Goal: Task Accomplishment & Management: Manage account settings

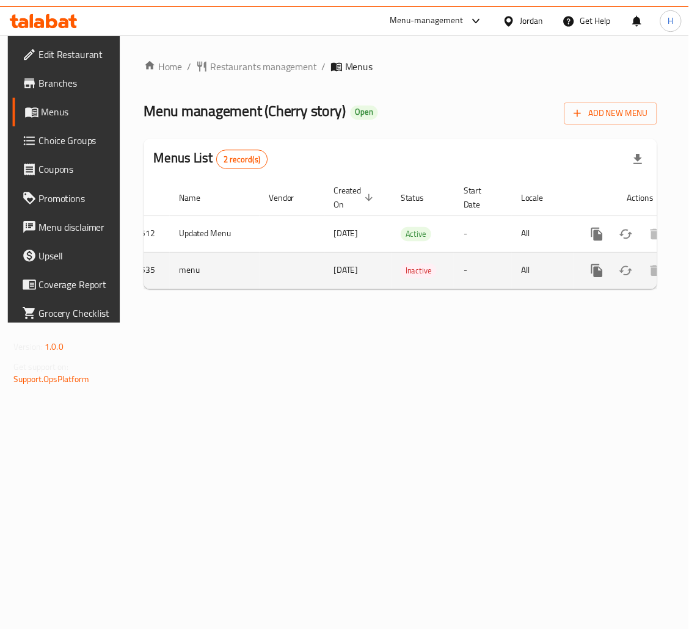
scroll to position [0, 69]
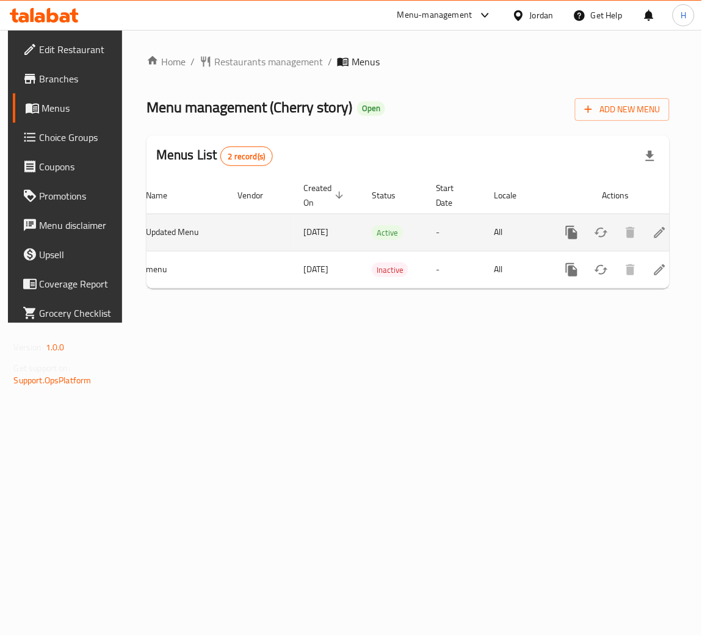
click at [658, 227] on icon "enhanced table" at bounding box center [660, 232] width 15 height 15
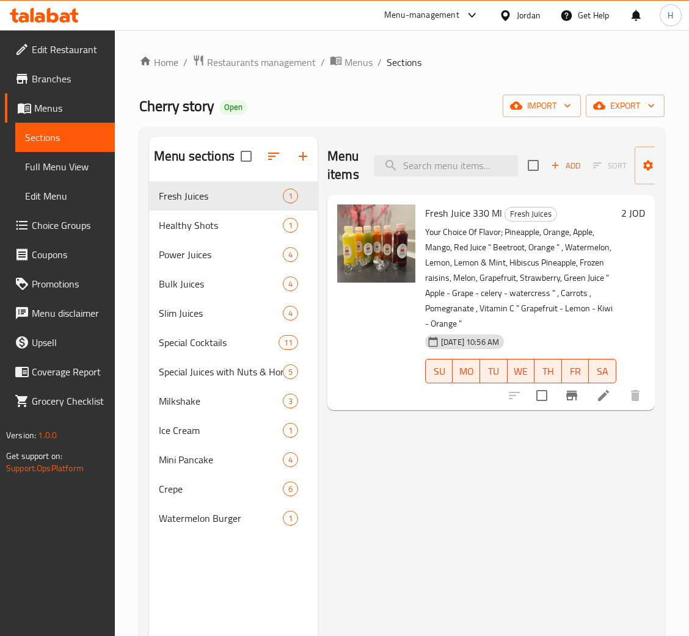
click at [549, 582] on div "Menu items Add Sort Manage items Fresh Juice 330 Ml Fresh Juices Your Choice Of…" at bounding box center [486, 455] width 337 height 636
click at [384, 556] on div "Menu items Add Sort Manage items Fresh Juice 330 Ml Fresh Juices Your Choice Of…" at bounding box center [486, 455] width 337 height 636
click at [401, 489] on div "Menu items Add Sort Manage items Fresh Juice 330 Ml Fresh Juices Your Choice Of…" at bounding box center [486, 455] width 337 height 636
click at [631, 541] on div "Menu items Add Sort Manage items Fresh Juice 330 Ml Fresh Juices Your Choice Of…" at bounding box center [486, 455] width 337 height 636
click at [456, 483] on div "Menu items Add Sort Manage items Fresh Juice 330 Ml Fresh Juices Your Choice Of…" at bounding box center [486, 455] width 337 height 636
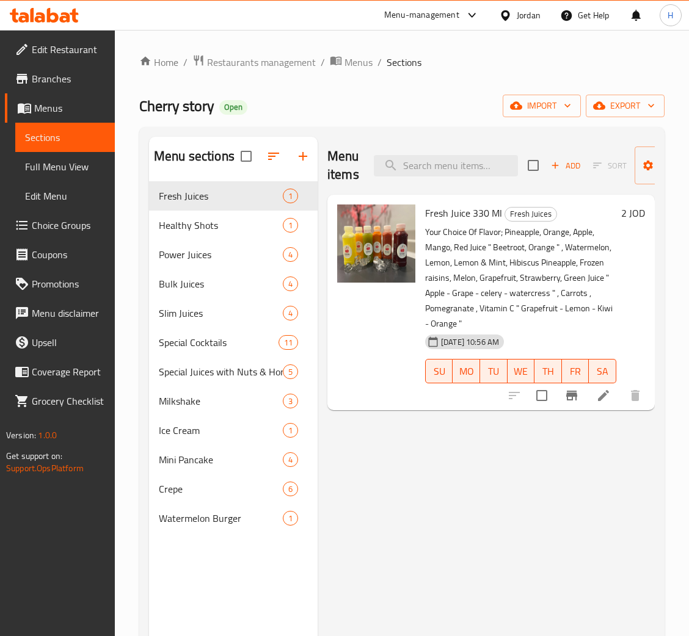
click at [538, 527] on div "Menu items Add Sort Manage items Fresh Juice 330 Ml Fresh Juices Your Choice Of…" at bounding box center [486, 455] width 337 height 636
click at [382, 528] on div "Menu items Add Sort Manage items Fresh Juice 330 Ml Fresh Juices Your Choice Of…" at bounding box center [486, 455] width 337 height 636
click at [600, 398] on icon at bounding box center [603, 395] width 11 height 11
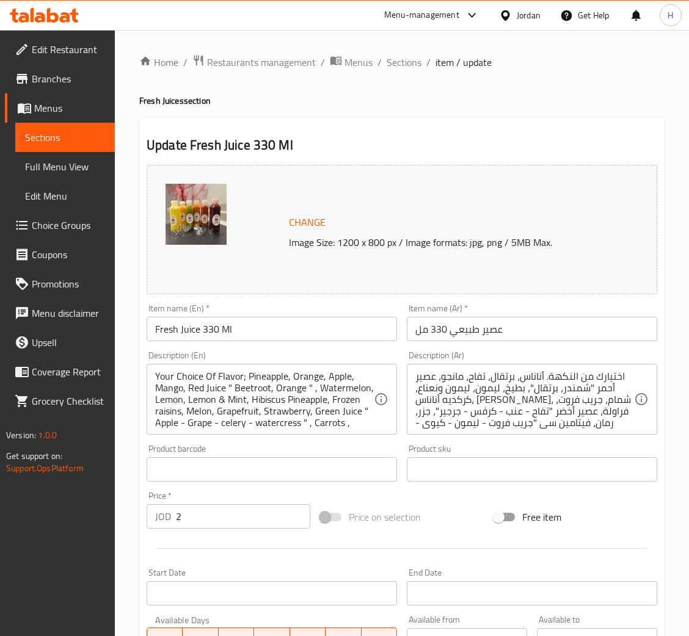
click at [318, 223] on span "Change" at bounding box center [307, 223] width 37 height 18
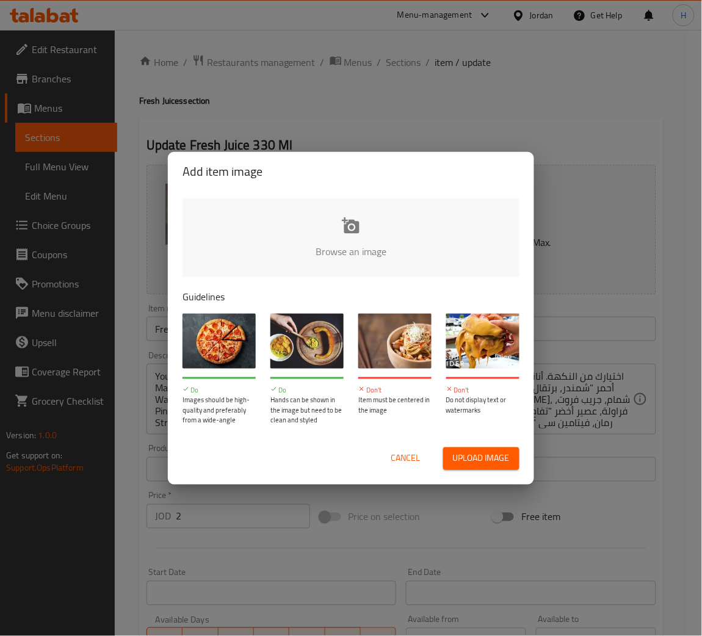
click at [405, 452] on span "Cancel" at bounding box center [405, 458] width 29 height 15
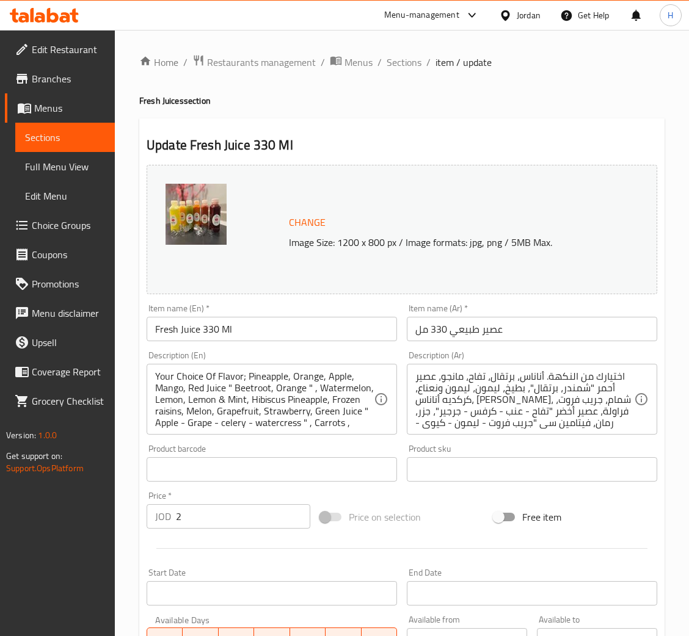
click at [306, 218] on span "Change" at bounding box center [307, 223] width 37 height 18
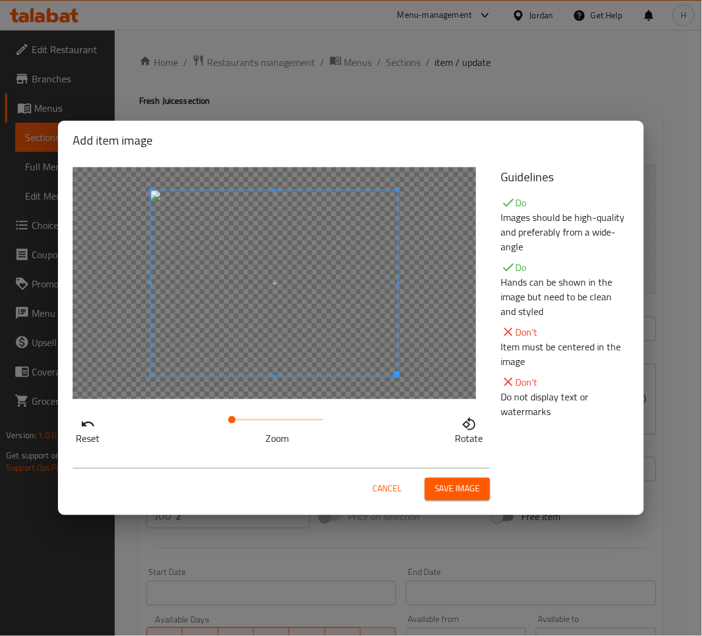
click at [464, 483] on span "Save image" at bounding box center [458, 489] width 46 height 15
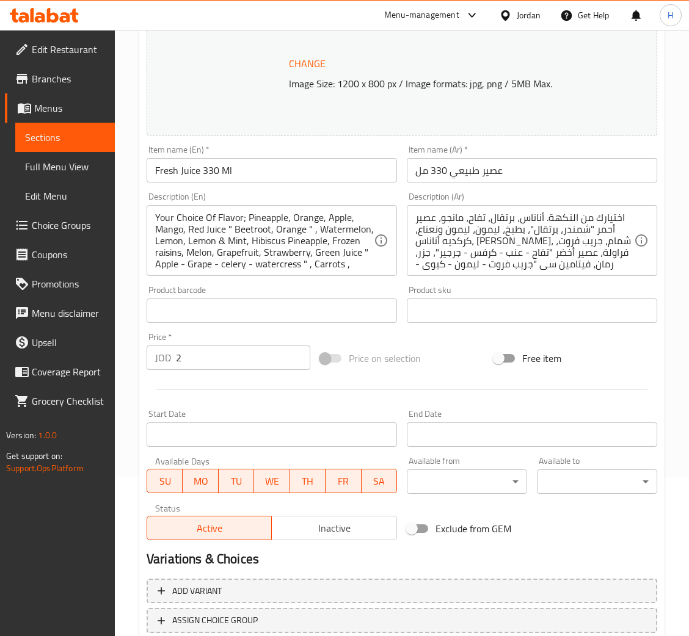
scroll to position [242, 0]
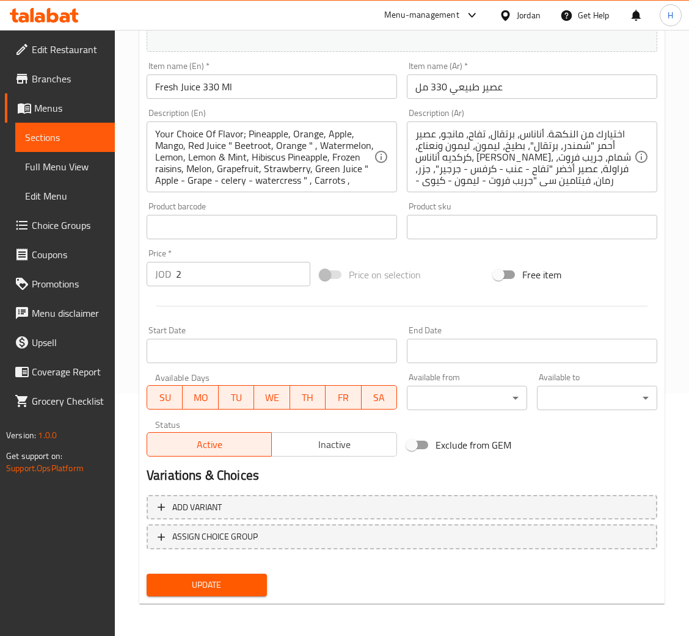
click at [208, 582] on span "Update" at bounding box center [206, 585] width 101 height 15
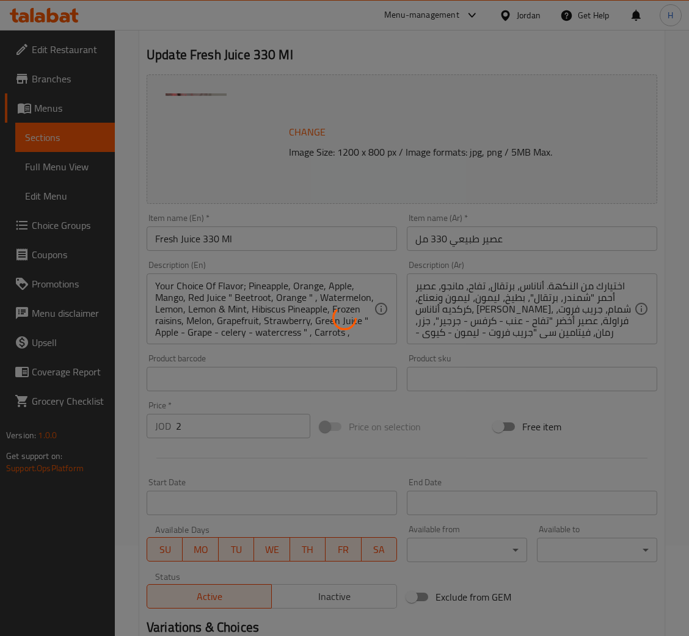
scroll to position [0, 0]
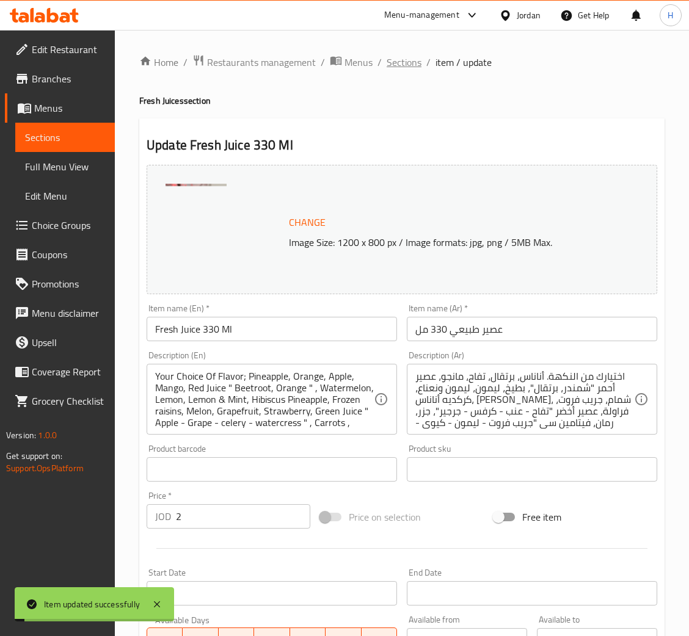
click at [402, 59] on span "Sections" at bounding box center [404, 62] width 35 height 15
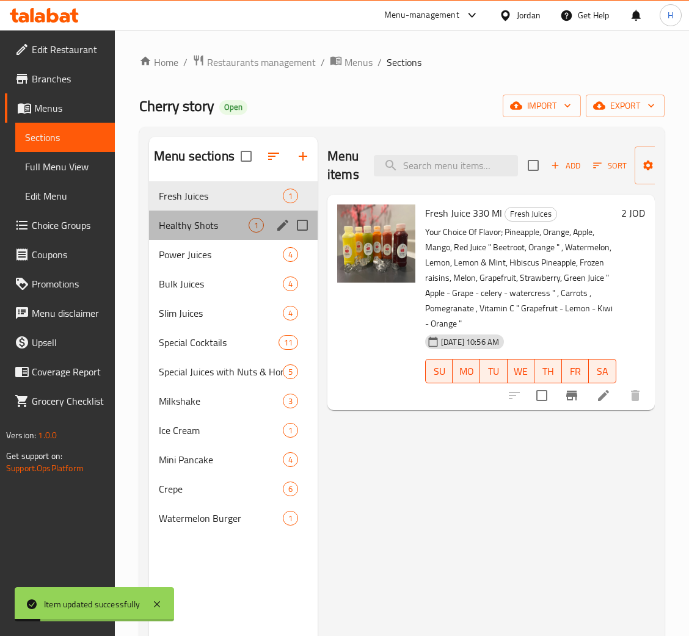
click at [210, 217] on div "Healthy Shots 1" at bounding box center [233, 225] width 169 height 29
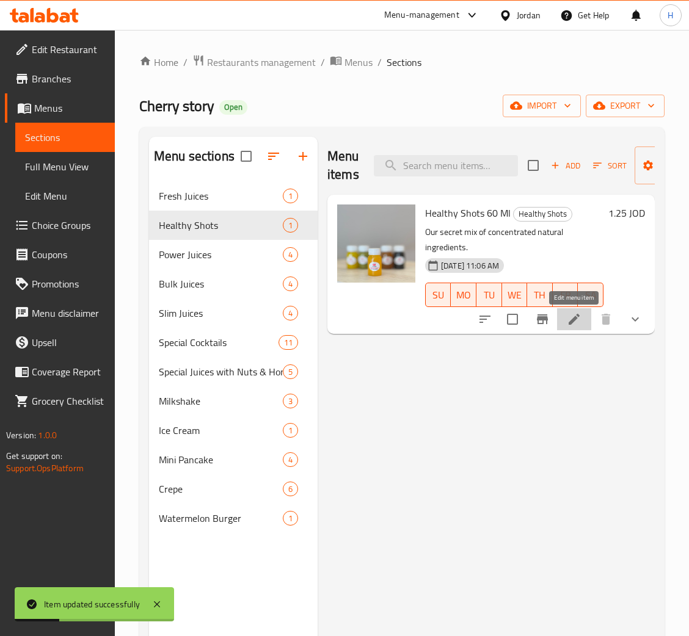
click at [578, 326] on icon at bounding box center [574, 319] width 15 height 15
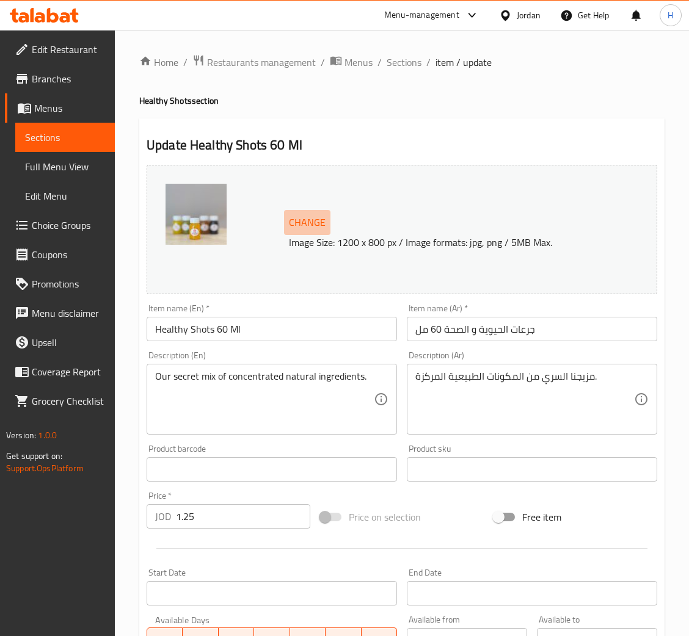
click at [290, 216] on span "Change" at bounding box center [307, 223] width 37 height 18
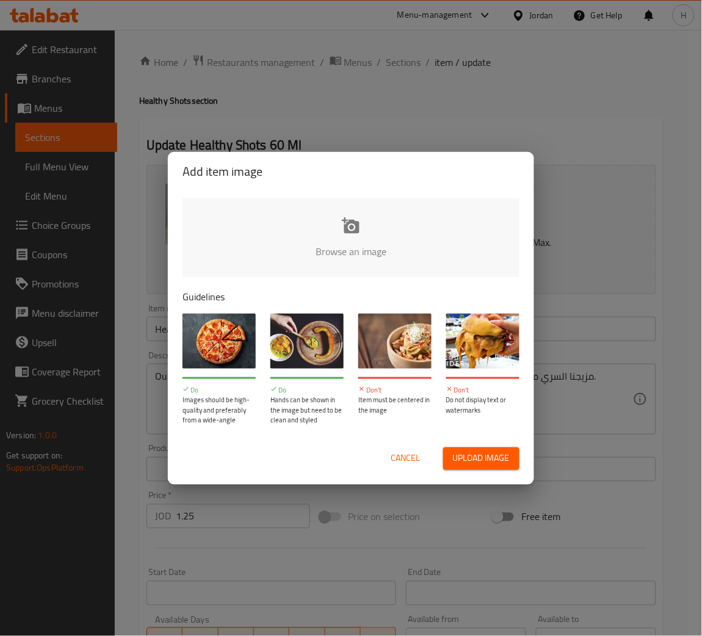
click at [404, 461] on span "Cancel" at bounding box center [405, 458] width 29 height 15
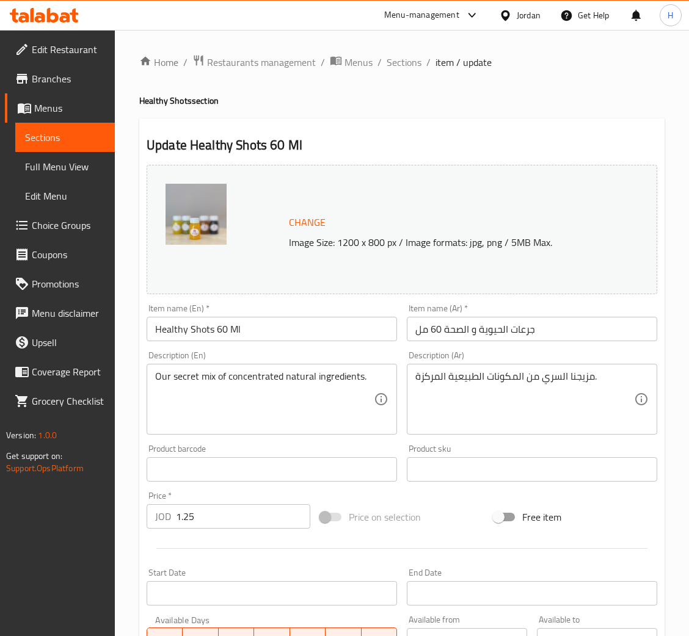
click at [302, 222] on span "Change" at bounding box center [307, 223] width 37 height 18
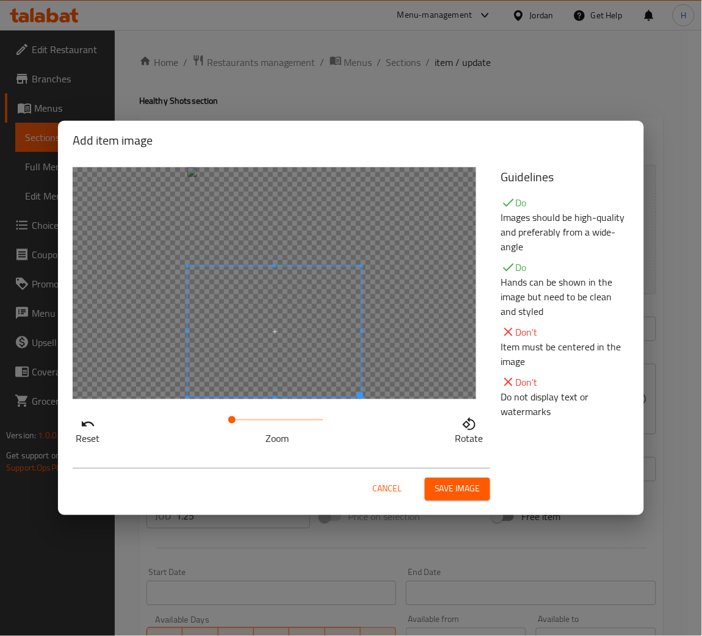
click at [292, 335] on span at bounding box center [275, 331] width 174 height 131
click at [434, 490] on button "Save image" at bounding box center [457, 489] width 65 height 23
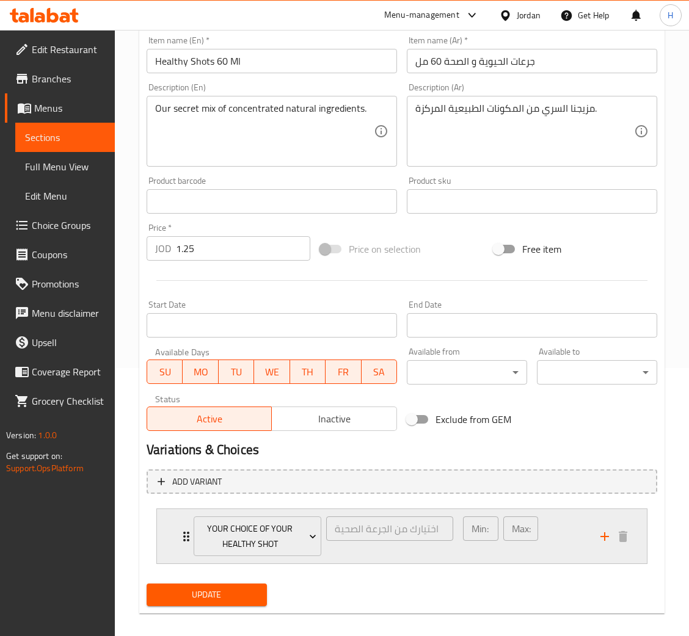
scroll to position [279, 0]
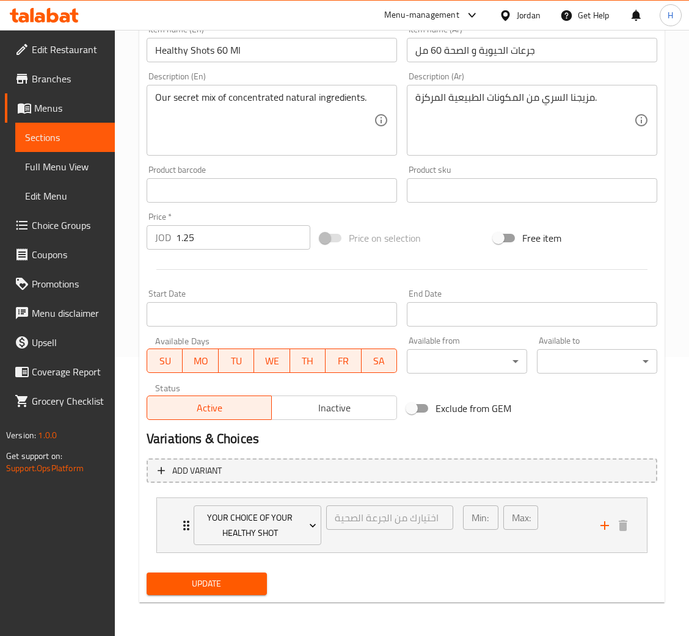
drag, startPoint x: 230, startPoint y: 578, endPoint x: 346, endPoint y: 181, distance: 413.7
click at [229, 578] on span "Update" at bounding box center [206, 584] width 101 height 15
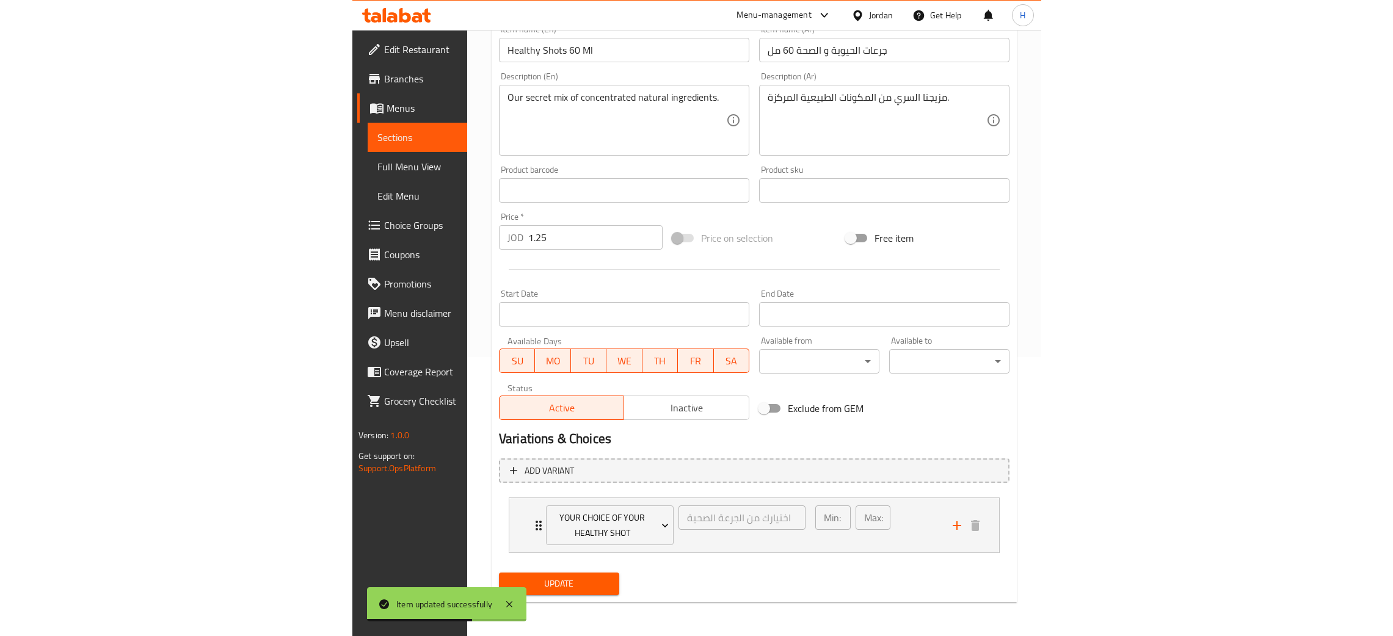
scroll to position [264, 0]
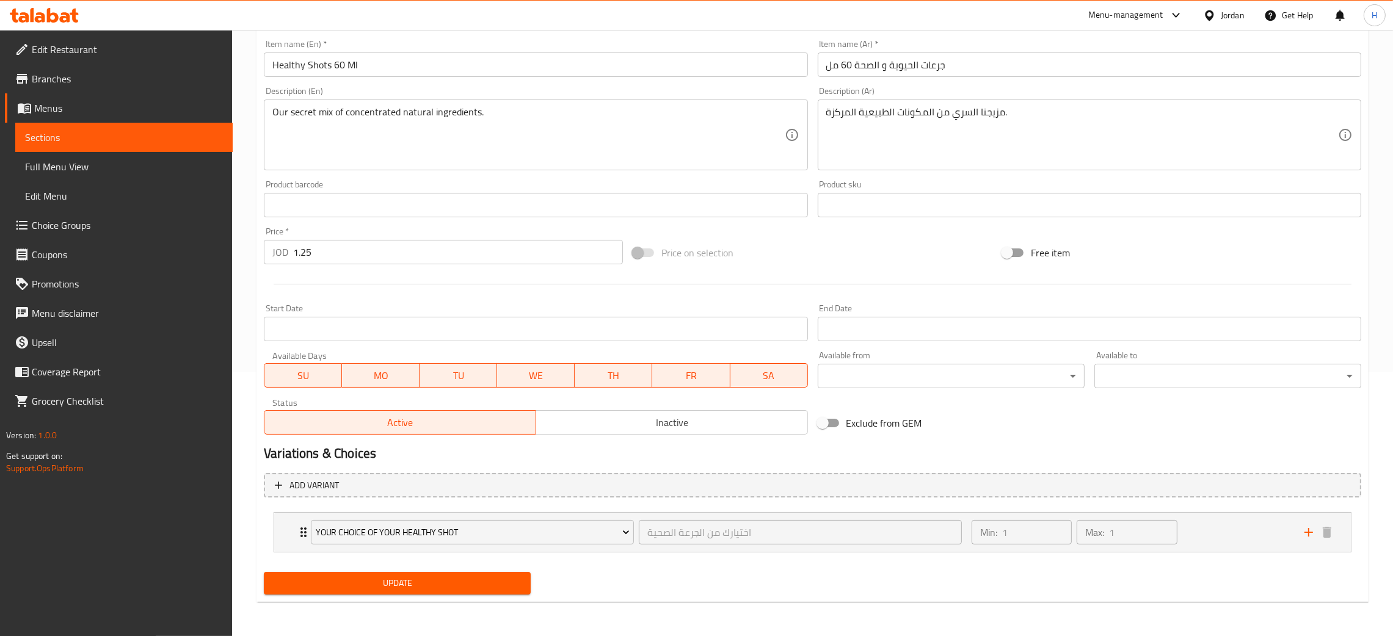
click at [257, 167] on div "Update Healthy Shots 60 Ml Change Image Size: 1200 x 800 px / Image formats: jp…" at bounding box center [813, 228] width 1112 height 749
click at [247, 206] on div "Home / Restaurants management / Menus / Sections / item / update Healthy Shots …" at bounding box center [812, 200] width 1161 height 871
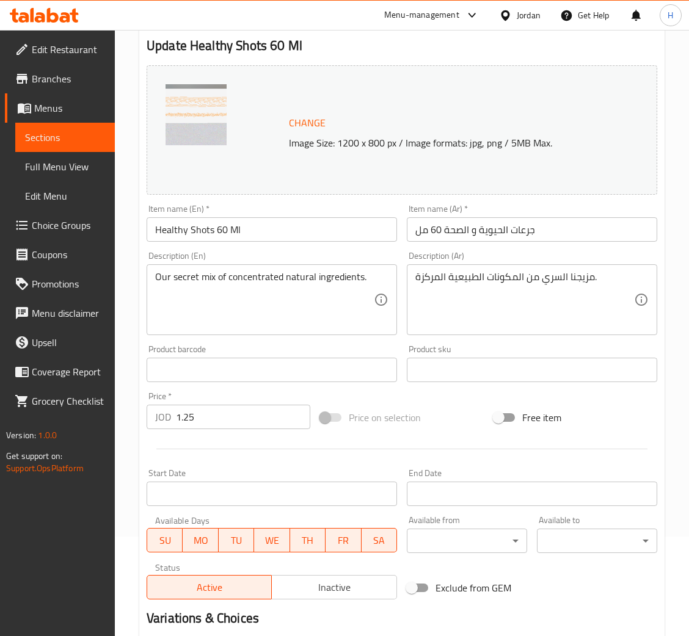
scroll to position [279, 0]
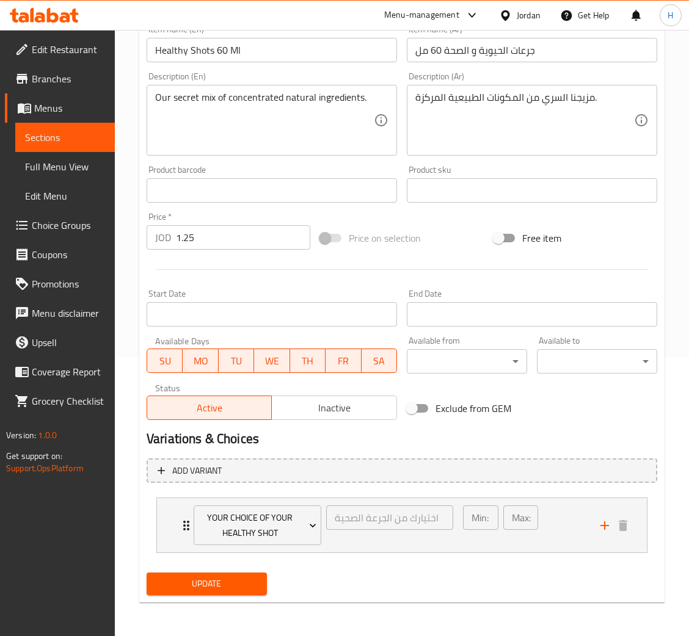
click at [250, 589] on span "Update" at bounding box center [206, 584] width 101 height 15
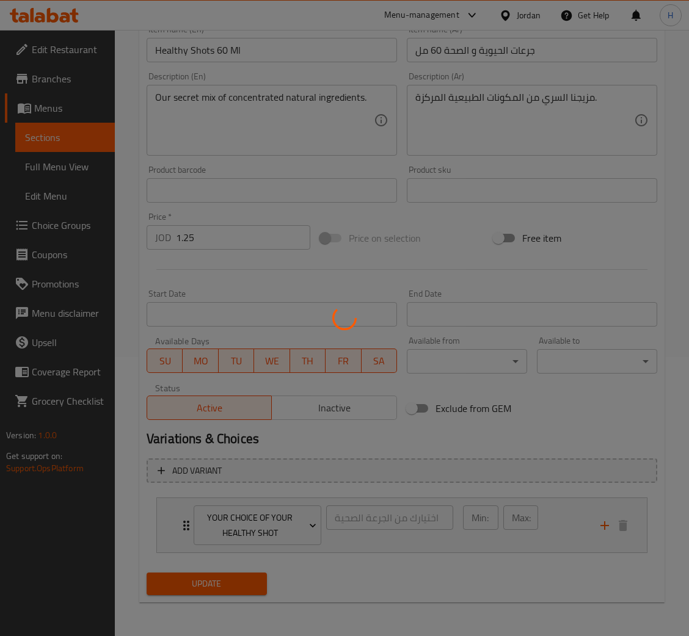
scroll to position [0, 0]
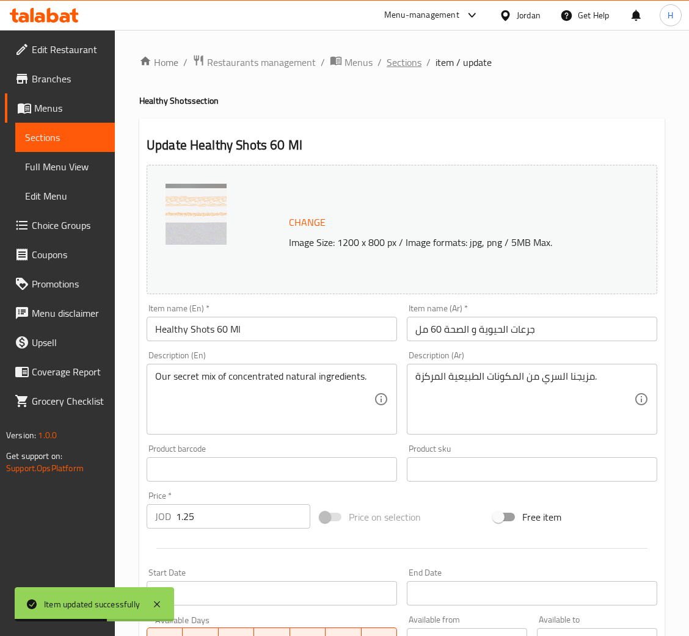
click at [405, 66] on span "Sections" at bounding box center [404, 62] width 35 height 15
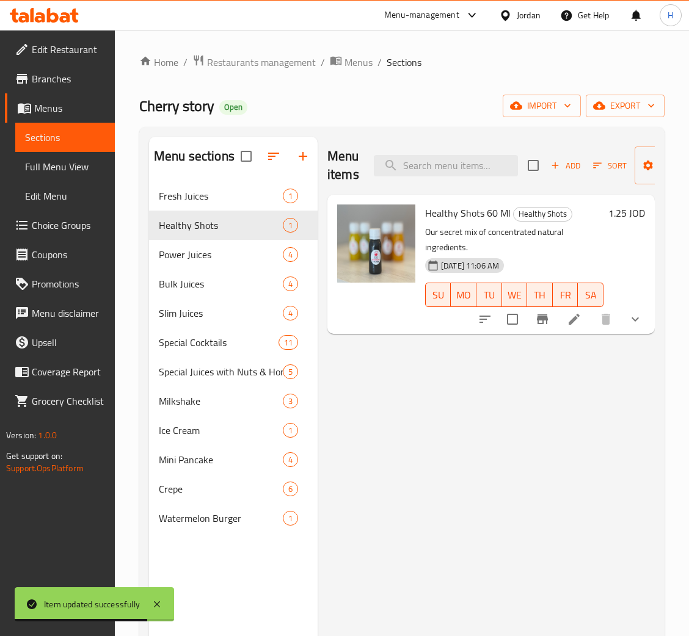
click at [372, 401] on div "Menu items Add Sort Manage items Healthy Shots 60 Ml Healthy Shots Our secret m…" at bounding box center [486, 455] width 337 height 636
click at [195, 252] on span "Power Juices" at bounding box center [204, 254] width 90 height 15
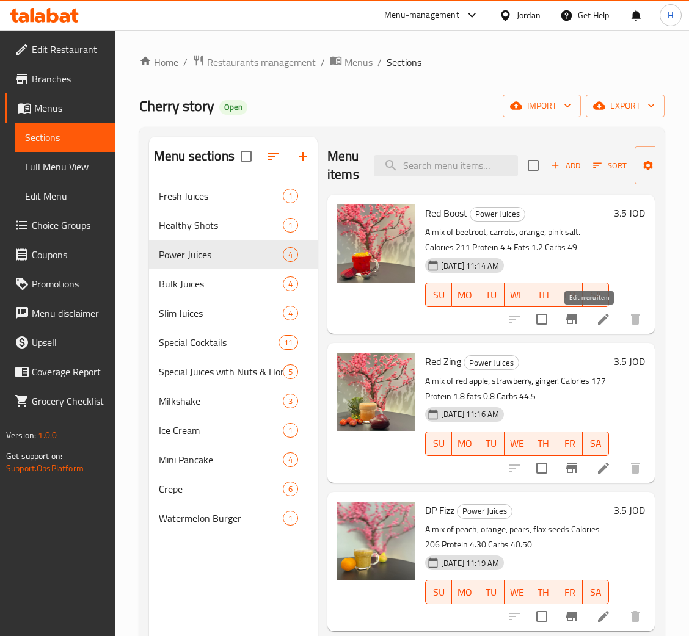
click at [596, 321] on icon at bounding box center [603, 319] width 15 height 15
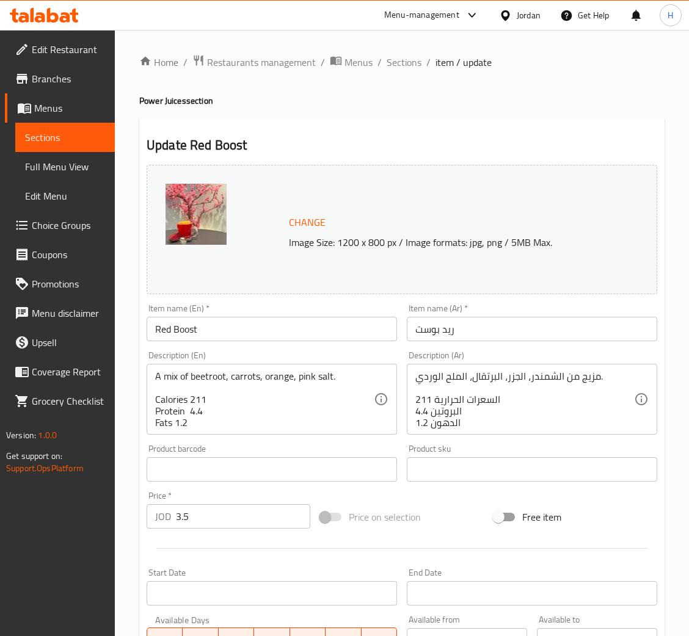
click at [310, 219] on span "Change" at bounding box center [307, 223] width 37 height 18
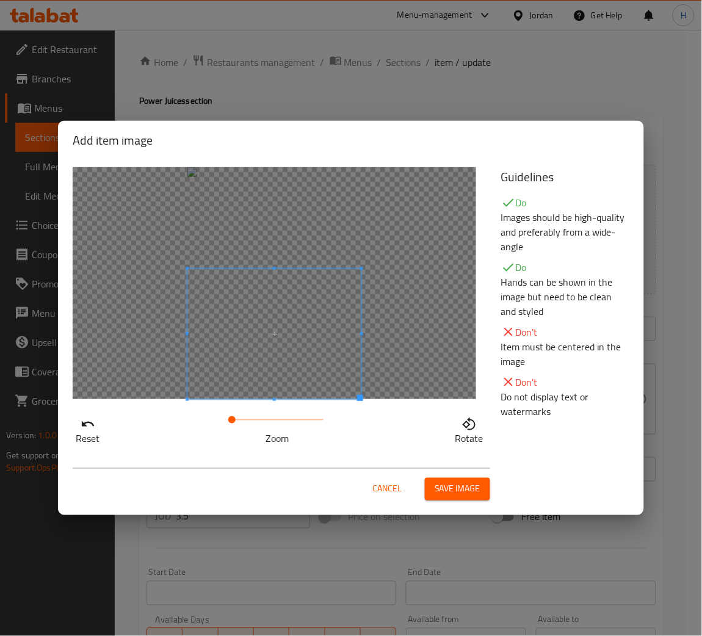
click at [284, 384] on span at bounding box center [275, 334] width 174 height 131
click at [476, 490] on span "Save image" at bounding box center [458, 489] width 46 height 15
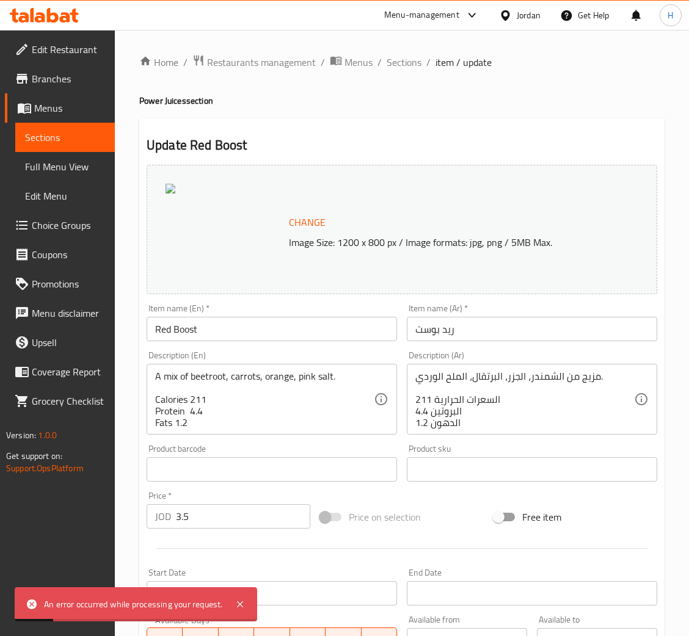
click at [301, 230] on span "Change" at bounding box center [307, 223] width 37 height 18
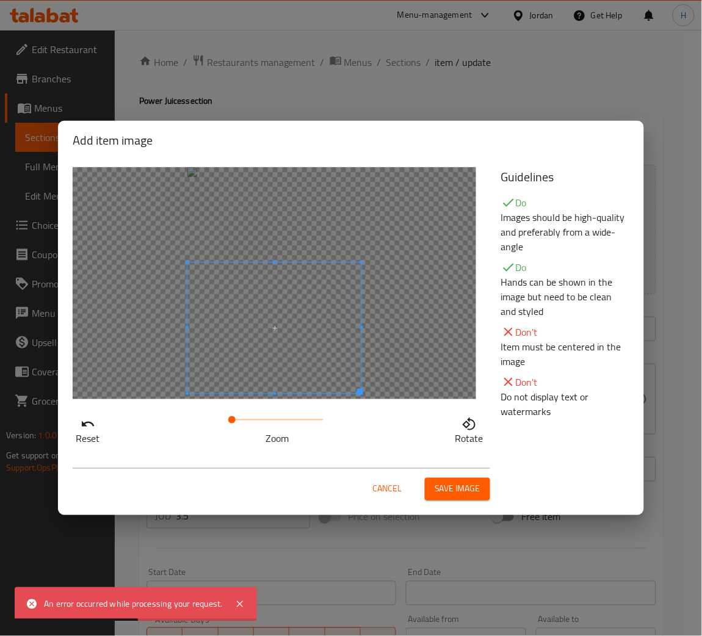
click at [317, 383] on span at bounding box center [275, 328] width 174 height 131
click at [467, 495] on span "Save image" at bounding box center [458, 489] width 46 height 15
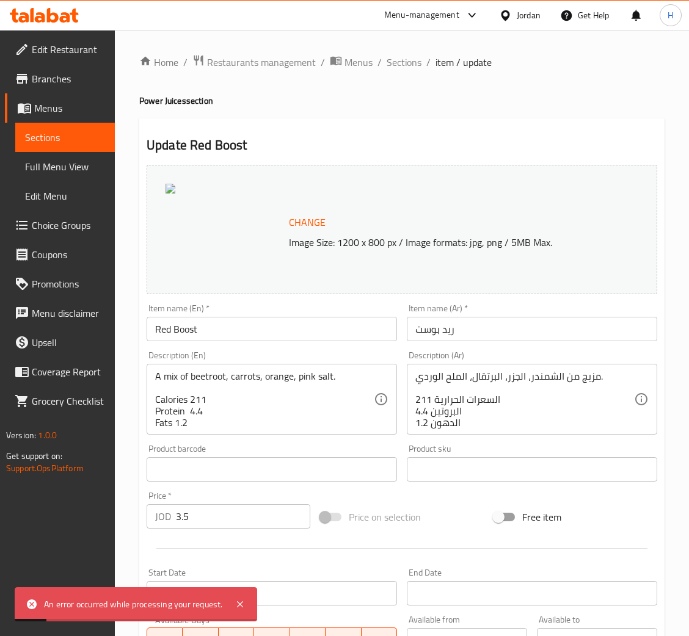
click at [312, 208] on div "Change Image Size: 1200 x 800 px / Image formats: jpg, png / 5MB Max." at bounding box center [402, 229] width 511 height 129
click at [307, 219] on span "Change" at bounding box center [307, 223] width 37 height 18
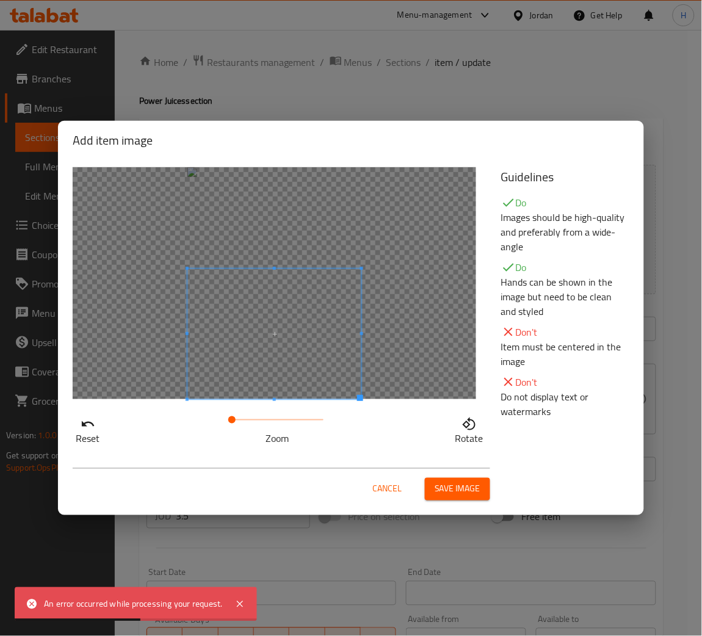
click at [268, 387] on span at bounding box center [275, 334] width 174 height 131
click at [236, 421] on span at bounding box center [235, 420] width 7 height 7
drag, startPoint x: 235, startPoint y: 413, endPoint x: 257, endPoint y: 365, distance: 52.5
click at [233, 417] on span at bounding box center [233, 420] width 7 height 7
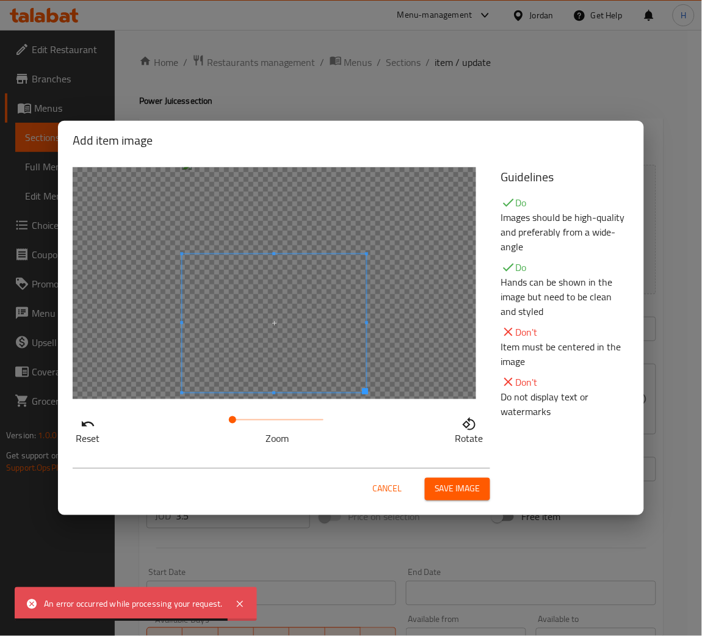
click at [236, 368] on span at bounding box center [274, 323] width 184 height 139
click at [234, 380] on span at bounding box center [274, 327] width 184 height 139
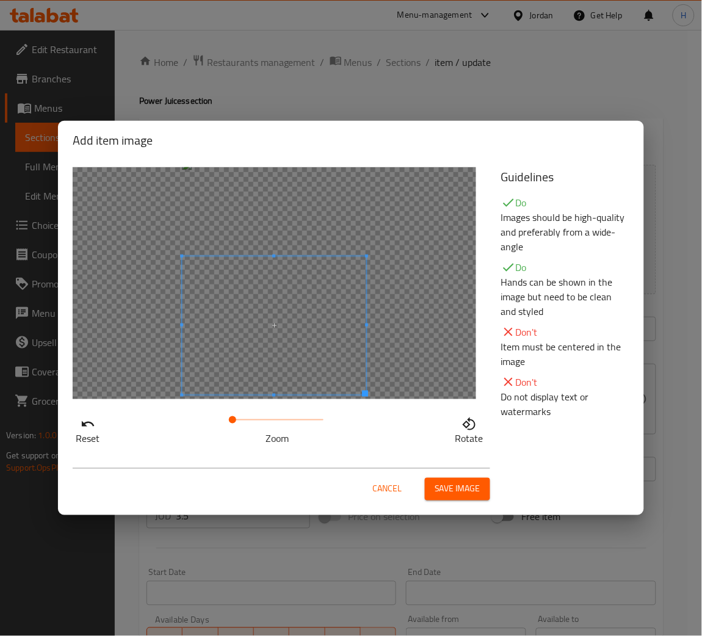
drag, startPoint x: 239, startPoint y: 417, endPoint x: 233, endPoint y: 421, distance: 6.6
click at [233, 421] on span at bounding box center [232, 420] width 7 height 7
click at [230, 377] on span at bounding box center [274, 330] width 184 height 139
click at [450, 491] on span "Save image" at bounding box center [458, 489] width 46 height 15
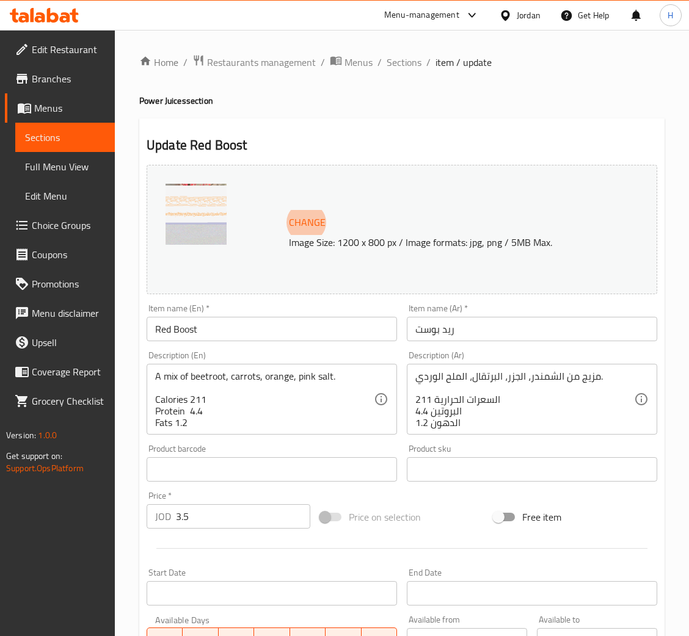
click at [329, 117] on div "Home / Restaurants management / Menus / Sections / item / update Power Juices s…" at bounding box center [401, 455] width 525 height 802
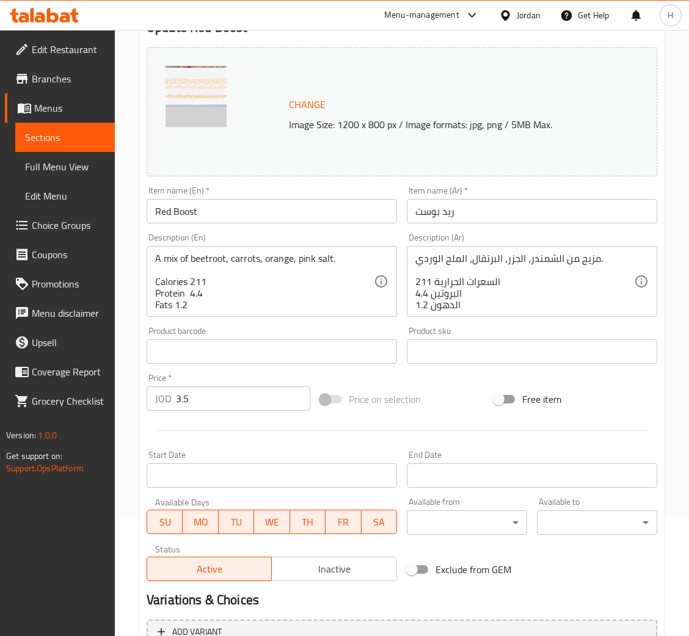
scroll to position [242, 0]
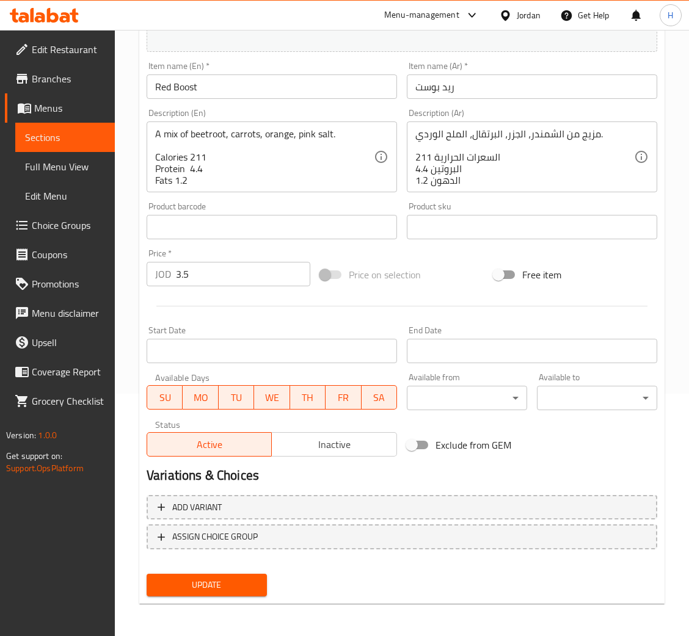
click at [217, 590] on span "Update" at bounding box center [206, 585] width 101 height 15
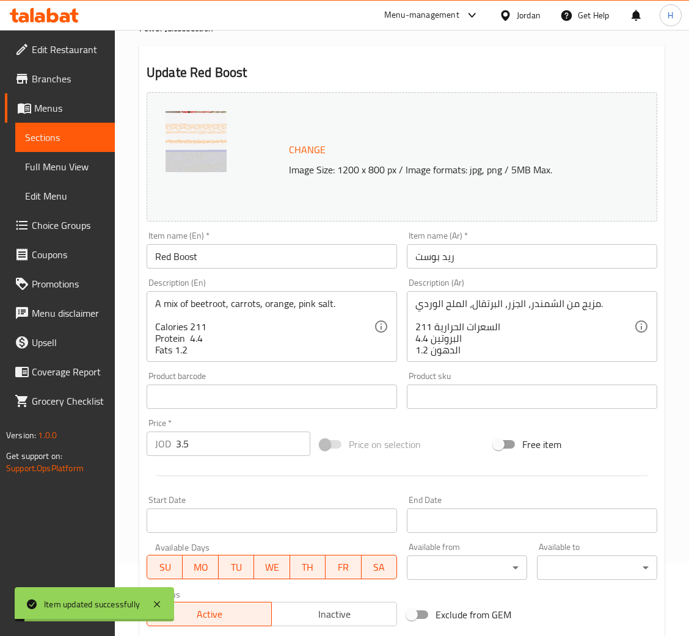
scroll to position [0, 0]
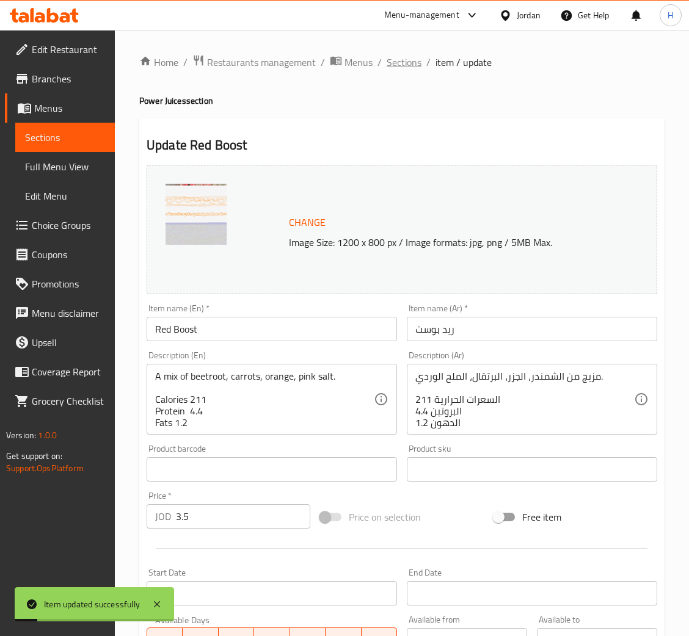
click at [397, 62] on span "Sections" at bounding box center [404, 62] width 35 height 15
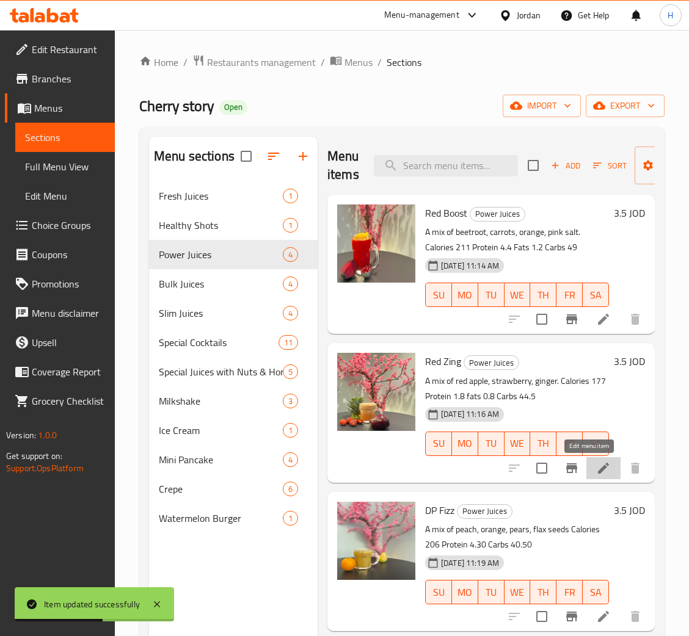
click at [596, 464] on icon at bounding box center [603, 468] width 15 height 15
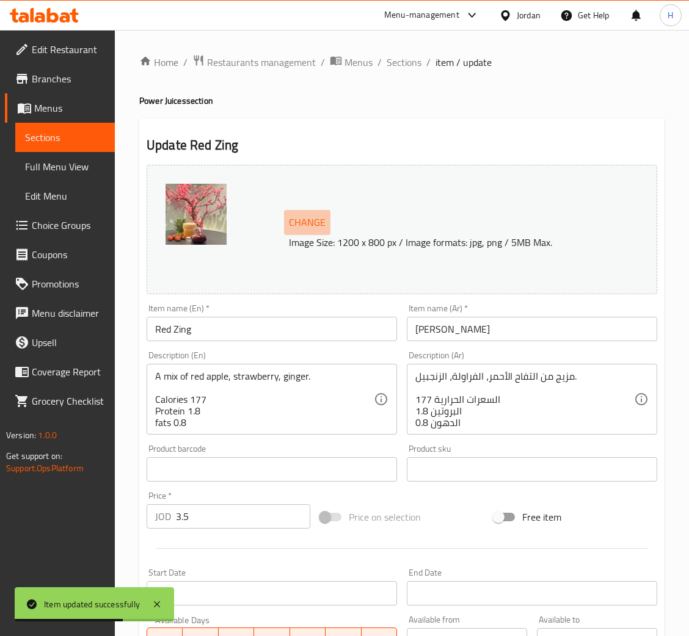
click at [298, 235] on button "Change" at bounding box center [307, 222] width 46 height 25
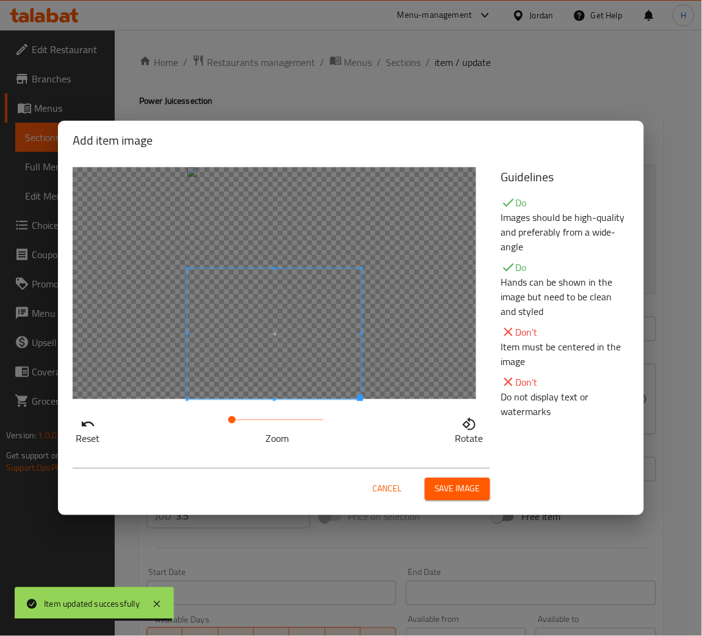
click at [277, 372] on span at bounding box center [275, 334] width 174 height 131
click at [448, 482] on span "Save image" at bounding box center [458, 489] width 46 height 15
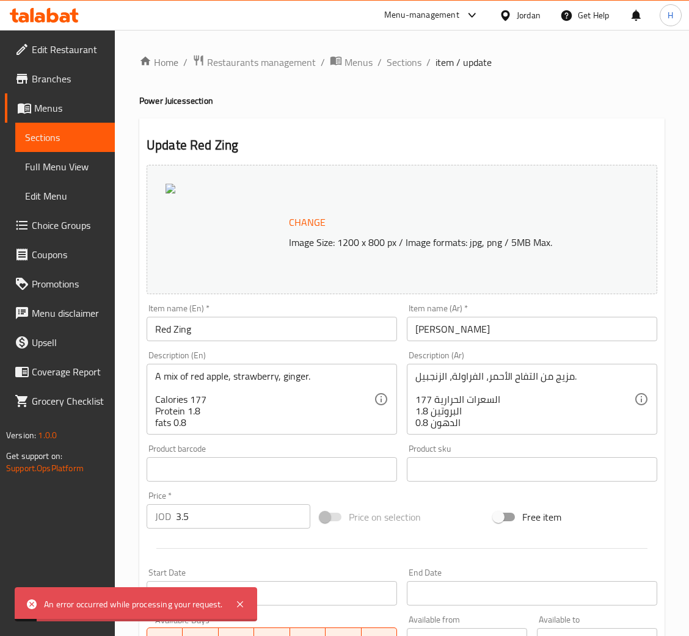
click at [303, 228] on span "Change" at bounding box center [307, 223] width 37 height 18
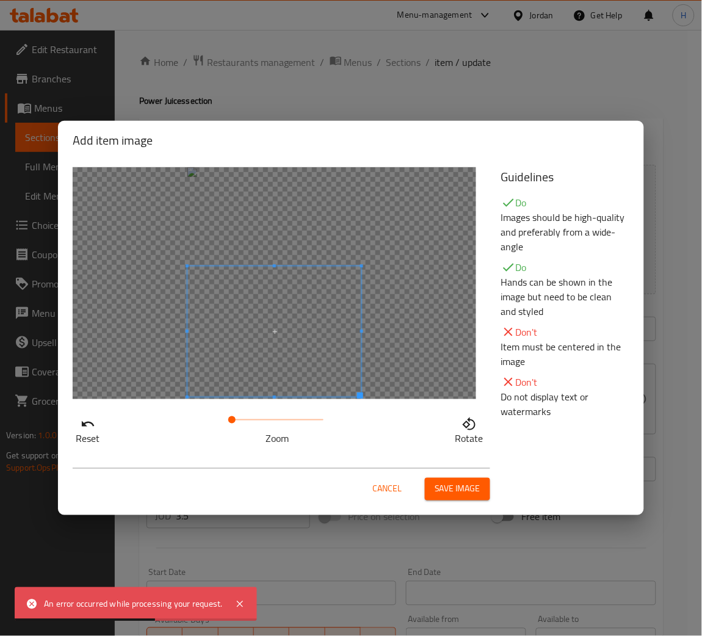
click at [294, 372] on span at bounding box center [275, 331] width 174 height 131
click at [244, 423] on span at bounding box center [241, 420] width 7 height 7
drag, startPoint x: 246, startPoint y: 418, endPoint x: 238, endPoint y: 421, distance: 9.1
click at [238, 421] on span at bounding box center [236, 420] width 7 height 7
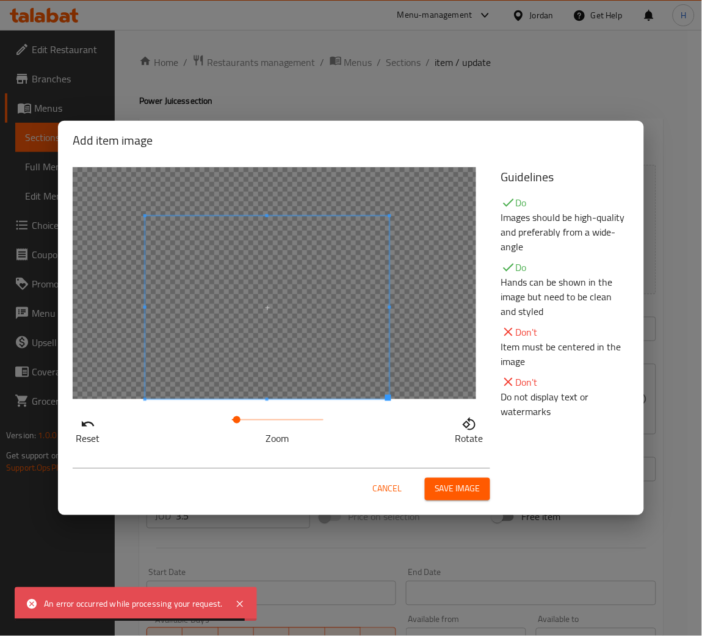
click at [241, 415] on div "Reset Zoom Rotate" at bounding box center [279, 307] width 429 height 294
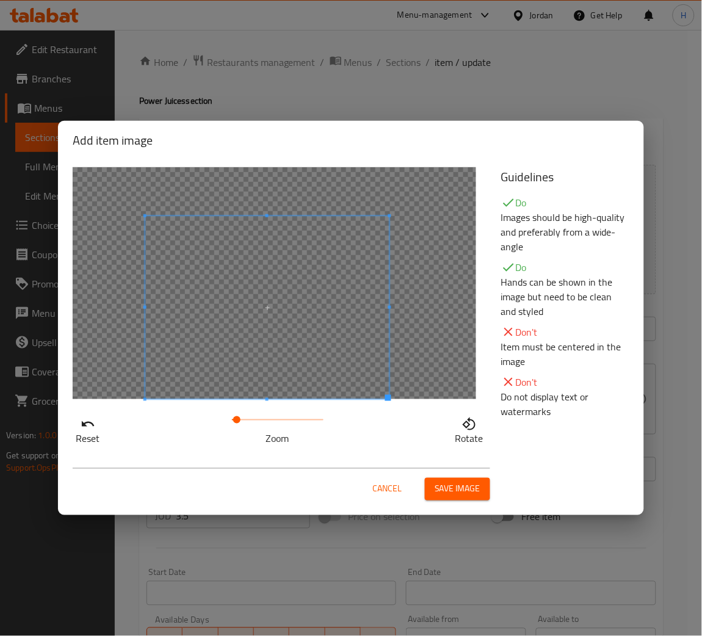
drag, startPoint x: 236, startPoint y: 417, endPoint x: 199, endPoint y: 416, distance: 37.3
click at [192, 424] on div "Reset Zoom Rotate" at bounding box center [280, 429] width 414 height 35
drag, startPoint x: 229, startPoint y: 416, endPoint x: 229, endPoint y: 379, distance: 36.6
click at [203, 414] on div "Reset Zoom Rotate" at bounding box center [280, 429] width 414 height 35
click at [246, 384] on span at bounding box center [267, 307] width 244 height 183
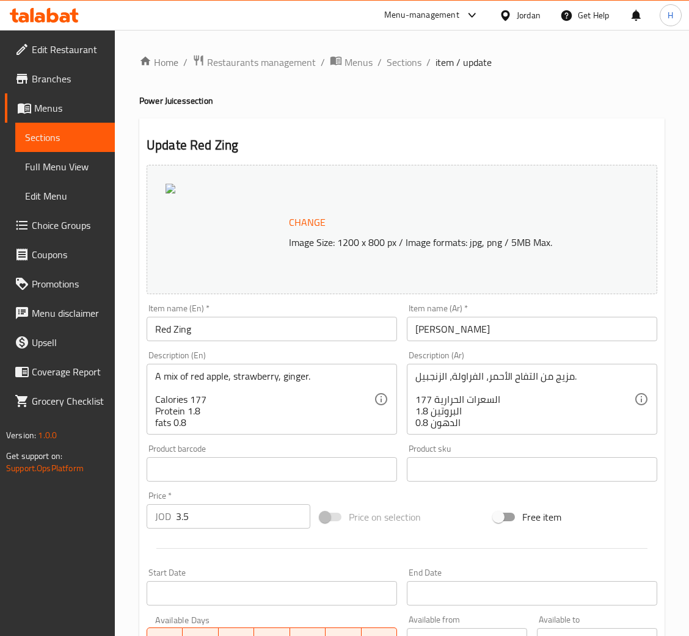
click at [312, 220] on span "Change" at bounding box center [307, 223] width 37 height 18
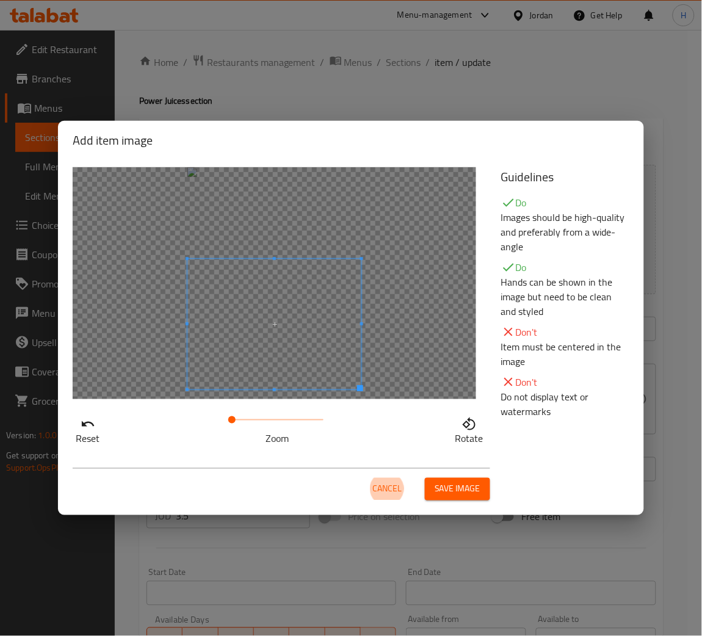
click at [294, 353] on span at bounding box center [275, 324] width 174 height 131
click at [461, 489] on span "Save image" at bounding box center [458, 489] width 46 height 15
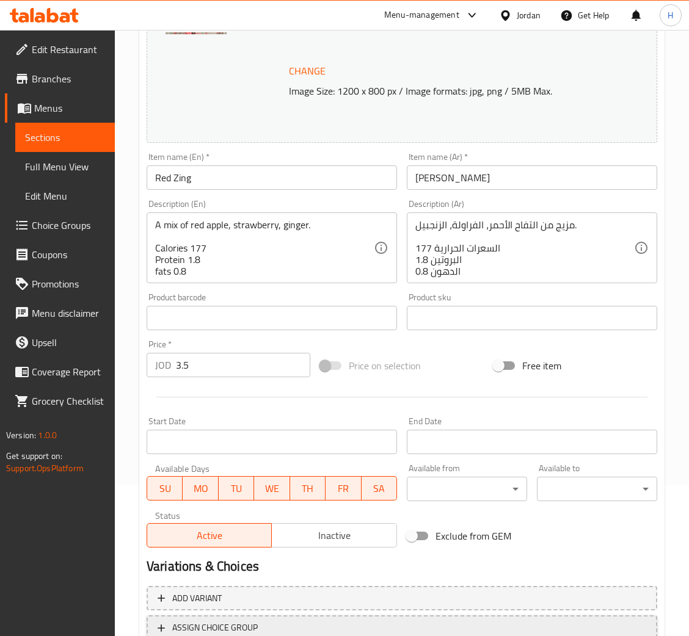
scroll to position [242, 0]
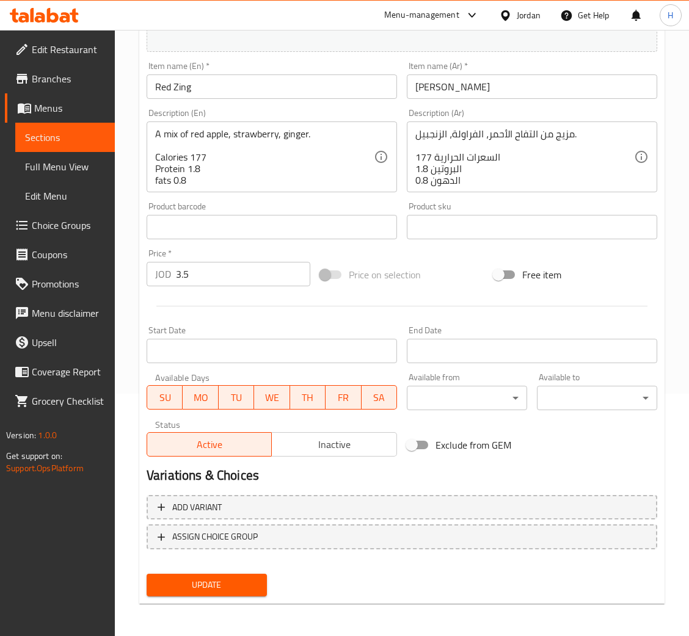
click at [230, 586] on span "Update" at bounding box center [206, 585] width 101 height 15
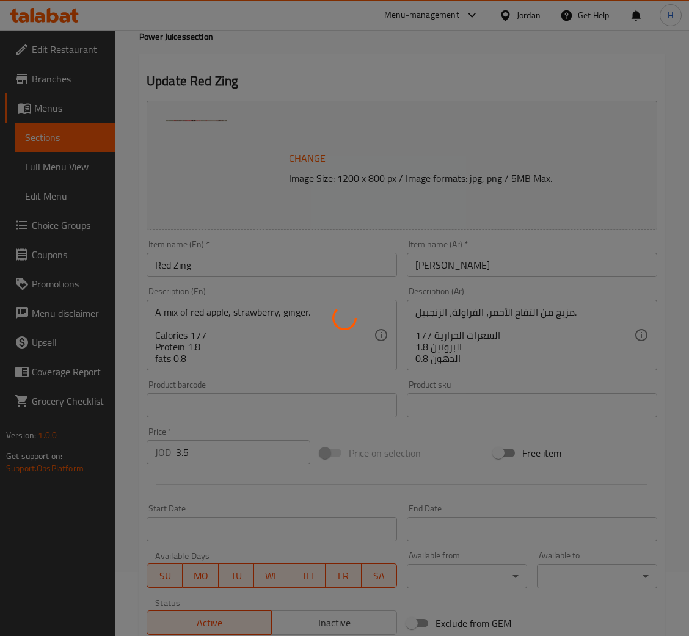
scroll to position [0, 0]
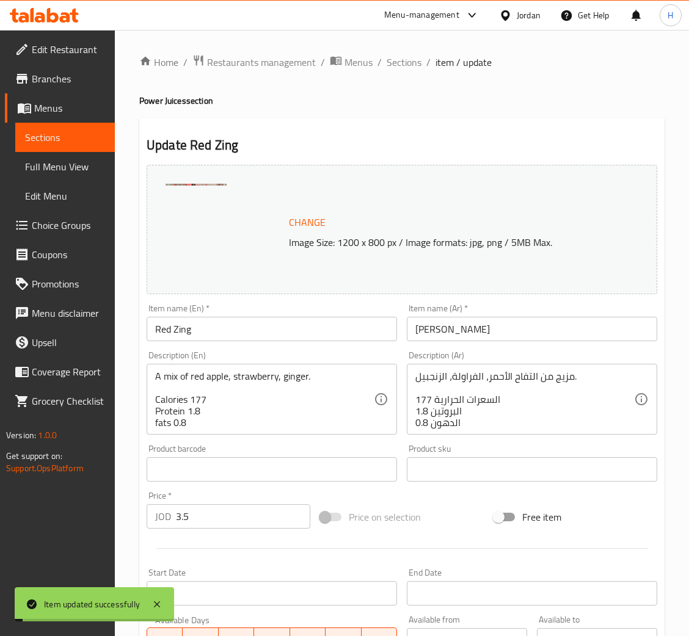
drag, startPoint x: 403, startPoint y: 64, endPoint x: 404, endPoint y: 78, distance: 14.7
click at [402, 64] on span "Sections" at bounding box center [404, 62] width 35 height 15
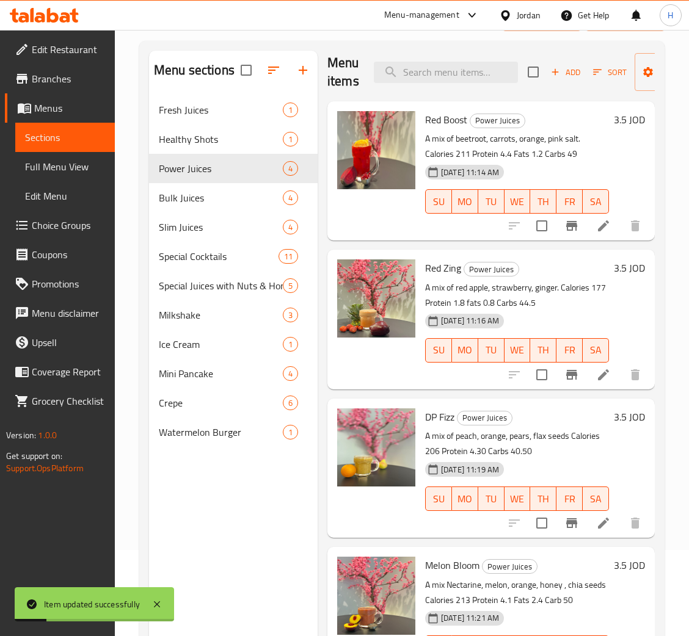
scroll to position [172, 0]
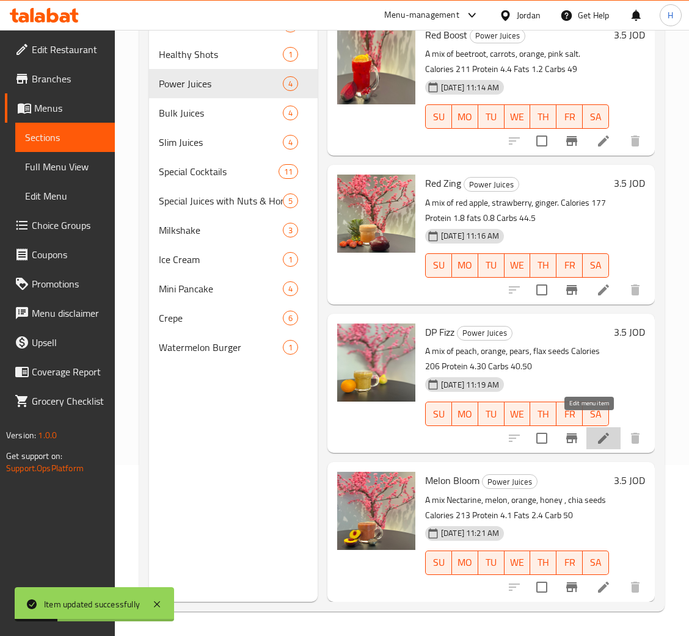
click at [596, 431] on icon at bounding box center [603, 438] width 15 height 15
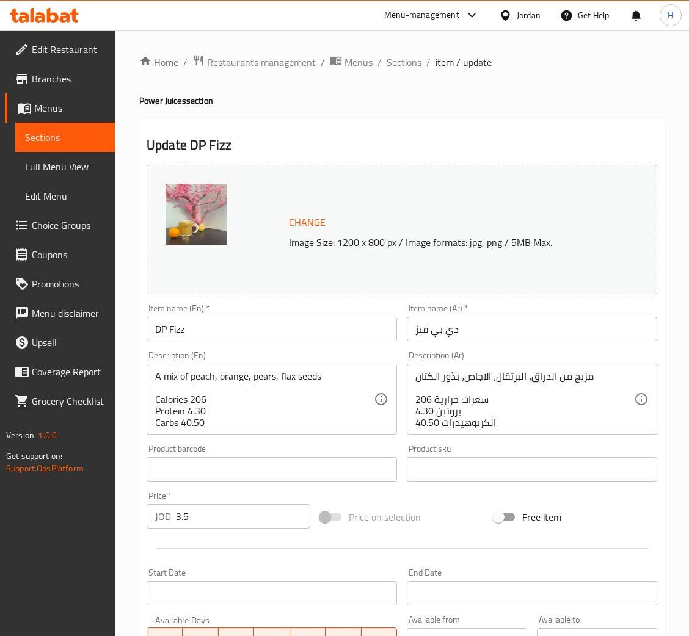
click at [305, 216] on span "Change" at bounding box center [307, 223] width 37 height 18
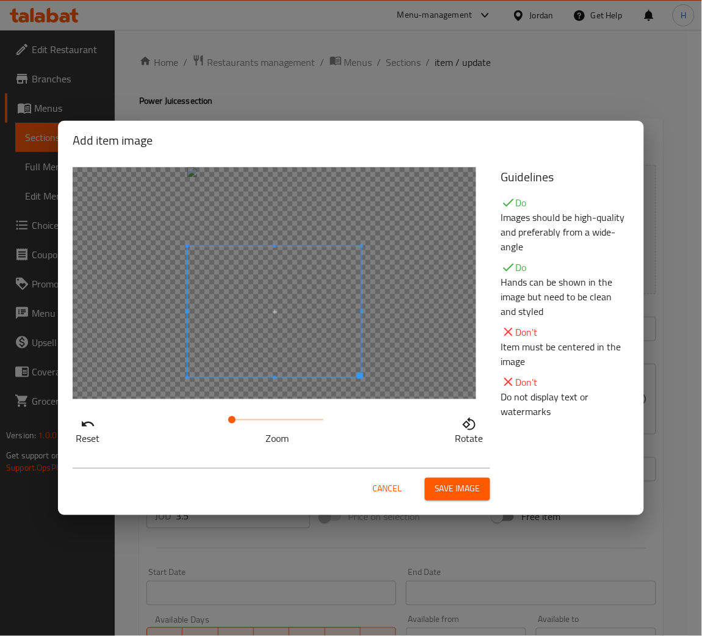
click at [273, 344] on span at bounding box center [275, 312] width 174 height 131
click at [442, 484] on span "Save image" at bounding box center [458, 489] width 46 height 15
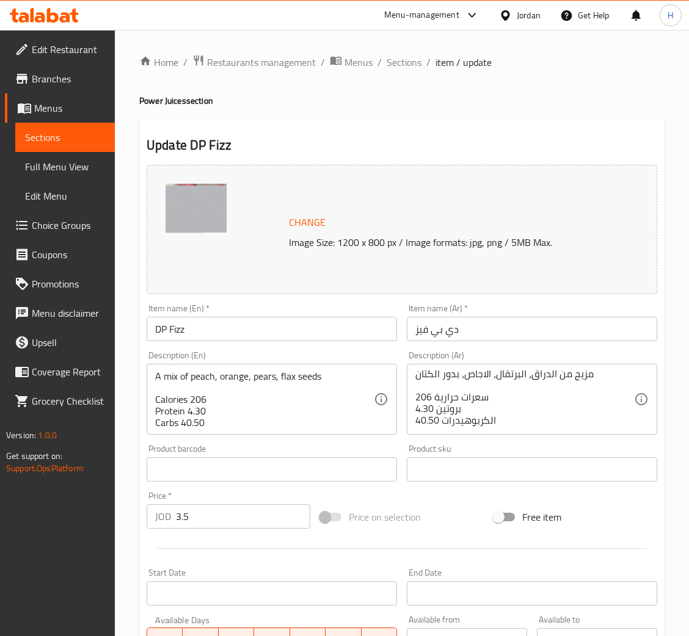
scroll to position [242, 0]
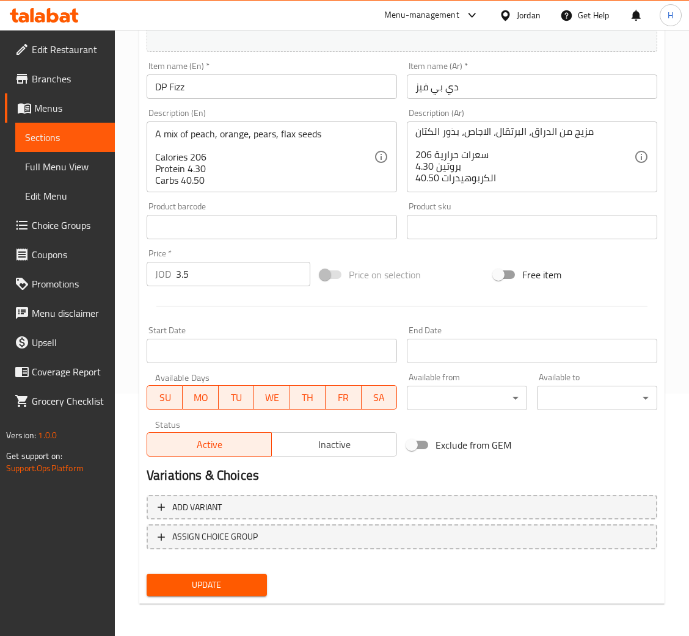
click at [184, 590] on span "Update" at bounding box center [206, 585] width 101 height 15
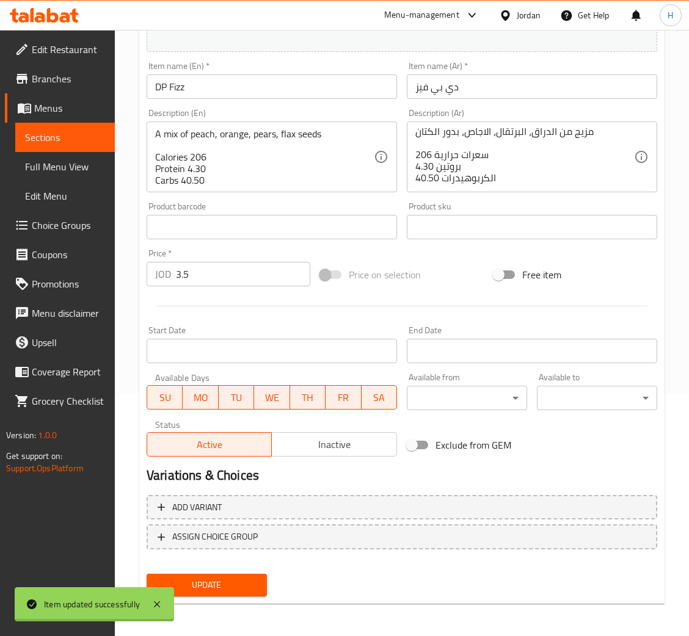
scroll to position [0, 0]
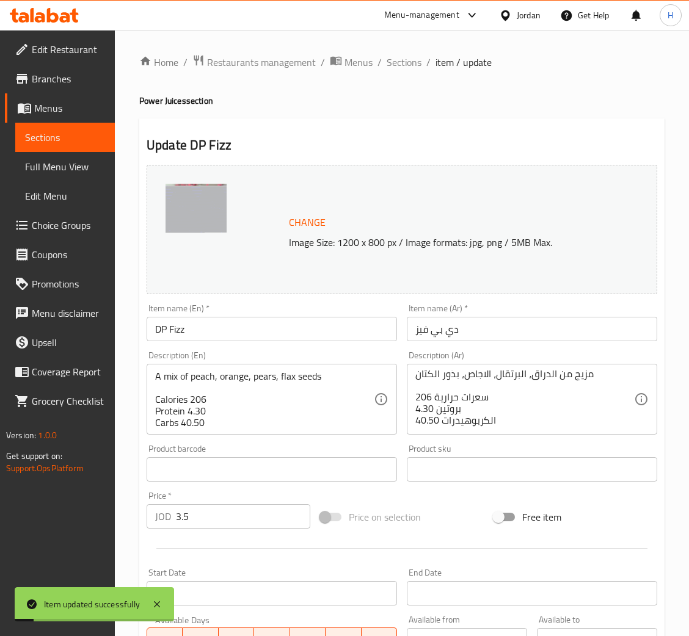
drag, startPoint x: 398, startPoint y: 61, endPoint x: 398, endPoint y: 90, distance: 29.3
click at [398, 62] on span "Sections" at bounding box center [404, 62] width 35 height 15
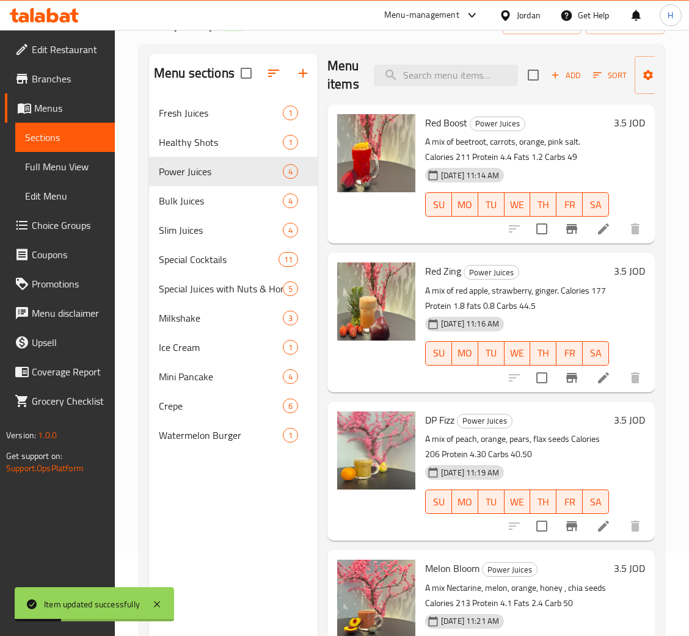
scroll to position [172, 0]
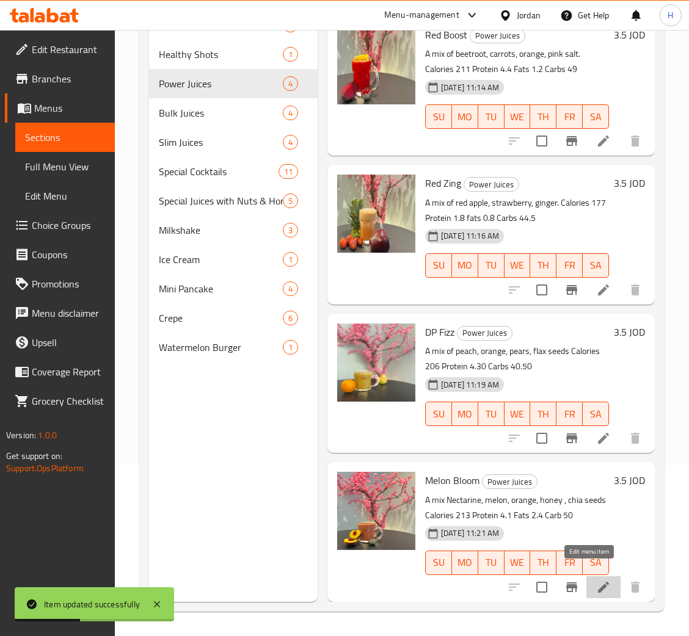
click at [596, 580] on icon at bounding box center [603, 587] width 15 height 15
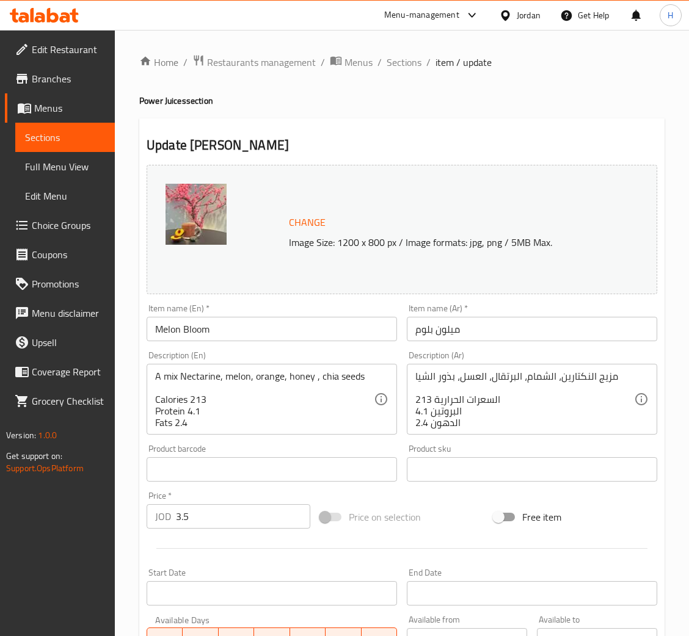
click at [306, 221] on span "Change" at bounding box center [307, 223] width 37 height 18
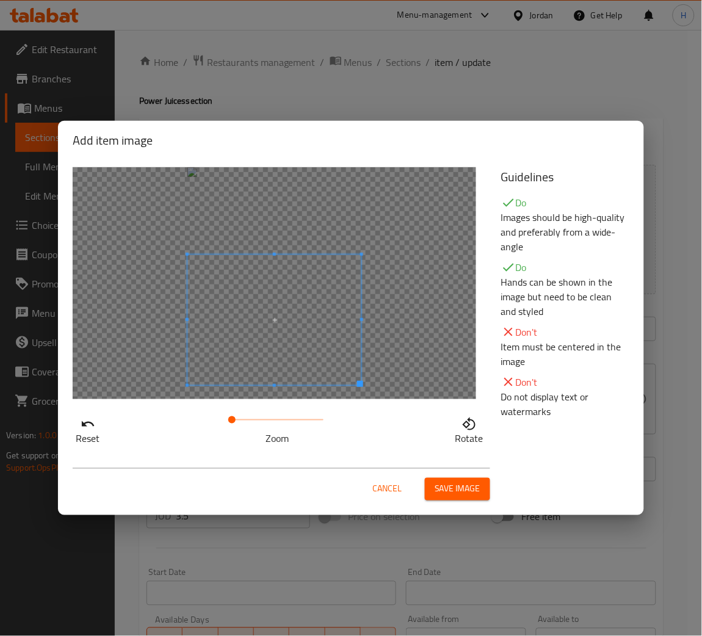
click at [243, 371] on span at bounding box center [275, 320] width 174 height 131
click at [472, 497] on span "Save image" at bounding box center [458, 489] width 46 height 15
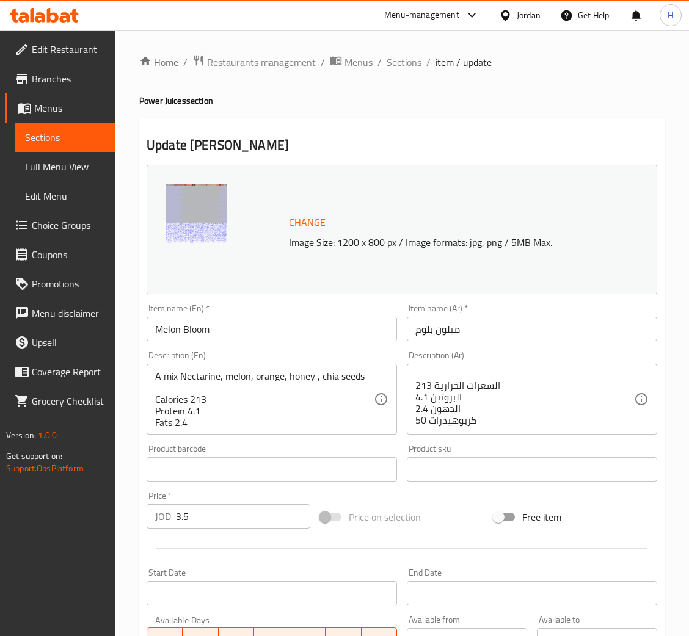
scroll to position [242, 0]
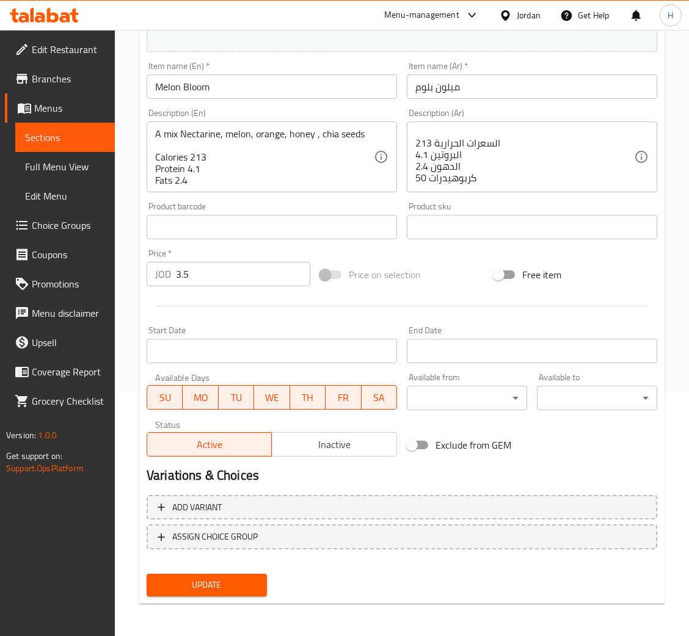
click at [232, 578] on span "Update" at bounding box center [206, 585] width 101 height 15
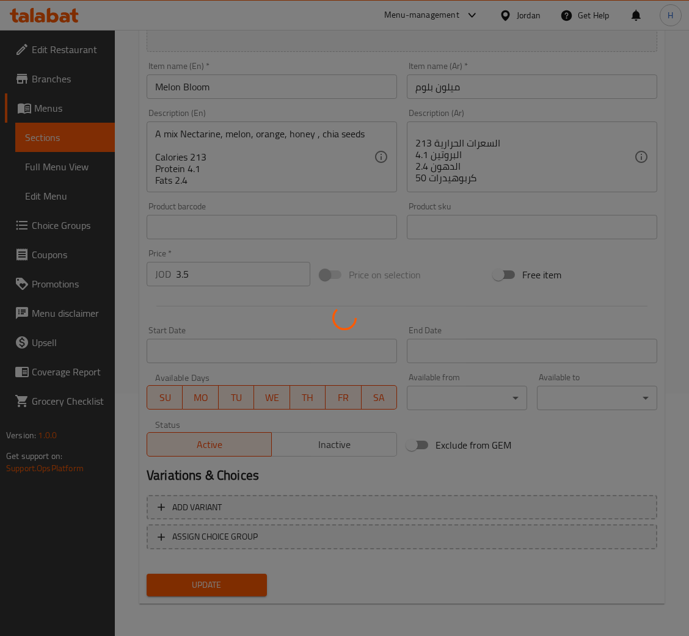
scroll to position [0, 0]
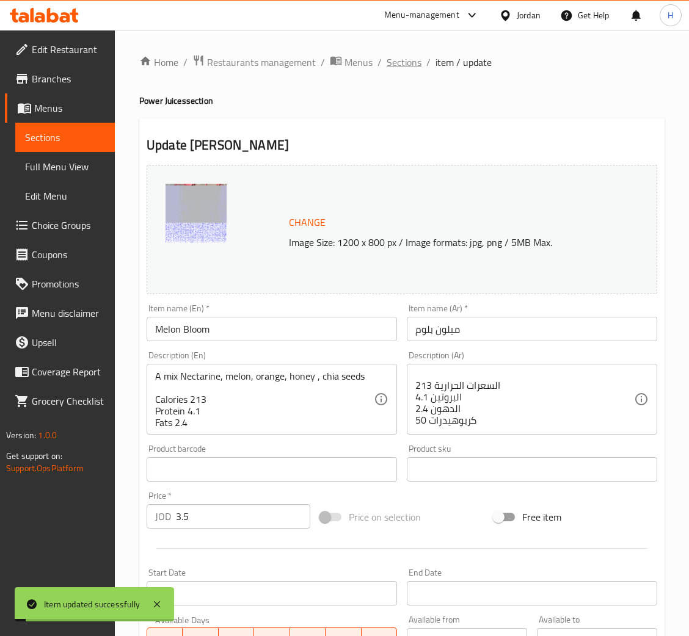
click at [398, 62] on span "Sections" at bounding box center [404, 62] width 35 height 15
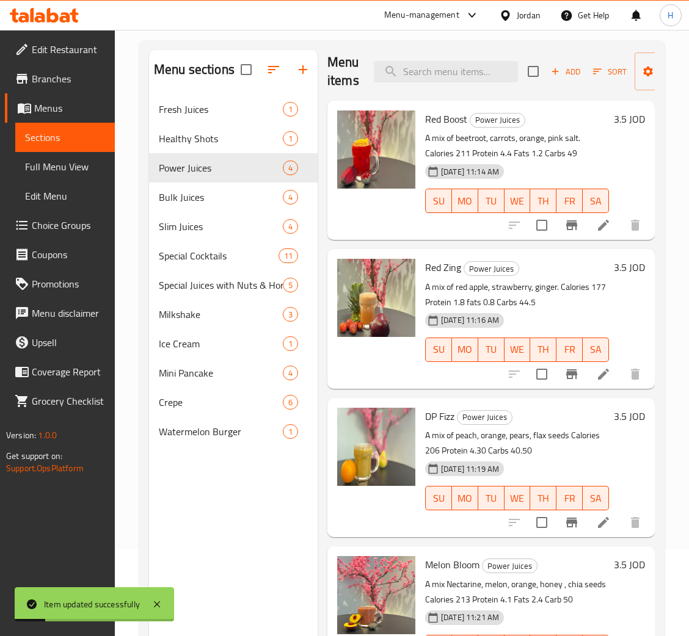
scroll to position [172, 0]
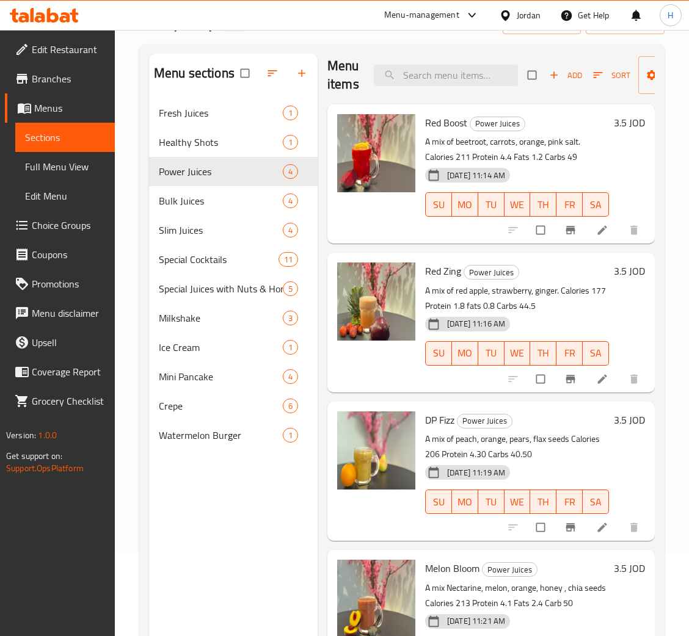
scroll to position [172, 0]
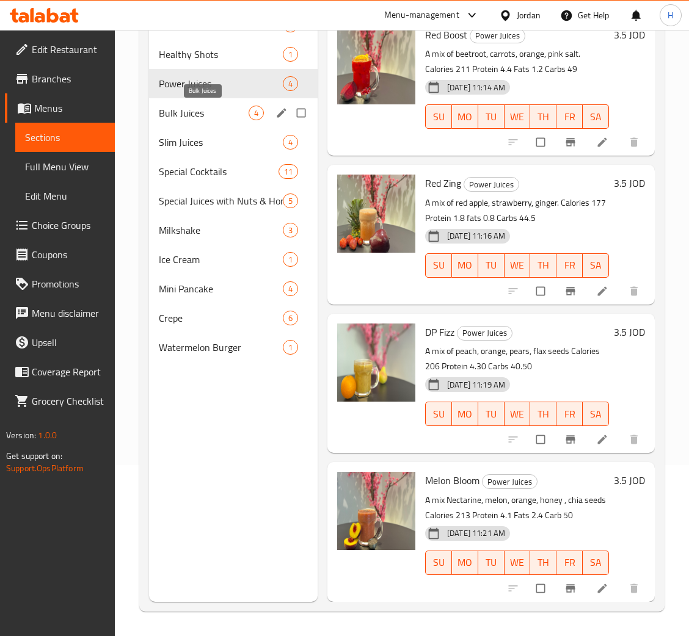
click at [211, 114] on span "Bulk Juices" at bounding box center [204, 113] width 90 height 15
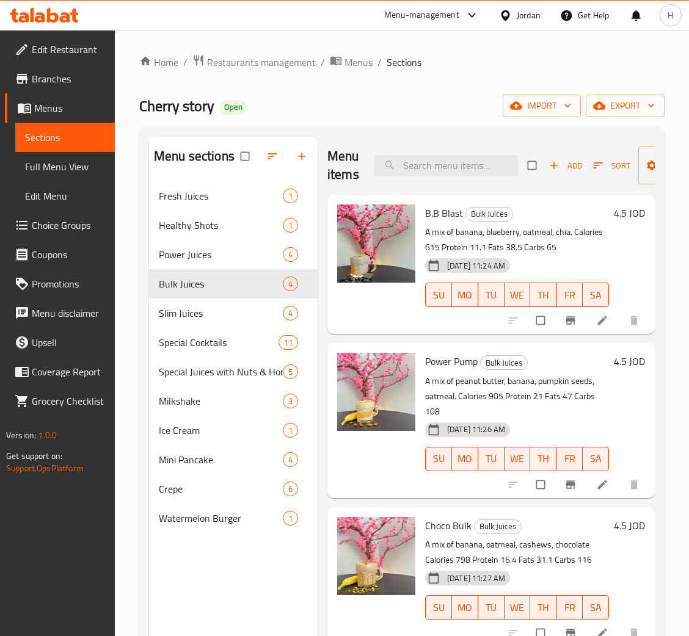
click at [586, 322] on li at bounding box center [603, 321] width 34 height 20
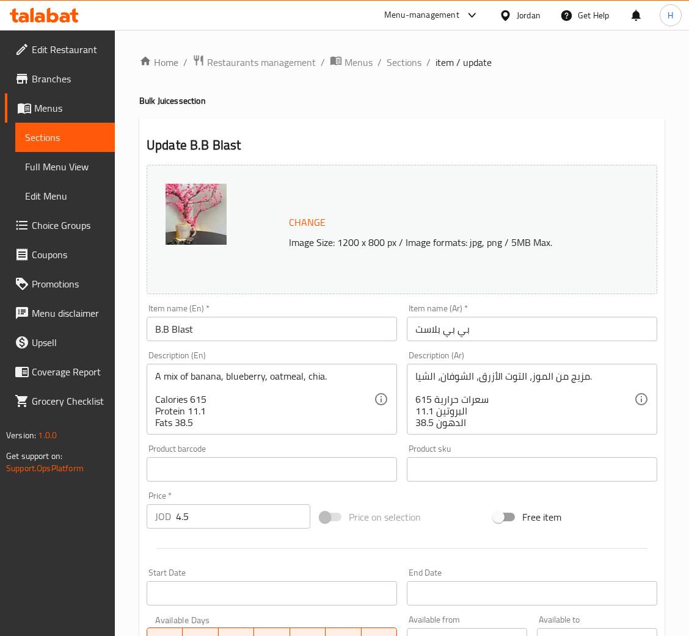
click at [314, 225] on span "Change" at bounding box center [307, 223] width 37 height 18
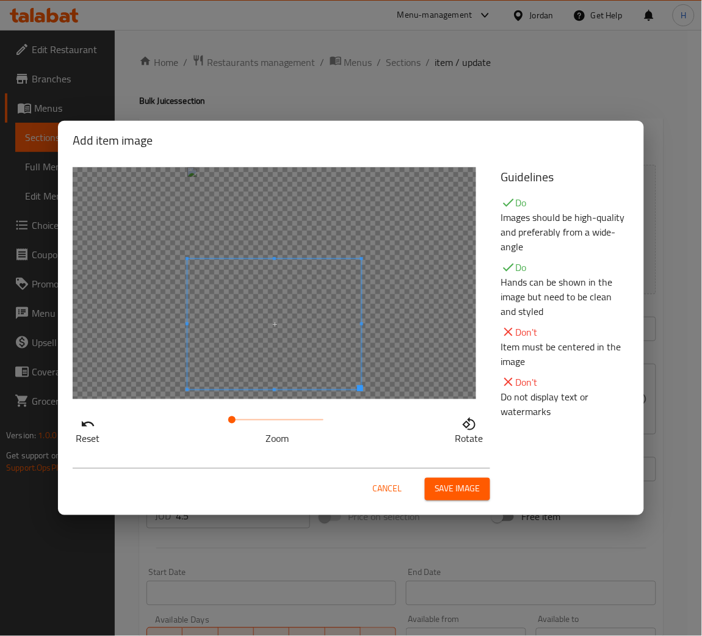
click at [301, 354] on span at bounding box center [275, 324] width 174 height 131
click at [464, 497] on span "Save image" at bounding box center [458, 489] width 46 height 15
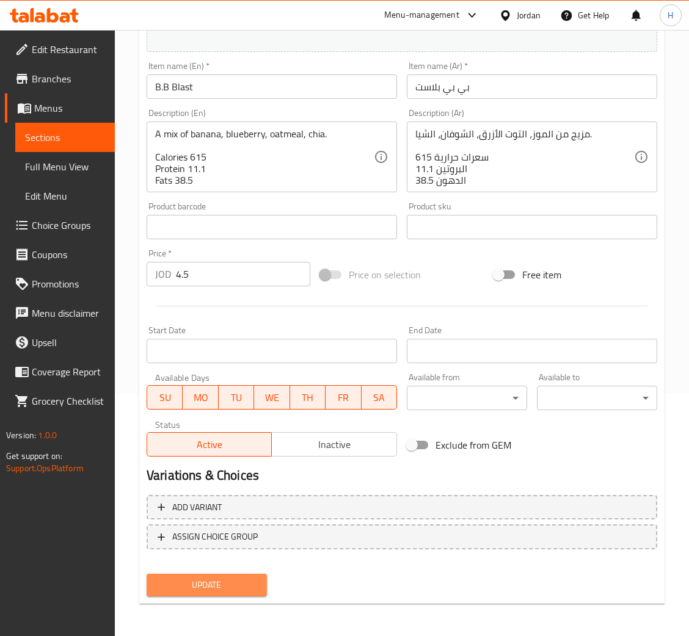
click at [232, 578] on span "Update" at bounding box center [206, 585] width 101 height 15
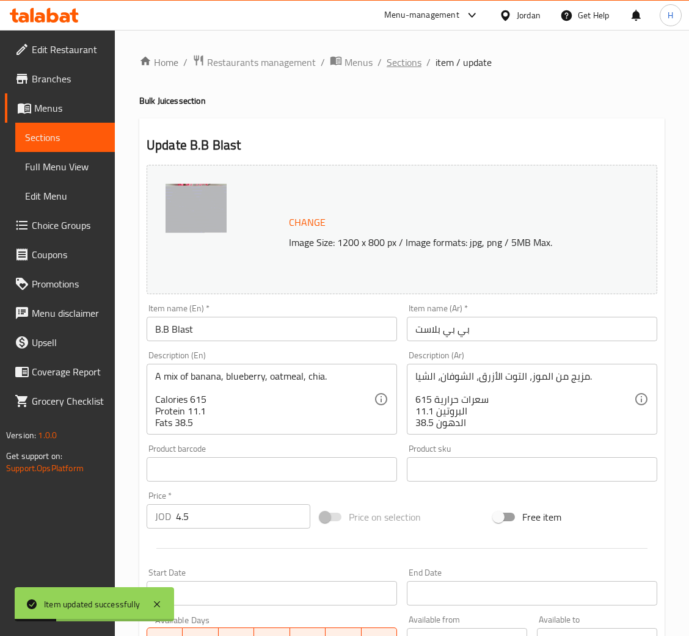
click at [402, 64] on span "Sections" at bounding box center [404, 62] width 35 height 15
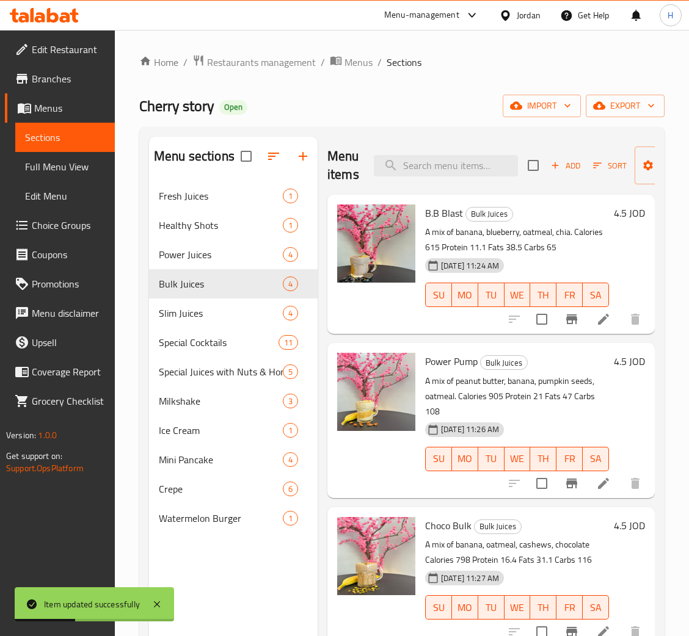
click at [596, 485] on icon at bounding box center [603, 483] width 15 height 15
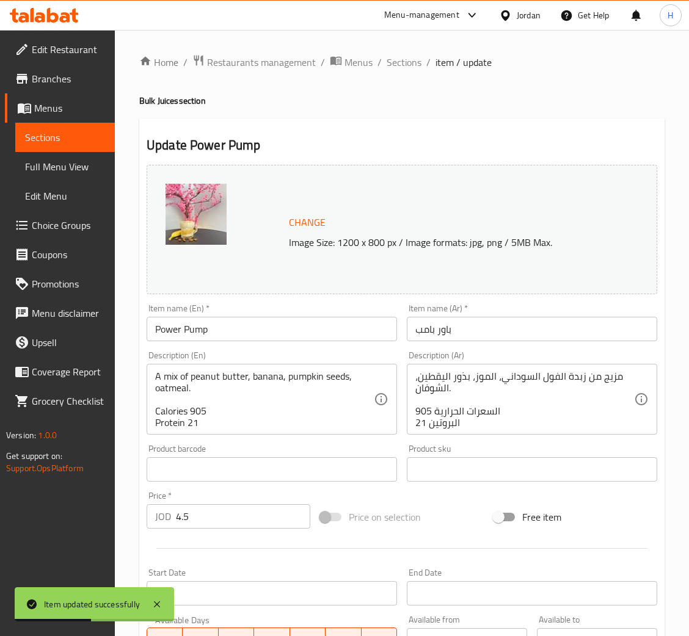
click at [305, 226] on span "Change" at bounding box center [307, 223] width 37 height 18
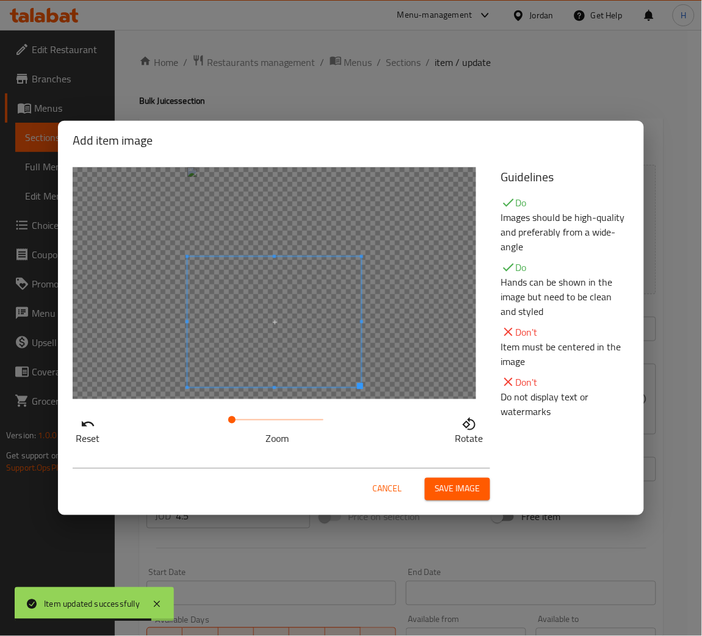
click at [285, 370] on span at bounding box center [275, 322] width 174 height 131
click at [463, 497] on span "Save image" at bounding box center [458, 489] width 46 height 15
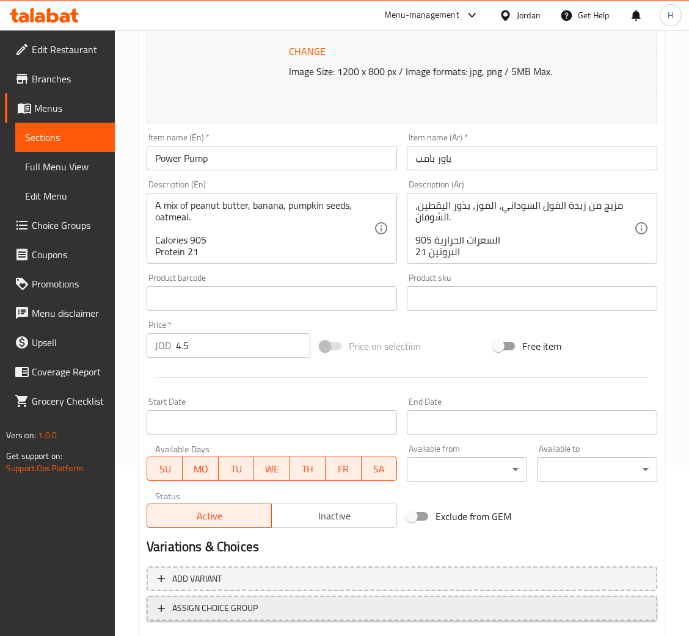
scroll to position [242, 0]
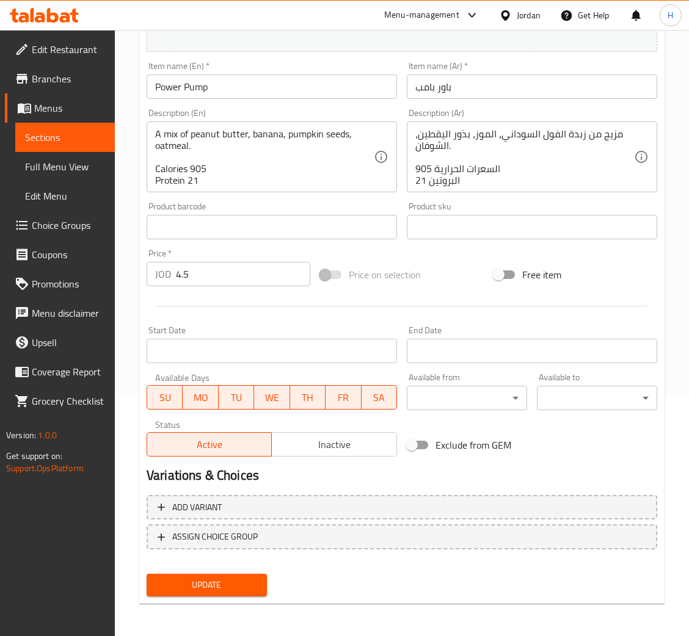
click at [217, 569] on div "Update" at bounding box center [207, 585] width 130 height 32
click at [221, 574] on button "Update" at bounding box center [207, 585] width 120 height 23
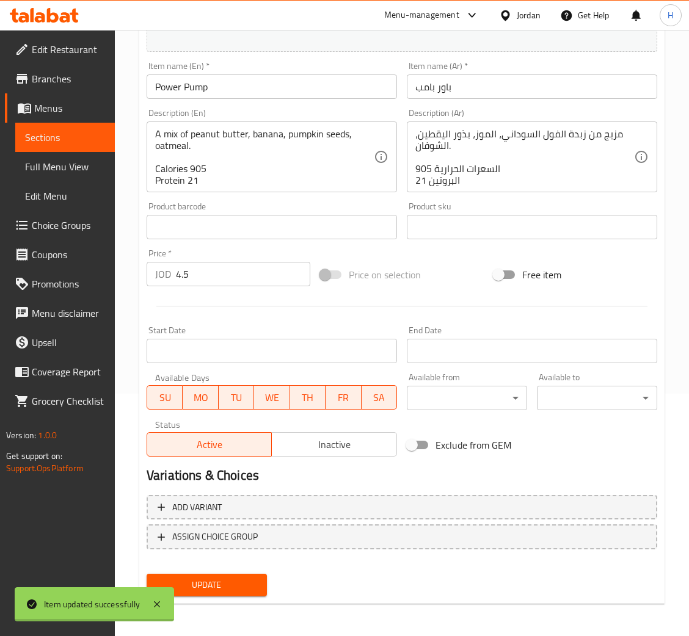
scroll to position [0, 0]
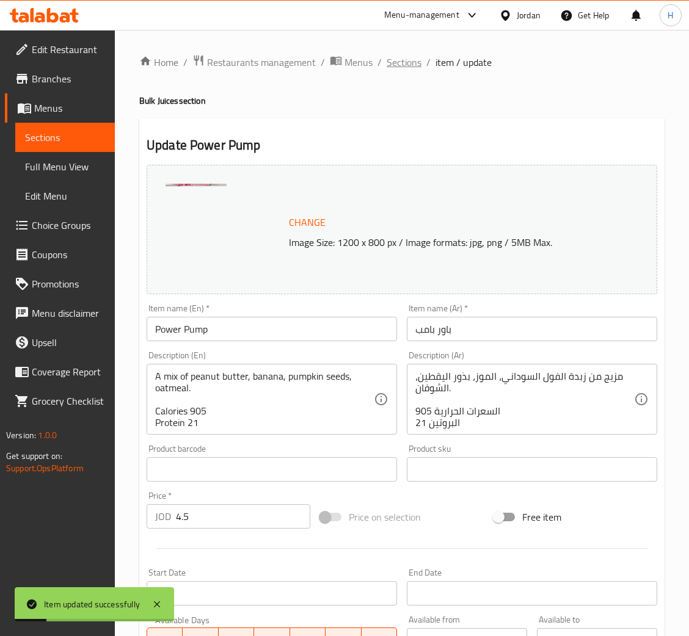
click at [406, 64] on span "Sections" at bounding box center [404, 62] width 35 height 15
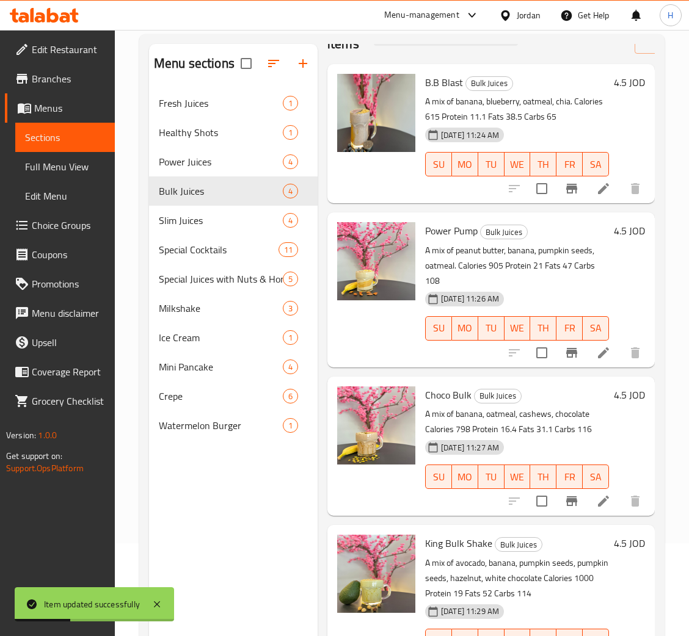
scroll to position [172, 0]
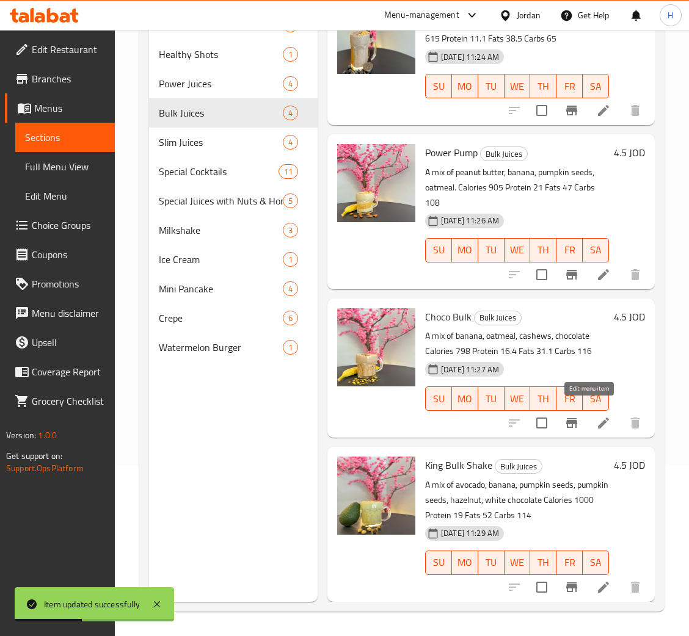
click at [596, 416] on icon at bounding box center [603, 423] width 15 height 15
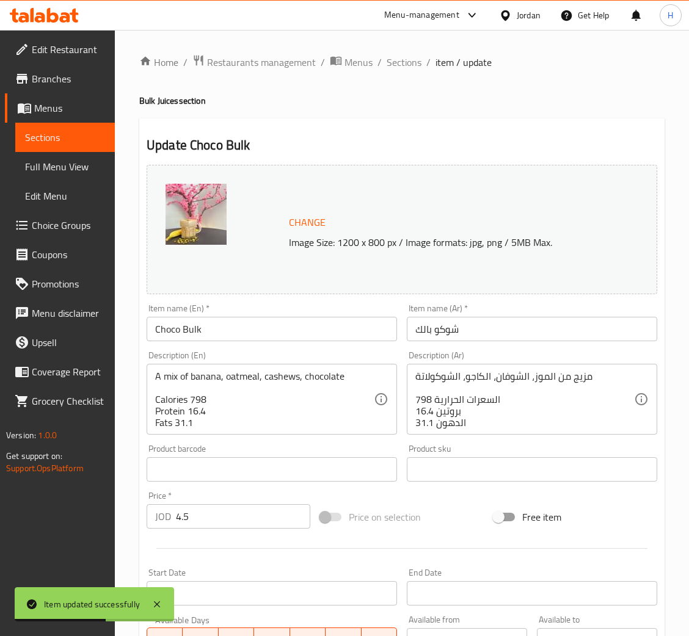
click at [311, 219] on span "Change" at bounding box center [307, 223] width 37 height 18
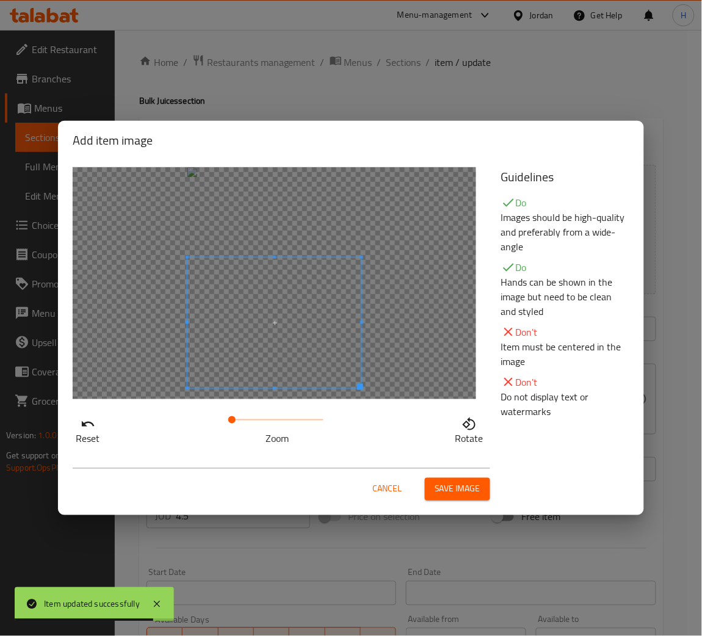
click at [318, 358] on span at bounding box center [275, 323] width 174 height 131
click at [461, 496] on span "Save image" at bounding box center [458, 489] width 46 height 15
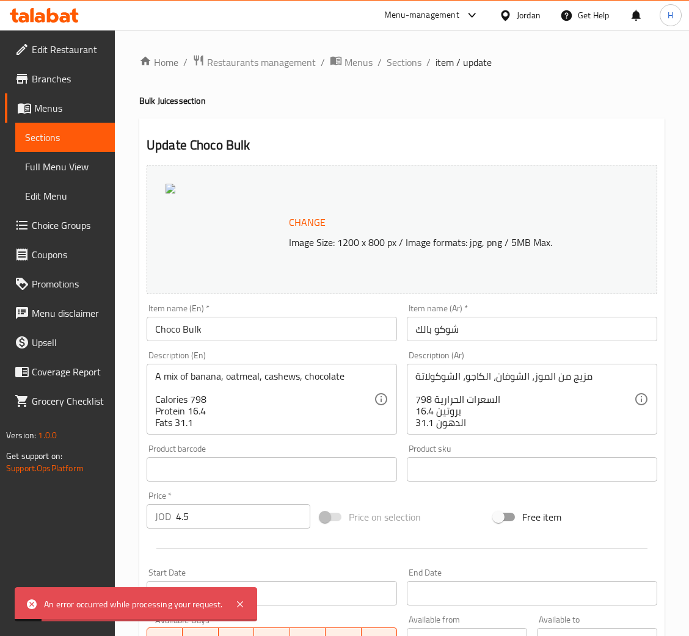
click at [282, 219] on div at bounding box center [225, 230] width 118 height 92
click at [290, 225] on span "Change" at bounding box center [307, 223] width 37 height 18
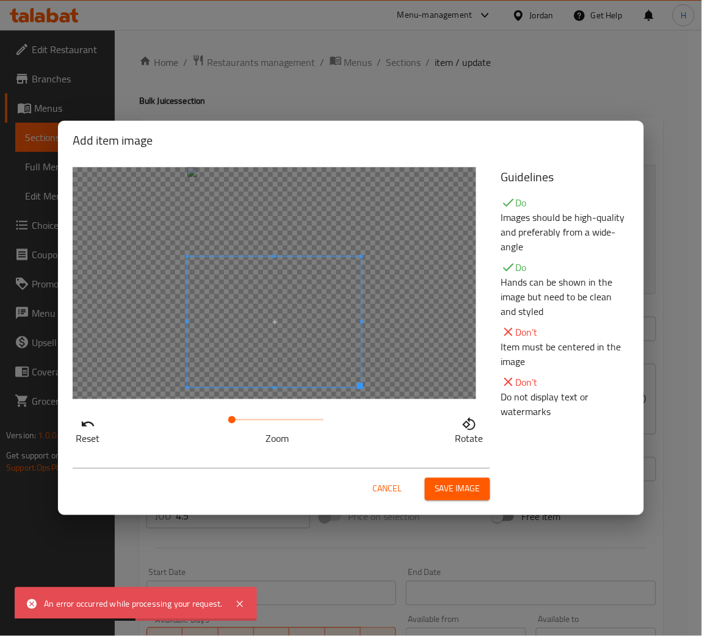
click at [277, 346] on span at bounding box center [275, 322] width 174 height 131
click at [232, 420] on span at bounding box center [231, 420] width 7 height 7
click at [266, 344] on span at bounding box center [275, 315] width 174 height 131
click at [469, 490] on span "Save image" at bounding box center [458, 489] width 46 height 15
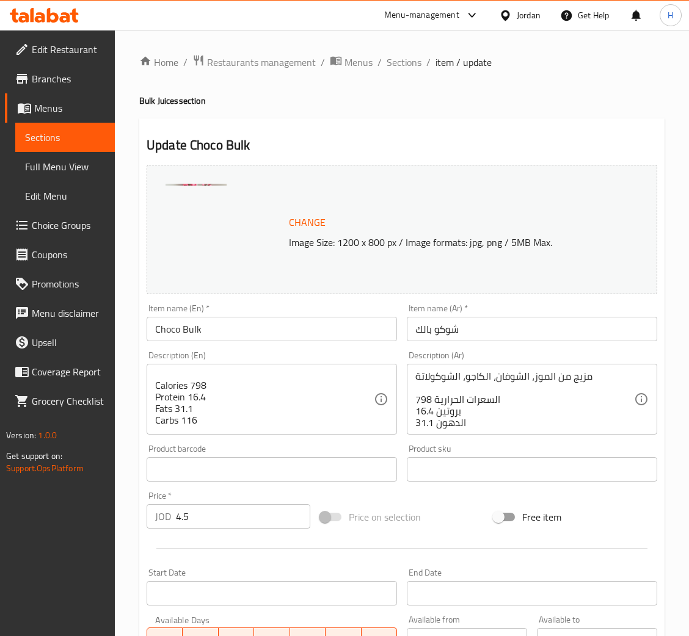
scroll to position [242, 0]
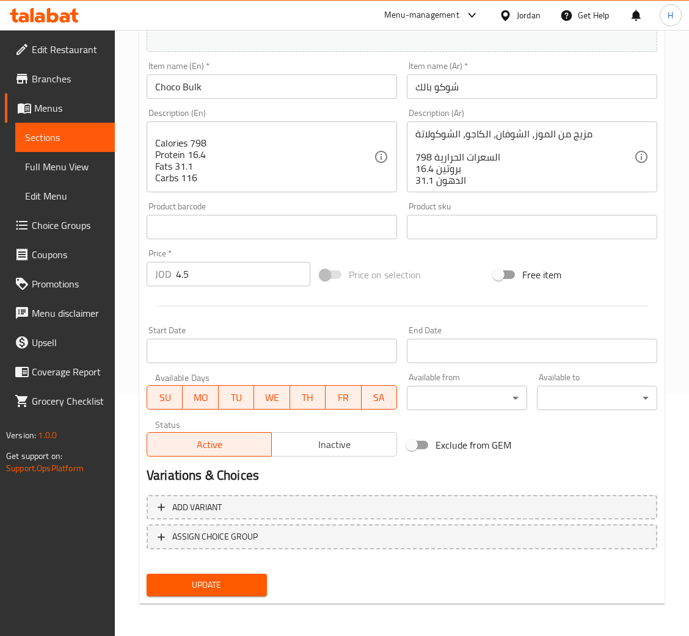
click at [222, 584] on span "Update" at bounding box center [206, 585] width 101 height 15
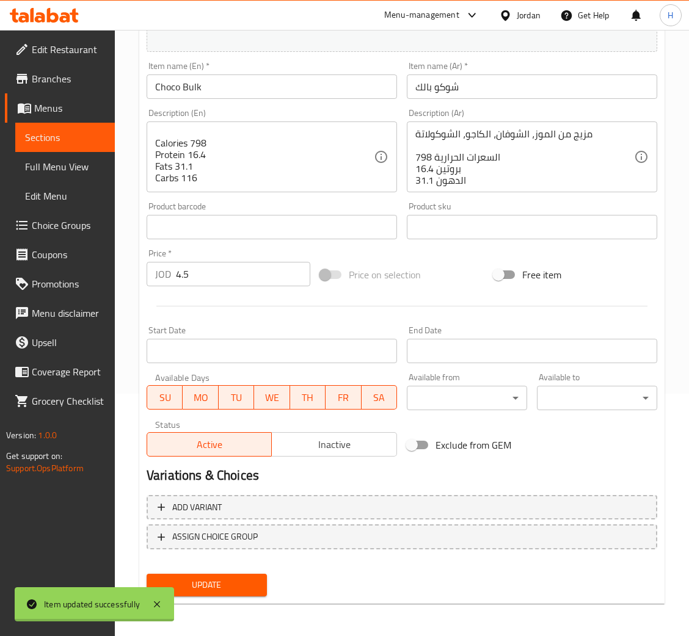
scroll to position [0, 0]
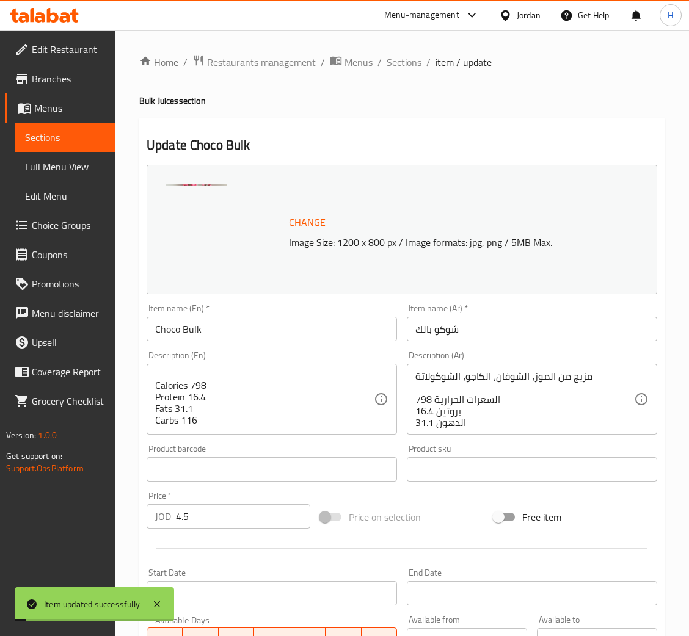
click at [395, 60] on span "Sections" at bounding box center [404, 62] width 35 height 15
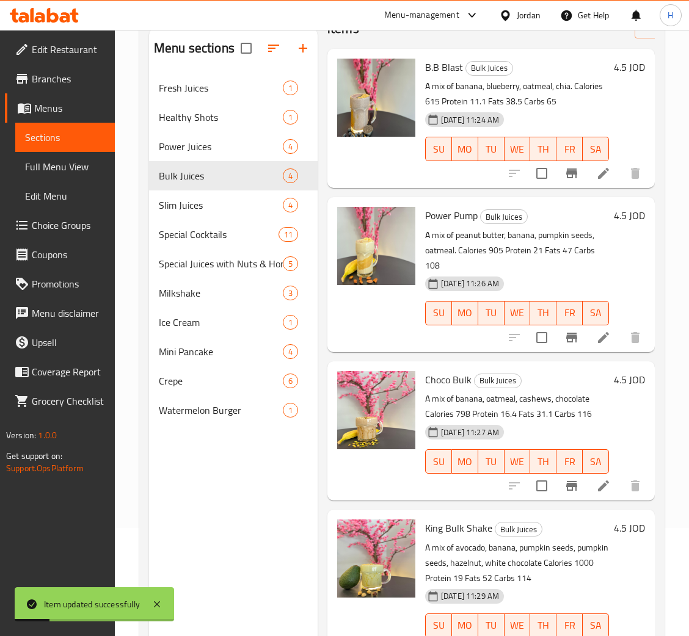
scroll to position [172, 0]
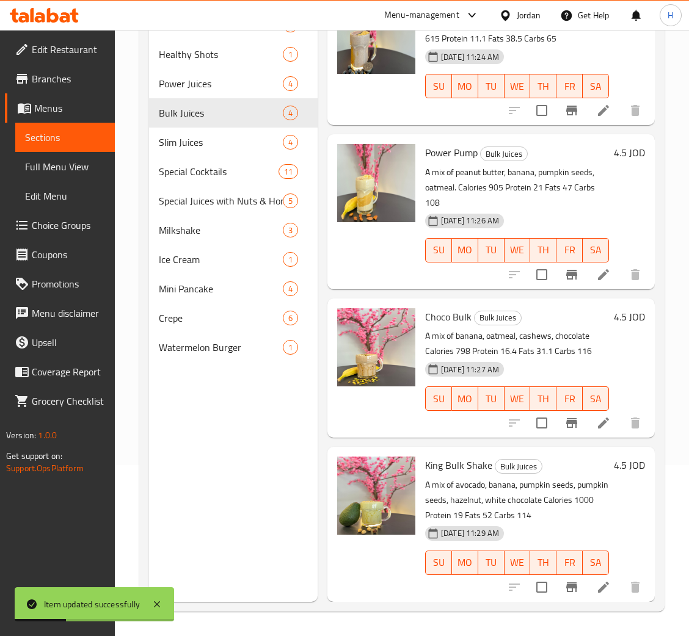
click at [596, 580] on icon at bounding box center [603, 587] width 15 height 15
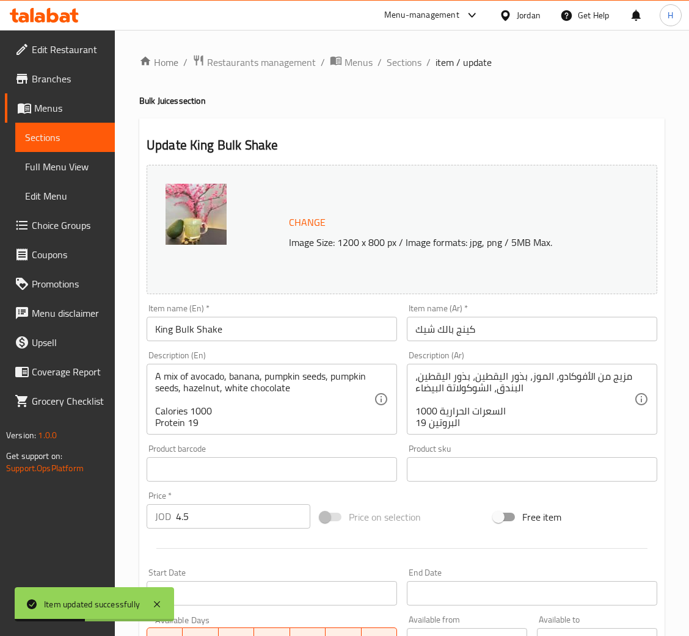
click at [316, 217] on span "Change" at bounding box center [307, 223] width 37 height 18
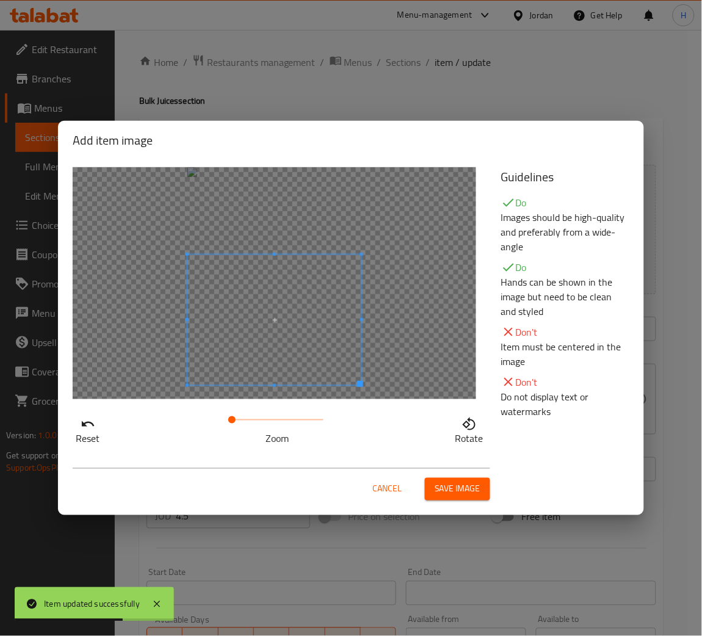
click at [287, 359] on span at bounding box center [275, 320] width 174 height 131
click at [483, 490] on button "Save image" at bounding box center [457, 489] width 65 height 23
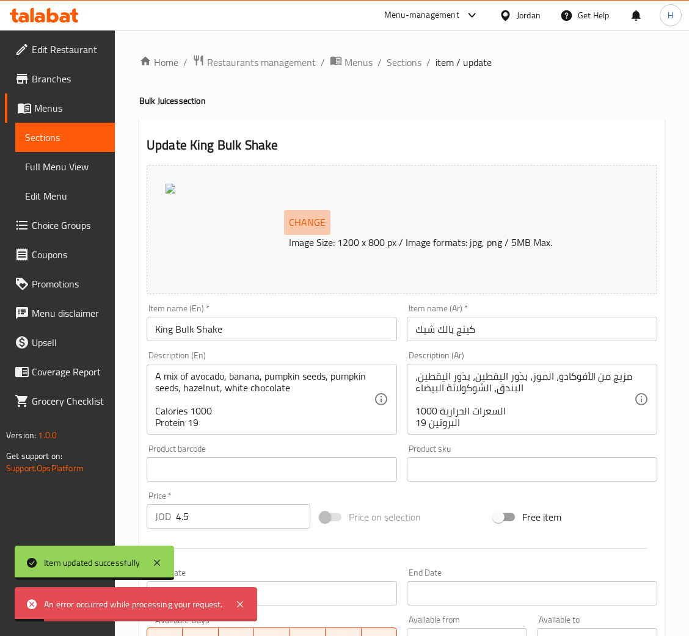
click at [318, 222] on span "Change" at bounding box center [307, 223] width 37 height 18
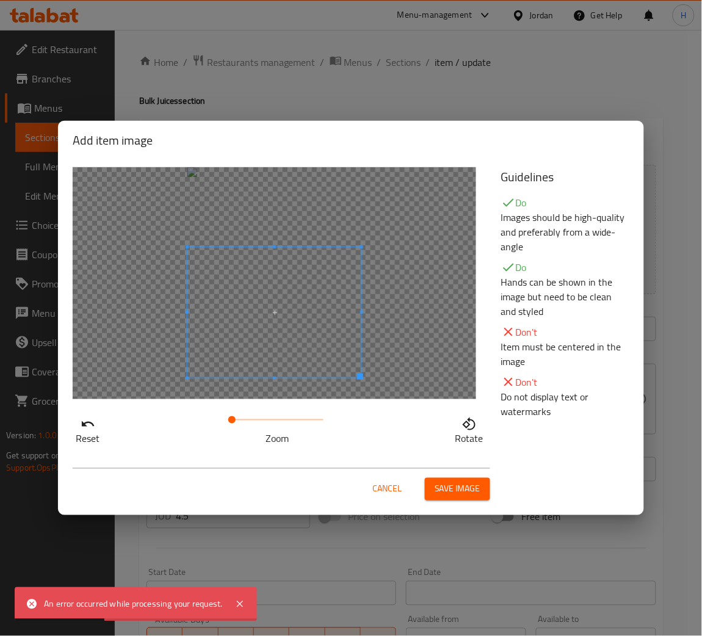
click at [297, 361] on span at bounding box center [275, 312] width 174 height 131
click at [459, 485] on span "Save image" at bounding box center [458, 489] width 46 height 15
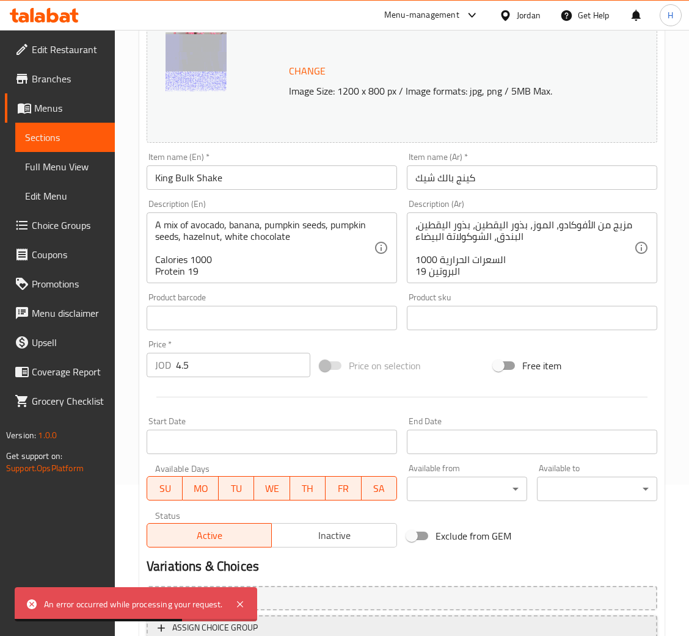
scroll to position [242, 0]
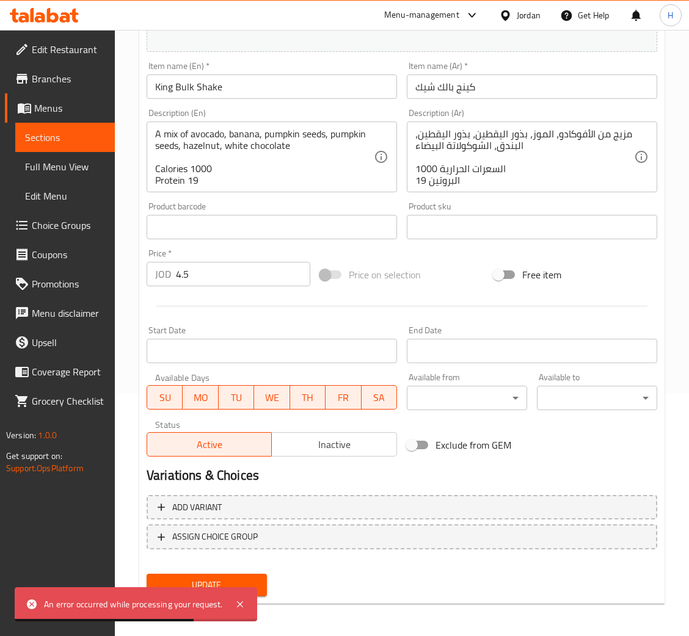
click at [263, 585] on button "Update" at bounding box center [207, 585] width 120 height 23
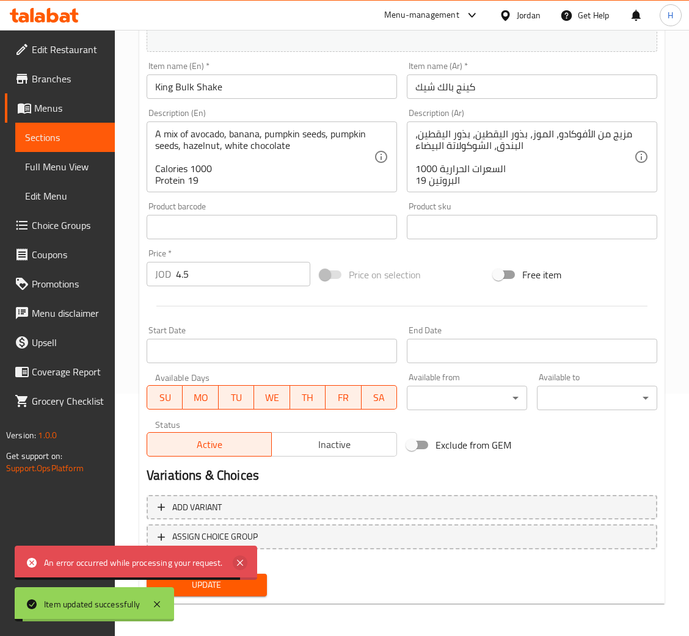
click at [244, 556] on icon at bounding box center [240, 563] width 15 height 15
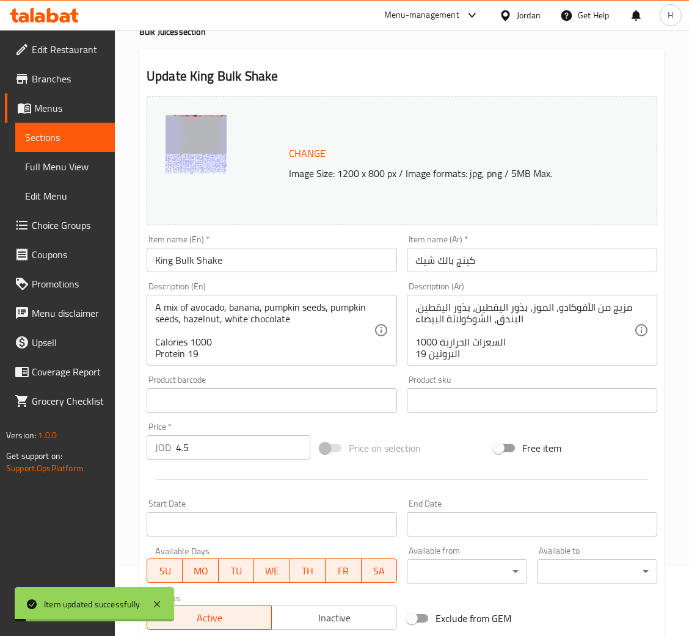
scroll to position [0, 0]
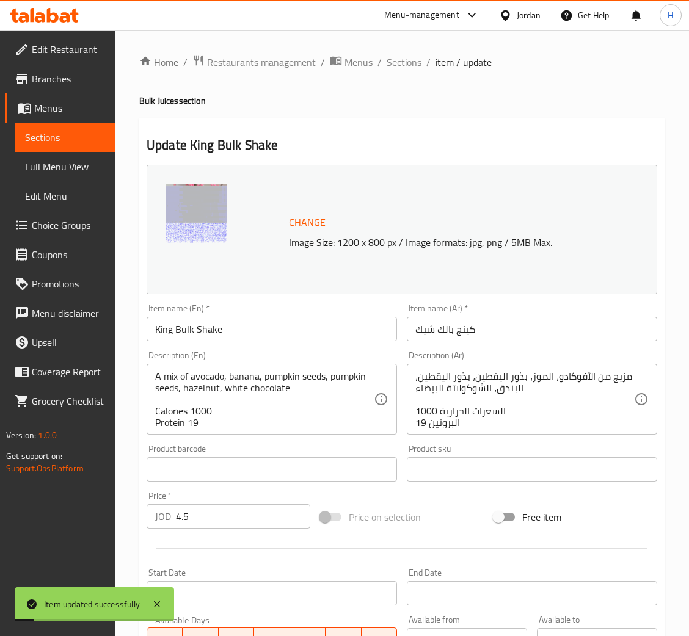
drag, startPoint x: 398, startPoint y: 55, endPoint x: 399, endPoint y: 91, distance: 36.1
click at [398, 55] on span "Sections" at bounding box center [404, 62] width 35 height 15
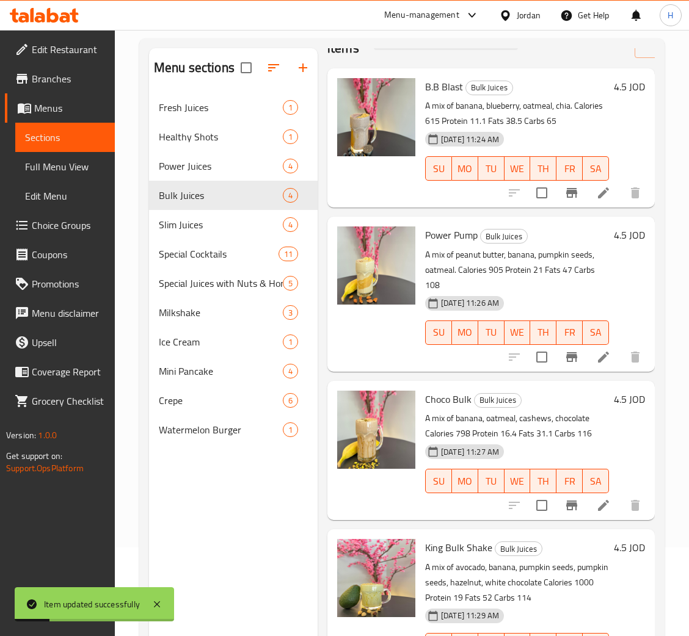
scroll to position [172, 0]
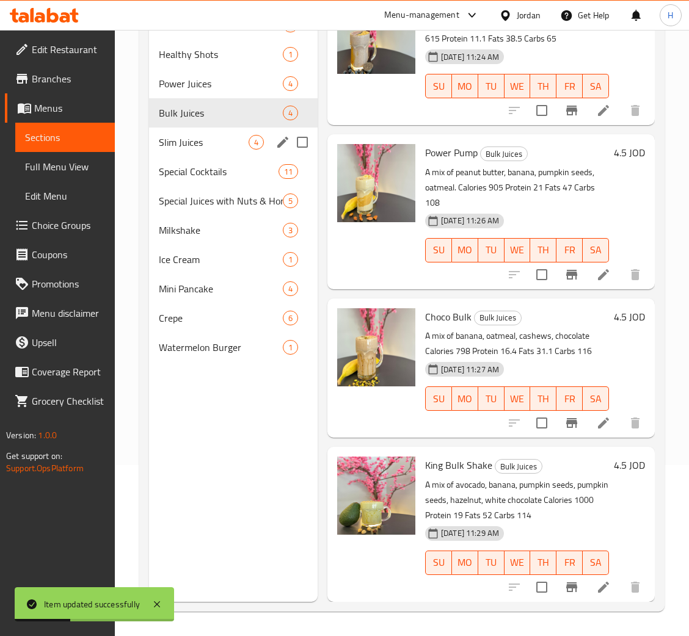
drag, startPoint x: 206, startPoint y: 133, endPoint x: 221, endPoint y: 150, distance: 22.5
click at [204, 133] on div "Slim Juices 4" at bounding box center [233, 142] width 169 height 29
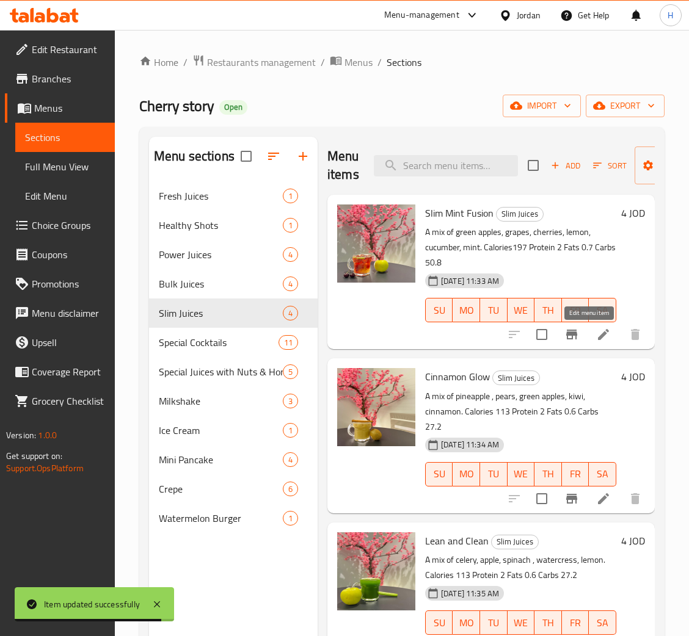
click at [598, 338] on icon at bounding box center [603, 334] width 11 height 11
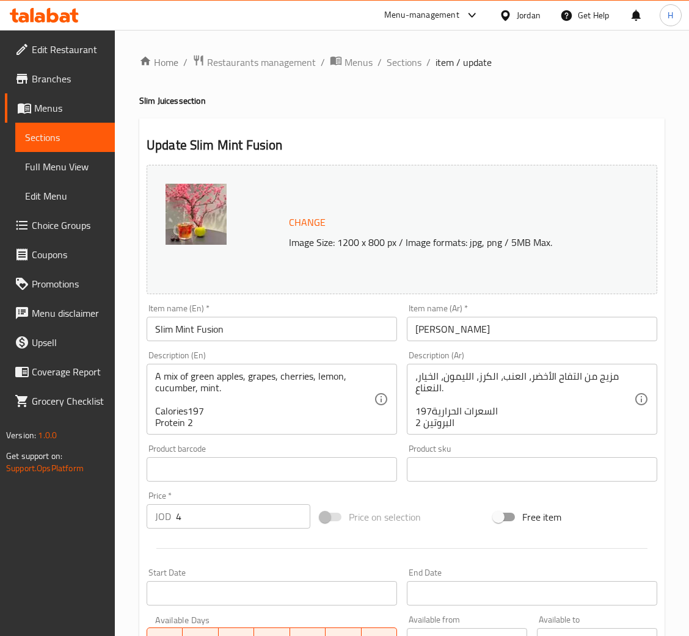
click at [310, 222] on span "Change" at bounding box center [307, 223] width 37 height 18
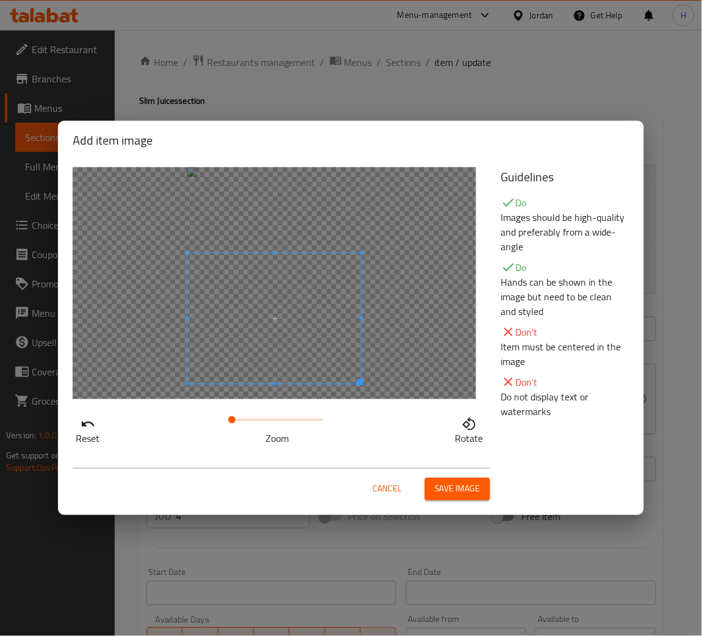
click at [307, 320] on span at bounding box center [275, 318] width 174 height 131
click at [442, 489] on span "Save image" at bounding box center [458, 489] width 46 height 15
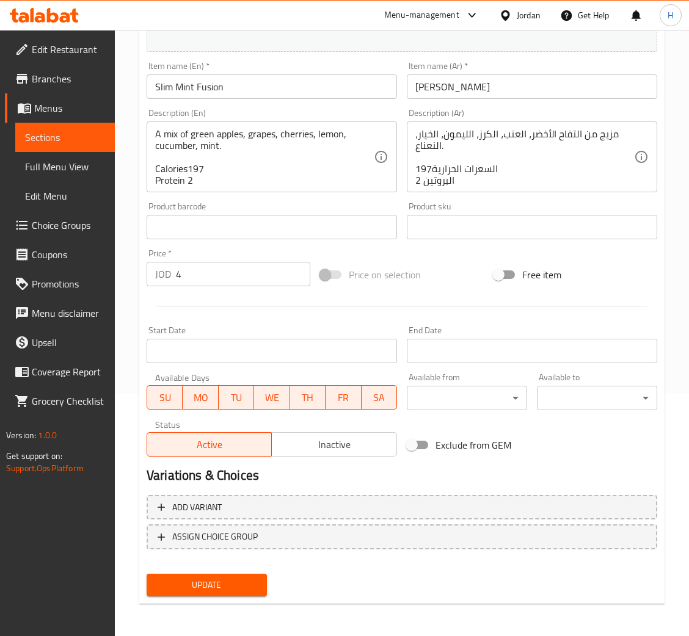
click at [236, 578] on span "Update" at bounding box center [206, 585] width 101 height 15
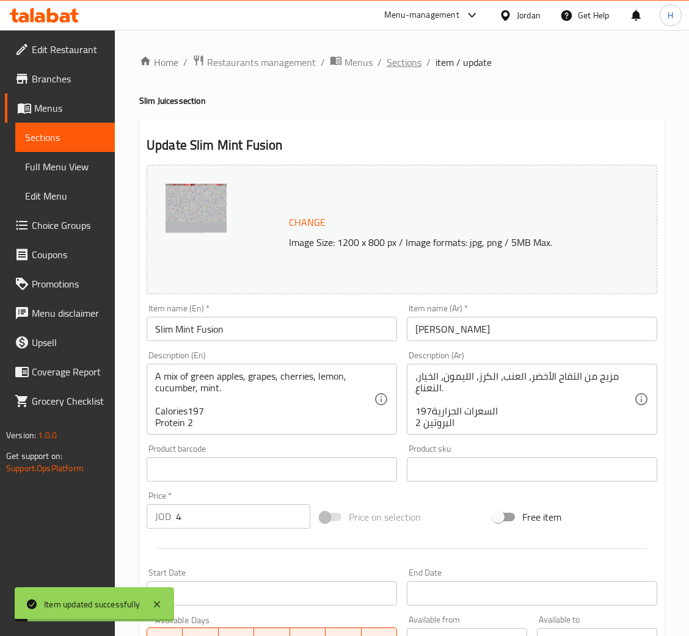
click at [398, 65] on span "Sections" at bounding box center [404, 62] width 35 height 15
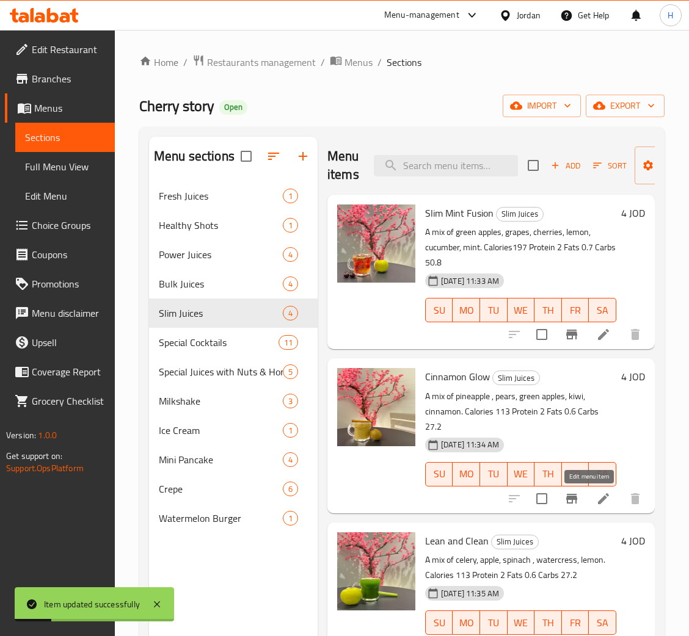
click at [596, 495] on icon at bounding box center [603, 499] width 15 height 15
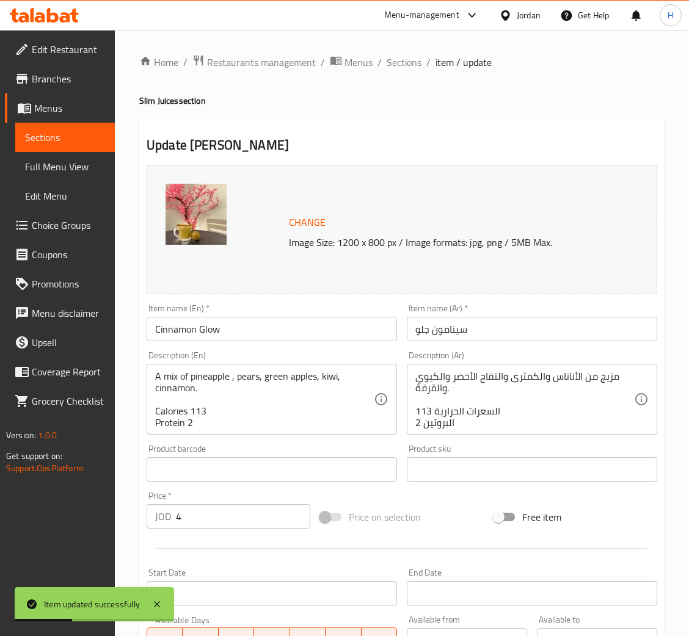
click at [304, 222] on span "Change" at bounding box center [307, 223] width 37 height 18
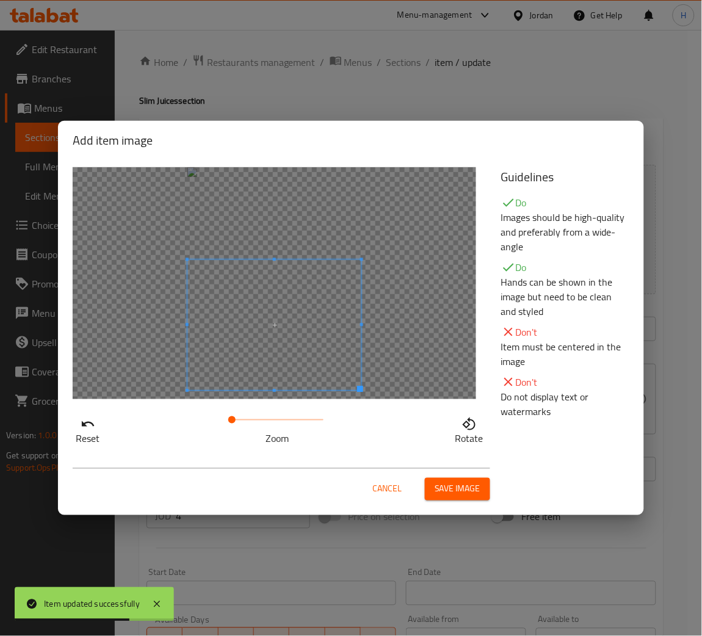
click at [289, 365] on span at bounding box center [275, 325] width 174 height 131
click at [482, 490] on button "Save image" at bounding box center [457, 489] width 65 height 23
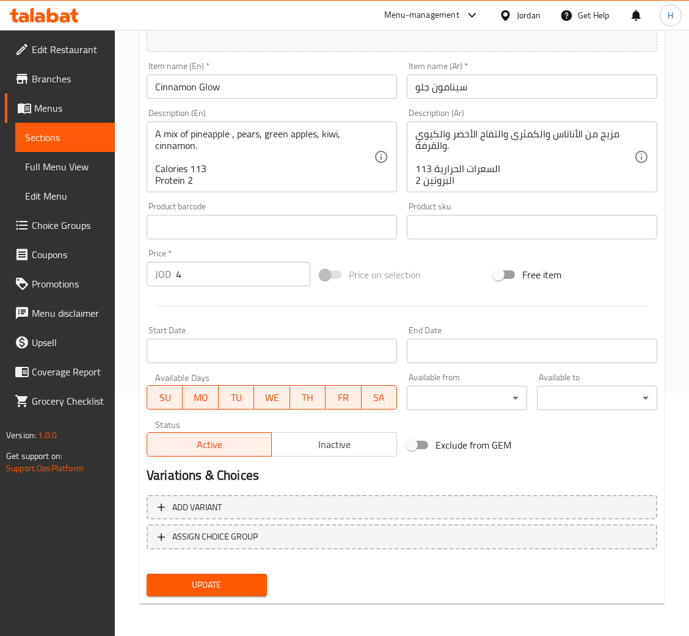
click at [234, 582] on span "Update" at bounding box center [206, 585] width 101 height 15
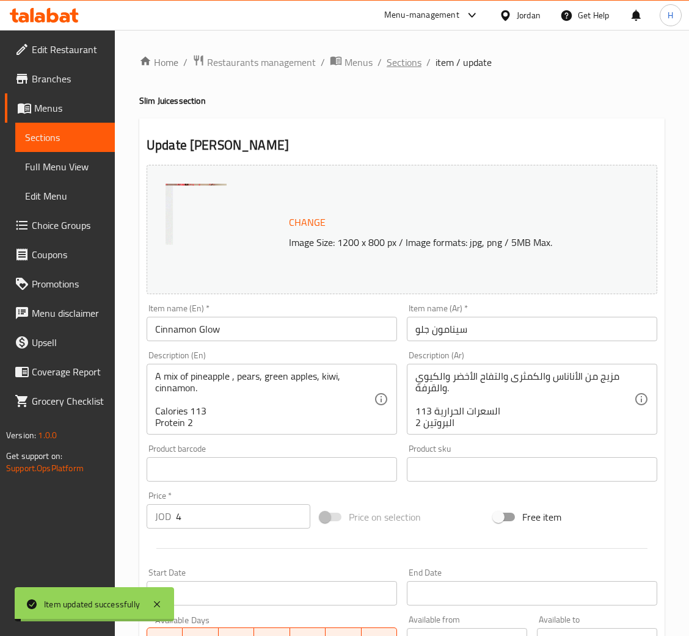
click at [407, 61] on span "Sections" at bounding box center [404, 62] width 35 height 15
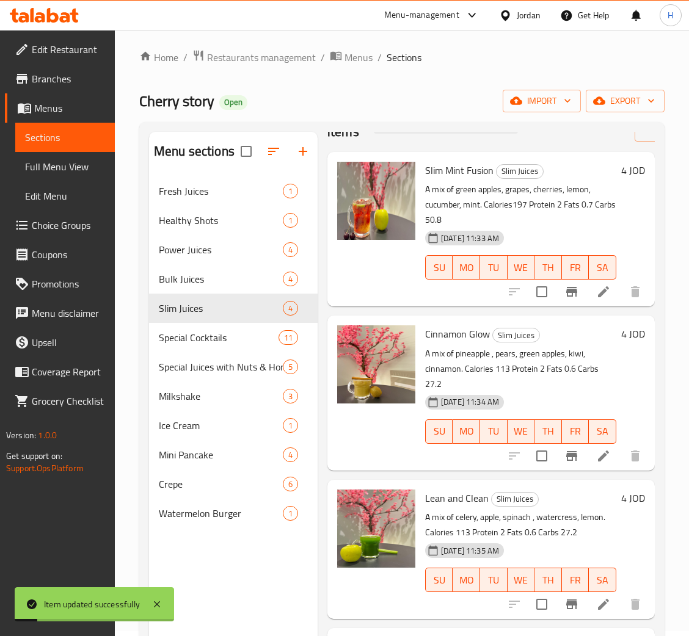
scroll to position [172, 0]
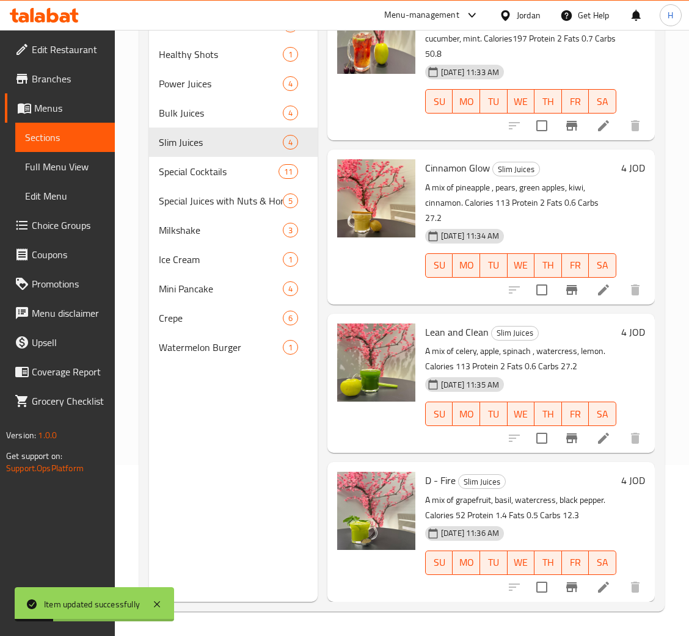
click at [589, 428] on li at bounding box center [603, 439] width 34 height 22
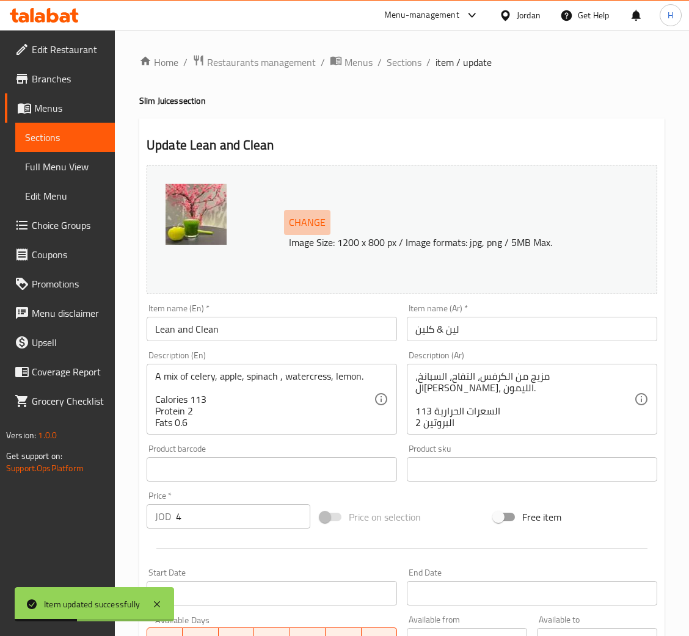
click at [289, 225] on span "Change" at bounding box center [307, 223] width 37 height 18
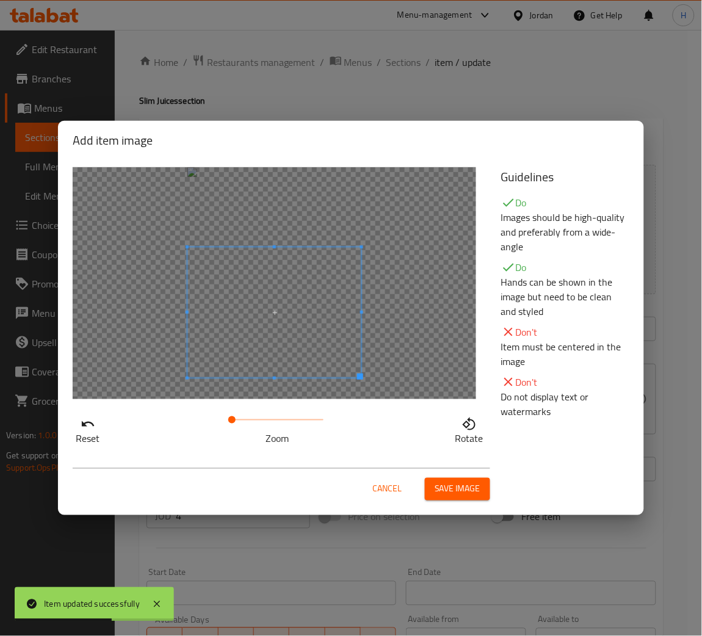
click at [294, 353] on span at bounding box center [275, 312] width 174 height 131
click at [483, 489] on button "Save image" at bounding box center [457, 489] width 65 height 23
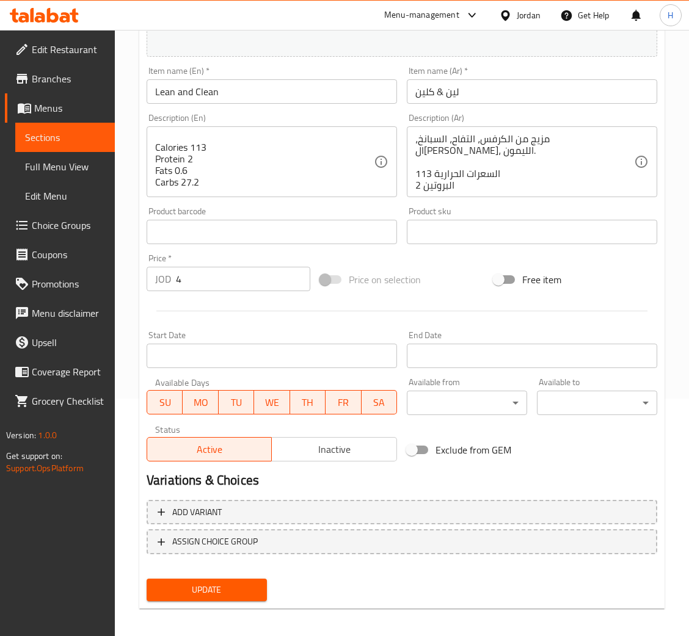
scroll to position [242, 0]
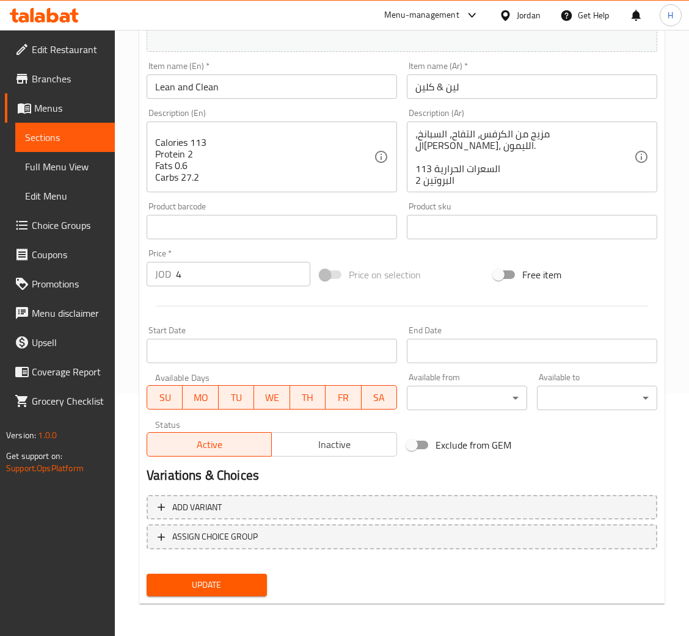
click at [241, 581] on span "Update" at bounding box center [206, 585] width 101 height 15
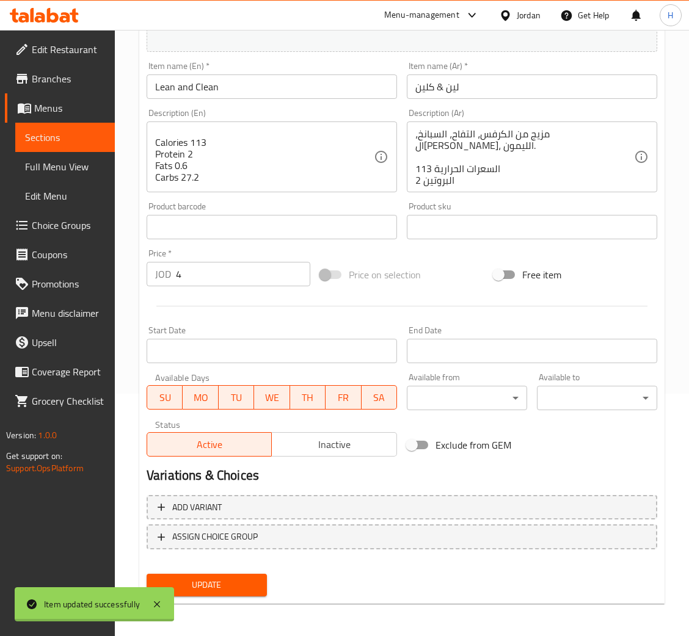
scroll to position [0, 0]
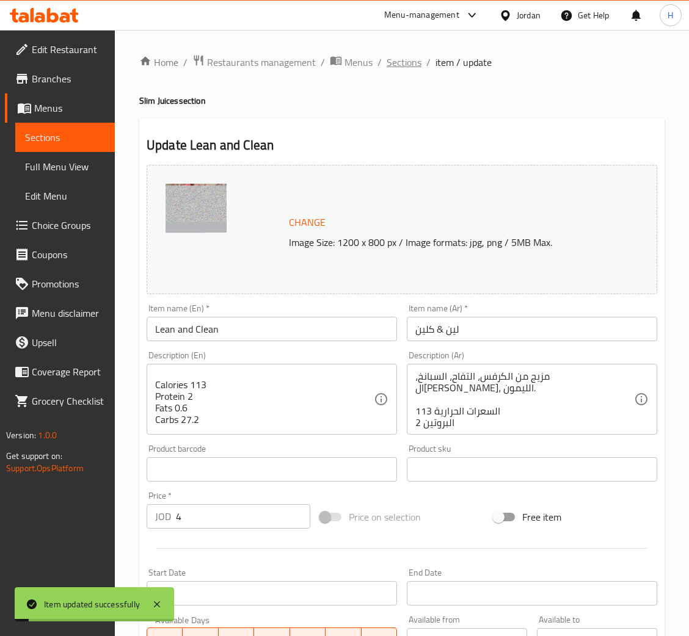
click at [400, 64] on span "Sections" at bounding box center [404, 62] width 35 height 15
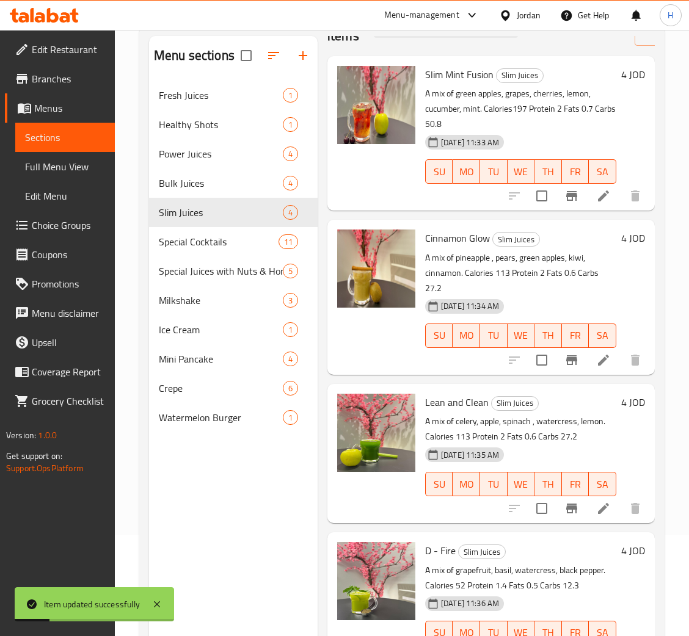
scroll to position [172, 0]
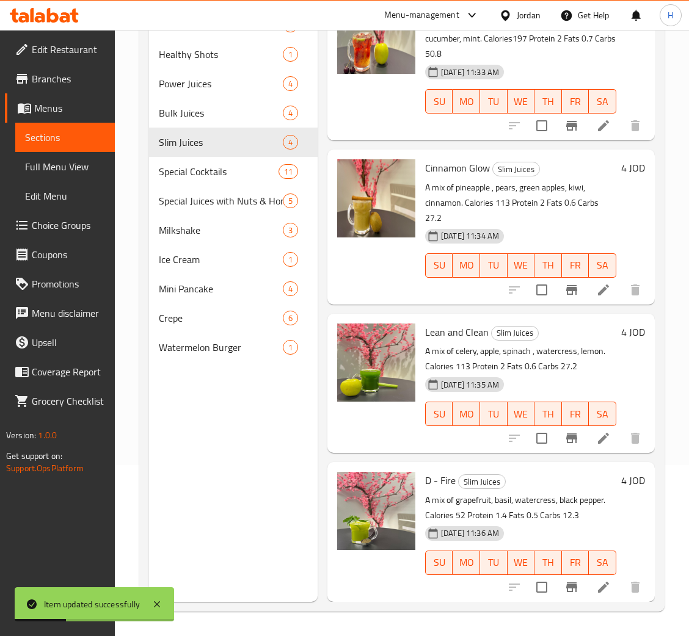
click at [598, 582] on icon at bounding box center [603, 587] width 11 height 11
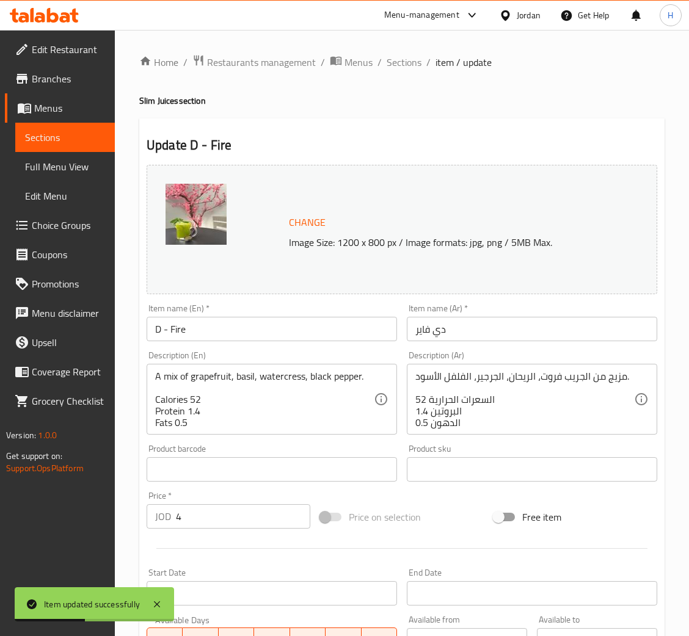
click at [300, 221] on span "Change" at bounding box center [307, 223] width 37 height 18
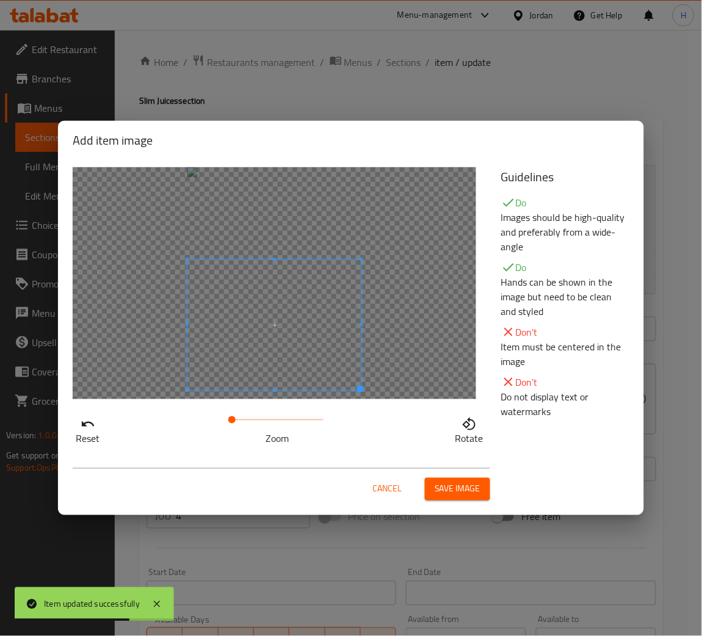
click at [279, 388] on span at bounding box center [275, 325] width 174 height 131
click at [474, 489] on span "Save image" at bounding box center [458, 489] width 46 height 15
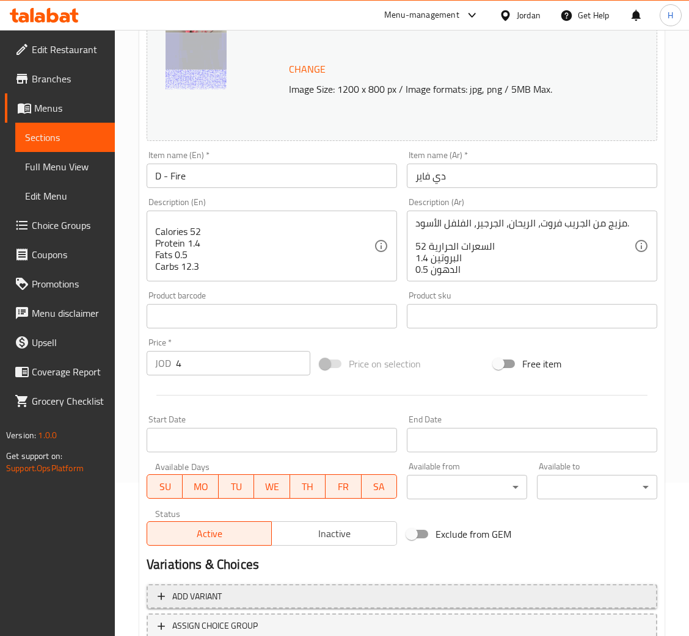
scroll to position [242, 0]
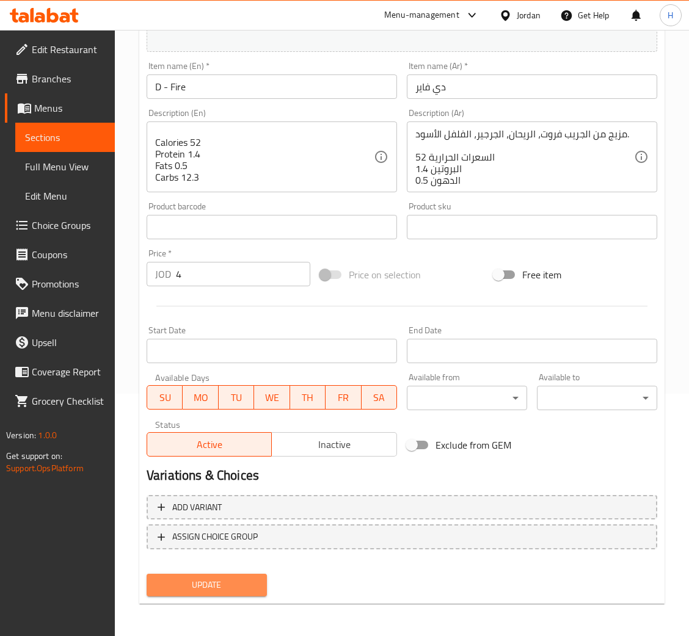
click at [225, 583] on span "Update" at bounding box center [206, 585] width 101 height 15
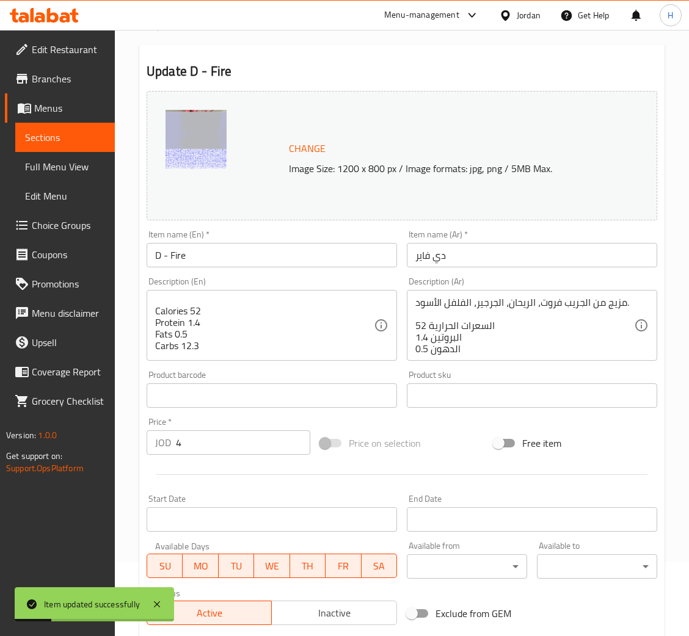
scroll to position [0, 0]
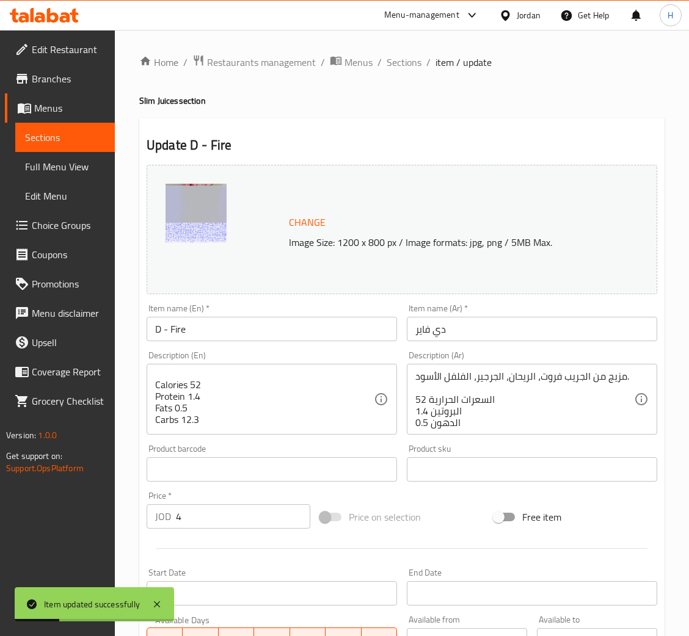
click at [406, 65] on span "Sections" at bounding box center [404, 62] width 35 height 15
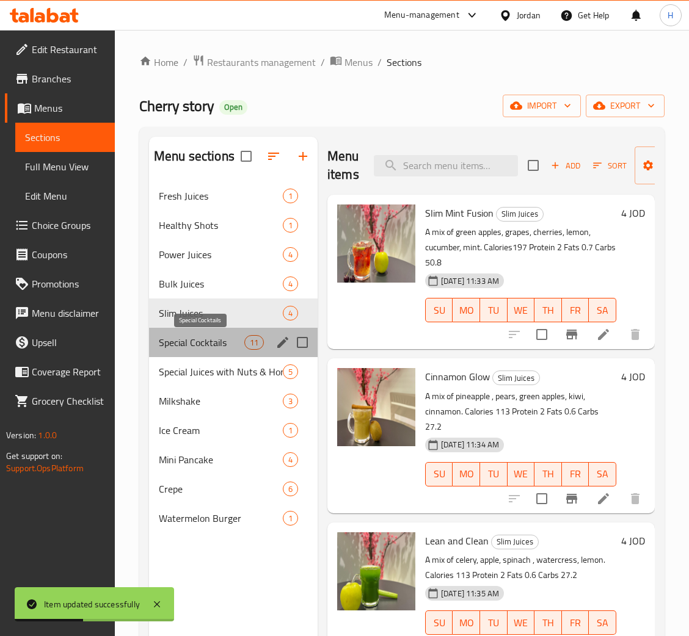
click at [204, 344] on span "Special Cocktails" at bounding box center [202, 342] width 86 height 15
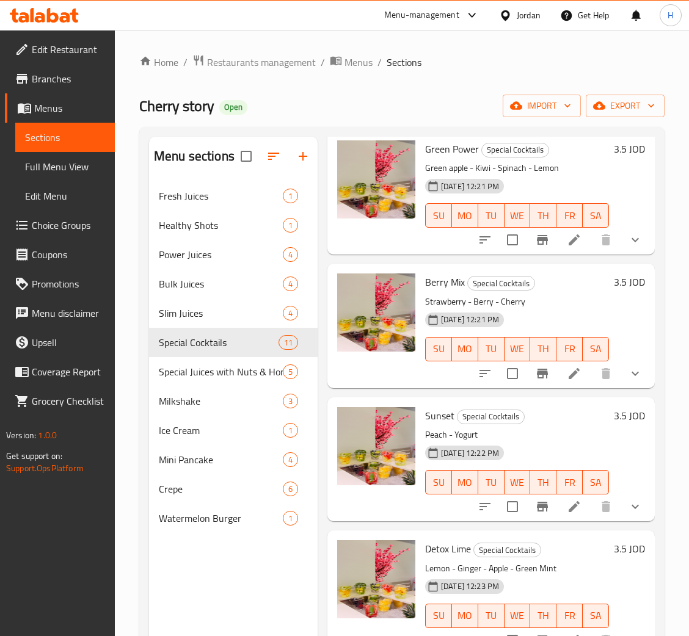
scroll to position [939, 0]
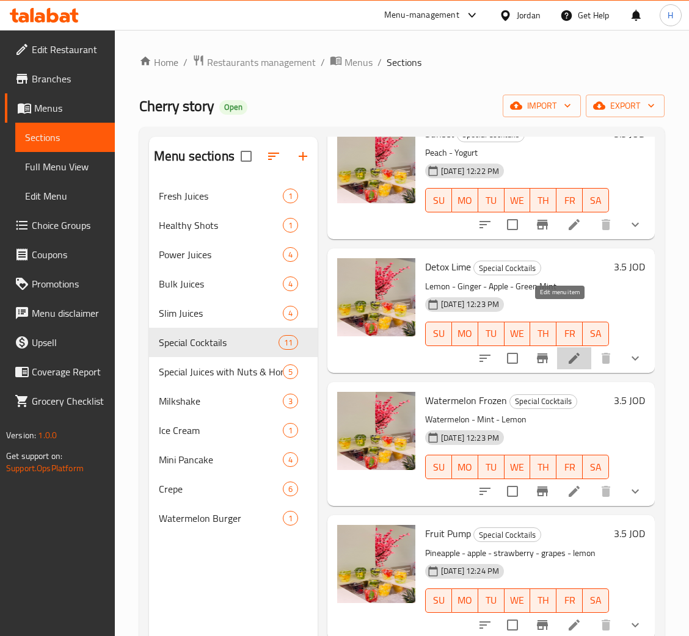
click at [569, 353] on icon at bounding box center [574, 358] width 11 height 11
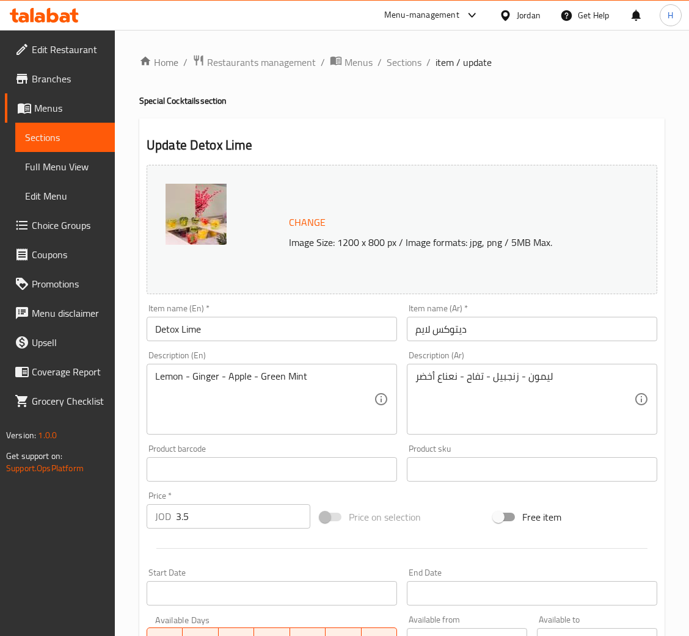
click at [299, 225] on span "Change" at bounding box center [307, 223] width 37 height 18
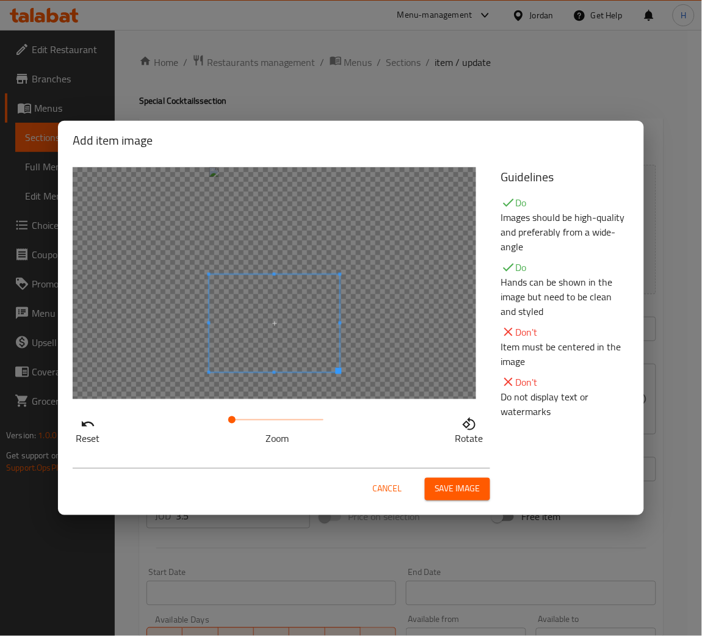
click at [297, 327] on span at bounding box center [275, 324] width 131 height 98
click at [453, 500] on button "Save image" at bounding box center [457, 489] width 65 height 23
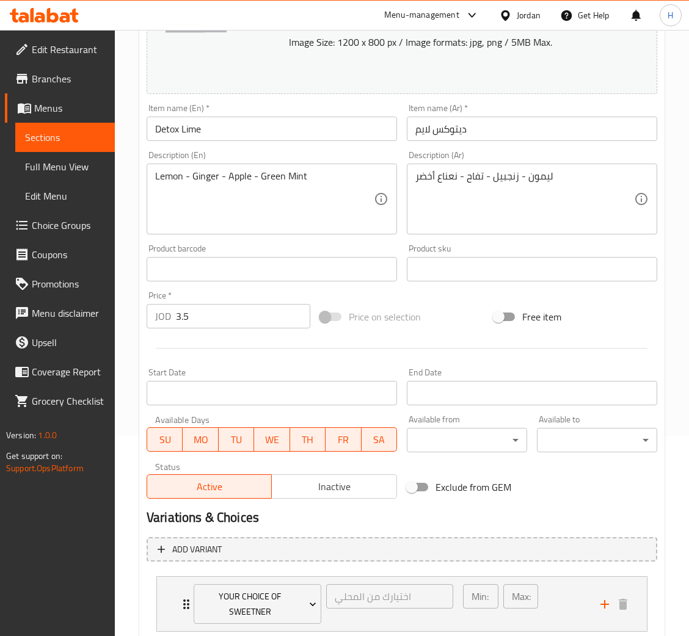
scroll to position [279, 0]
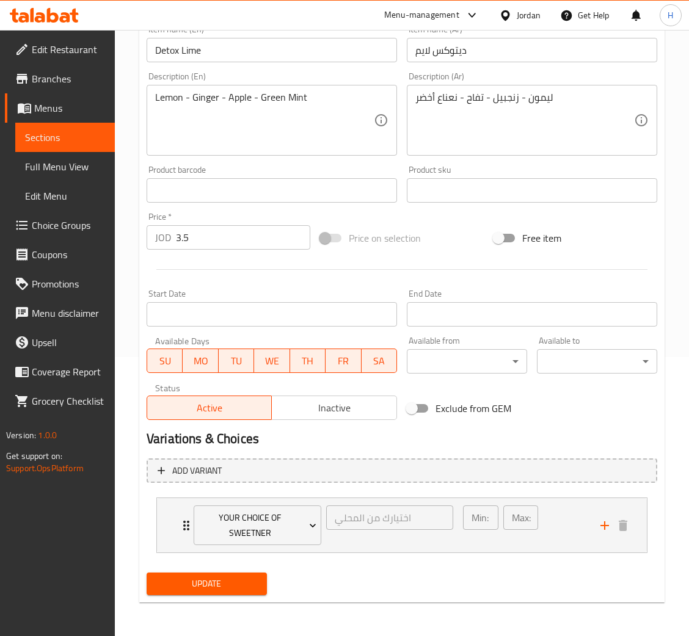
click at [228, 584] on span "Update" at bounding box center [206, 584] width 101 height 15
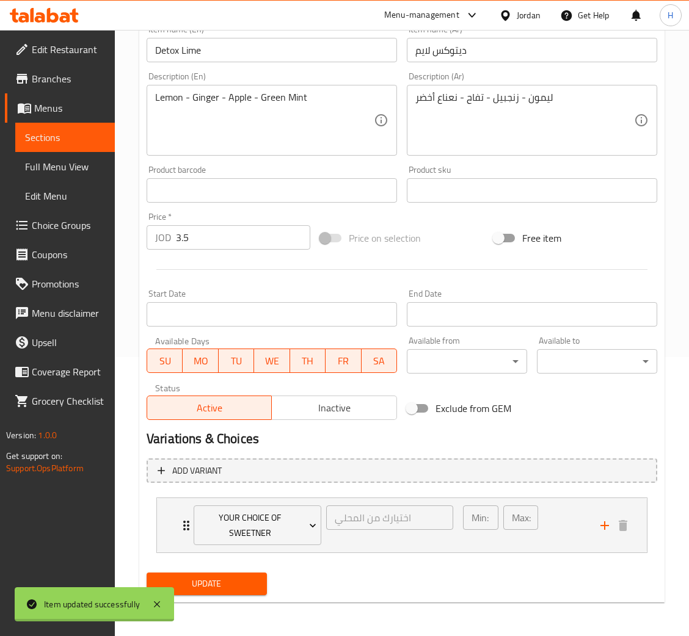
scroll to position [0, 0]
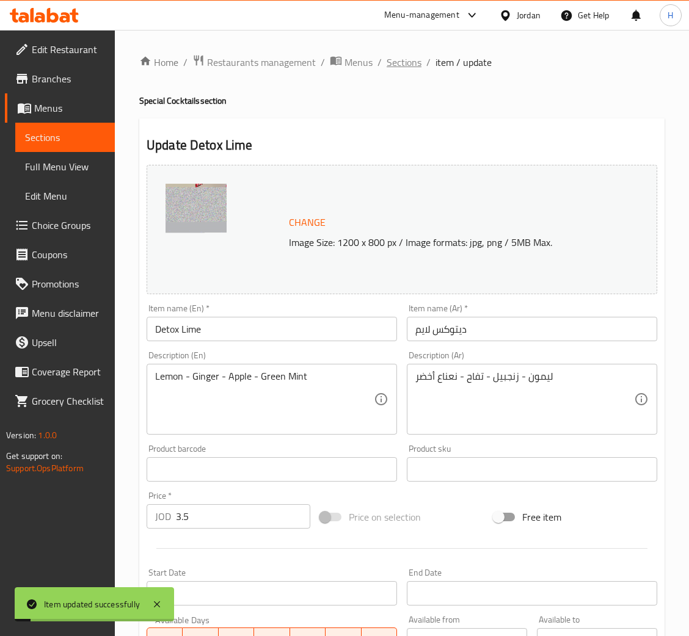
click at [395, 67] on span "Sections" at bounding box center [404, 62] width 35 height 15
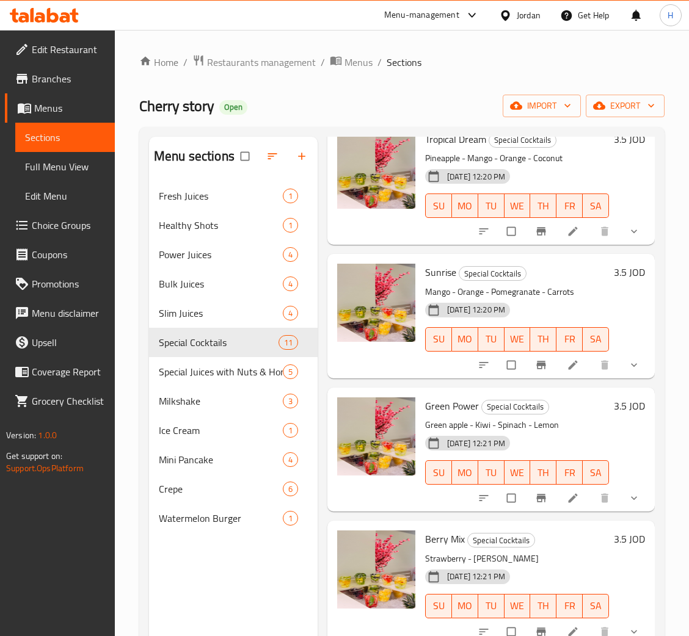
scroll to position [458, 0]
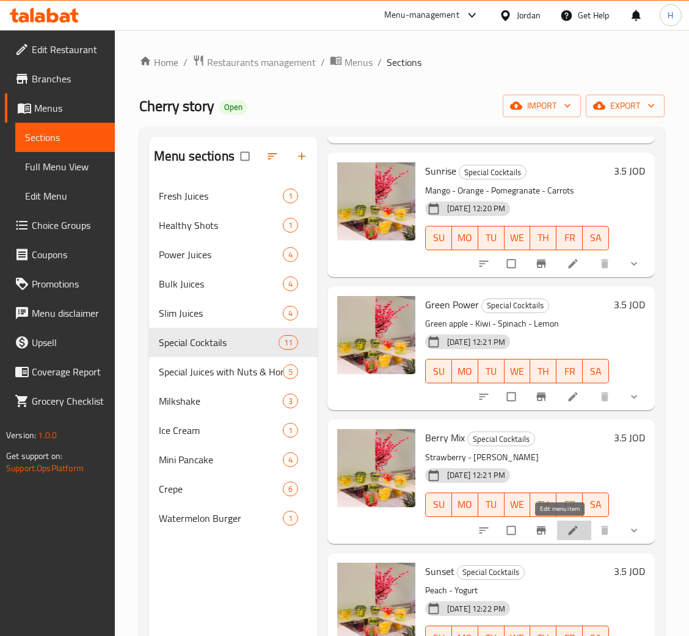
drag, startPoint x: 558, startPoint y: 531, endPoint x: 582, endPoint y: 505, distance: 35.5
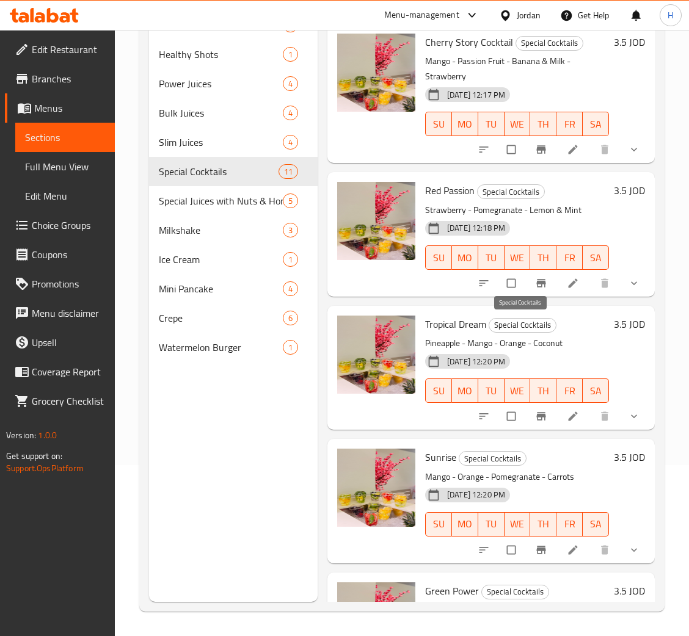
scroll to position [0, 0]
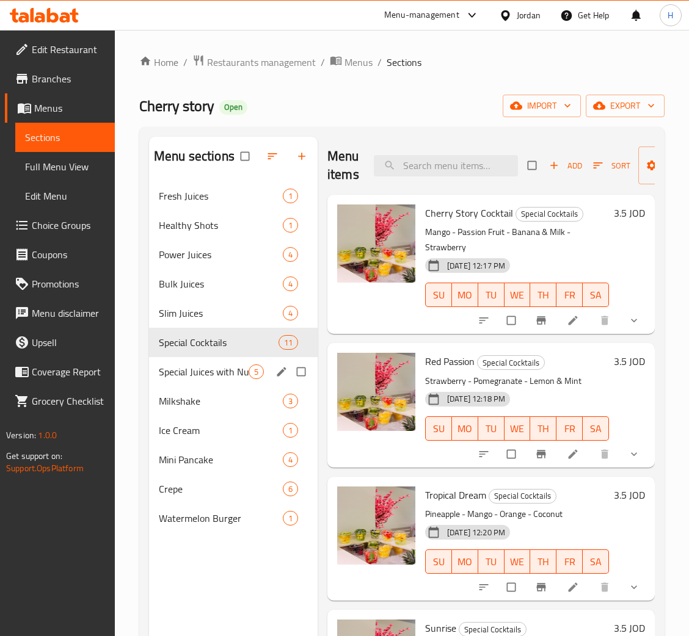
click at [234, 375] on span "Special Juices with Nuts & Honey" at bounding box center [204, 372] width 90 height 15
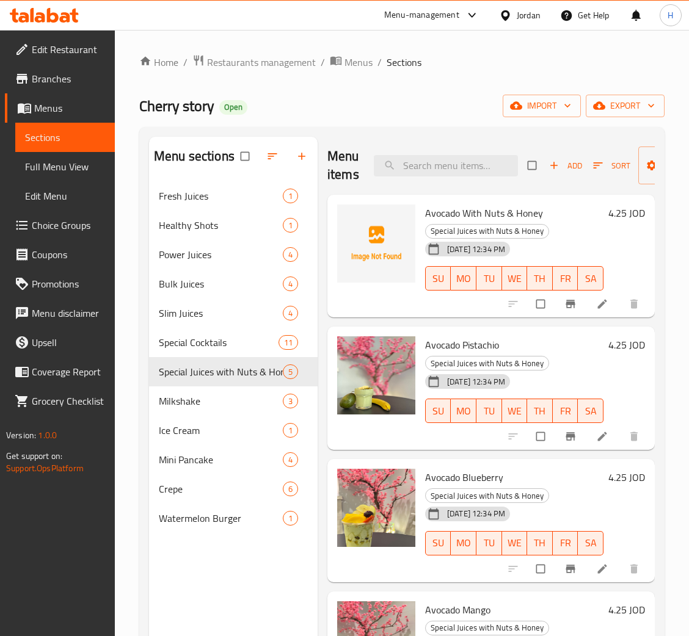
click at [597, 570] on icon at bounding box center [601, 568] width 9 height 9
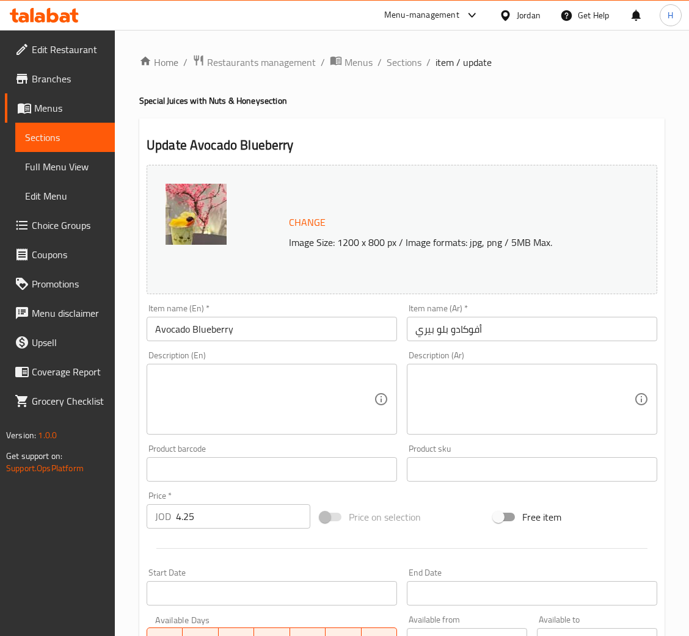
click at [314, 213] on button "Change" at bounding box center [307, 222] width 46 height 25
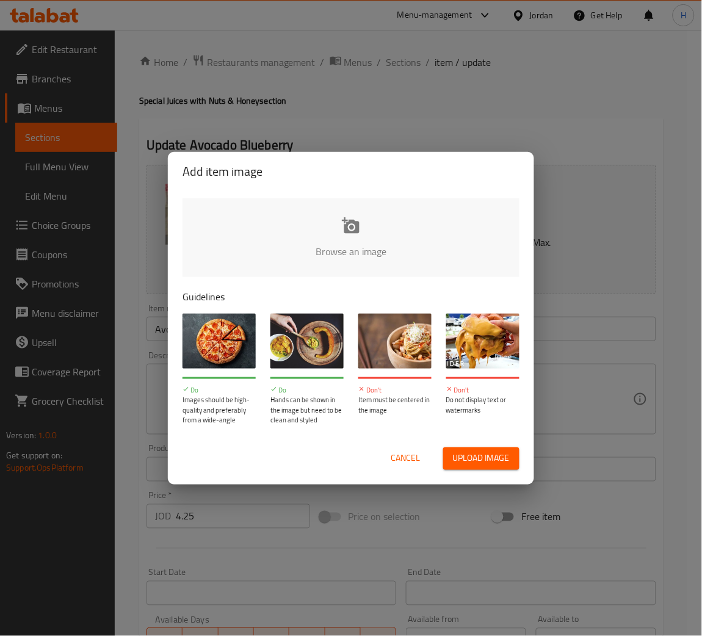
type input "C:\fakepath\avocado blueberry.jpg"
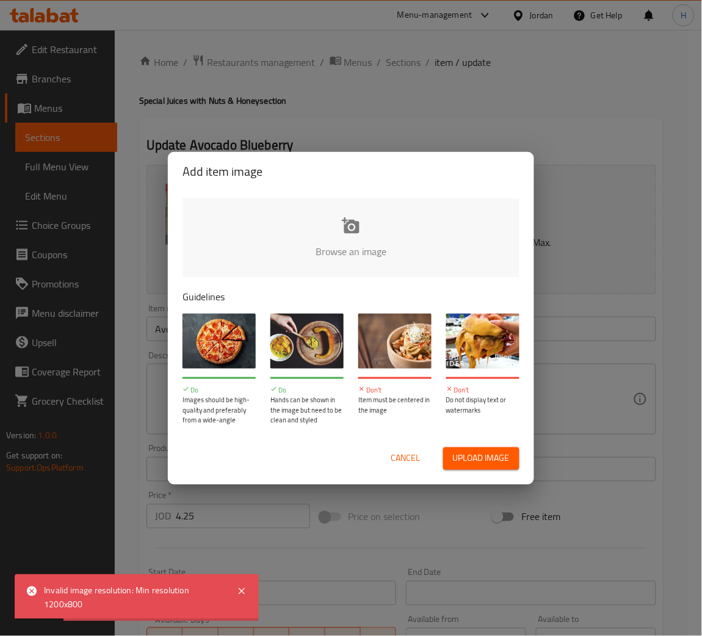
click at [412, 463] on span "Cancel" at bounding box center [405, 458] width 29 height 15
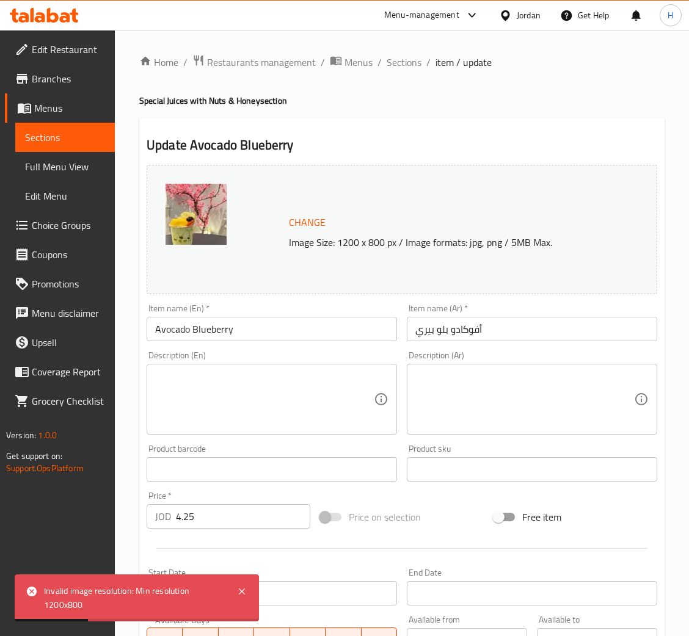
click at [299, 227] on span "Change" at bounding box center [307, 223] width 37 height 18
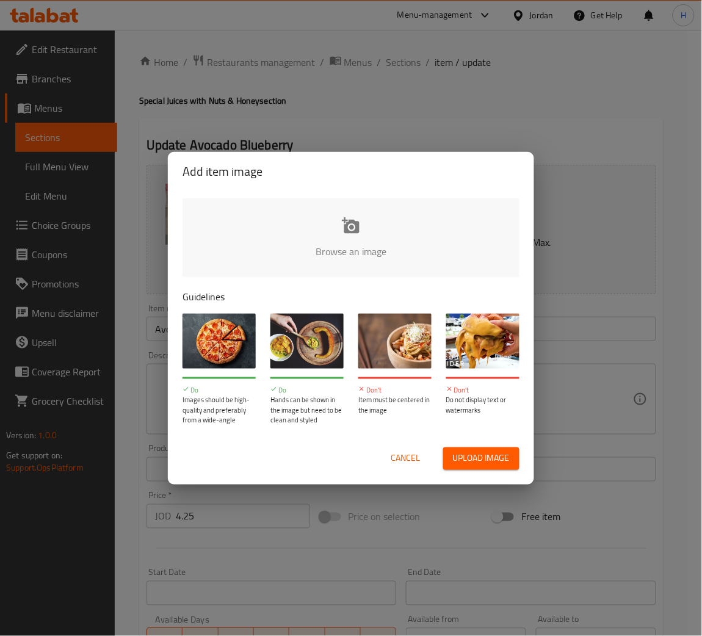
type input "C:\fakepath\avocado blueberry.jpg"
drag, startPoint x: 495, startPoint y: 75, endPoint x: 492, endPoint y: 161, distance: 86.8
click at [495, 73] on div "Add item image Browse an image Guidelines Do Images should be high-quality and …" at bounding box center [351, 318] width 702 height 636
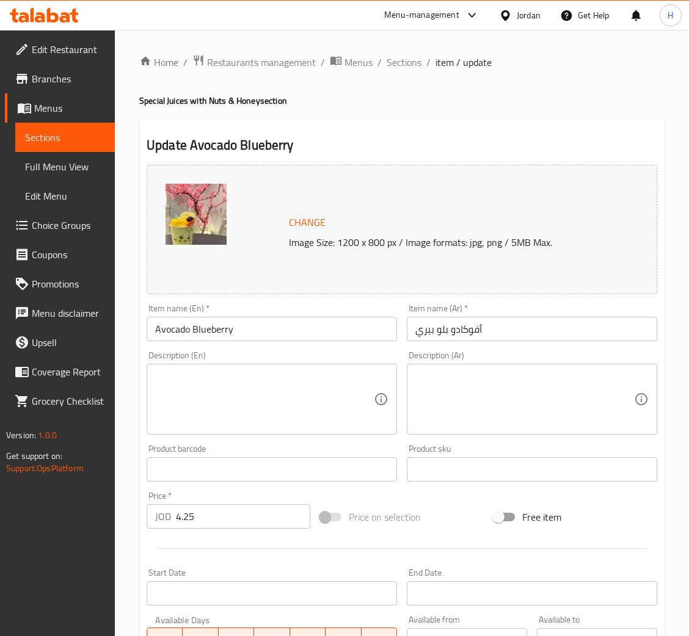
click at [404, 66] on span "Sections" at bounding box center [404, 62] width 35 height 15
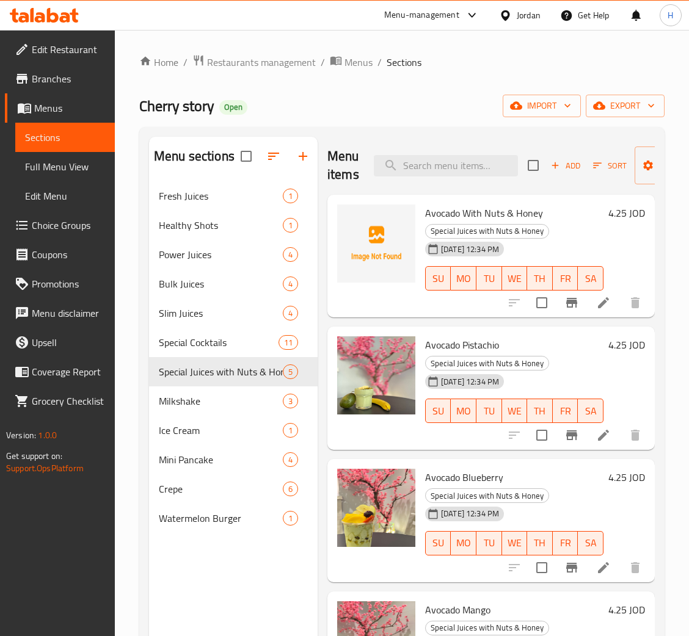
click at [598, 432] on icon at bounding box center [603, 435] width 11 height 11
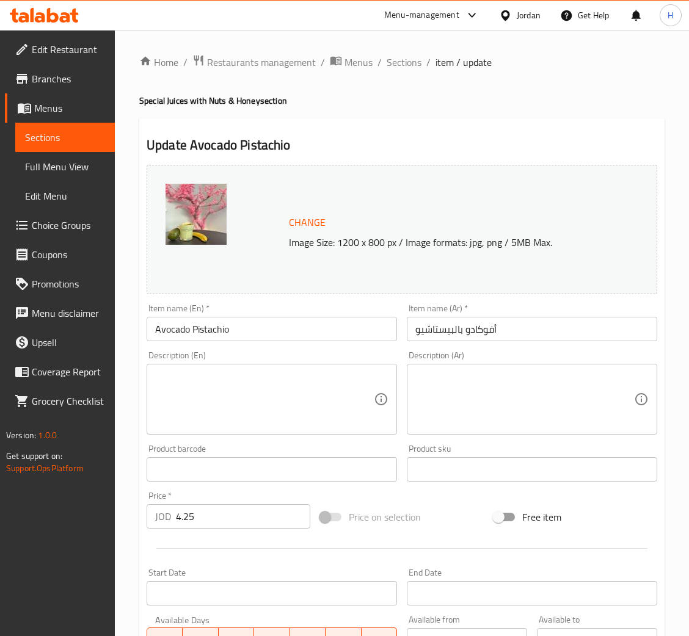
click at [296, 218] on span "Change" at bounding box center [307, 223] width 37 height 18
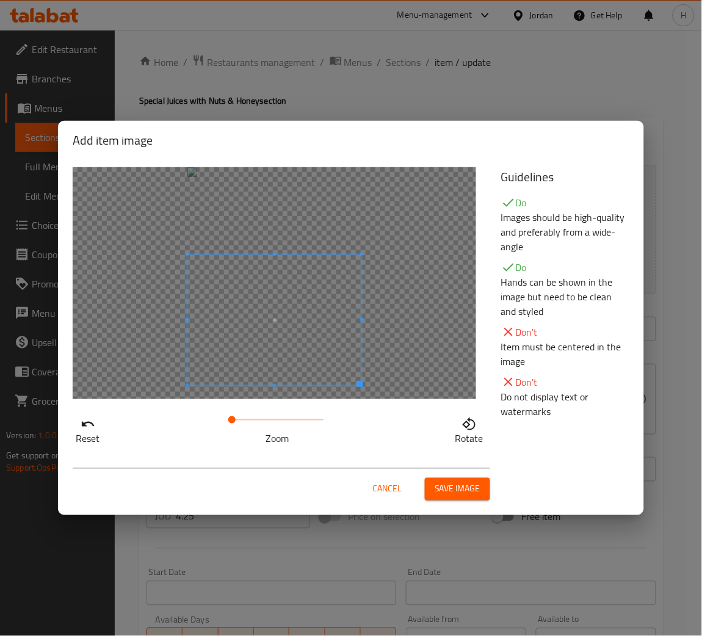
click at [302, 355] on span at bounding box center [275, 320] width 174 height 131
click at [467, 475] on div "Cancel Save image" at bounding box center [282, 485] width 418 height 32
click at [461, 482] on span "Save image" at bounding box center [458, 489] width 46 height 15
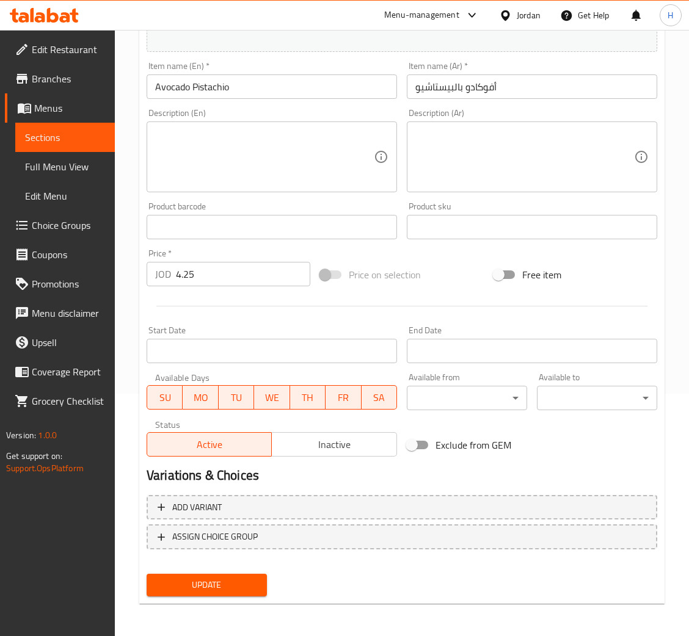
click at [212, 589] on span "Update" at bounding box center [206, 585] width 101 height 15
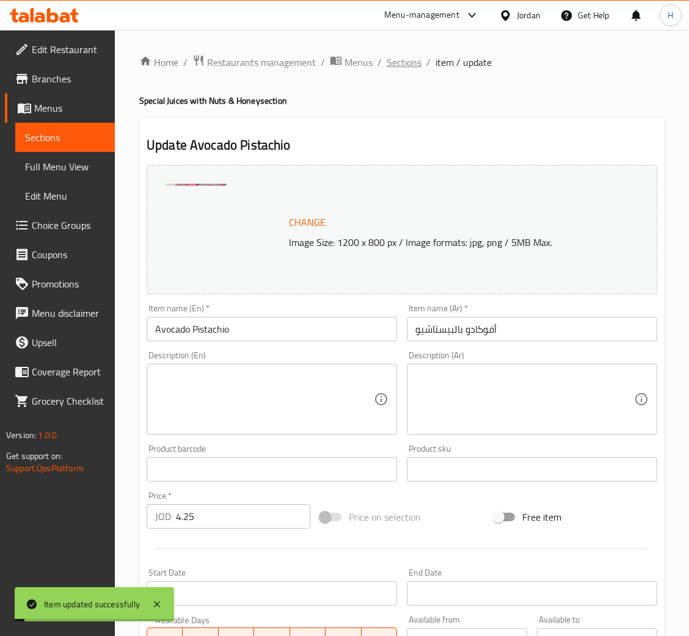
click at [407, 65] on span "Sections" at bounding box center [404, 62] width 35 height 15
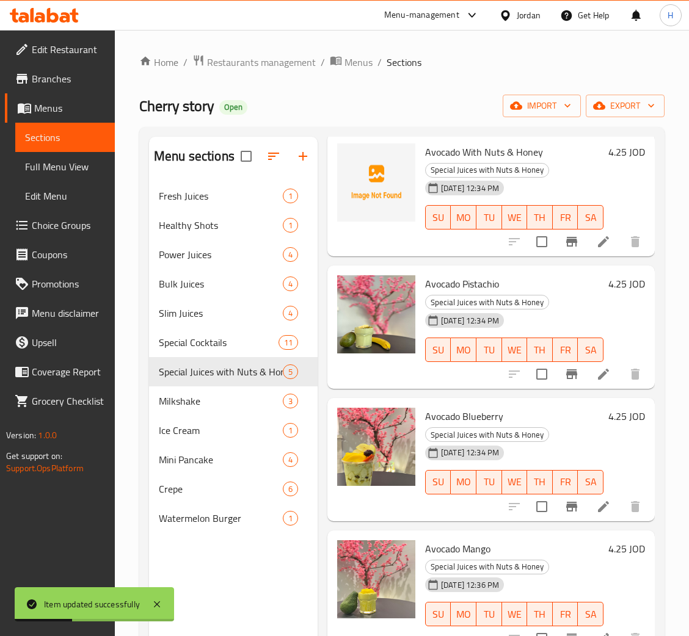
scroll to position [86, 0]
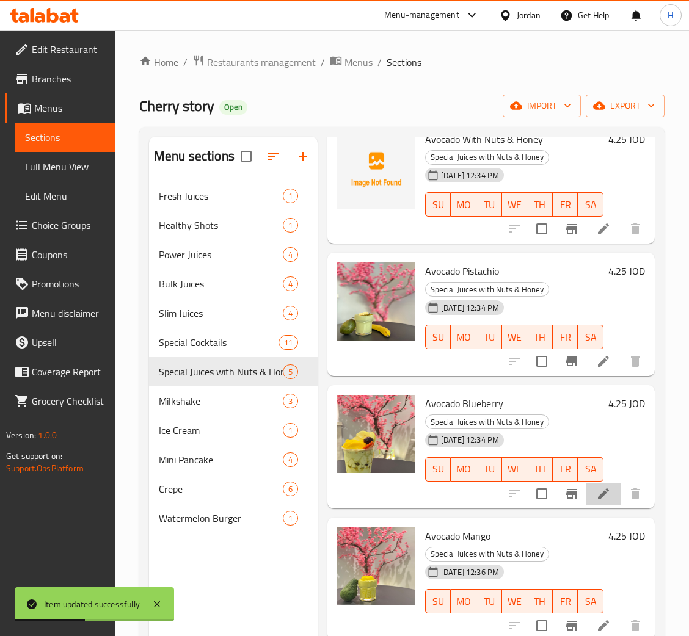
click at [586, 486] on li at bounding box center [603, 494] width 34 height 22
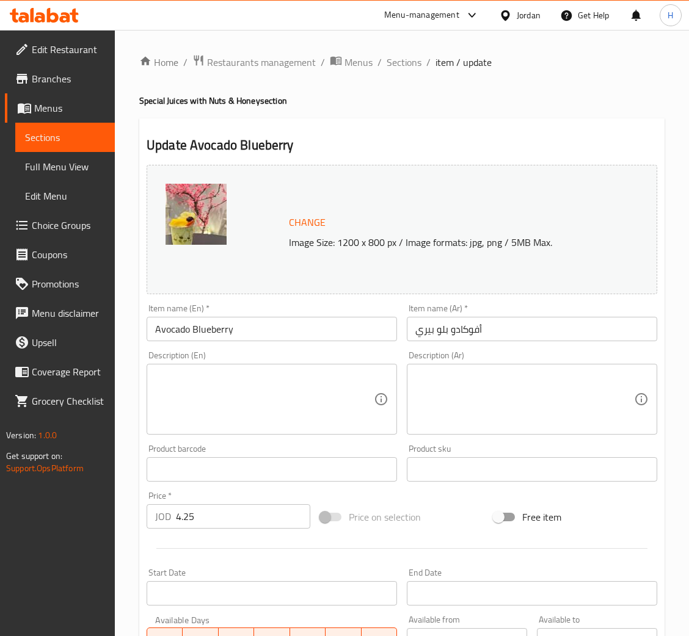
click at [307, 227] on span "Change" at bounding box center [307, 223] width 37 height 18
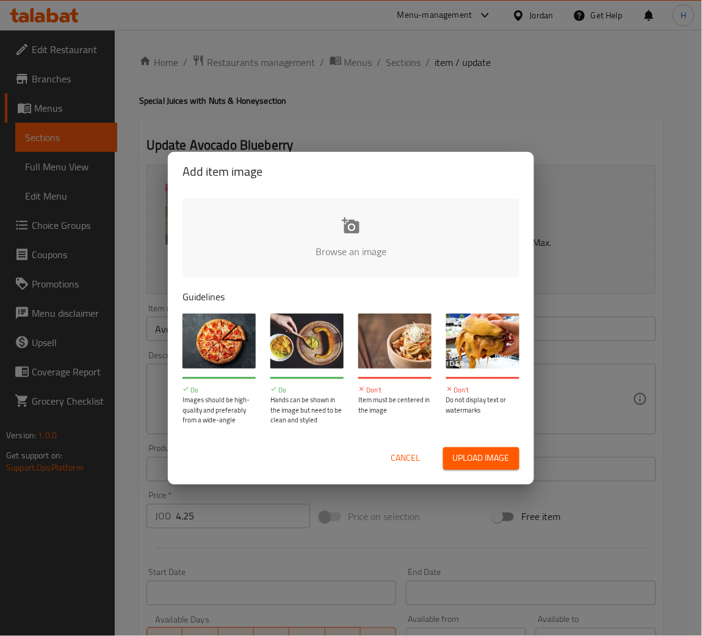
type input "C:\fakepath\avocado blueberry.png"
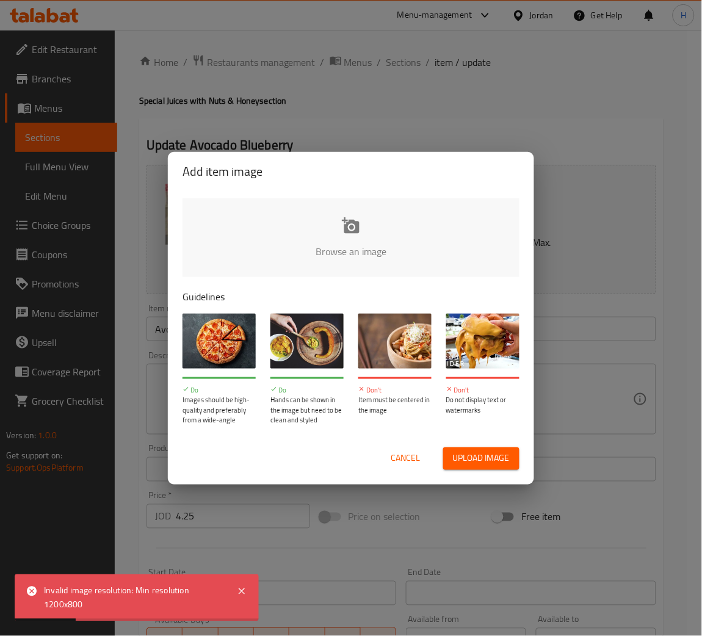
click at [405, 461] on span "Cancel" at bounding box center [405, 458] width 29 height 15
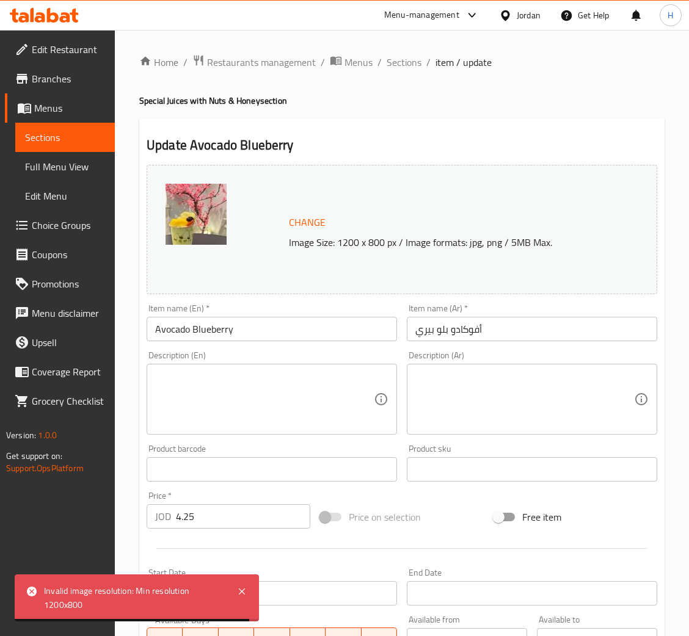
click at [305, 223] on span "Change" at bounding box center [307, 223] width 37 height 18
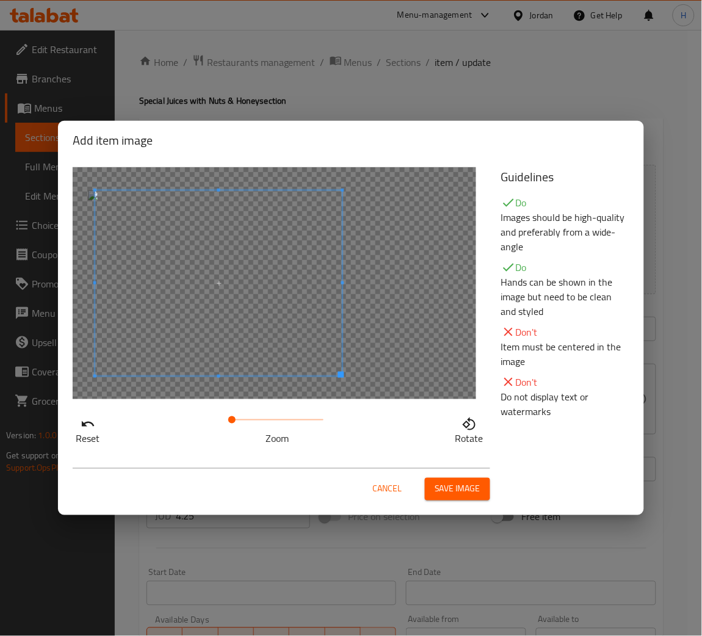
click at [214, 348] on span at bounding box center [218, 284] width 247 height 186
drag, startPoint x: 232, startPoint y: 423, endPoint x: 247, endPoint y: 421, distance: 15.9
click at [247, 421] on span at bounding box center [247, 420] width 7 height 7
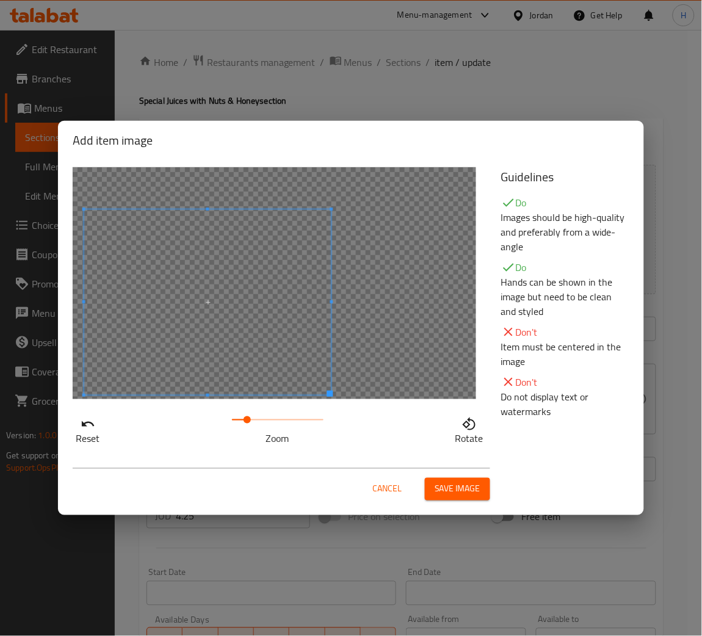
click at [242, 345] on span at bounding box center [207, 303] width 247 height 186
drag, startPoint x: 243, startPoint y: 421, endPoint x: 257, endPoint y: 423, distance: 14.1
click at [257, 423] on span at bounding box center [255, 420] width 7 height 7
click at [253, 359] on span at bounding box center [202, 304] width 247 height 186
click at [481, 501] on div "Cancel Save image" at bounding box center [351, 485] width 577 height 52
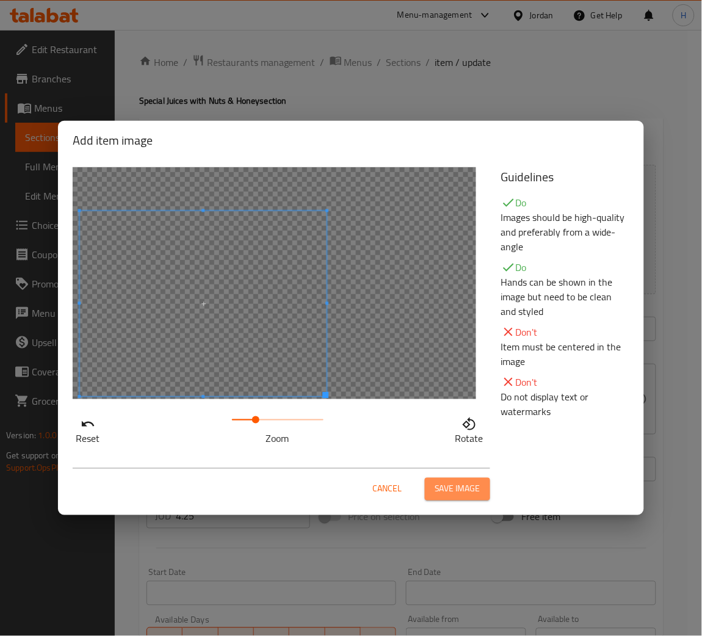
click at [474, 480] on button "Save image" at bounding box center [457, 489] width 65 height 23
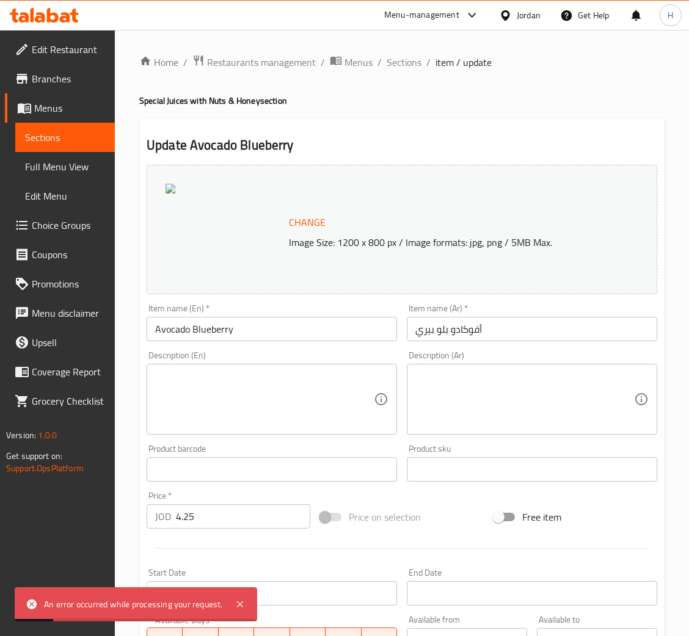
click at [305, 220] on span "Change" at bounding box center [307, 223] width 37 height 18
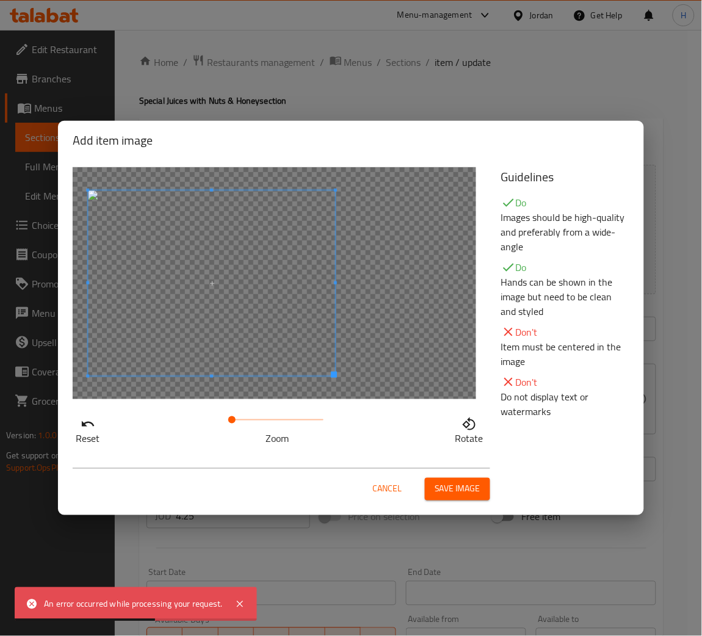
click at [148, 344] on span at bounding box center [211, 284] width 247 height 186
drag, startPoint x: 236, startPoint y: 420, endPoint x: 257, endPoint y: 418, distance: 21.5
click at [257, 418] on span at bounding box center [255, 420] width 7 height 7
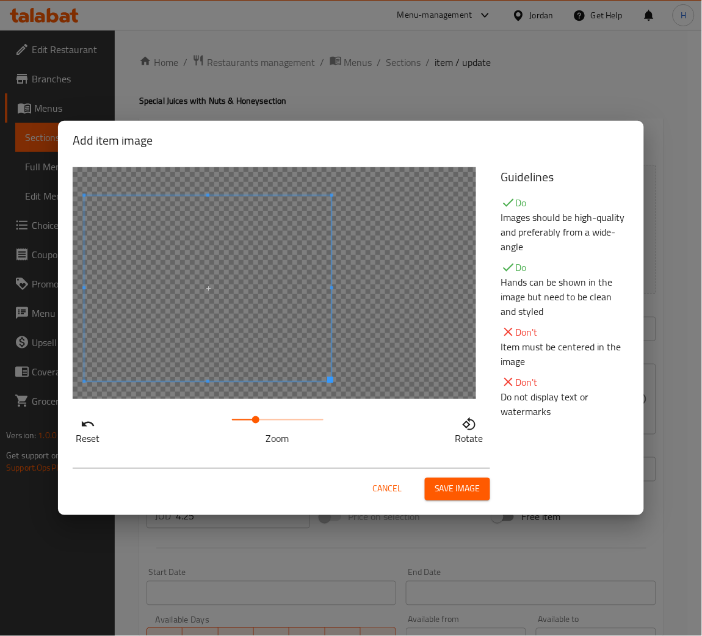
click at [252, 340] on span at bounding box center [207, 288] width 247 height 186
click at [467, 490] on span "Save image" at bounding box center [458, 489] width 46 height 15
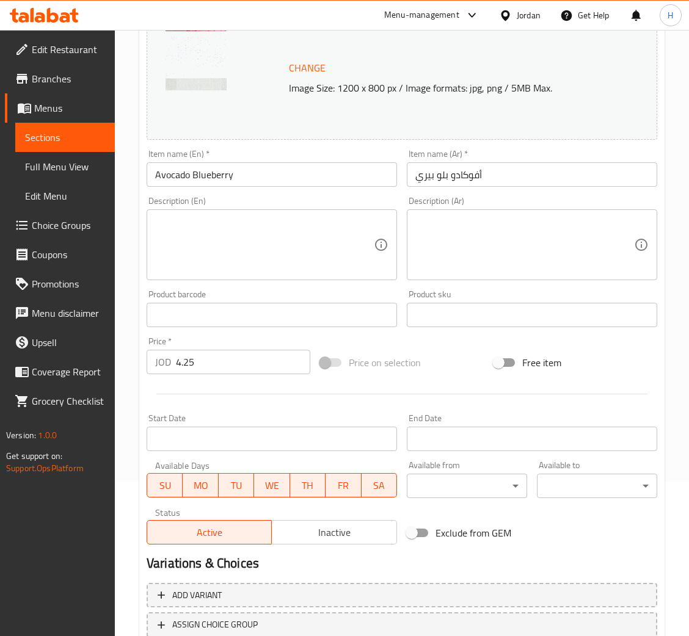
scroll to position [242, 0]
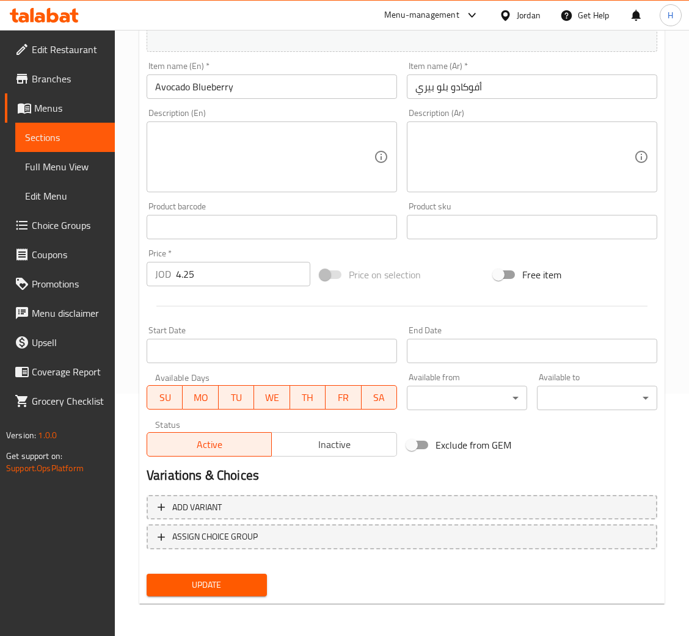
click at [221, 597] on div "Update" at bounding box center [207, 585] width 130 height 32
click at [222, 582] on span "Update" at bounding box center [206, 585] width 101 height 15
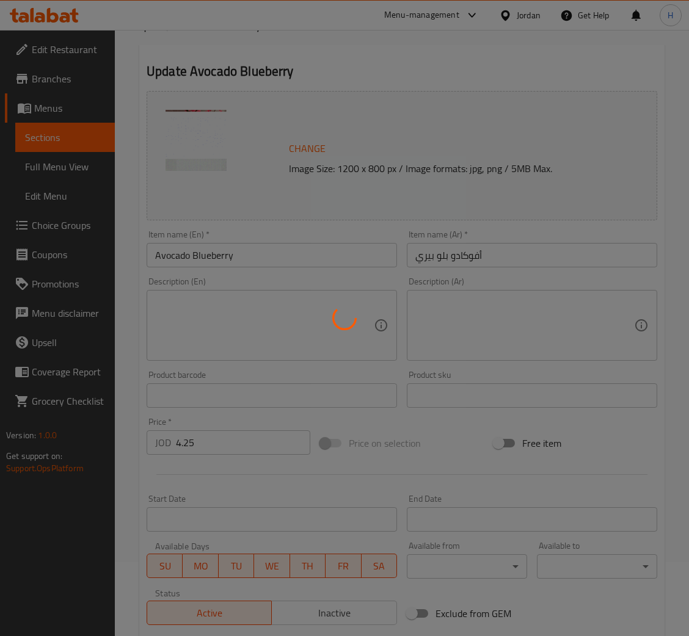
scroll to position [0, 0]
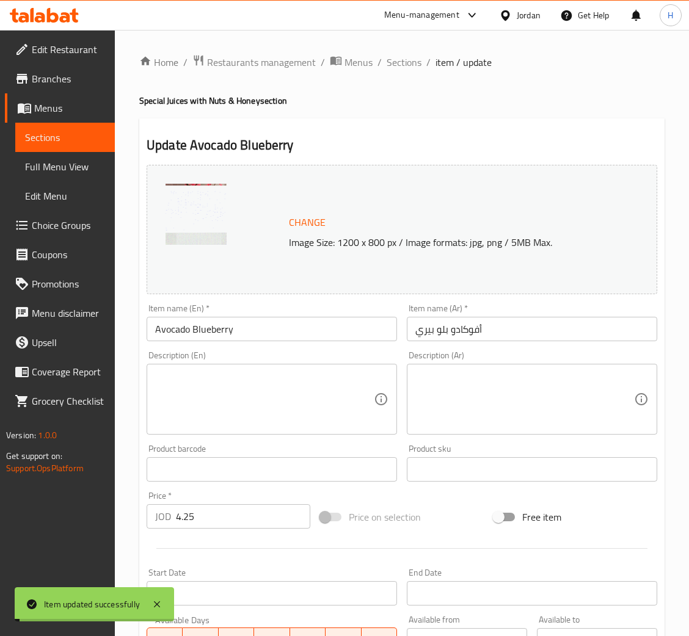
click at [398, 62] on span "Sections" at bounding box center [404, 62] width 35 height 15
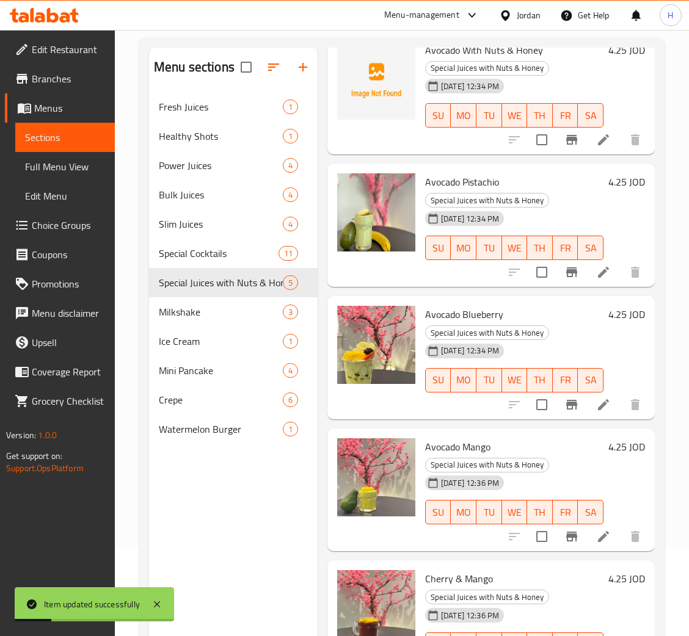
scroll to position [172, 0]
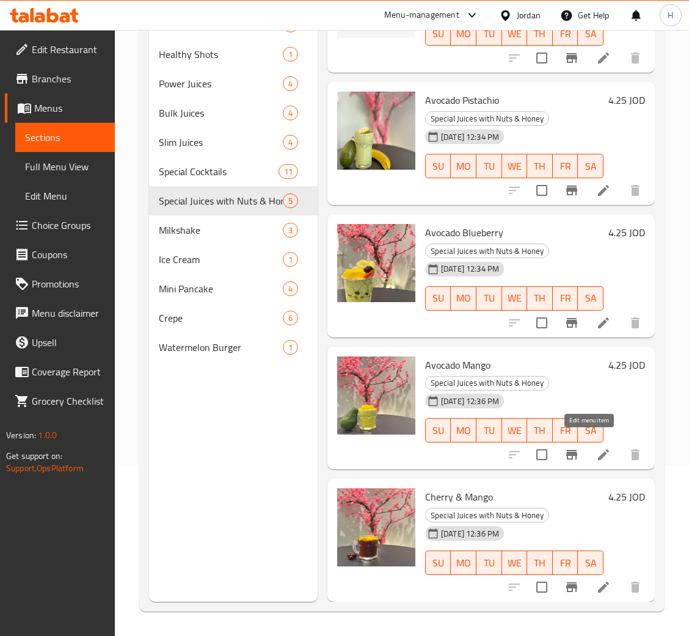
click at [596, 448] on icon at bounding box center [603, 455] width 15 height 15
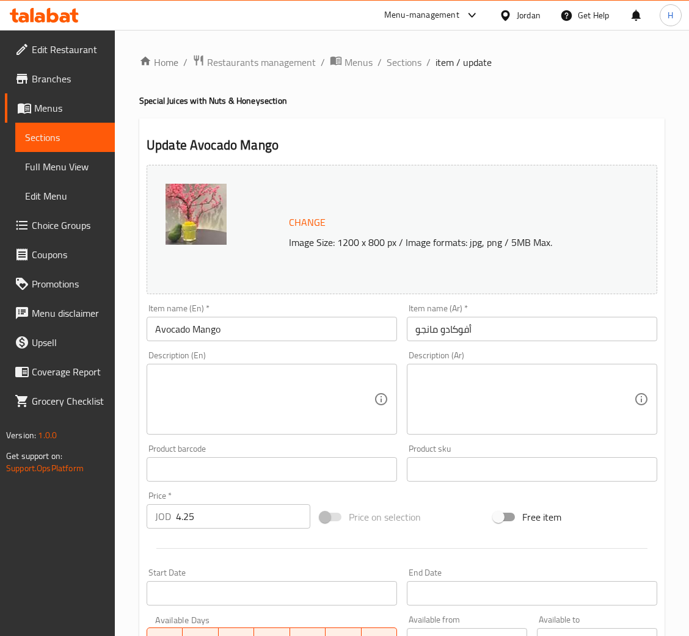
click at [307, 215] on span "Change" at bounding box center [307, 223] width 37 height 18
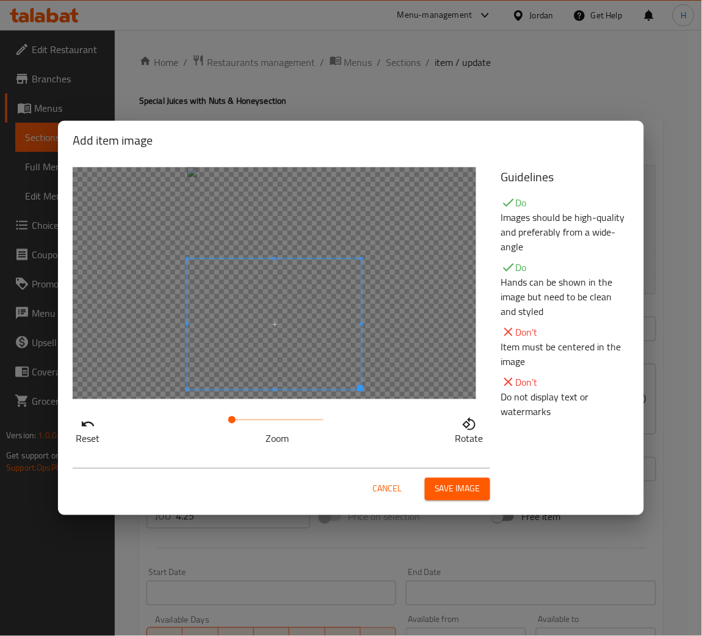
click at [289, 355] on span at bounding box center [275, 324] width 174 height 131
click at [482, 497] on button "Save image" at bounding box center [457, 489] width 65 height 23
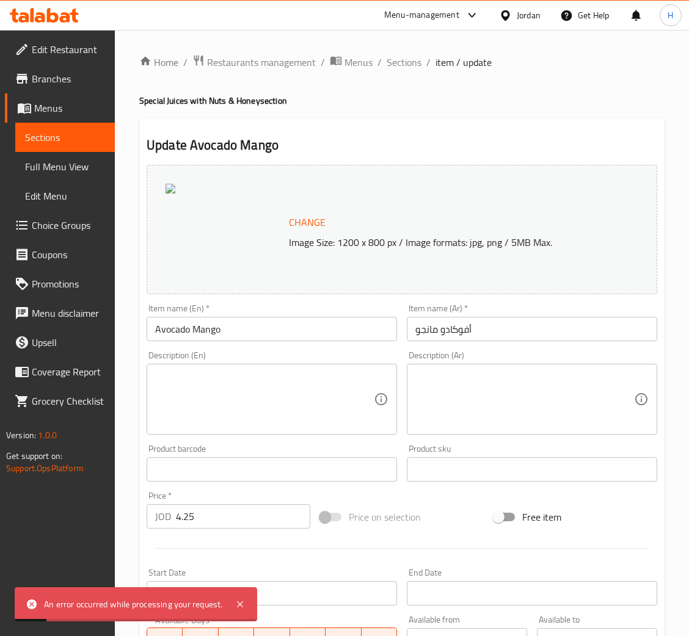
click at [304, 220] on span "Change" at bounding box center [307, 223] width 37 height 18
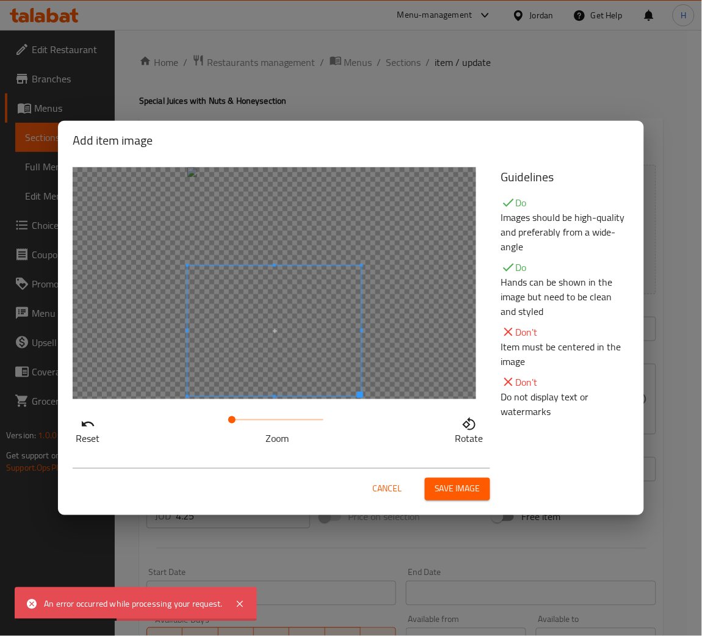
click at [268, 388] on span at bounding box center [275, 331] width 174 height 131
click at [232, 418] on span at bounding box center [231, 420] width 7 height 7
click at [244, 357] on span at bounding box center [275, 325] width 174 height 131
click at [234, 419] on span at bounding box center [233, 420] width 7 height 7
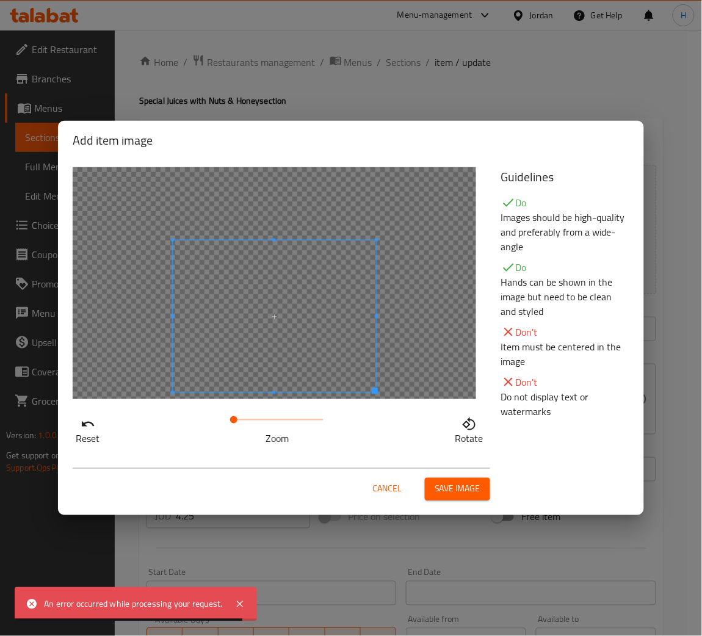
click at [258, 345] on span at bounding box center [274, 317] width 203 height 152
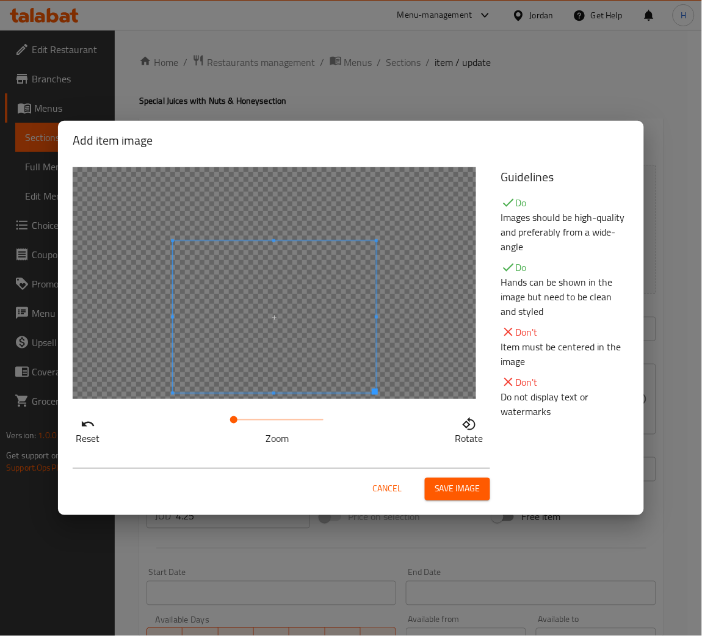
click at [353, 254] on div at bounding box center [274, 317] width 203 height 152
click at [376, 393] on span at bounding box center [375, 392] width 6 height 6
click at [340, 390] on div at bounding box center [274, 317] width 203 height 152
click at [358, 321] on div at bounding box center [274, 317] width 203 height 152
click at [234, 417] on span at bounding box center [233, 420] width 7 height 7
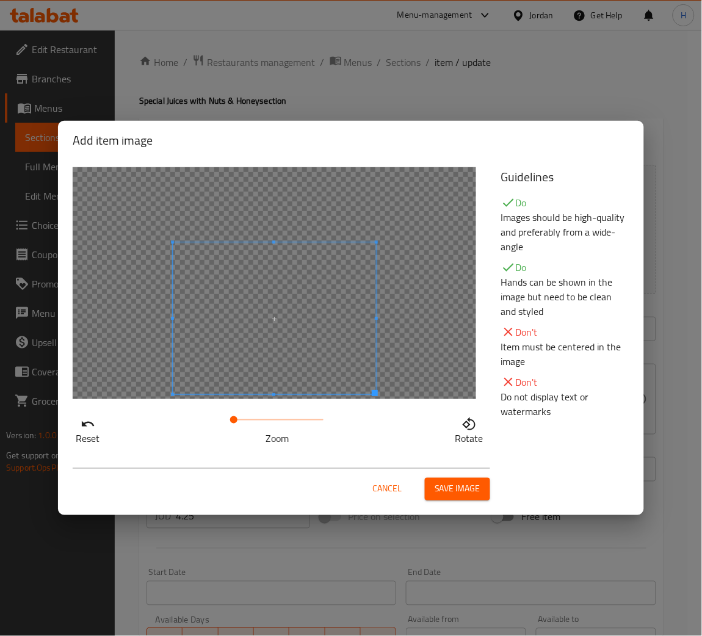
click at [242, 346] on span at bounding box center [274, 318] width 203 height 152
click at [445, 485] on span "Save image" at bounding box center [458, 489] width 46 height 15
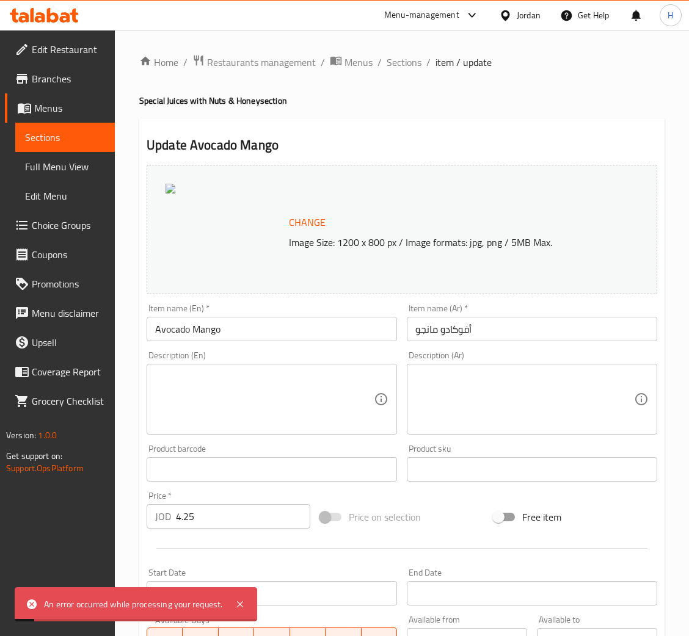
click at [310, 214] on span "Change" at bounding box center [307, 223] width 37 height 18
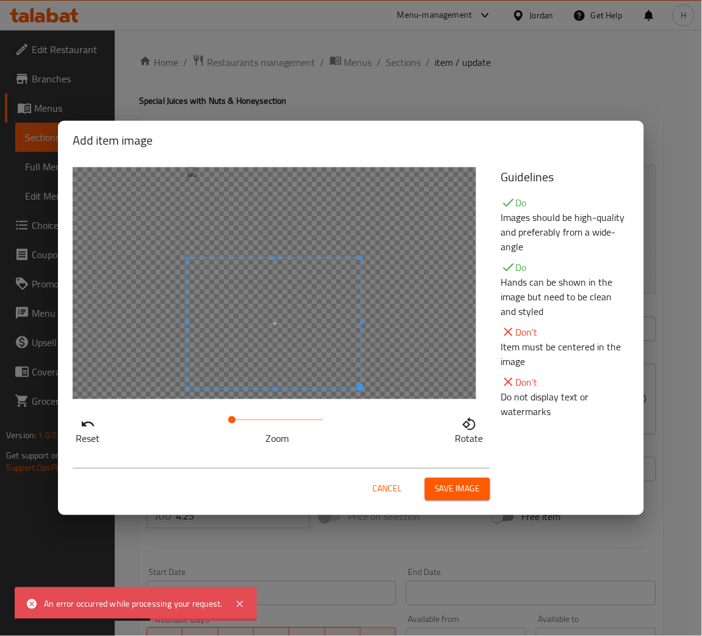
click at [247, 365] on span at bounding box center [275, 323] width 174 height 131
click at [270, 277] on div at bounding box center [275, 323] width 174 height 131
click at [194, 263] on div at bounding box center [275, 323] width 174 height 131
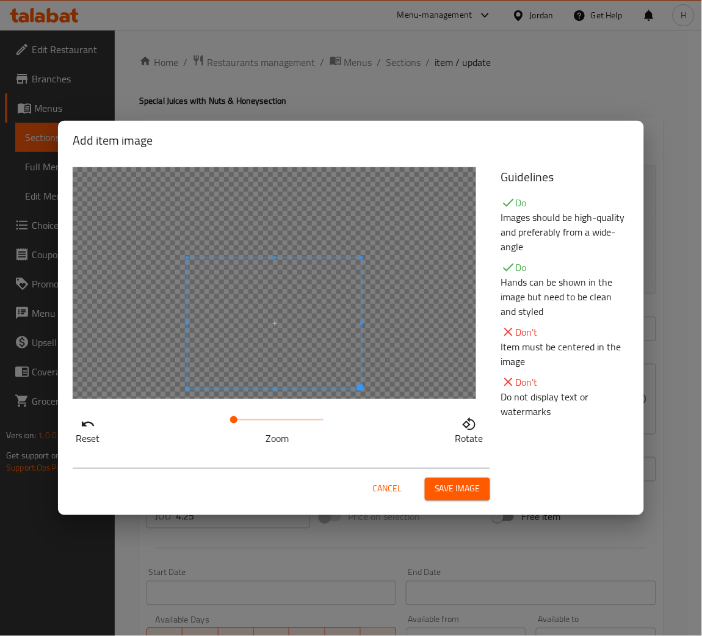
click at [234, 417] on span at bounding box center [233, 420] width 7 height 7
click at [456, 487] on span "Save image" at bounding box center [458, 489] width 46 height 15
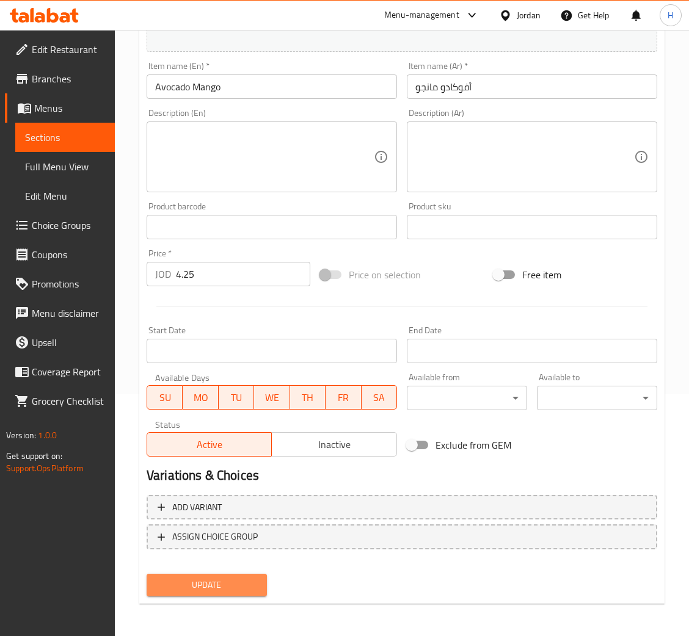
click at [203, 586] on span "Update" at bounding box center [206, 585] width 101 height 15
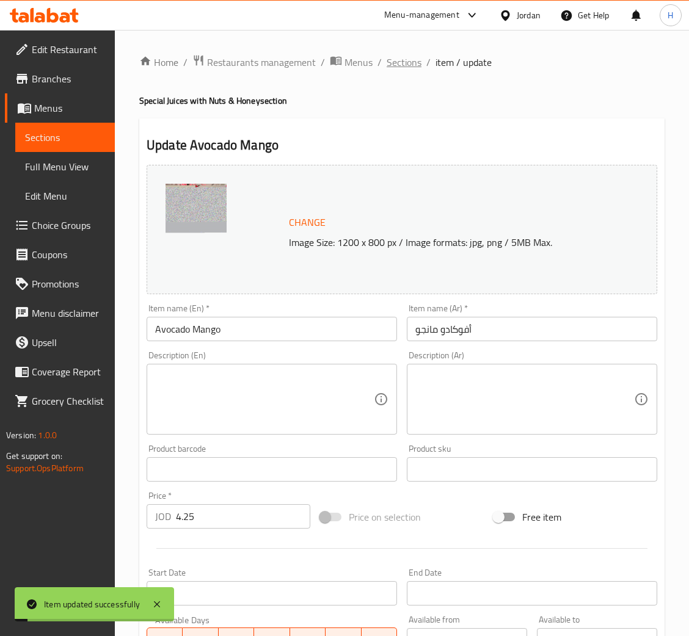
click at [405, 61] on span "Sections" at bounding box center [404, 62] width 35 height 15
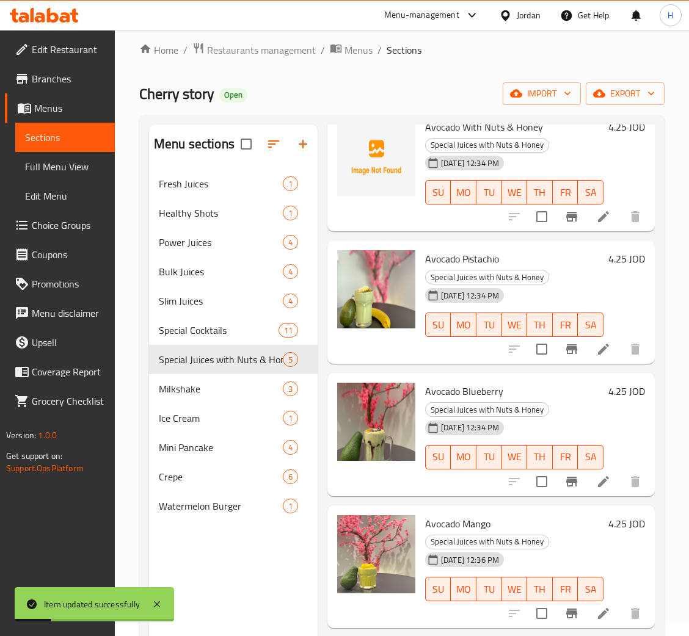
scroll to position [172, 0]
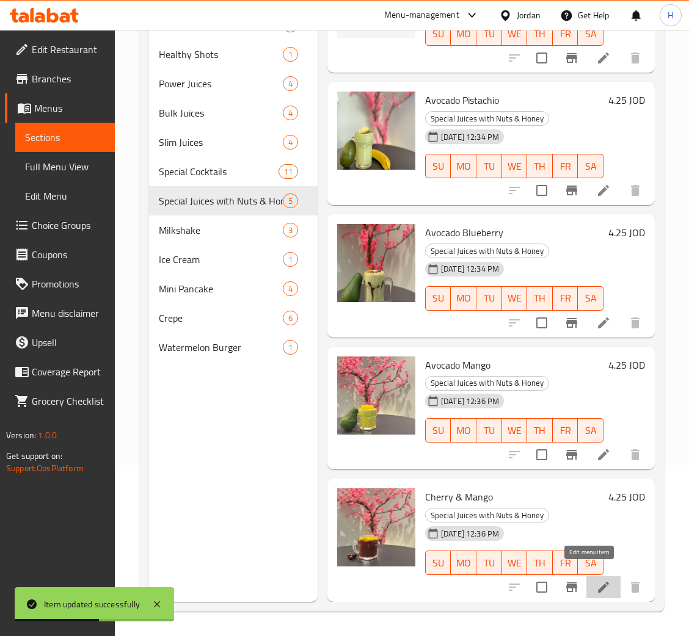
click at [596, 580] on icon at bounding box center [603, 587] width 15 height 15
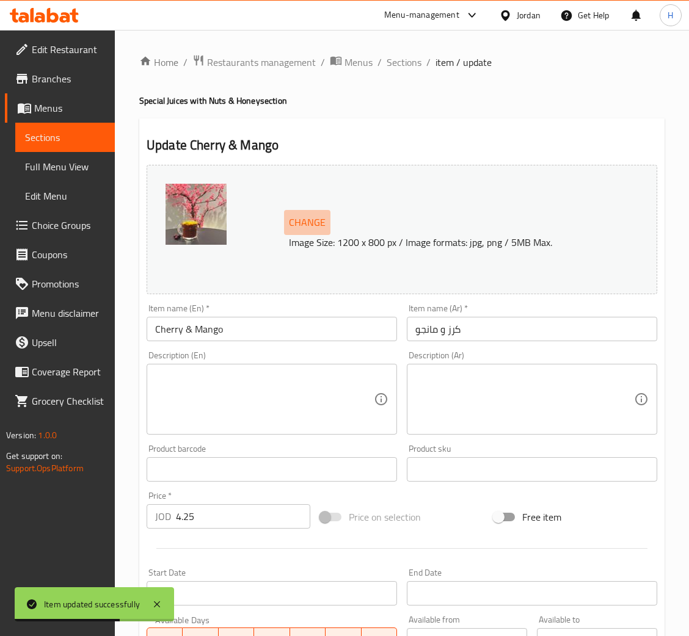
click at [302, 229] on span "Change" at bounding box center [307, 223] width 37 height 18
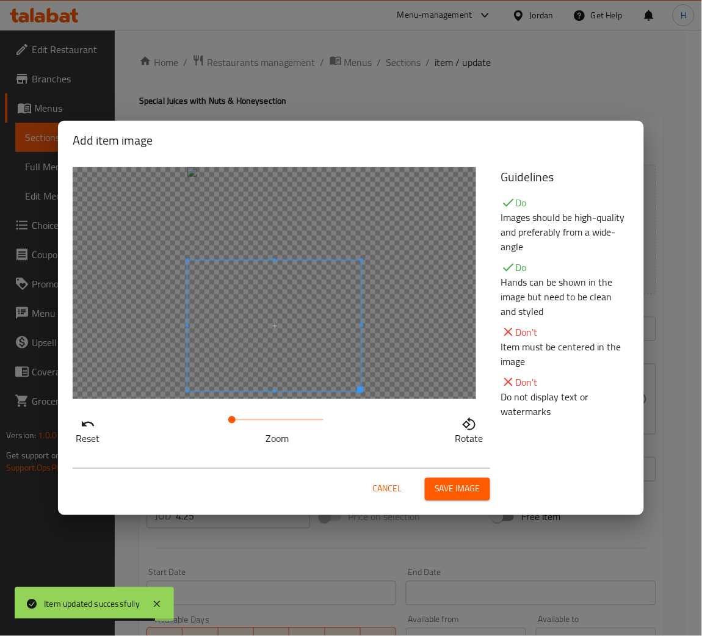
click at [300, 365] on span at bounding box center [275, 326] width 174 height 131
click at [442, 479] on button "Save image" at bounding box center [457, 489] width 65 height 23
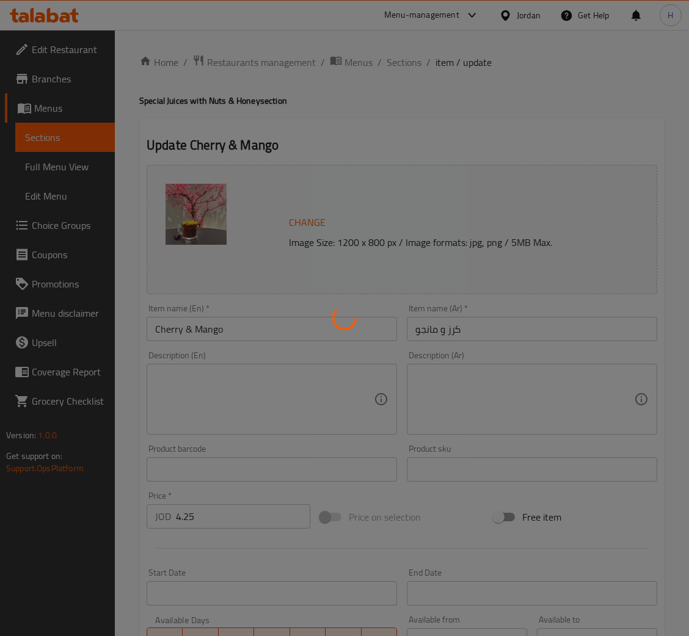
scroll to position [242, 0]
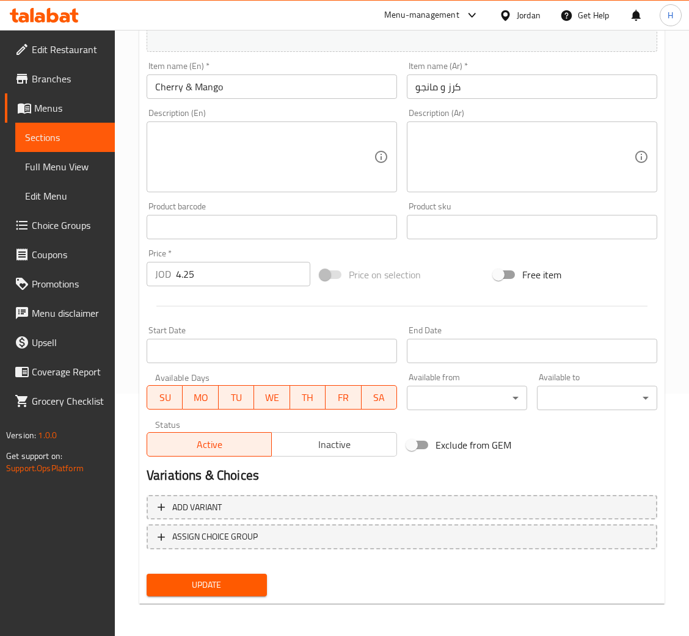
click at [230, 580] on span "Update" at bounding box center [206, 585] width 101 height 15
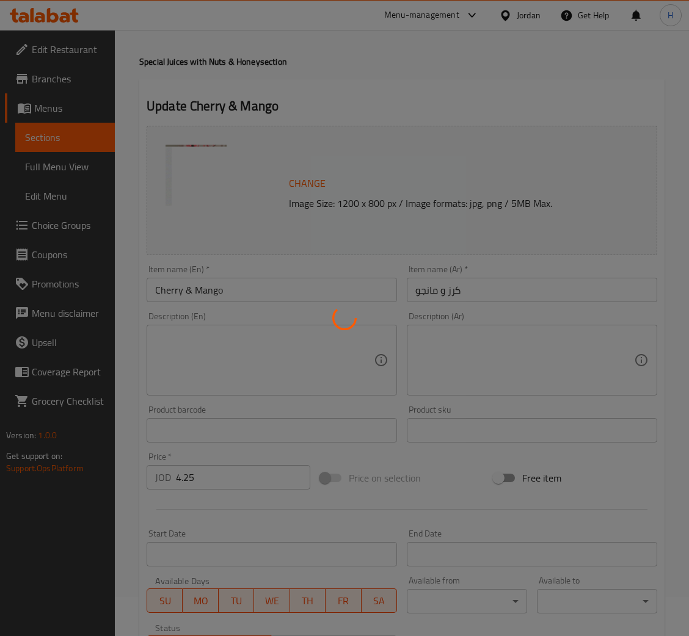
scroll to position [0, 0]
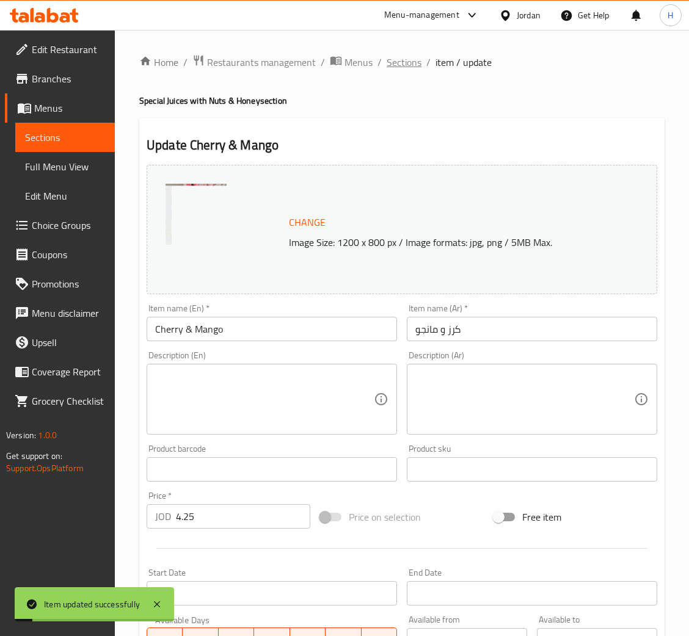
click at [395, 70] on span "Sections" at bounding box center [404, 62] width 35 height 15
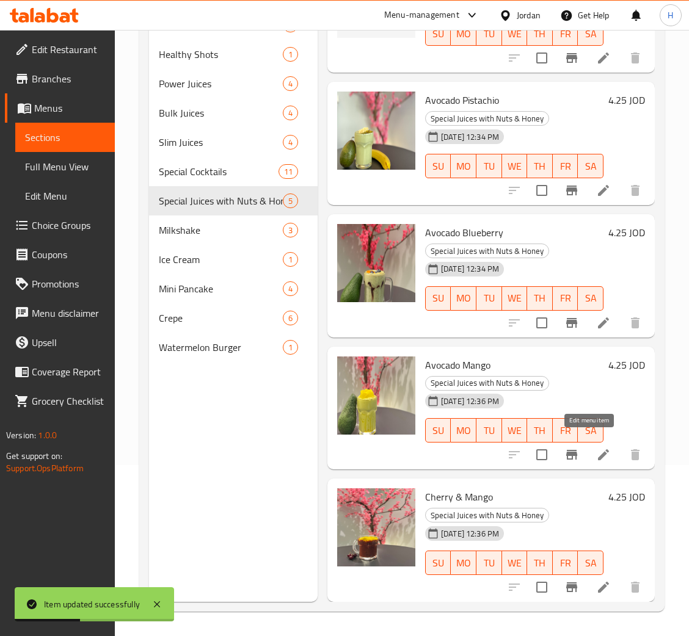
scroll to position [172, 0]
click at [206, 227] on span "Milkshake" at bounding box center [204, 230] width 90 height 15
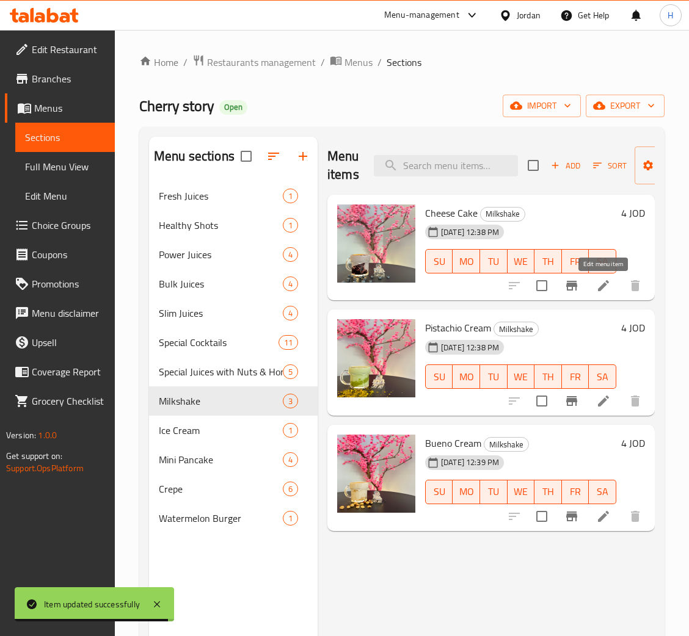
click at [598, 287] on icon at bounding box center [603, 286] width 15 height 15
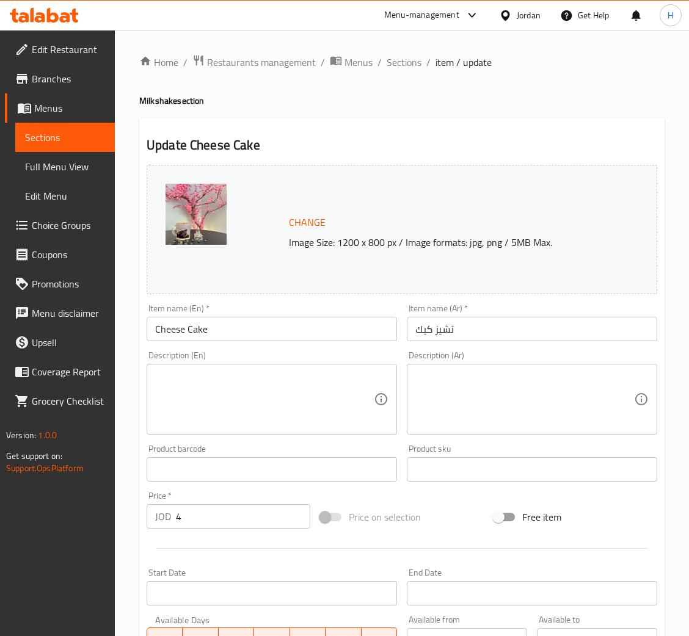
click at [312, 222] on span "Change" at bounding box center [307, 223] width 37 height 18
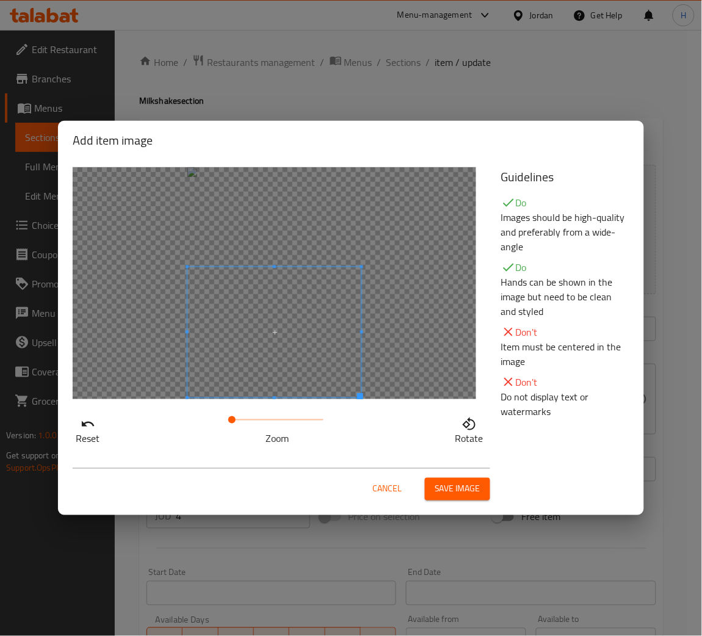
click at [309, 328] on span at bounding box center [275, 333] width 174 height 131
click at [305, 323] on span at bounding box center [275, 322] width 174 height 131
drag, startPoint x: 239, startPoint y: 423, endPoint x: 233, endPoint y: 427, distance: 7.5
click at [233, 424] on span at bounding box center [232, 420] width 7 height 7
click at [455, 479] on button "Save image" at bounding box center [457, 489] width 65 height 23
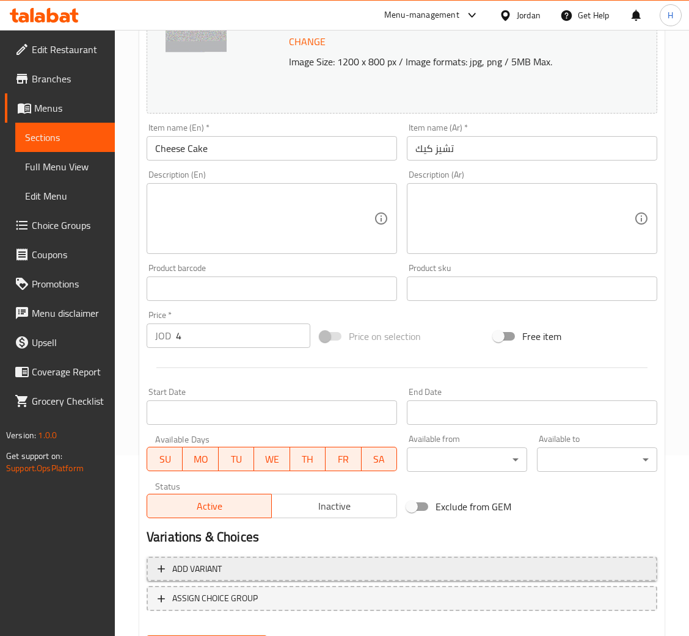
scroll to position [242, 0]
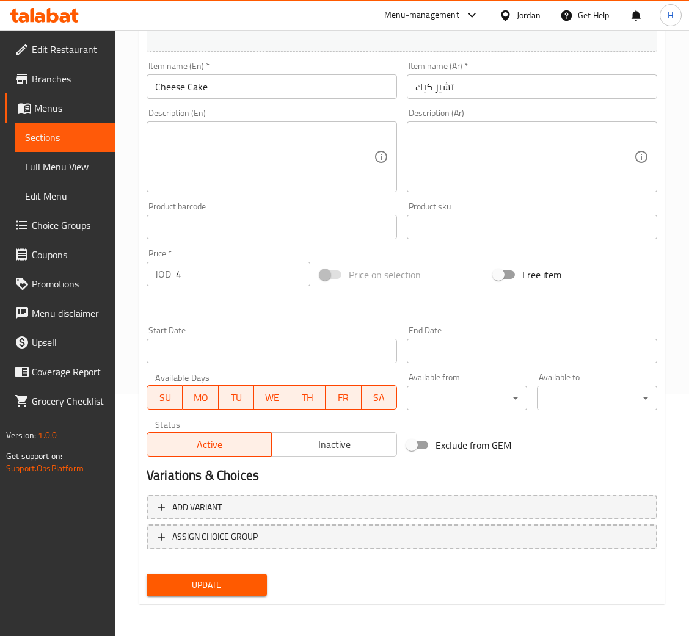
click at [247, 585] on span "Update" at bounding box center [206, 585] width 101 height 15
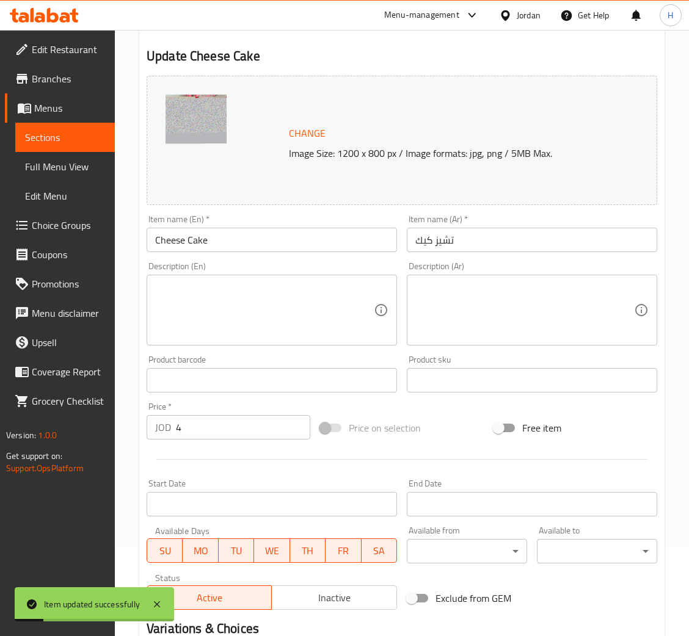
scroll to position [0, 0]
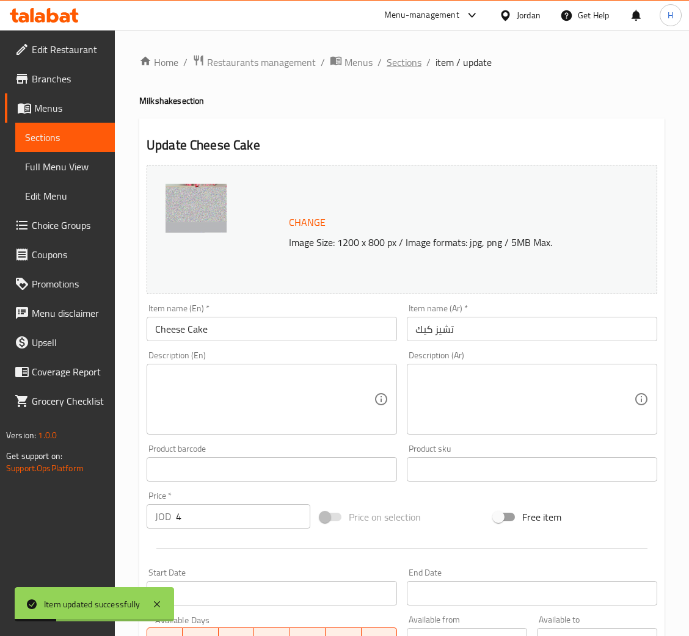
click at [390, 64] on span "Sections" at bounding box center [404, 62] width 35 height 15
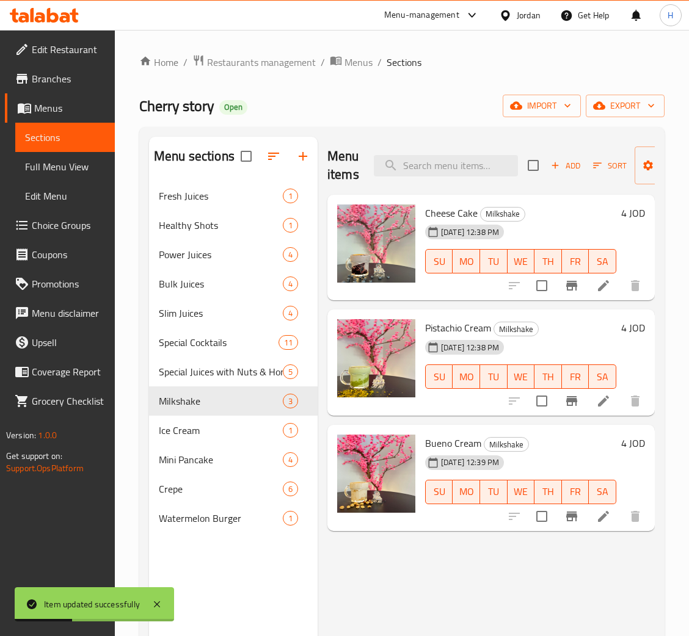
click at [599, 410] on li at bounding box center [603, 401] width 34 height 22
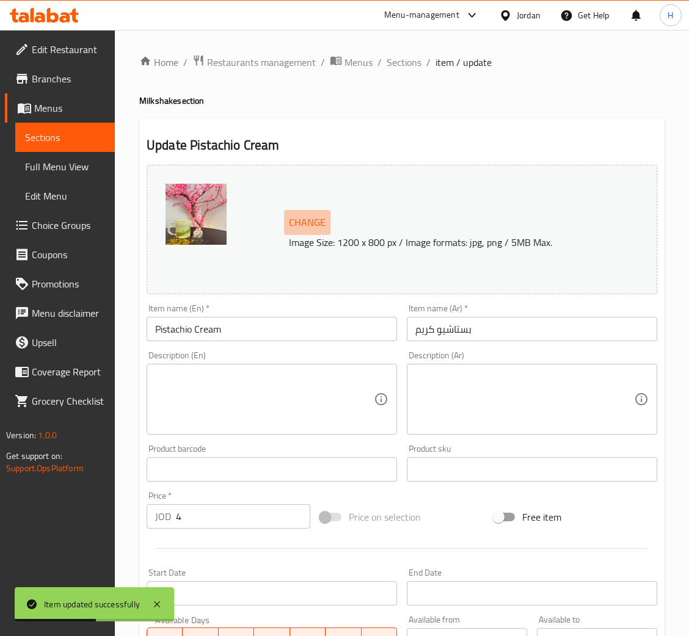
click at [306, 227] on span "Change" at bounding box center [307, 223] width 37 height 18
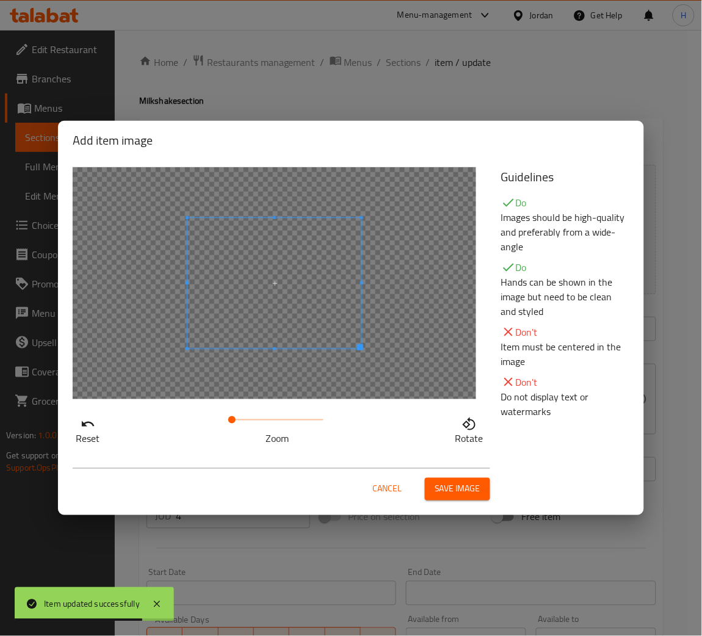
click at [288, 316] on div at bounding box center [275, 283] width 404 height 232
click at [442, 485] on span "Save image" at bounding box center [458, 489] width 46 height 15
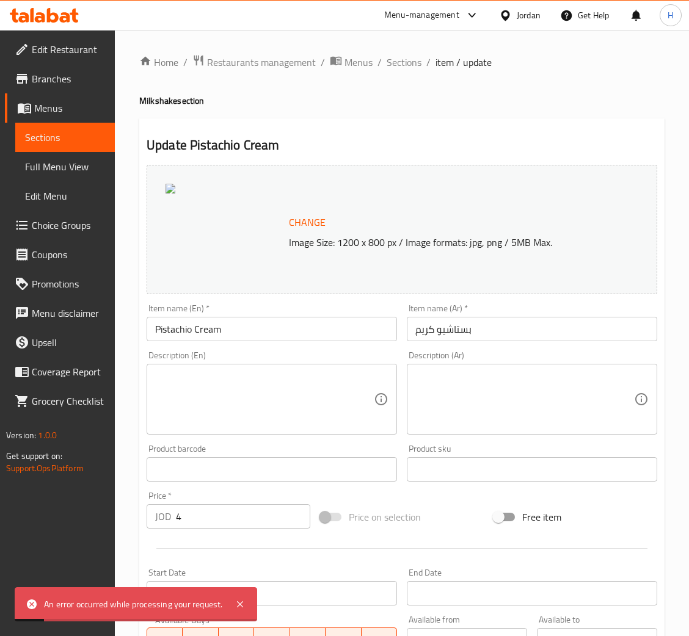
click at [314, 217] on span "Change" at bounding box center [307, 223] width 37 height 18
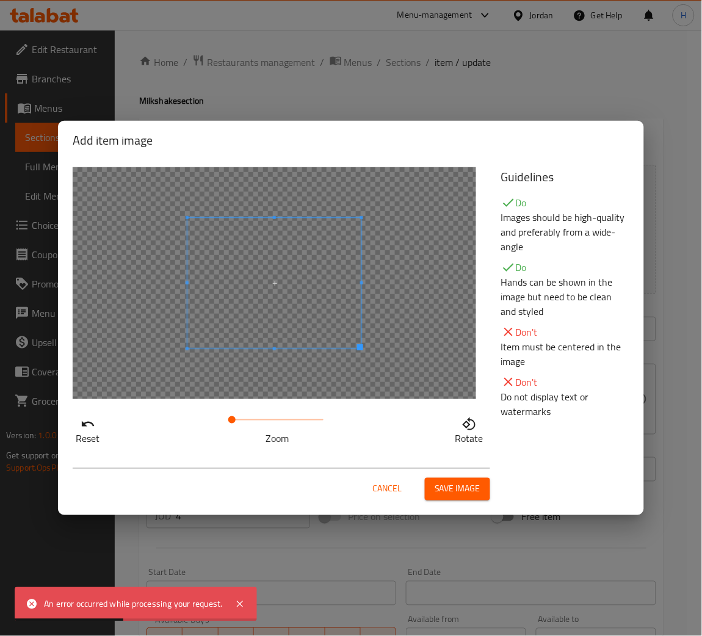
click at [294, 340] on div at bounding box center [275, 283] width 404 height 232
click at [462, 486] on span "Save image" at bounding box center [458, 489] width 46 height 15
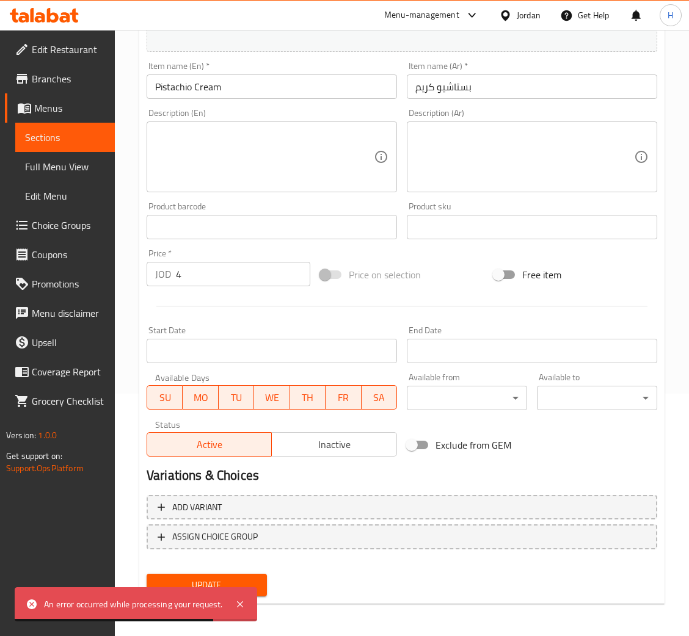
click at [259, 578] on button "Update" at bounding box center [207, 585] width 120 height 23
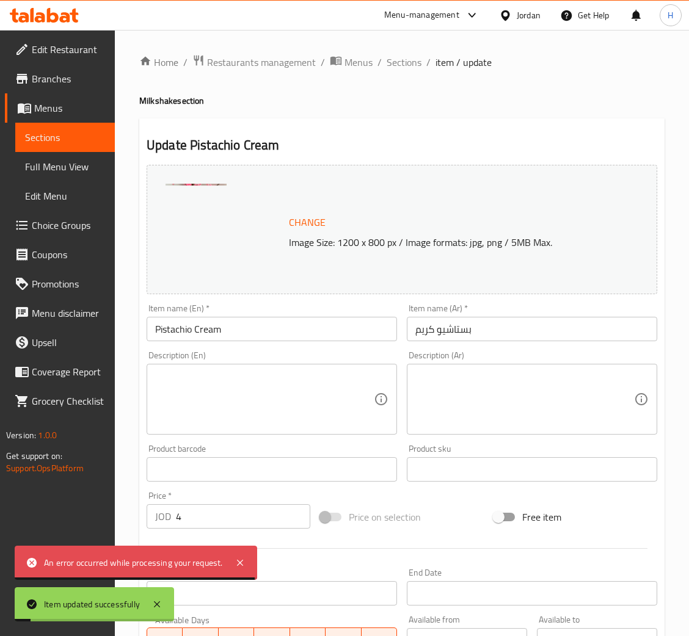
drag, startPoint x: 399, startPoint y: 62, endPoint x: 440, endPoint y: 126, distance: 76.4
click at [399, 62] on span "Sections" at bounding box center [404, 62] width 35 height 15
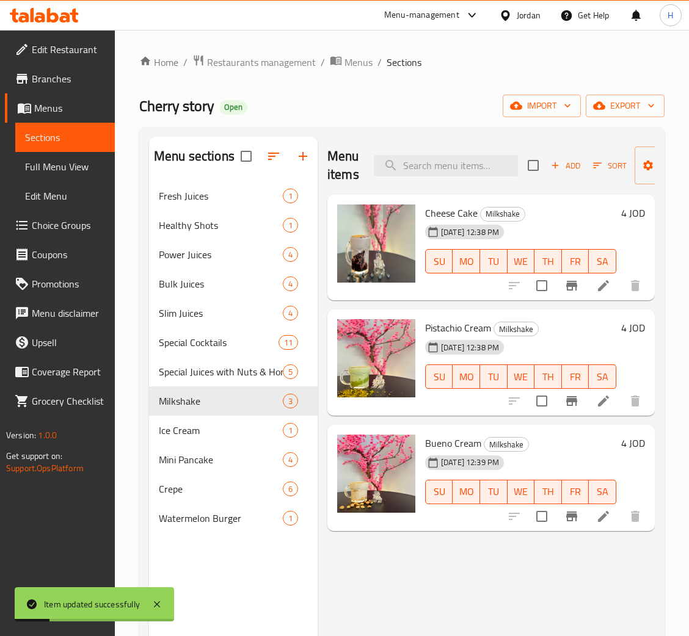
click at [599, 524] on li at bounding box center [603, 517] width 34 height 22
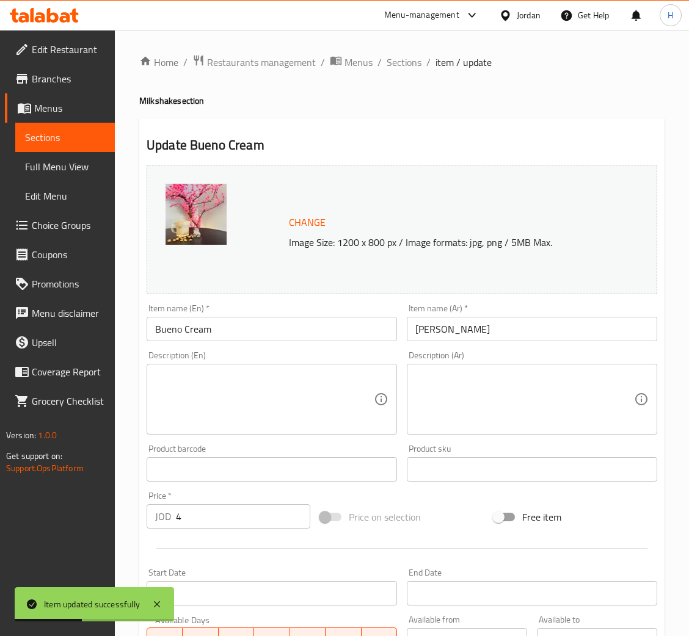
click at [299, 211] on button "Change" at bounding box center [307, 222] width 46 height 25
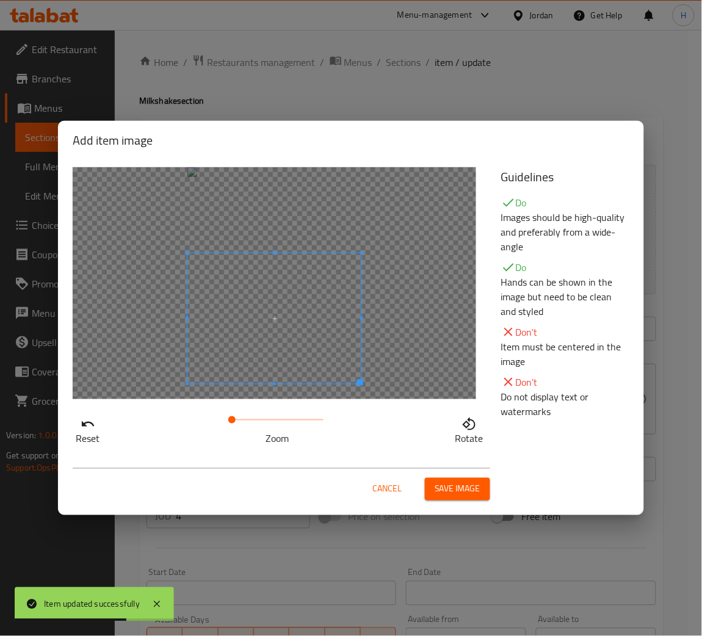
click at [286, 342] on span at bounding box center [275, 318] width 174 height 131
click at [459, 490] on span "Save image" at bounding box center [458, 489] width 46 height 15
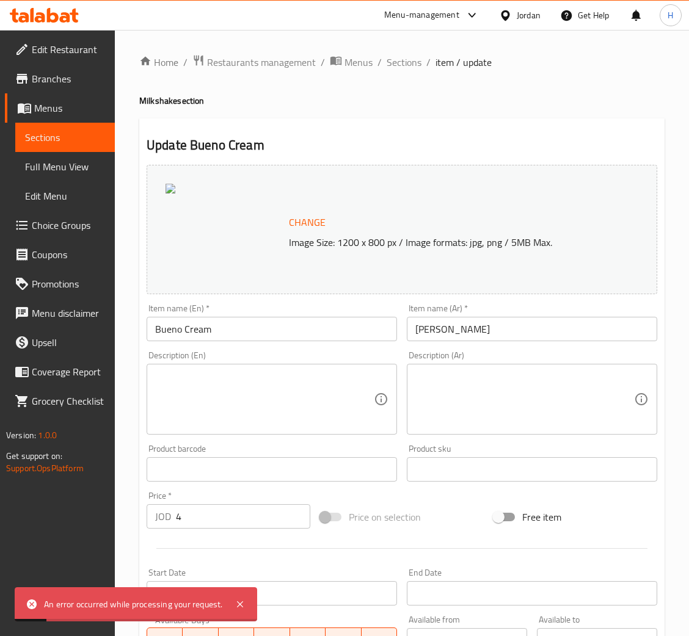
click at [302, 214] on span "Change" at bounding box center [307, 223] width 37 height 18
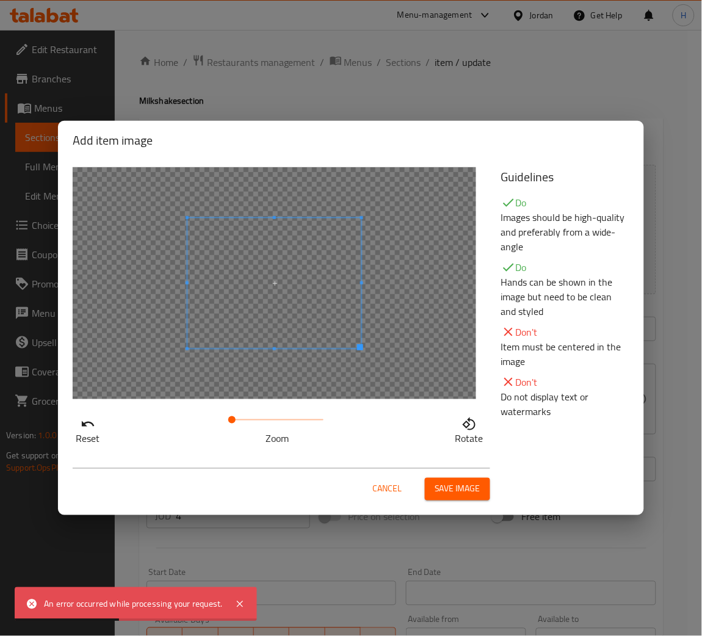
click at [298, 346] on div at bounding box center [275, 283] width 404 height 232
click at [450, 490] on span "Save image" at bounding box center [458, 489] width 46 height 15
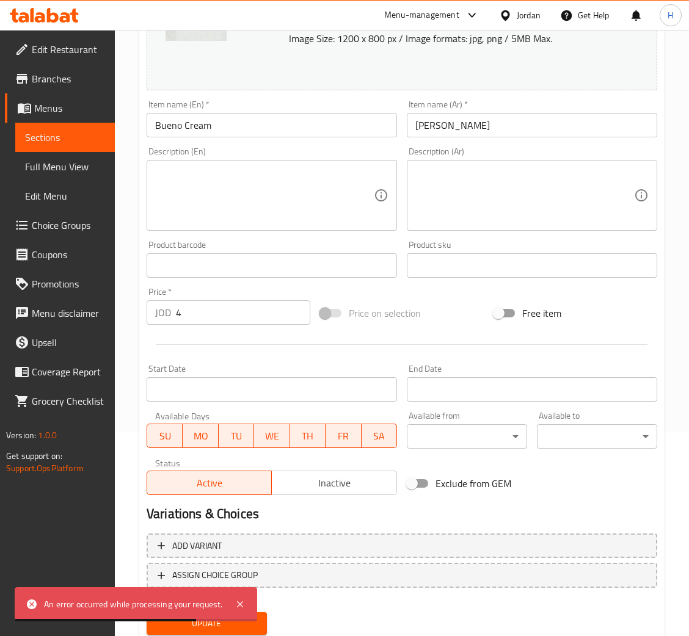
scroll to position [242, 0]
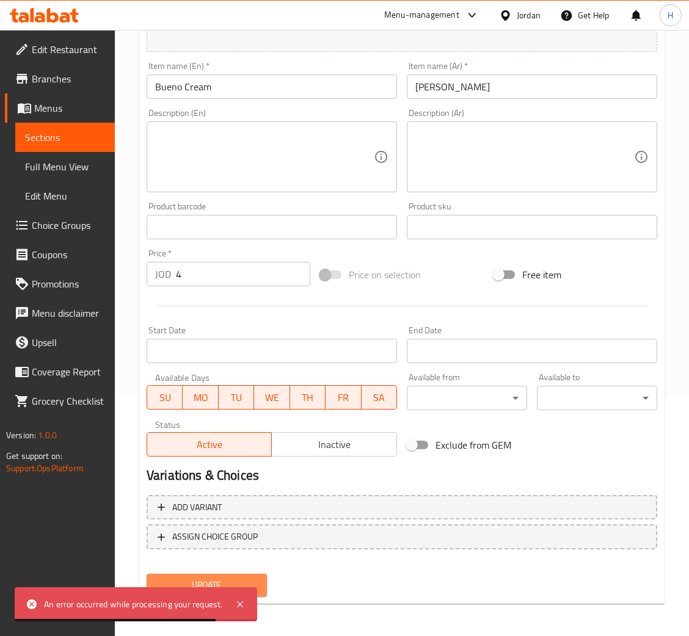
click at [266, 588] on button "Update" at bounding box center [207, 585] width 120 height 23
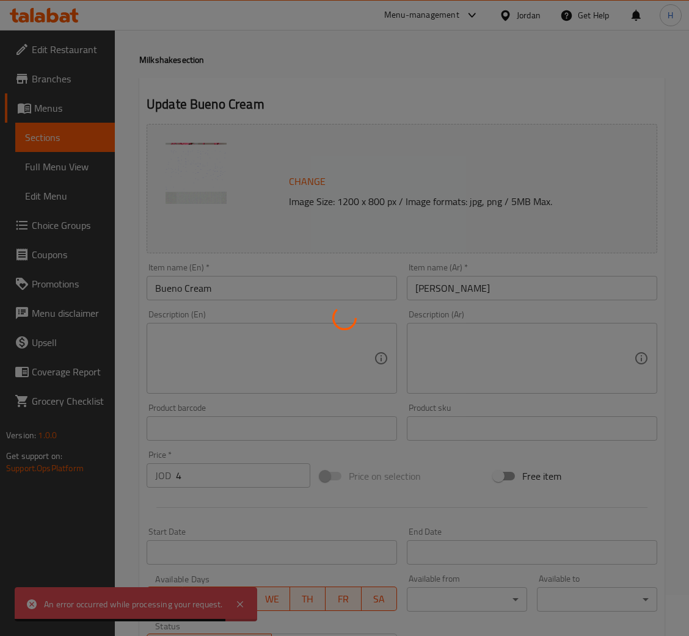
scroll to position [0, 0]
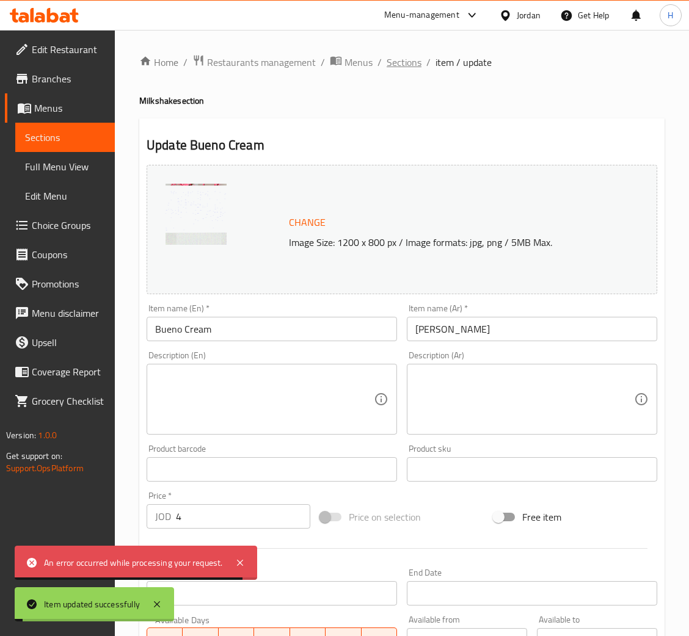
click at [410, 57] on span "Sections" at bounding box center [404, 62] width 35 height 15
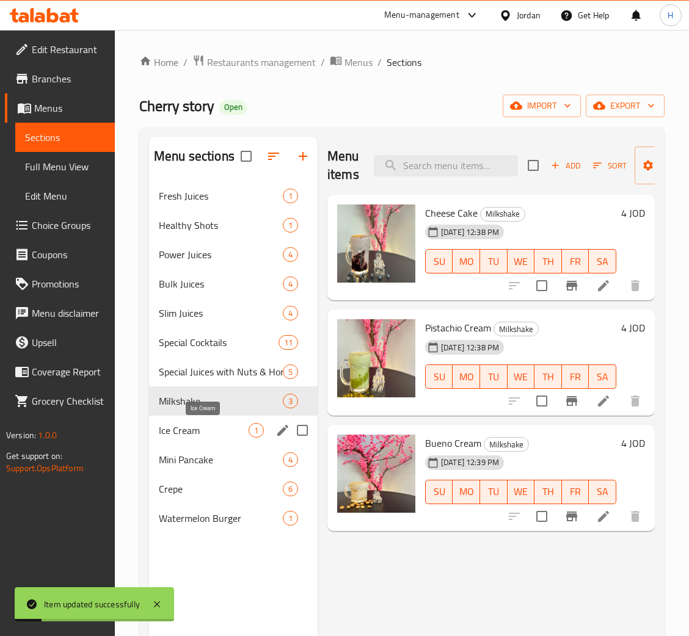
click at [191, 434] on span "Ice Cream" at bounding box center [204, 430] width 90 height 15
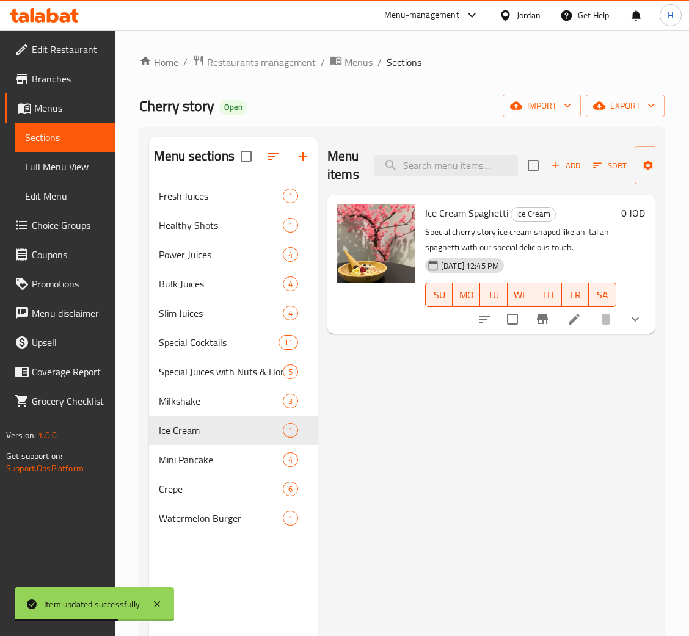
click at [575, 323] on icon at bounding box center [574, 319] width 15 height 15
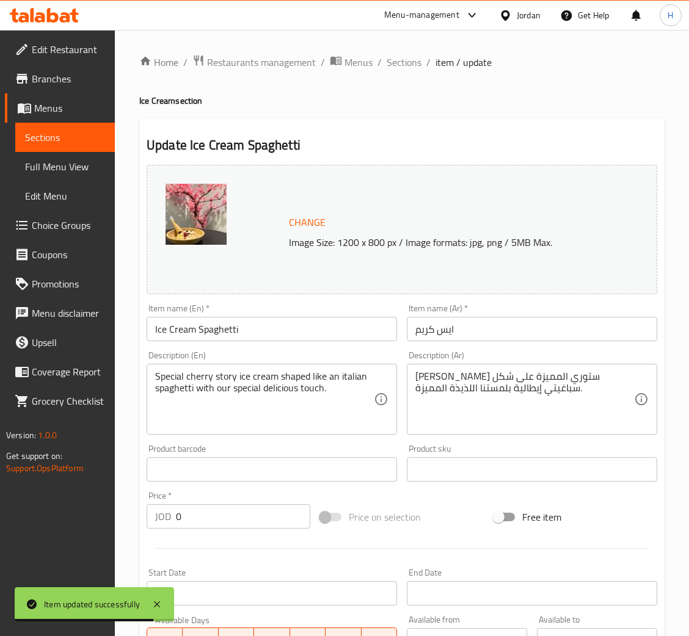
click at [293, 218] on span "Change" at bounding box center [307, 223] width 37 height 18
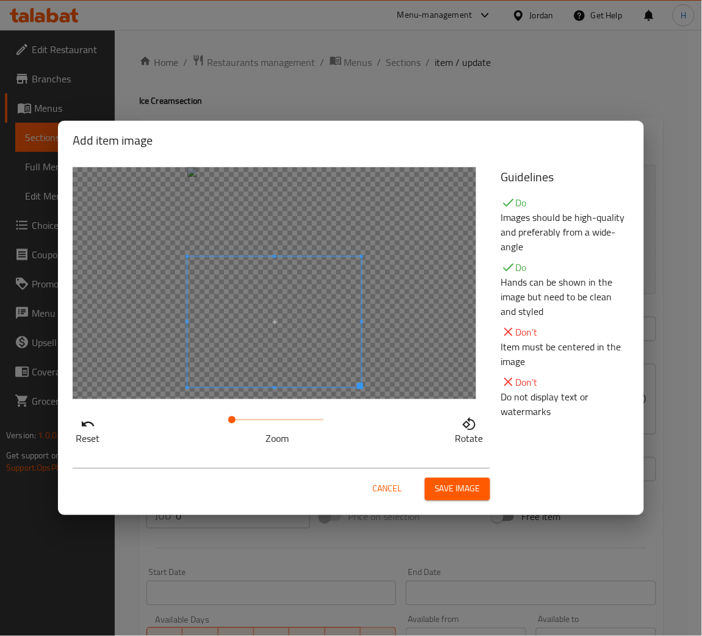
click at [264, 344] on span at bounding box center [275, 322] width 174 height 131
click at [448, 474] on div "Cancel Save image" at bounding box center [282, 485] width 418 height 32
click at [449, 479] on button "Save image" at bounding box center [457, 489] width 65 height 23
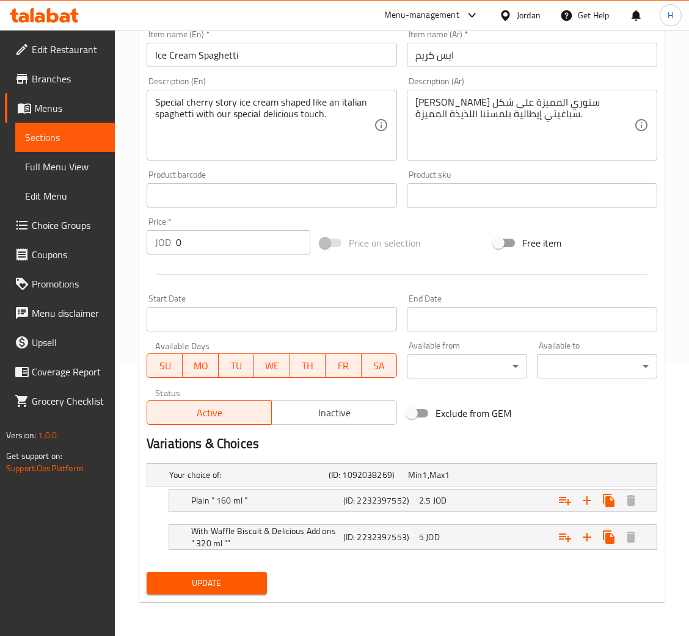
drag, startPoint x: 235, startPoint y: 590, endPoint x: 239, endPoint y: 551, distance: 39.3
click at [234, 590] on span "Update" at bounding box center [206, 583] width 101 height 15
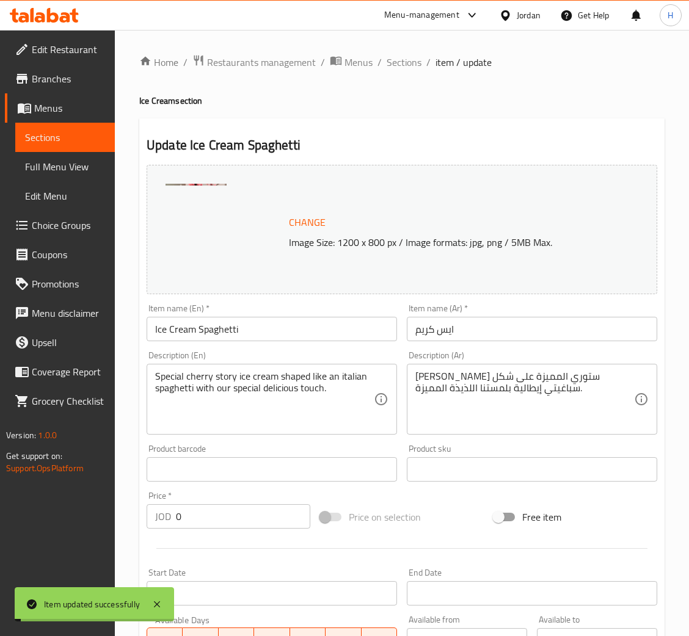
drag, startPoint x: 398, startPoint y: 64, endPoint x: 396, endPoint y: 84, distance: 20.8
click at [398, 64] on span "Sections" at bounding box center [404, 62] width 35 height 15
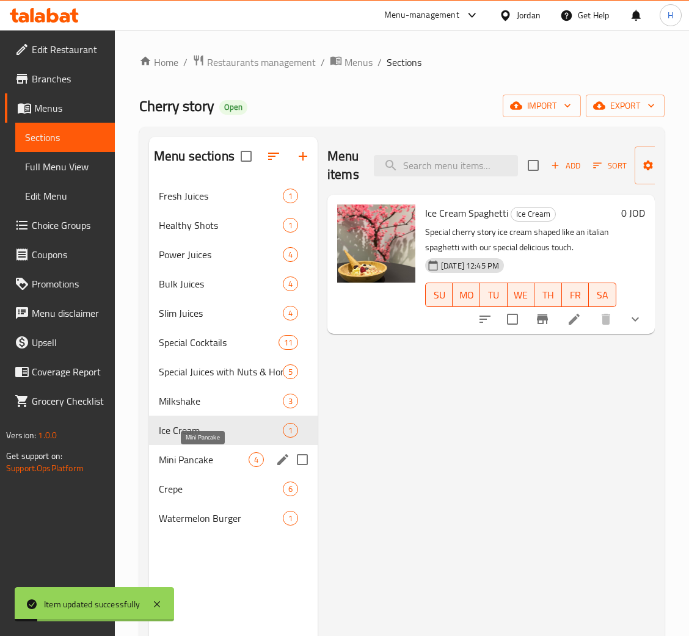
click at [177, 465] on span "Mini Pancake" at bounding box center [204, 460] width 90 height 15
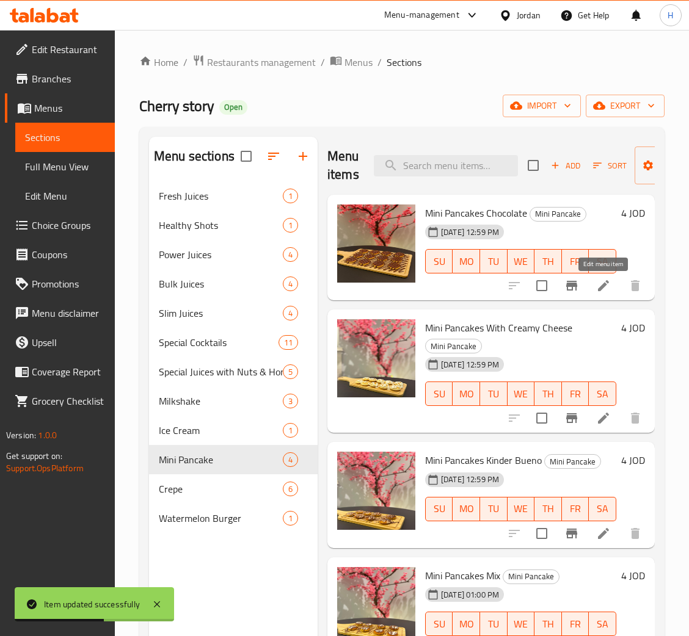
click at [599, 288] on icon at bounding box center [603, 286] width 15 height 15
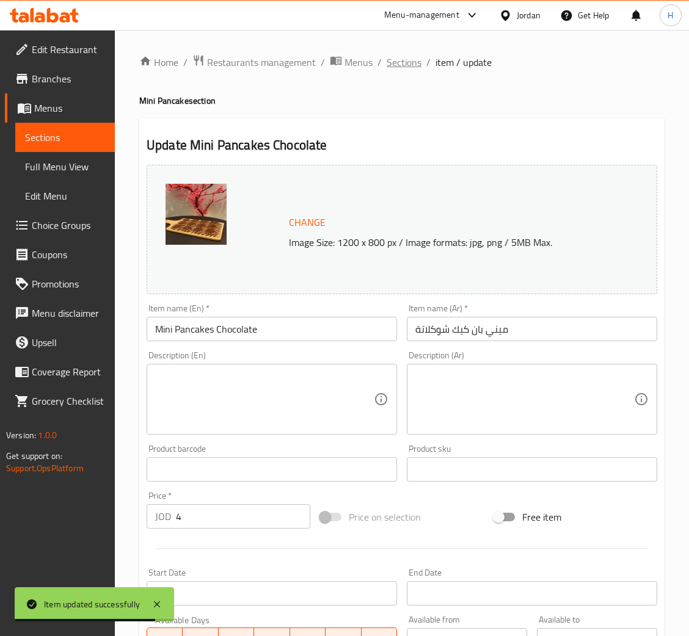
click at [392, 55] on span "Sections" at bounding box center [404, 62] width 35 height 15
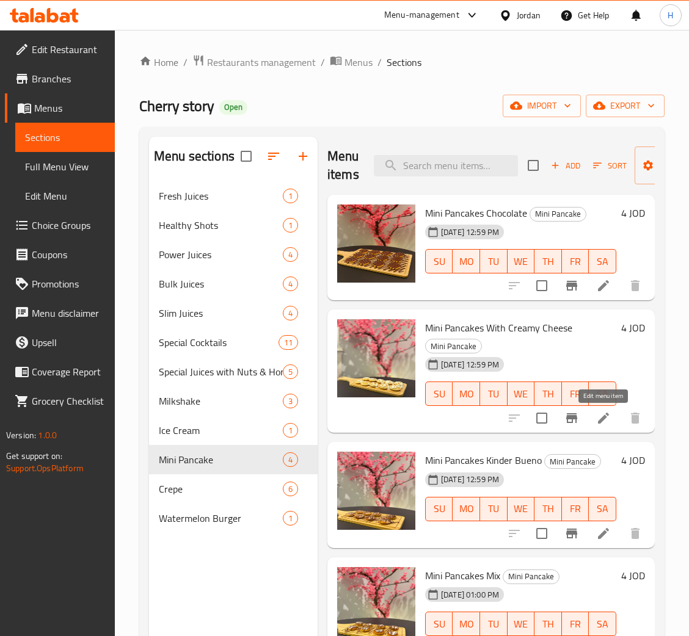
click at [598, 421] on icon at bounding box center [603, 418] width 15 height 15
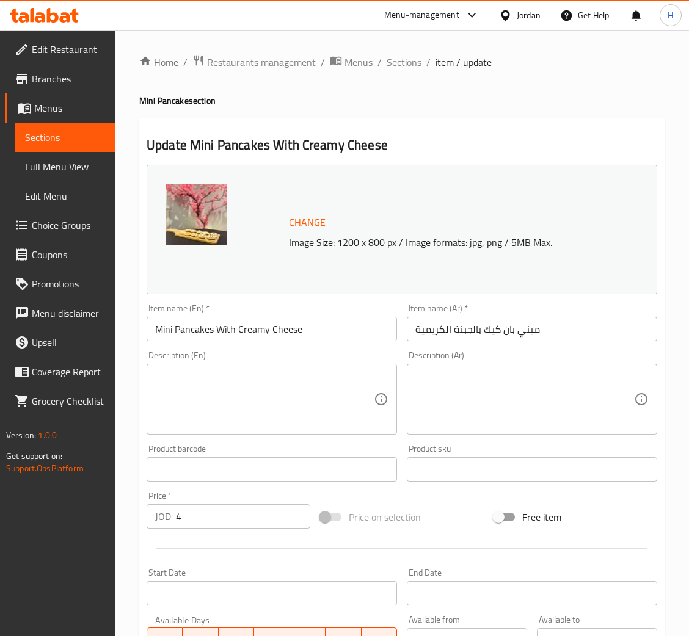
click at [313, 226] on span "Change" at bounding box center [307, 223] width 37 height 18
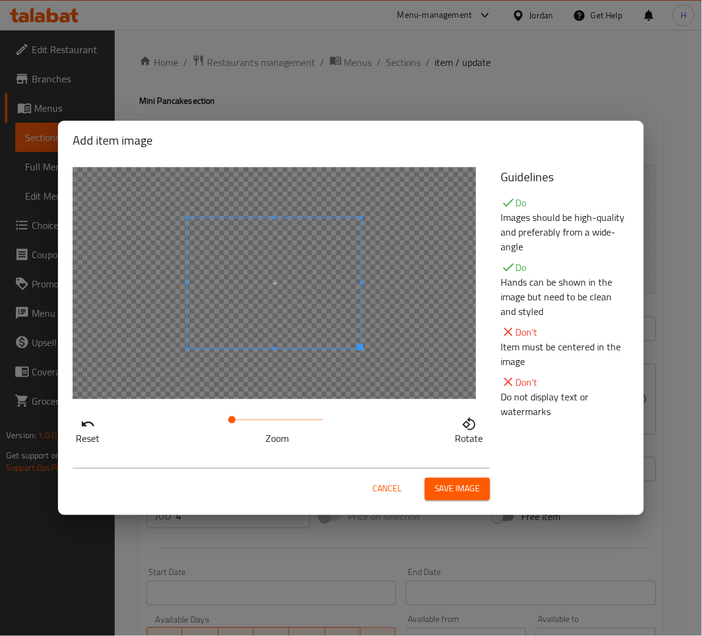
click at [292, 332] on div at bounding box center [275, 283] width 404 height 232
click at [454, 489] on span "Save image" at bounding box center [458, 489] width 46 height 15
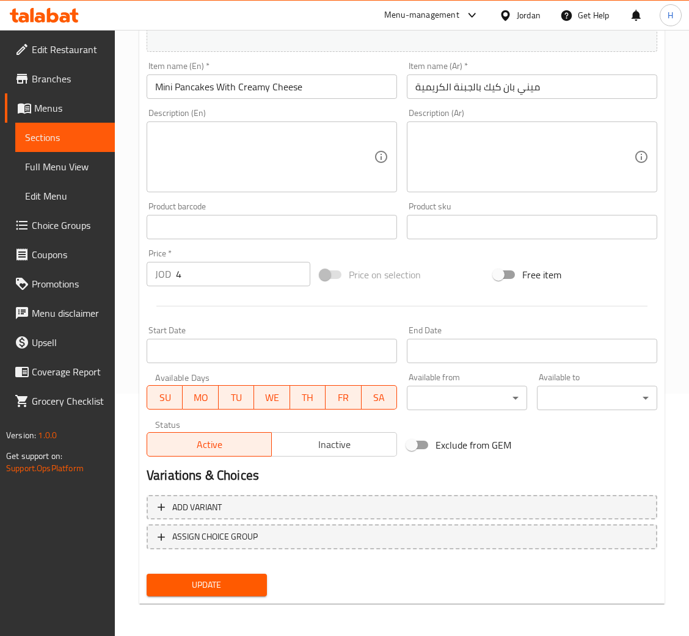
click at [192, 585] on span "Update" at bounding box center [206, 585] width 101 height 15
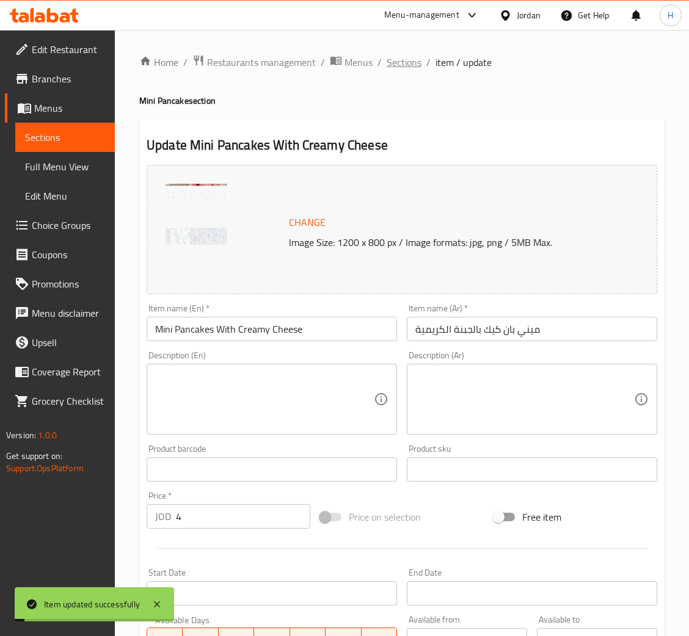
click at [412, 60] on span "Sections" at bounding box center [404, 62] width 35 height 15
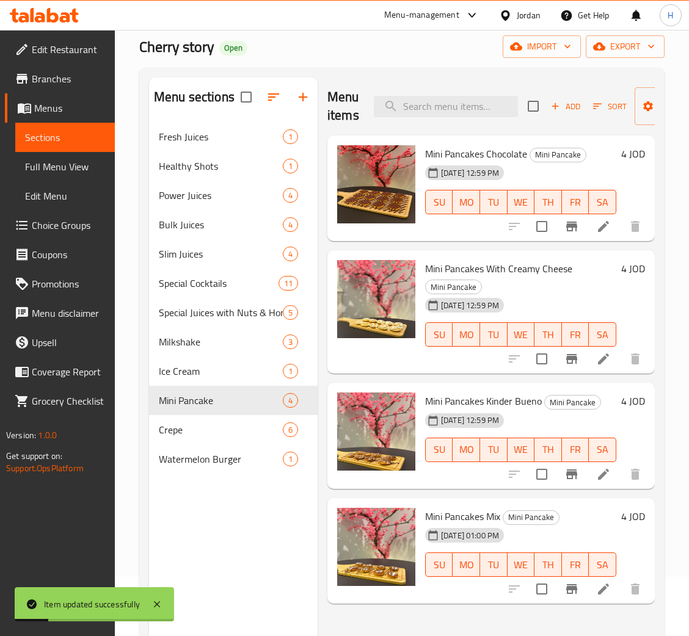
scroll to position [92, 0]
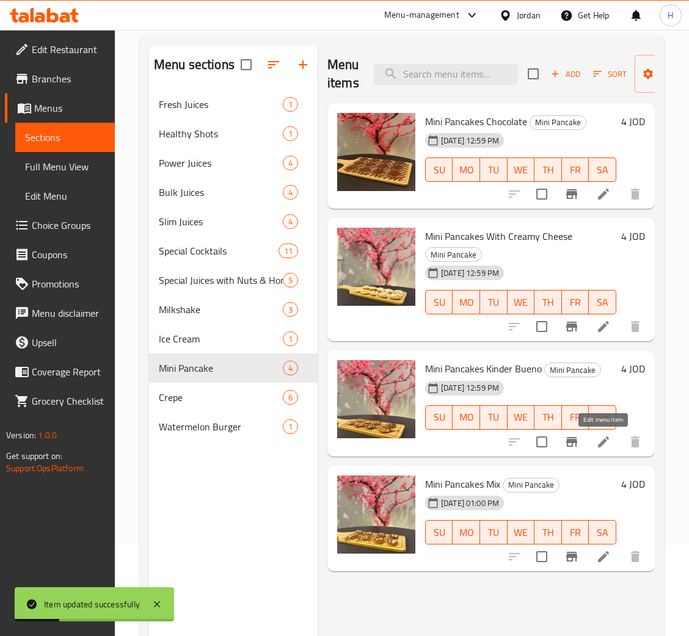
click at [603, 434] on li at bounding box center [603, 442] width 34 height 22
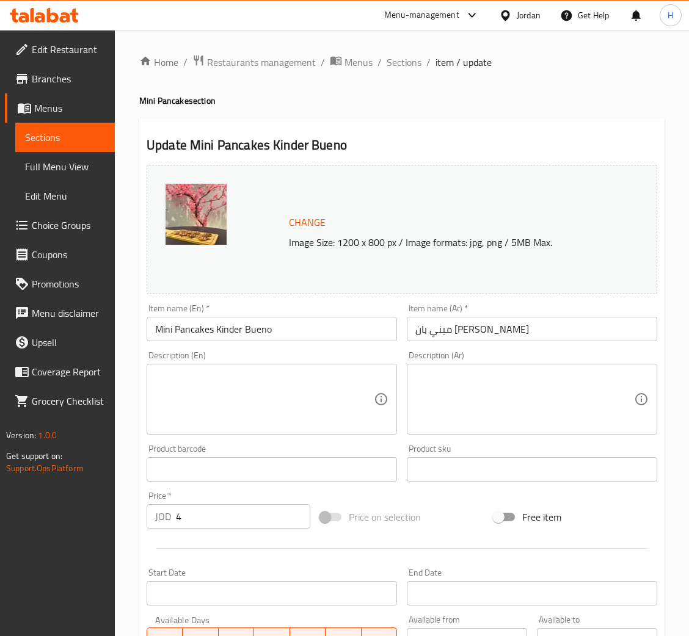
click at [306, 224] on span "Change" at bounding box center [307, 223] width 37 height 18
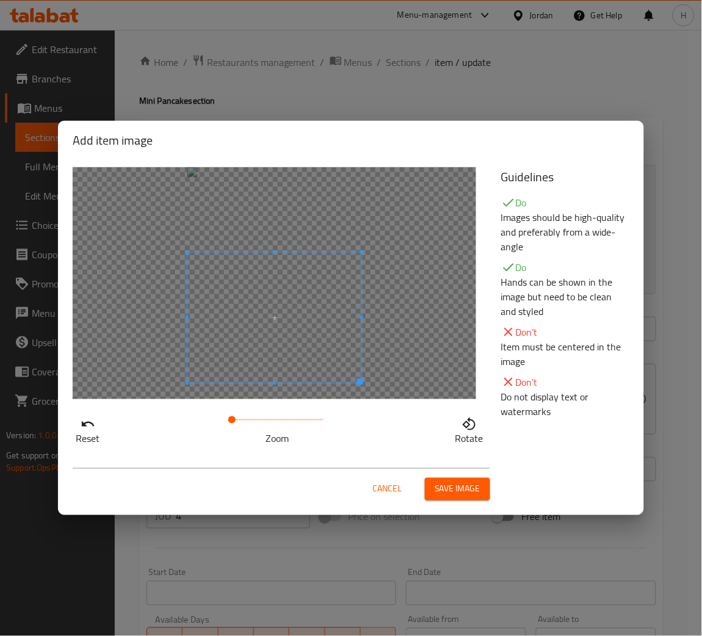
click at [303, 370] on span at bounding box center [275, 318] width 174 height 131
click at [282, 312] on span at bounding box center [275, 323] width 174 height 131
click at [471, 485] on span "Save image" at bounding box center [458, 489] width 46 height 15
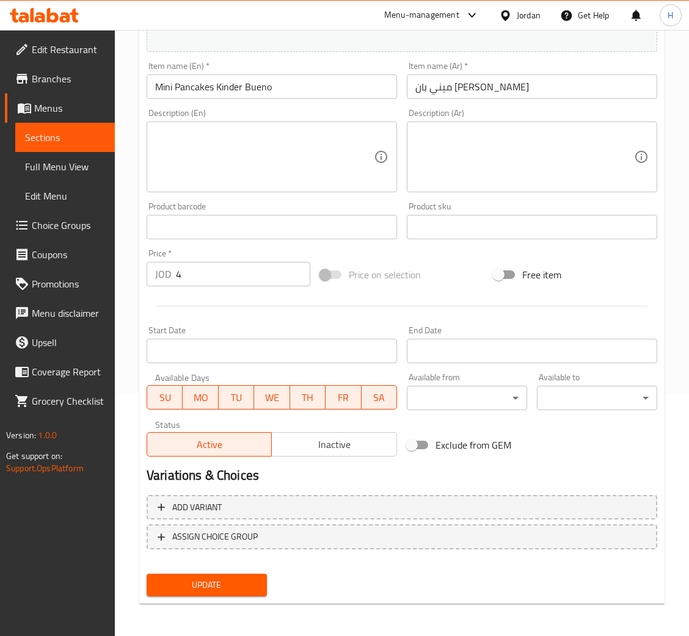
click at [217, 590] on span "Update" at bounding box center [206, 585] width 101 height 15
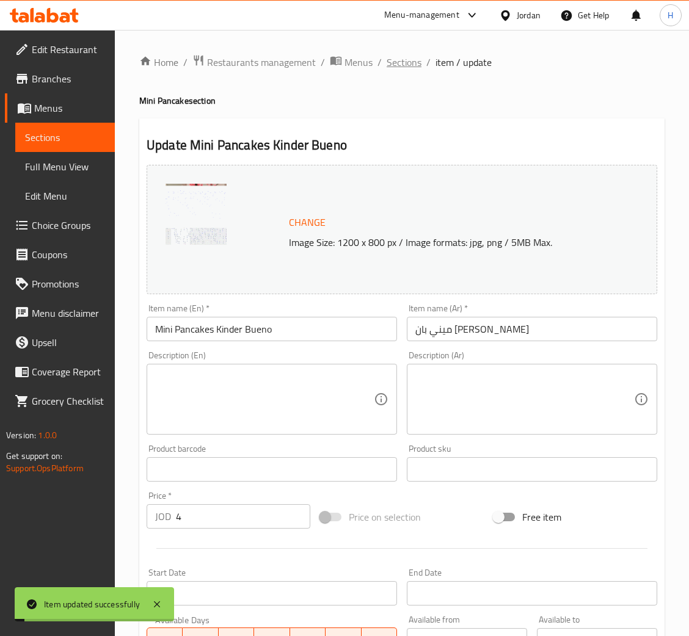
click at [406, 60] on span "Sections" at bounding box center [404, 62] width 35 height 15
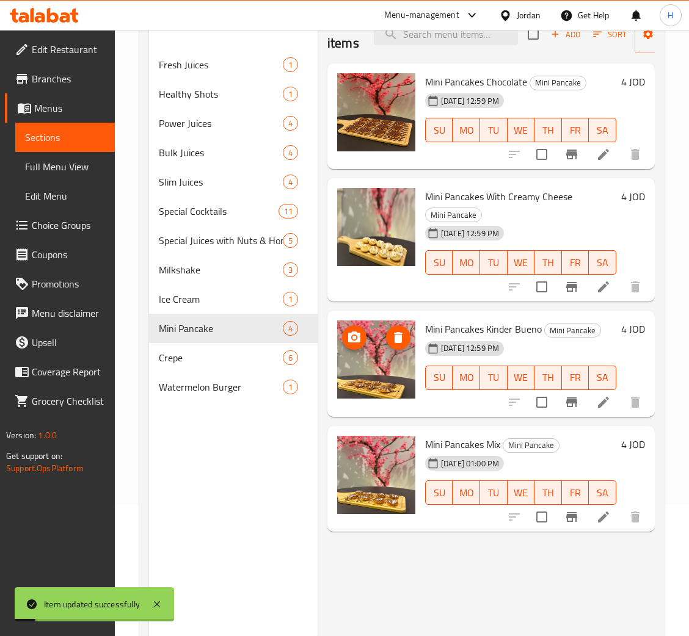
scroll to position [172, 0]
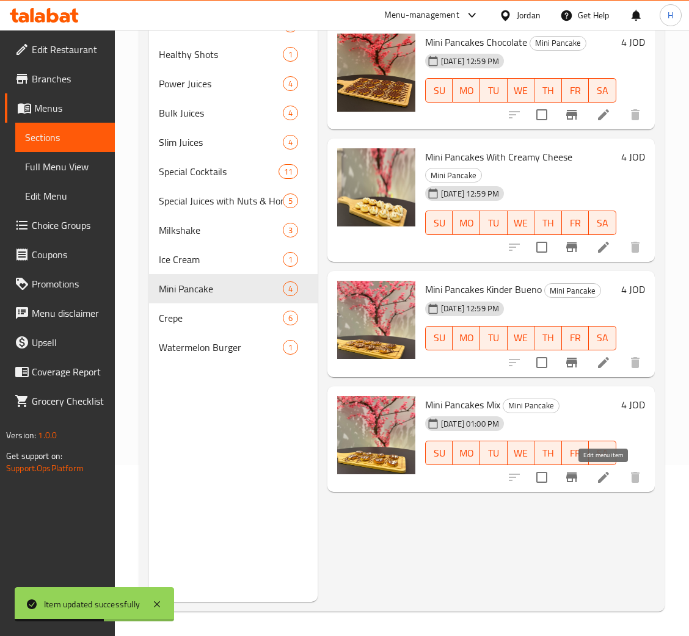
click at [603, 478] on icon at bounding box center [603, 477] width 11 height 11
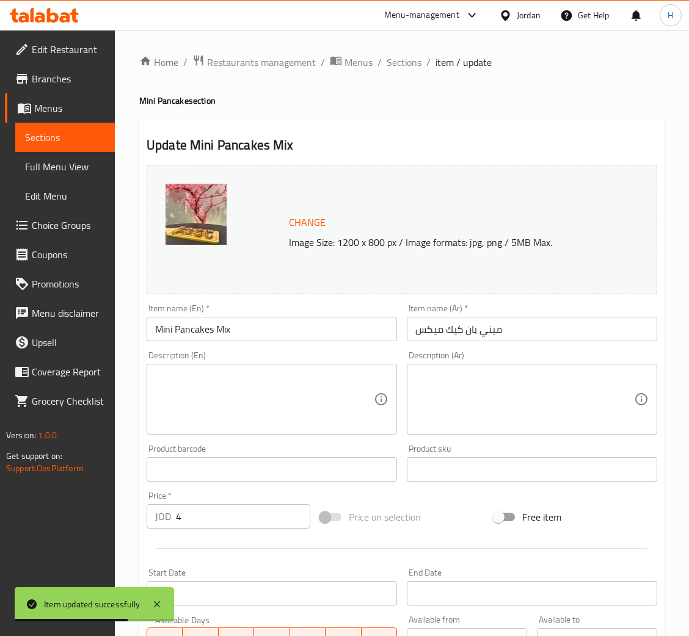
click at [310, 216] on span "Change" at bounding box center [307, 223] width 37 height 18
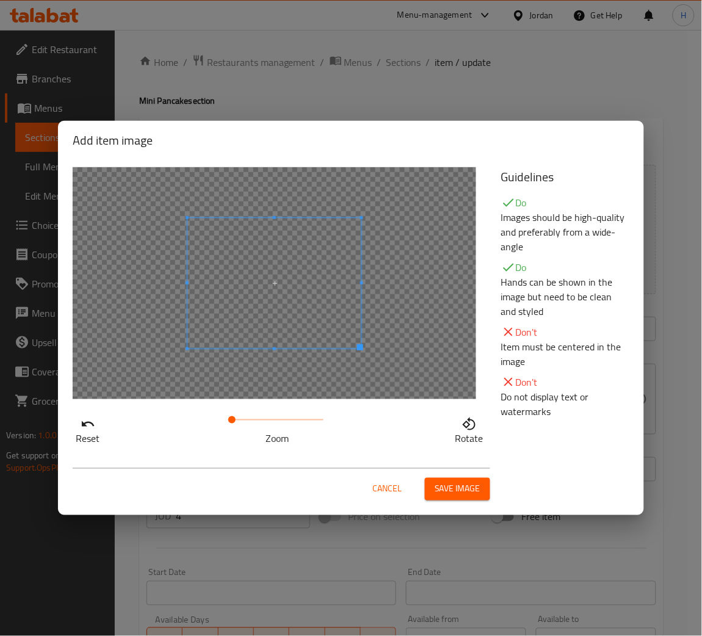
click at [323, 320] on div at bounding box center [275, 283] width 404 height 232
click at [456, 487] on span "Save image" at bounding box center [458, 489] width 46 height 15
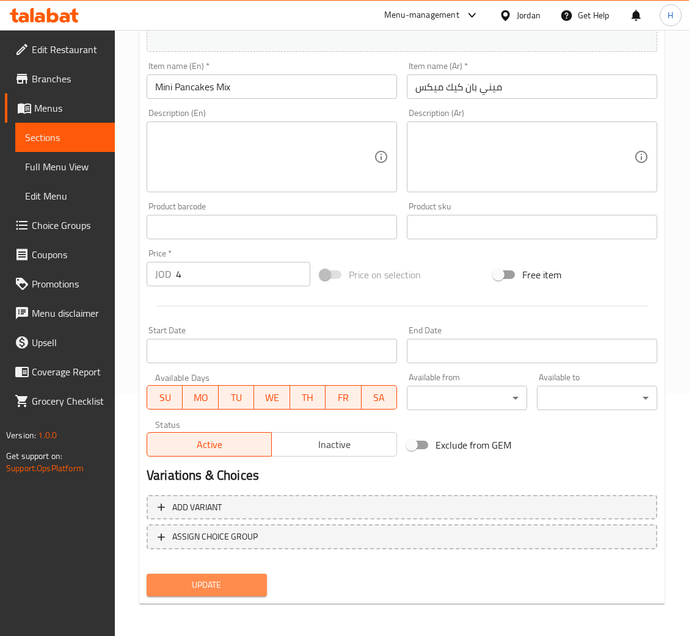
click at [236, 583] on span "Update" at bounding box center [206, 585] width 101 height 15
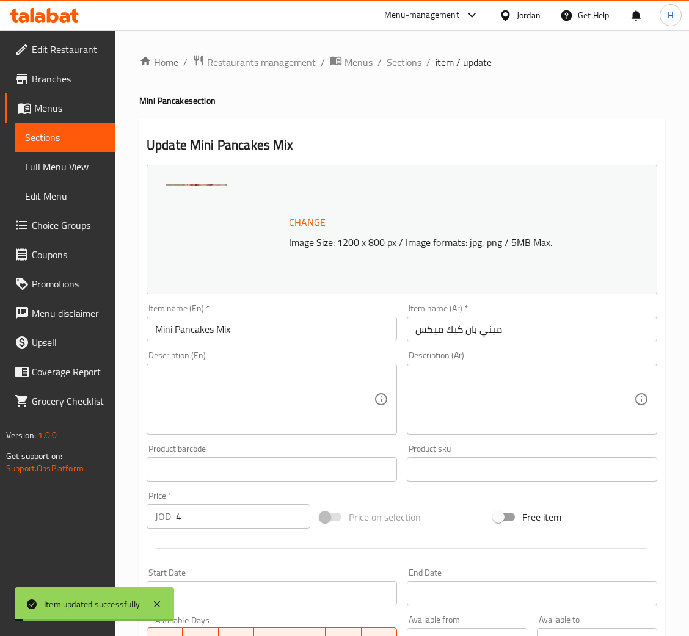
click at [402, 55] on span "Sections" at bounding box center [404, 62] width 35 height 15
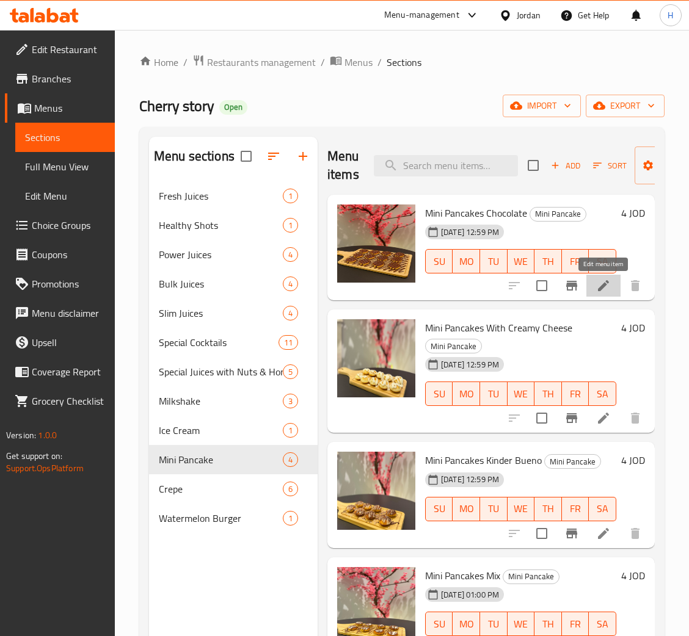
click at [600, 290] on icon at bounding box center [603, 285] width 11 height 11
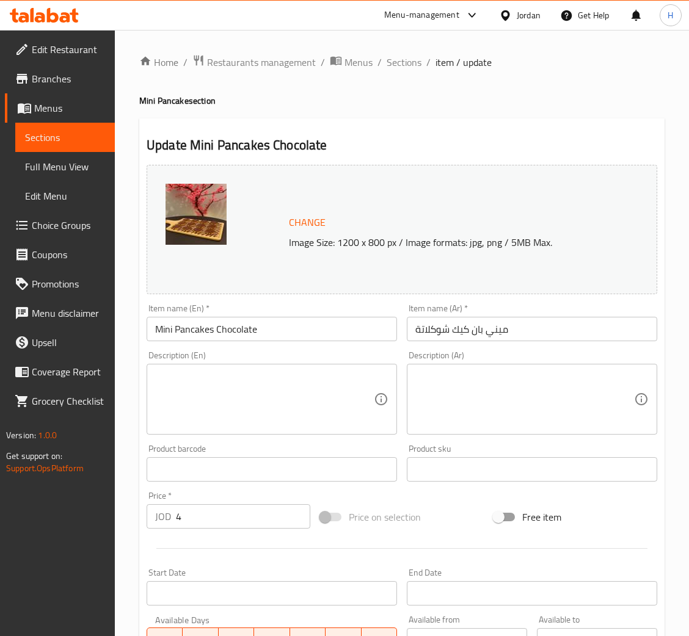
click at [307, 217] on span "Change" at bounding box center [307, 223] width 37 height 18
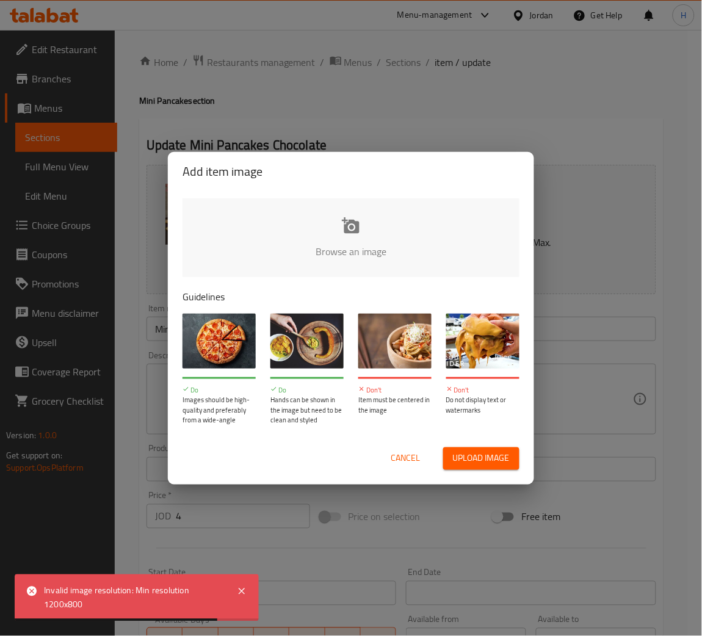
type input "C:\fakepath\choco pancake.png"
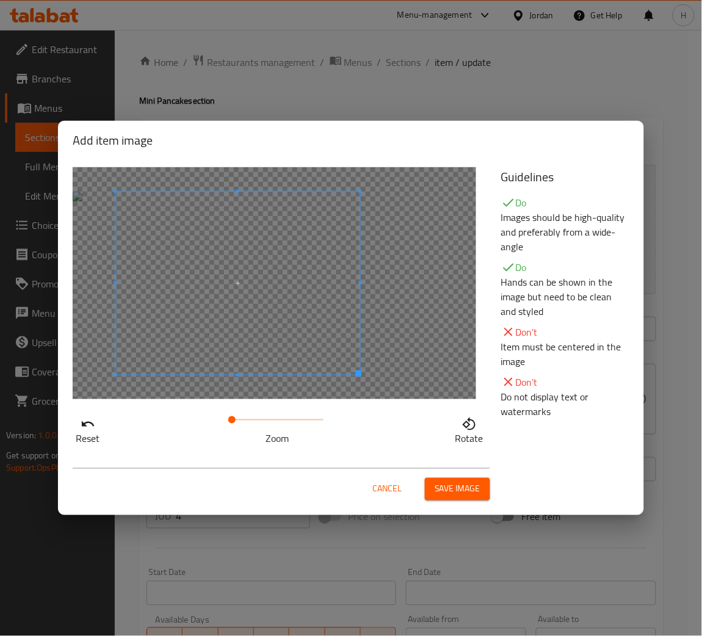
click at [224, 332] on span at bounding box center [238, 283] width 244 height 183
click at [393, 264] on div at bounding box center [275, 283] width 404 height 232
drag, startPoint x: 240, startPoint y: 417, endPoint x: 251, endPoint y: 416, distance: 11.1
click at [251, 417] on span at bounding box center [250, 420] width 7 height 7
click at [420, 285] on div at bounding box center [275, 283] width 404 height 232
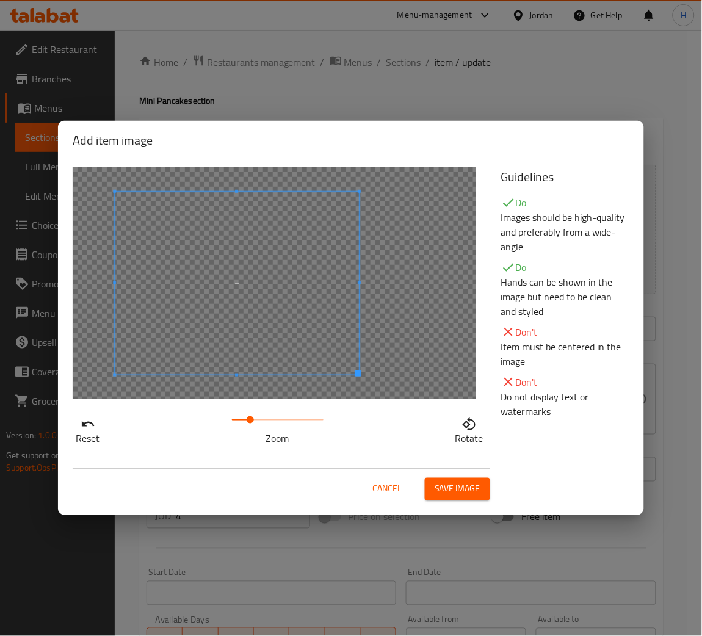
click at [434, 274] on div at bounding box center [275, 283] width 404 height 232
drag, startPoint x: 258, startPoint y: 415, endPoint x: 296, endPoint y: 402, distance: 40.2
click at [296, 402] on div "Reset Zoom Rotate" at bounding box center [279, 307] width 429 height 294
click at [400, 296] on div at bounding box center [275, 283] width 404 height 232
click at [467, 489] on span "Save image" at bounding box center [458, 489] width 46 height 15
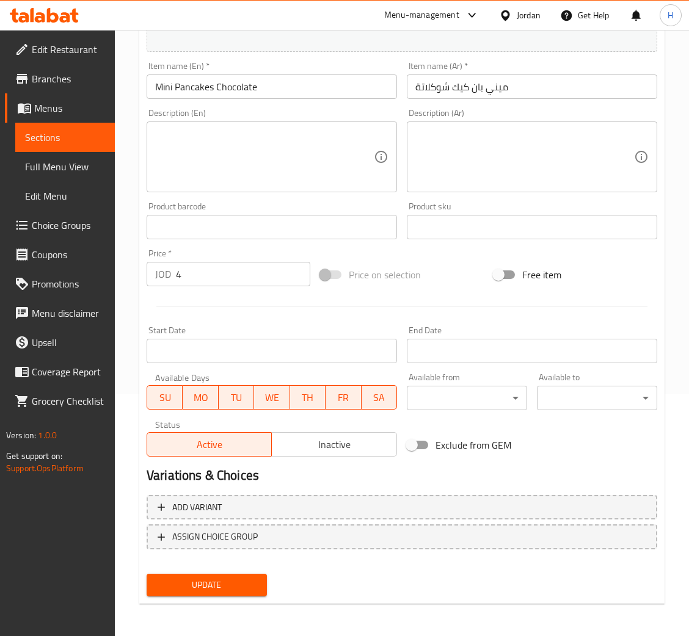
click at [228, 579] on span "Update" at bounding box center [206, 585] width 101 height 15
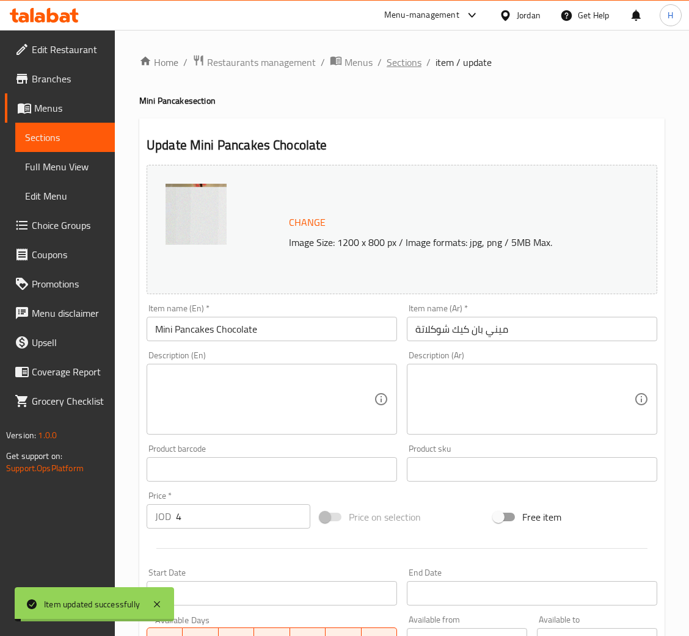
drag, startPoint x: 403, startPoint y: 60, endPoint x: 400, endPoint y: 72, distance: 11.9
click at [403, 60] on span "Sections" at bounding box center [404, 62] width 35 height 15
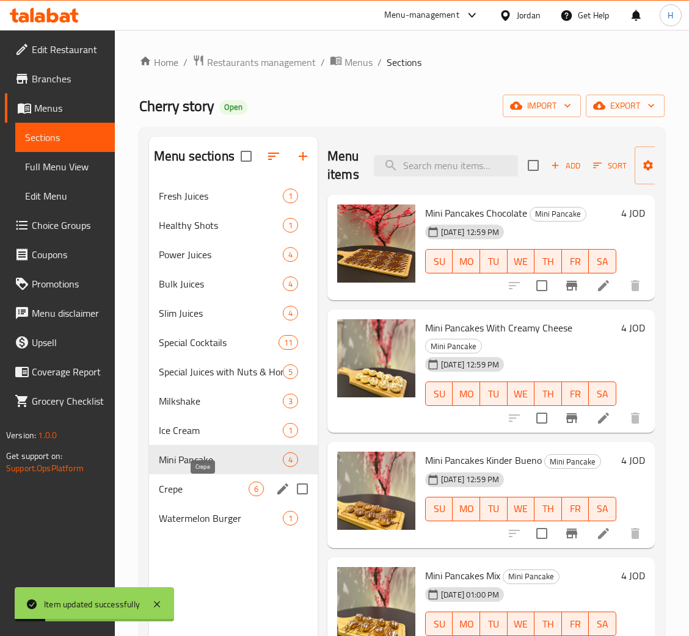
click at [175, 483] on span "Crepe" at bounding box center [204, 489] width 90 height 15
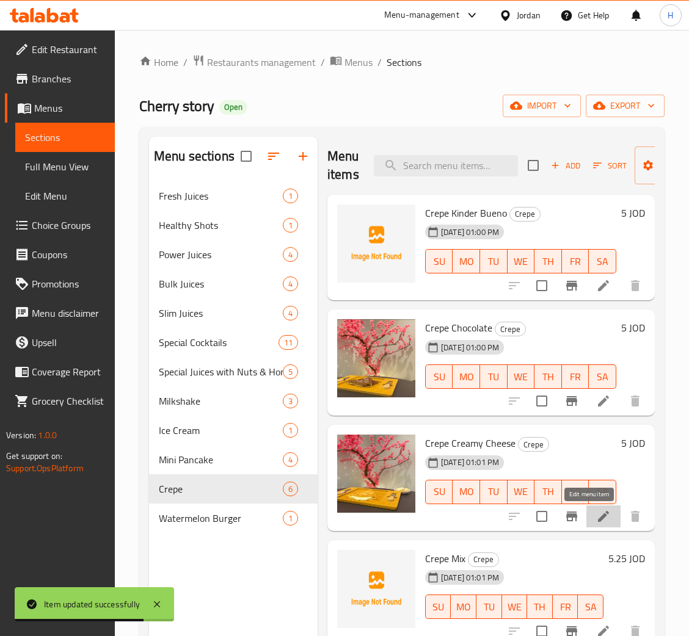
click at [596, 523] on icon at bounding box center [603, 516] width 15 height 15
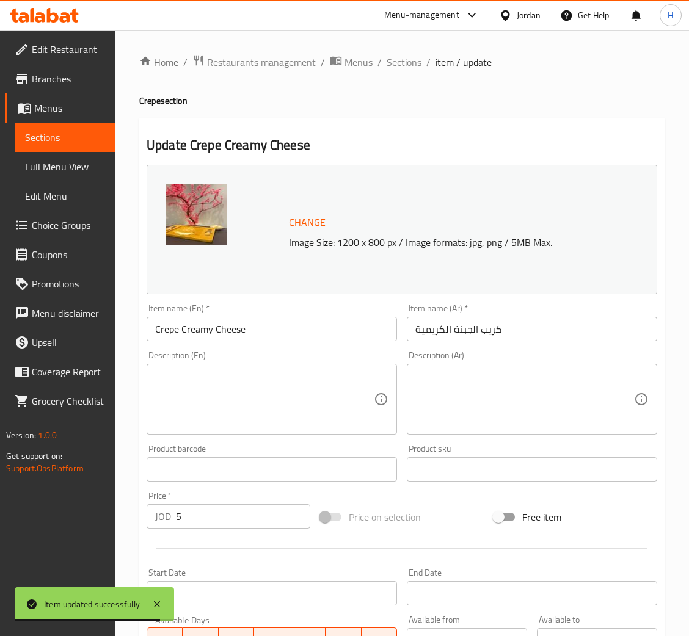
click at [289, 220] on span "Change" at bounding box center [307, 223] width 37 height 18
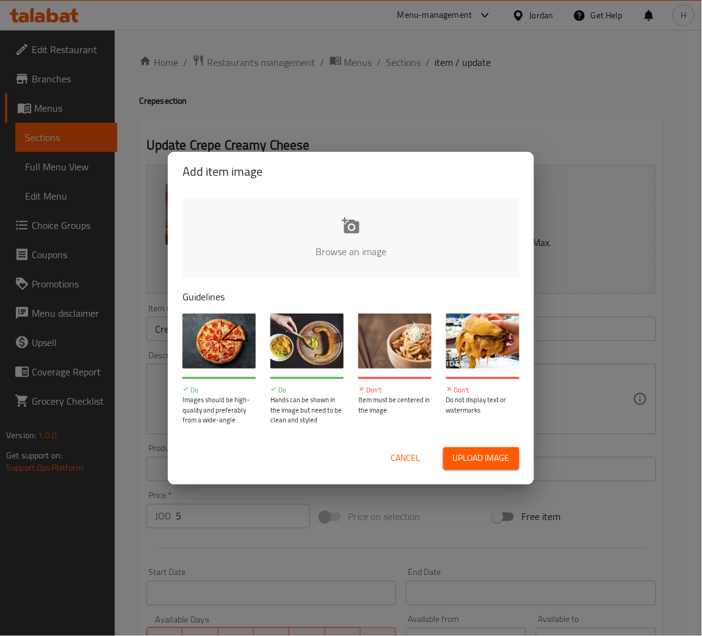
type input "C:\fakepath\crepe cheese.jpg"
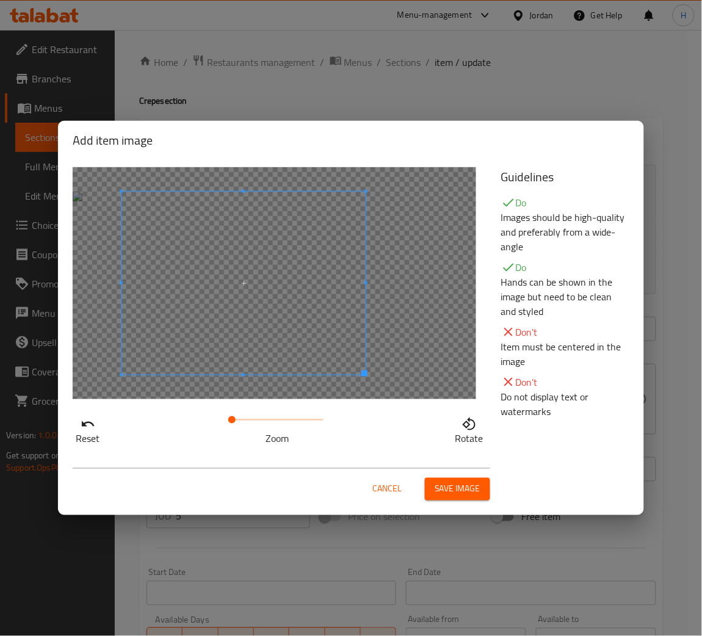
click at [245, 326] on span at bounding box center [244, 283] width 244 height 183
drag, startPoint x: 251, startPoint y: 420, endPoint x: 283, endPoint y: 410, distance: 33.1
click at [283, 417] on span at bounding box center [282, 420] width 7 height 7
click at [455, 269] on div at bounding box center [275, 283] width 404 height 232
click at [463, 494] on span "Save image" at bounding box center [458, 489] width 46 height 15
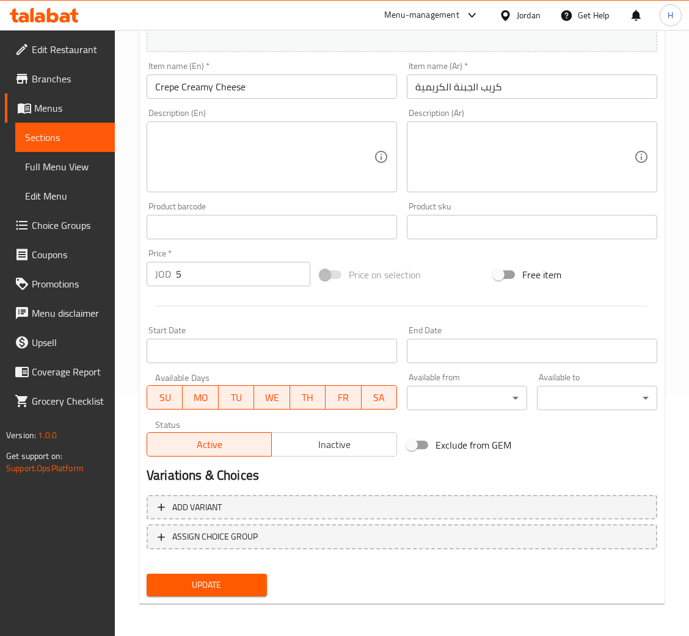
click at [221, 580] on span "Update" at bounding box center [206, 585] width 101 height 15
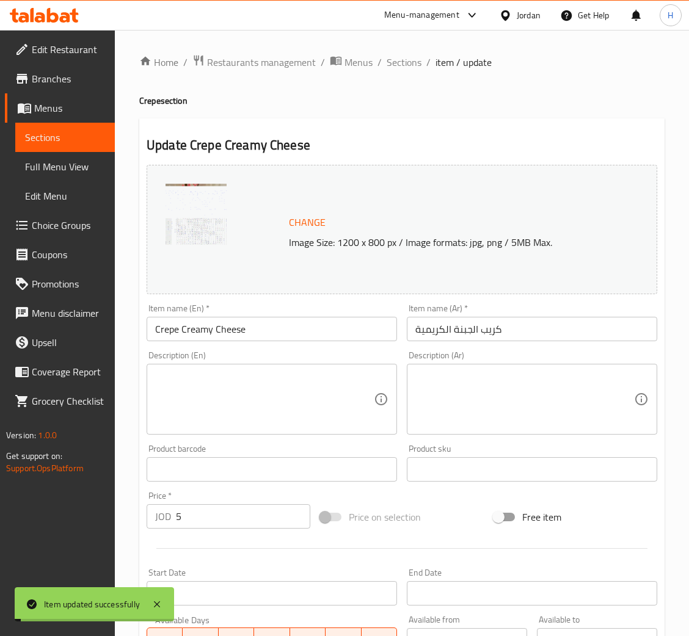
click at [406, 62] on span "Sections" at bounding box center [404, 62] width 35 height 15
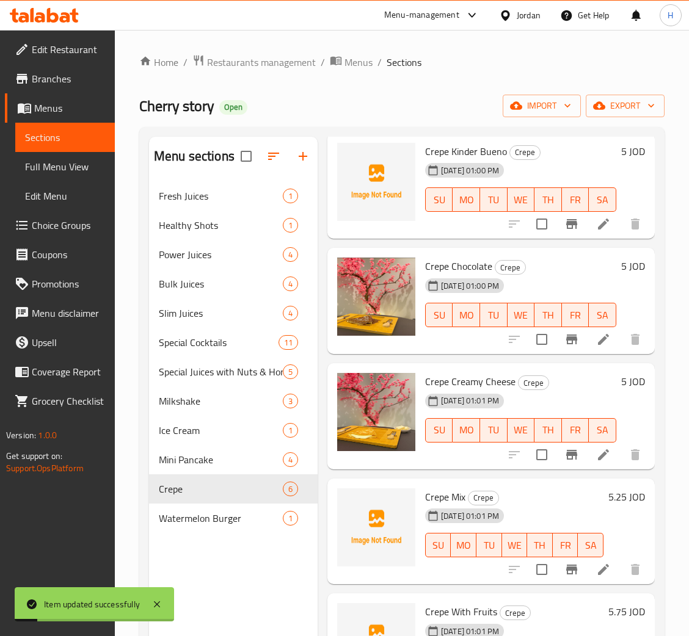
scroll to position [116, 0]
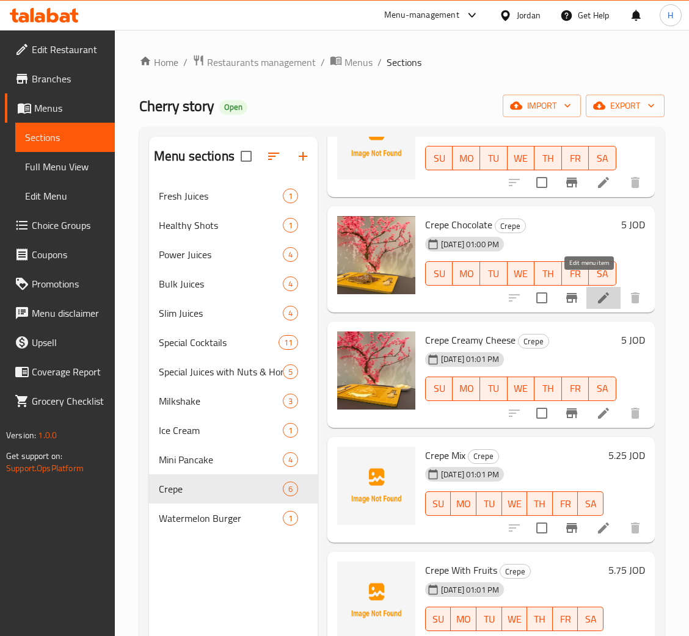
click at [596, 291] on icon at bounding box center [603, 298] width 15 height 15
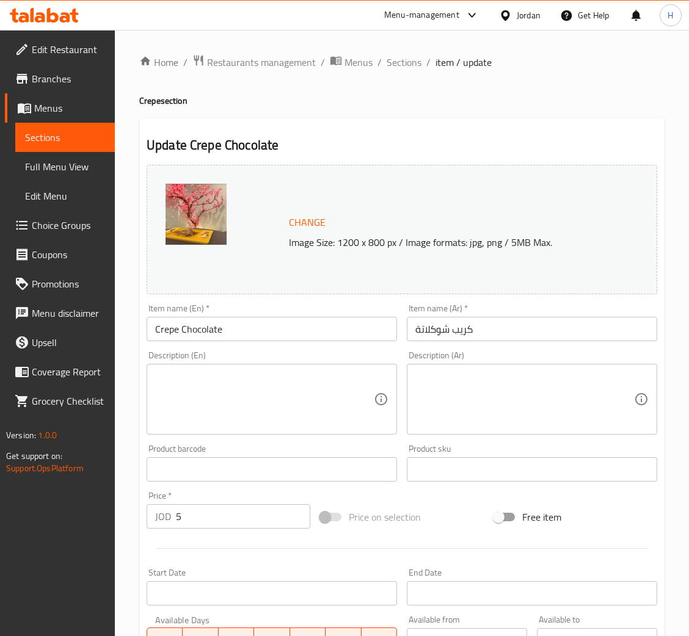
click at [316, 211] on button "Change" at bounding box center [307, 222] width 46 height 25
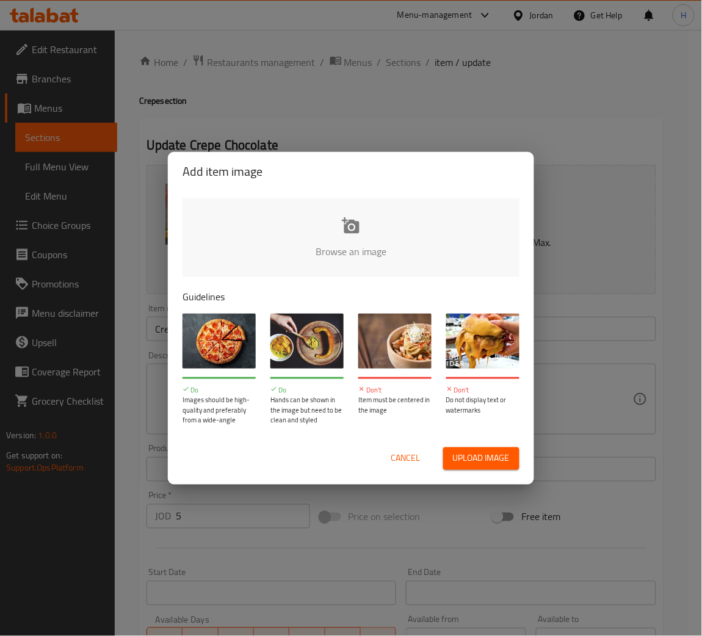
type input "C:\fakepath\choco crepe.png"
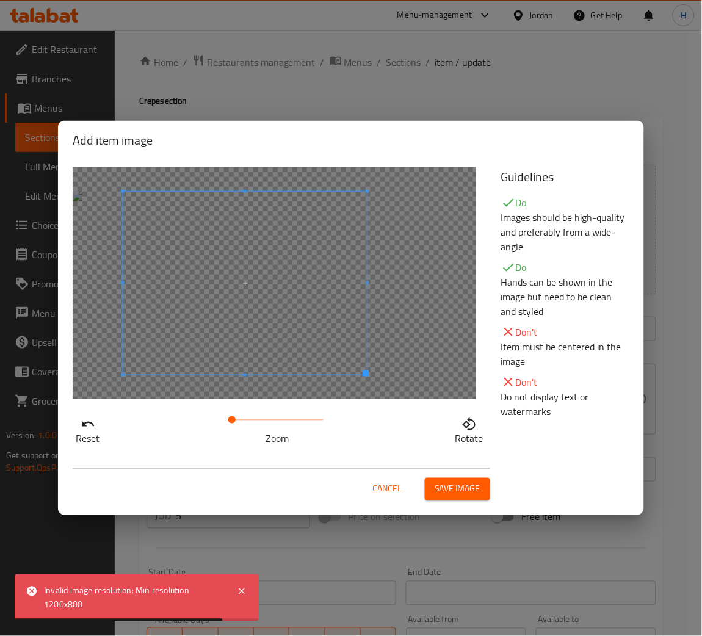
click at [304, 337] on span at bounding box center [245, 283] width 244 height 183
drag, startPoint x: 233, startPoint y: 423, endPoint x: 270, endPoint y: 420, distance: 36.8
click at [270, 420] on span at bounding box center [268, 420] width 7 height 7
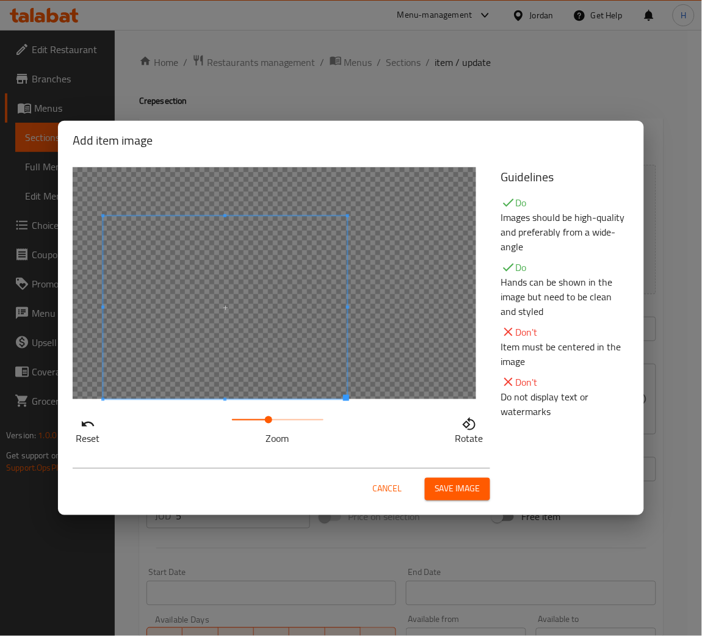
click at [268, 343] on span at bounding box center [225, 307] width 244 height 183
click at [381, 326] on div at bounding box center [275, 283] width 404 height 232
drag, startPoint x: 269, startPoint y: 420, endPoint x: 283, endPoint y: 419, distance: 14.1
click at [283, 419] on span at bounding box center [283, 420] width 7 height 7
click at [424, 304] on div at bounding box center [275, 283] width 404 height 232
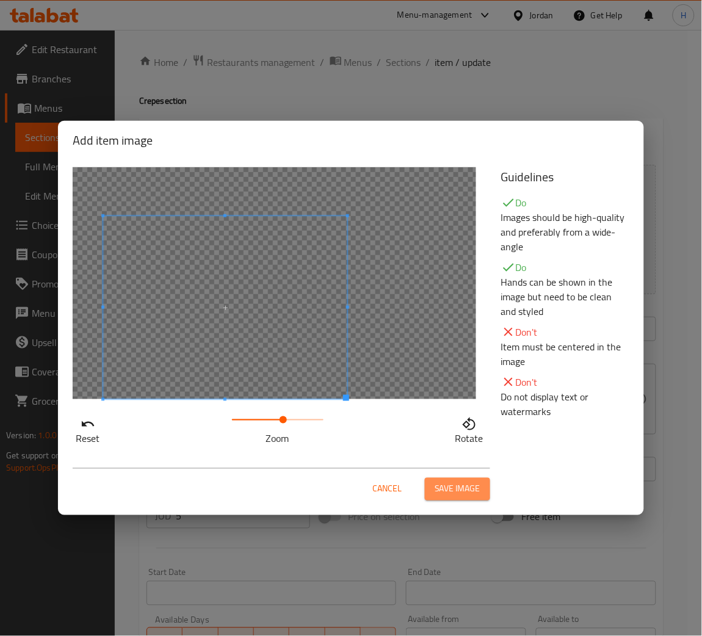
click at [470, 482] on span "Save image" at bounding box center [458, 489] width 46 height 15
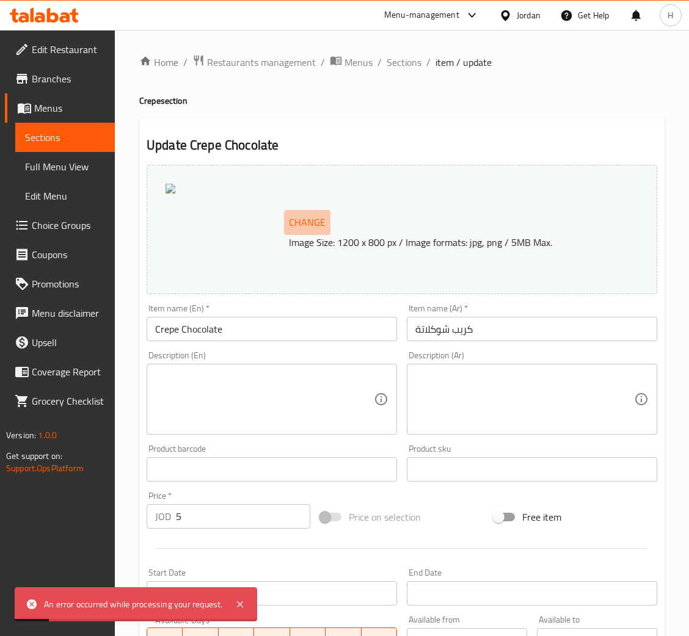
click at [293, 225] on span "Change" at bounding box center [307, 223] width 37 height 18
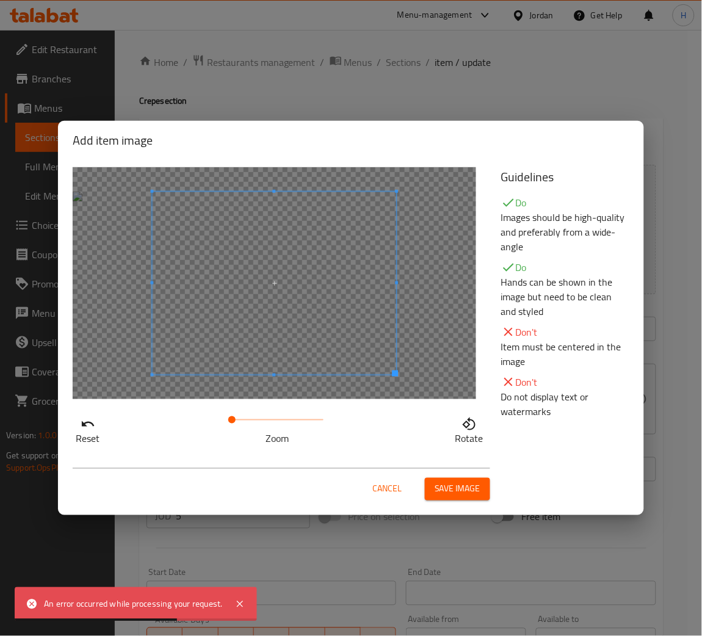
click at [228, 417] on span at bounding box center [231, 420] width 7 height 7
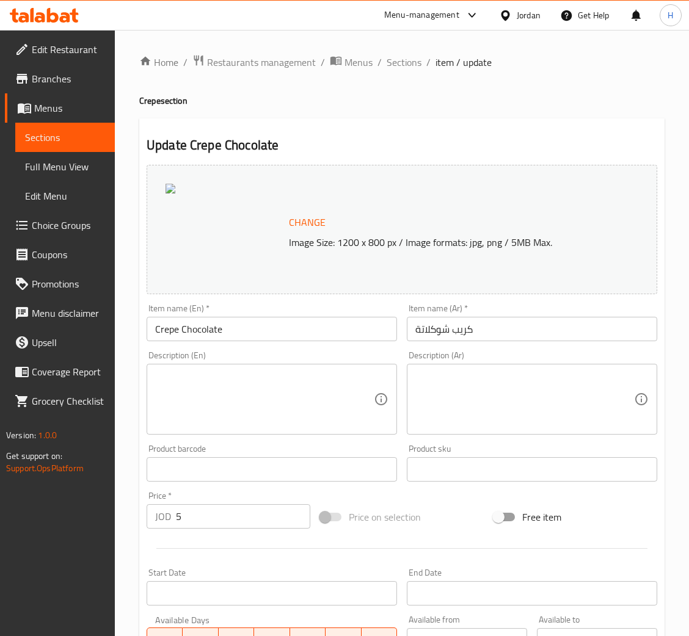
click at [277, 218] on div at bounding box center [225, 230] width 118 height 92
click at [312, 232] on button "Change" at bounding box center [307, 222] width 46 height 25
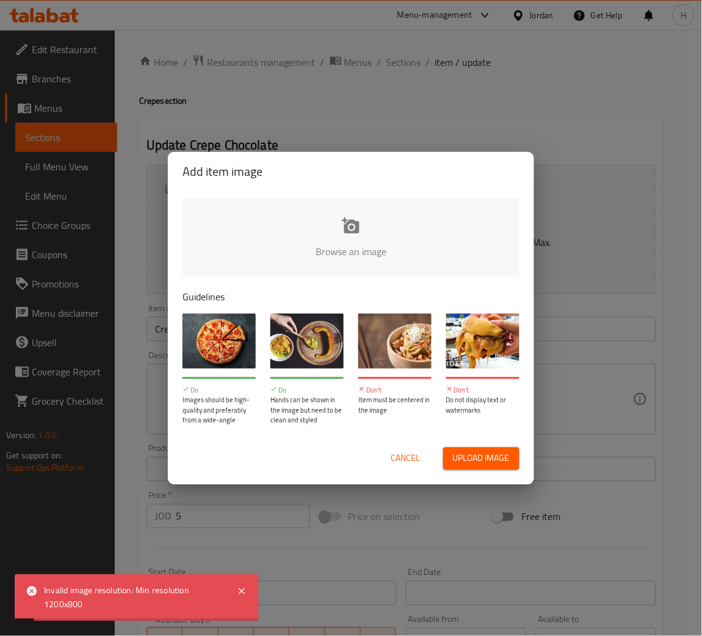
type input "C:\fakepath\chocolate crepe.jpg"
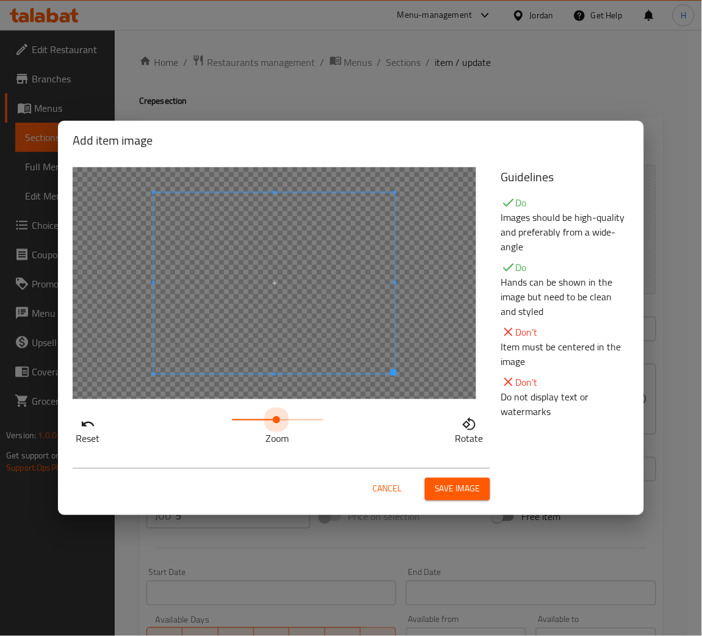
drag, startPoint x: 236, startPoint y: 413, endPoint x: 278, endPoint y: 401, distance: 43.9
click at [278, 401] on div "Reset Zoom Rotate" at bounding box center [279, 307] width 429 height 294
click at [415, 243] on div at bounding box center [275, 283] width 404 height 232
click at [450, 490] on span "Save image" at bounding box center [458, 489] width 46 height 15
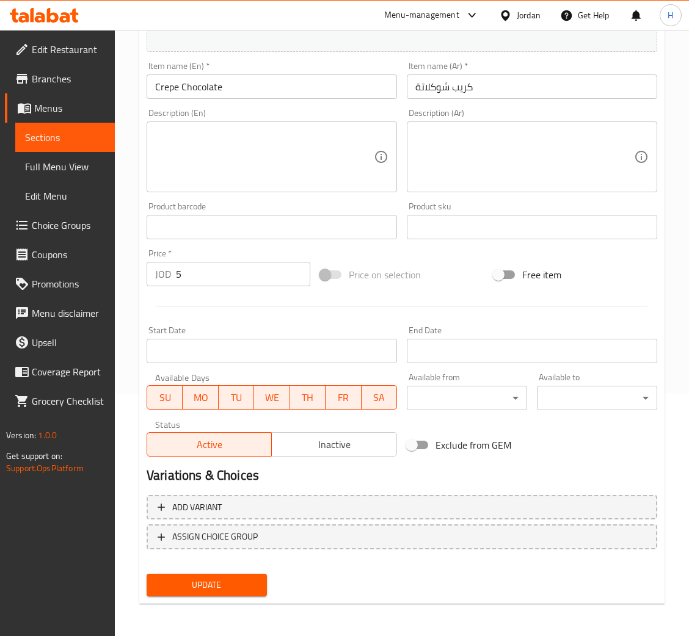
click at [221, 588] on span "Update" at bounding box center [206, 585] width 101 height 15
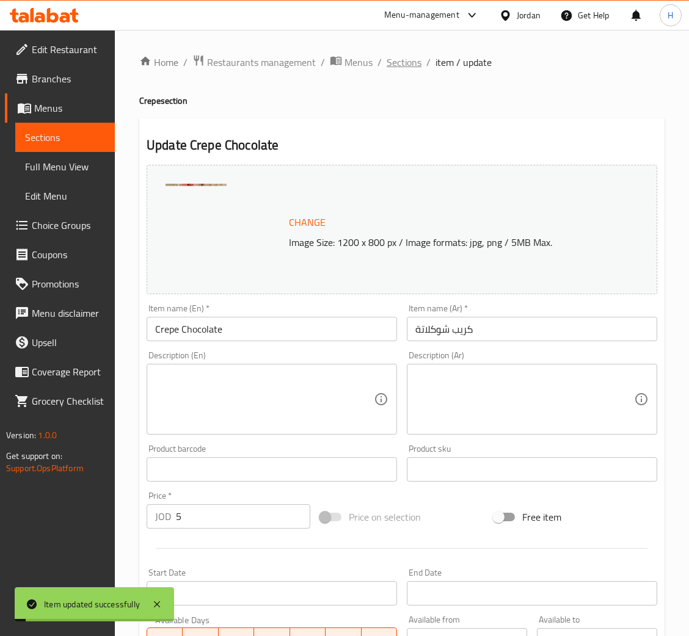
click at [398, 66] on span "Sections" at bounding box center [404, 62] width 35 height 15
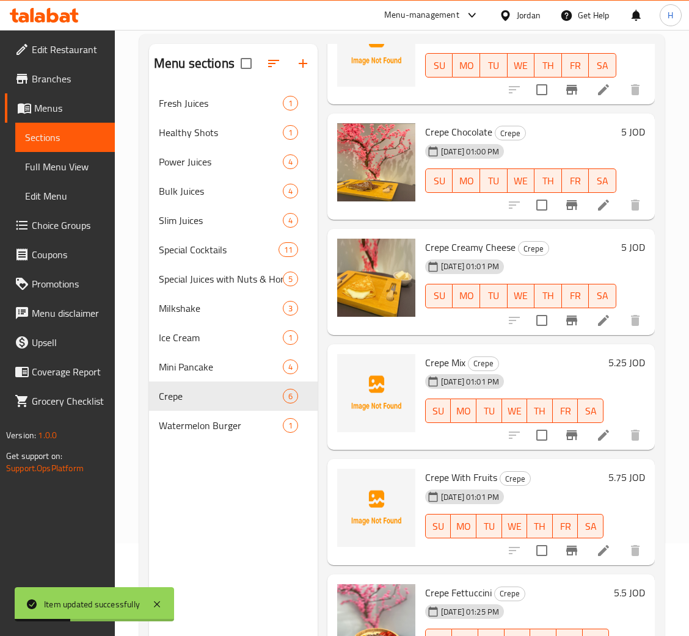
scroll to position [172, 0]
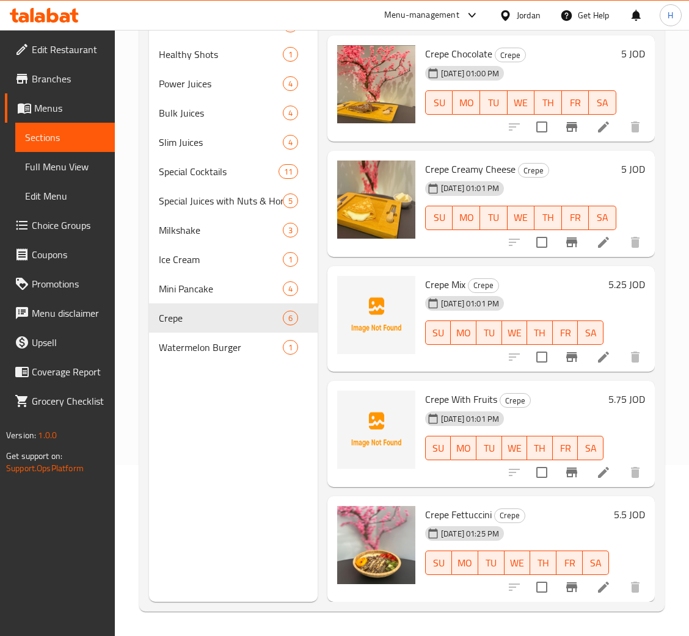
click at [598, 582] on icon at bounding box center [603, 587] width 11 height 11
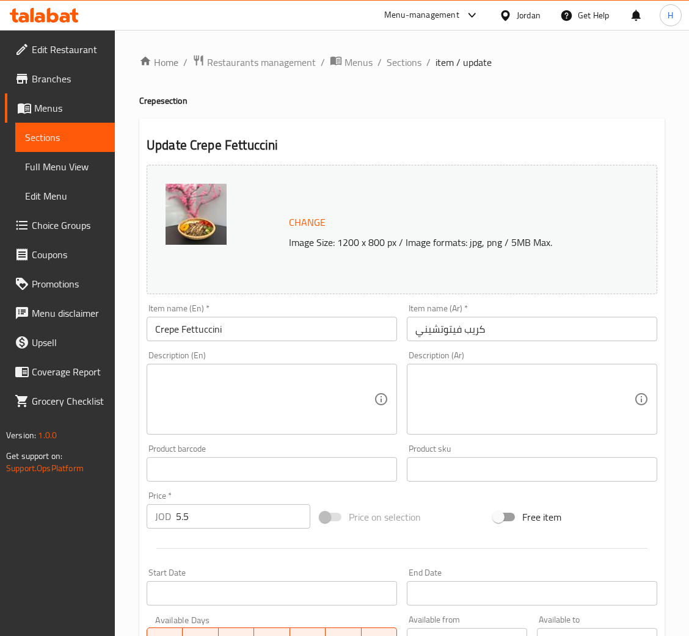
click at [296, 222] on span "Change" at bounding box center [307, 223] width 37 height 18
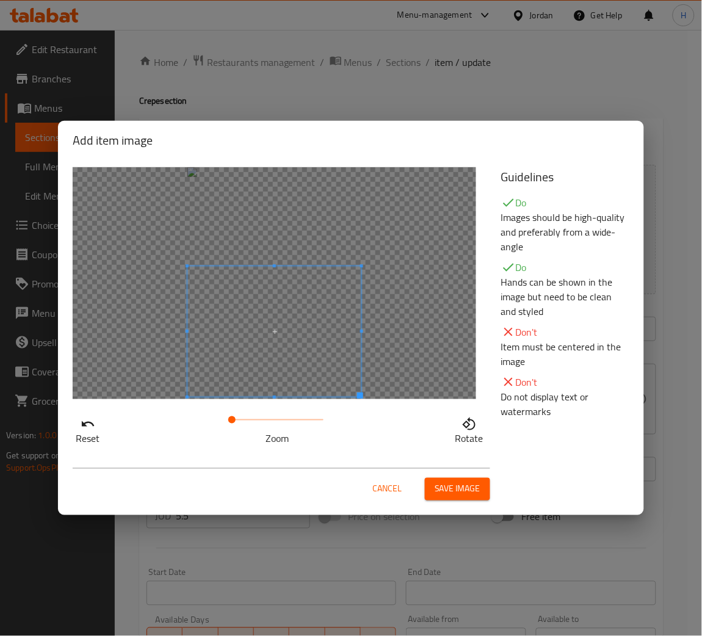
click at [306, 353] on span at bounding box center [275, 331] width 174 height 131
click at [238, 423] on span at bounding box center [237, 420] width 7 height 7
click at [445, 332] on div at bounding box center [275, 283] width 404 height 232
click at [443, 476] on div "Cancel Save image" at bounding box center [282, 485] width 418 height 32
click at [444, 479] on button "Save image" at bounding box center [457, 489] width 65 height 23
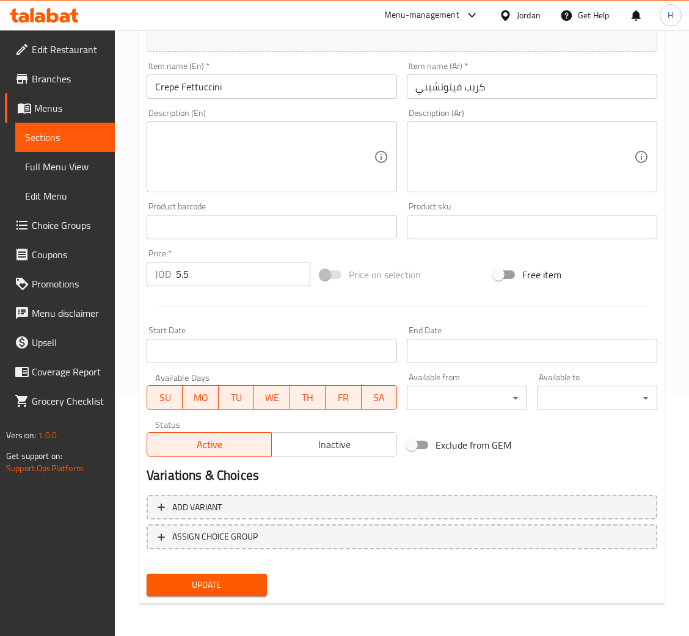
click at [221, 582] on span "Update" at bounding box center [206, 585] width 101 height 15
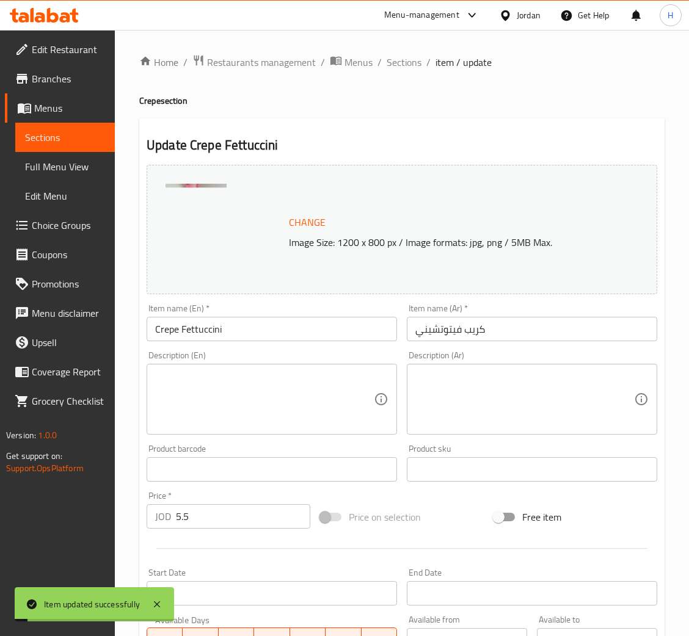
click at [405, 56] on span "Sections" at bounding box center [404, 62] width 35 height 15
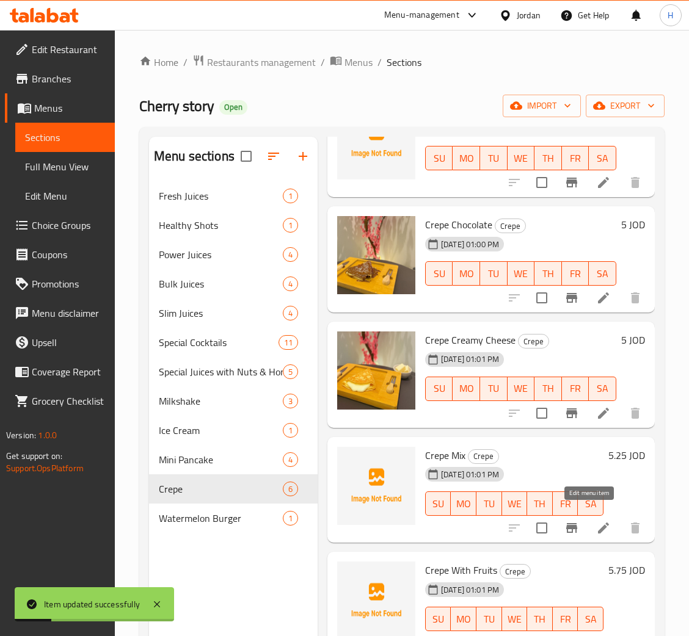
scroll to position [172, 0]
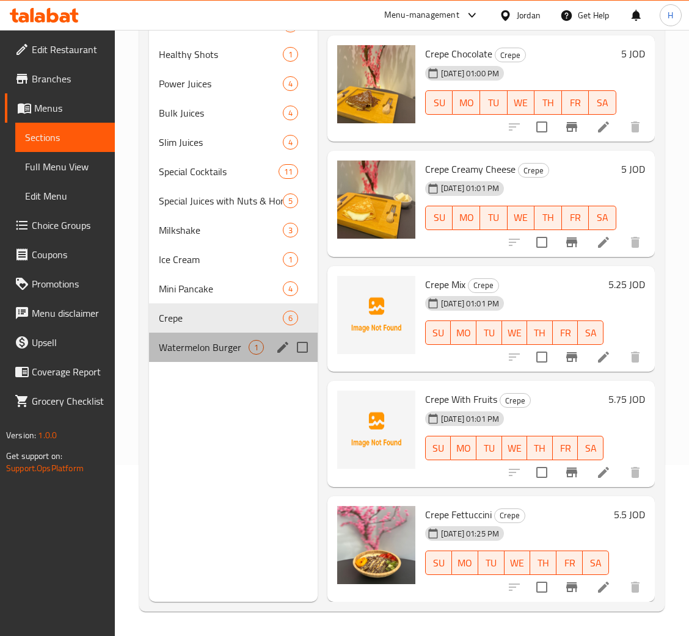
click at [245, 357] on div "Watermelon Burger 1" at bounding box center [233, 347] width 169 height 29
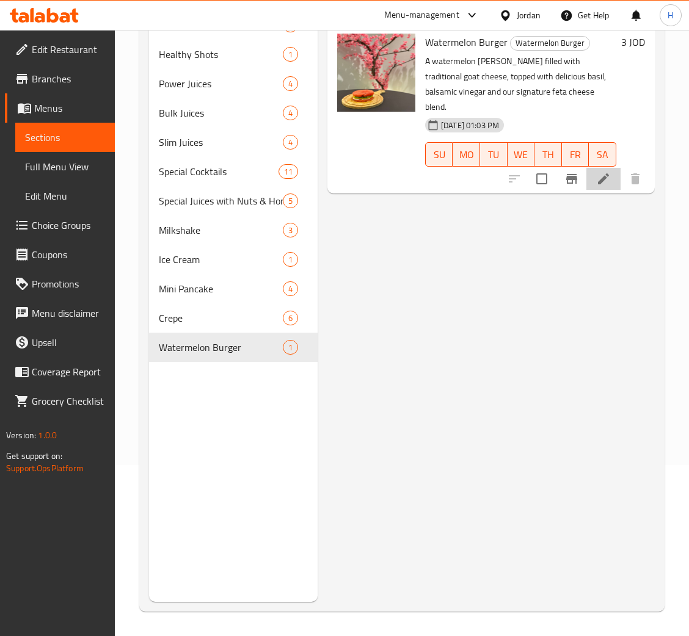
click at [592, 168] on li at bounding box center [603, 179] width 34 height 22
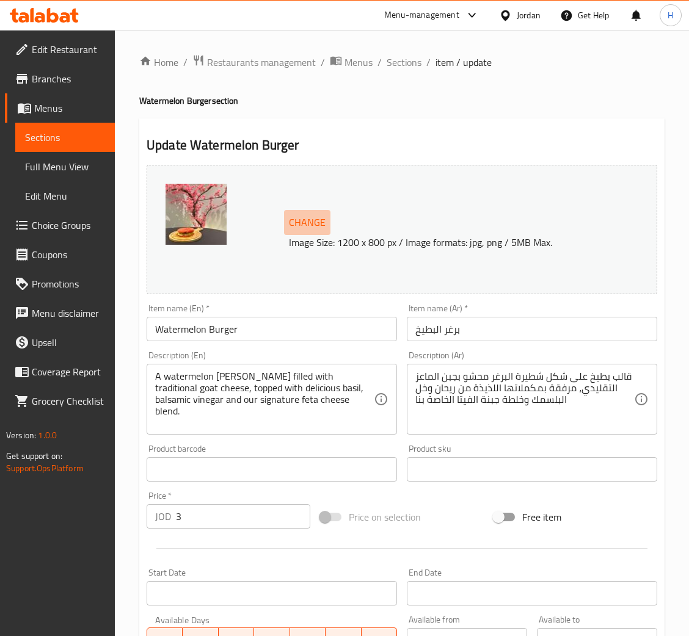
click at [298, 214] on span "Change" at bounding box center [307, 223] width 37 height 18
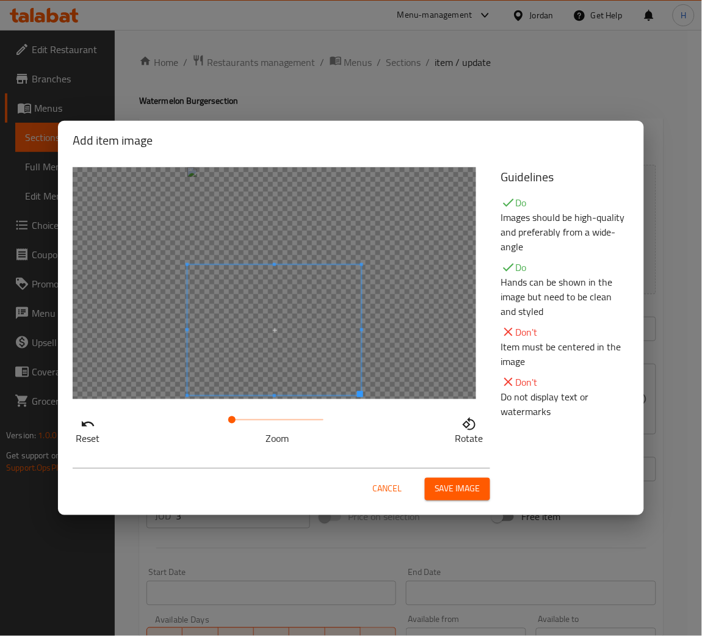
click at [270, 371] on span at bounding box center [275, 330] width 174 height 131
click at [241, 424] on span at bounding box center [239, 420] width 7 height 7
click at [238, 421] on span at bounding box center [236, 420] width 7 height 7
click at [459, 279] on div at bounding box center [275, 283] width 404 height 232
click at [437, 491] on span "Save image" at bounding box center [458, 489] width 46 height 15
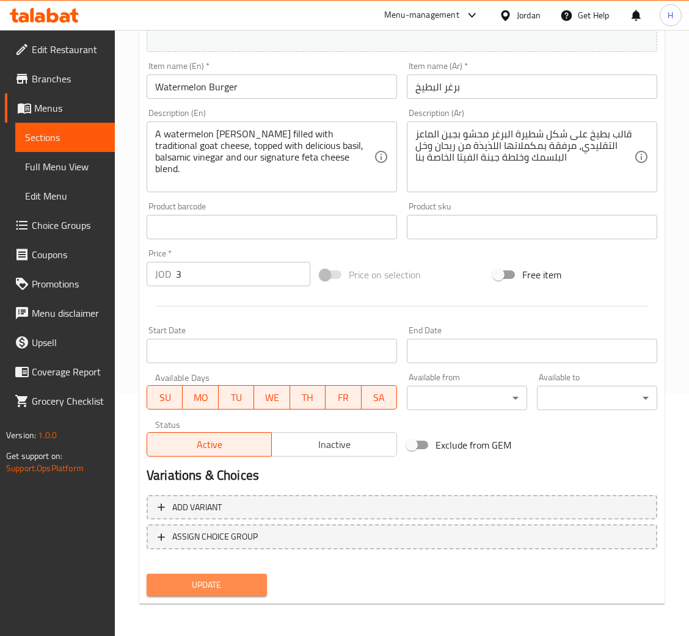
click at [175, 586] on span "Update" at bounding box center [206, 585] width 101 height 15
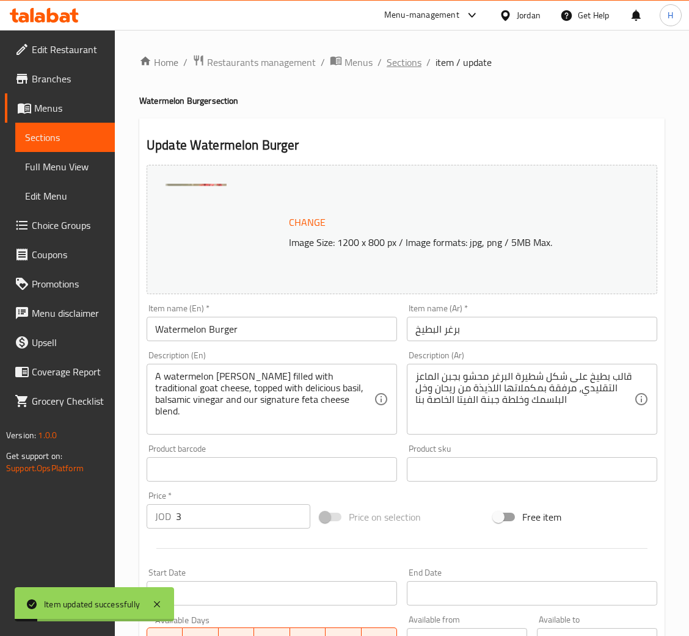
click at [409, 62] on span "Sections" at bounding box center [404, 62] width 35 height 15
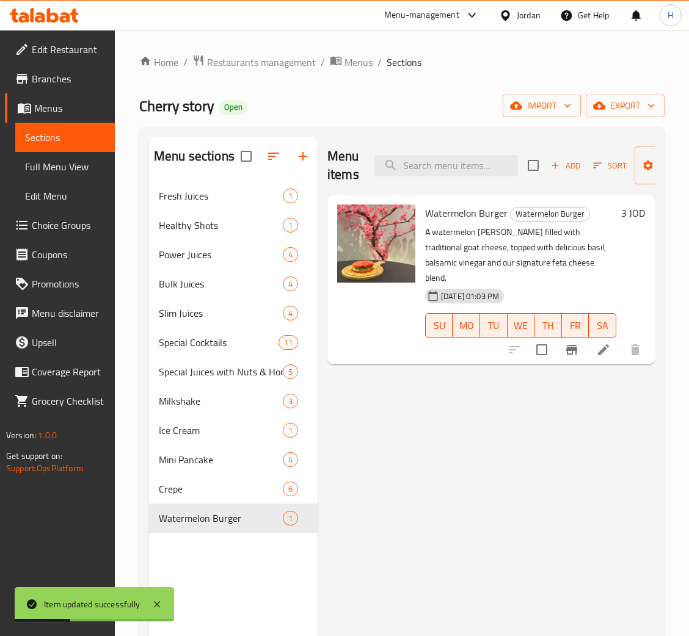
click at [397, 503] on div "Menu items Add Sort Manage items Watermelon Burger Watermelon Burger A watermel…" at bounding box center [486, 455] width 337 height 636
click at [202, 170] on div "Menu sections" at bounding box center [233, 157] width 169 height 40
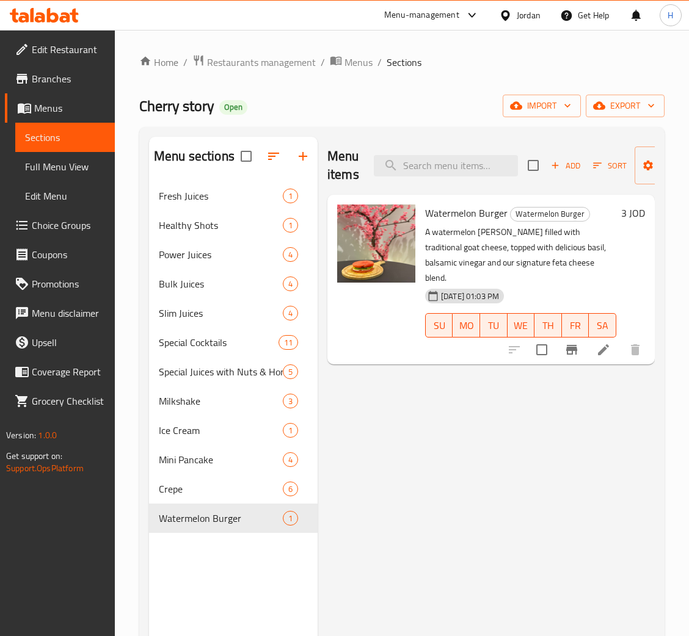
click at [463, 467] on div "Menu items Add Sort Manage items Watermelon Burger Watermelon Burger A watermel…" at bounding box center [486, 455] width 337 height 636
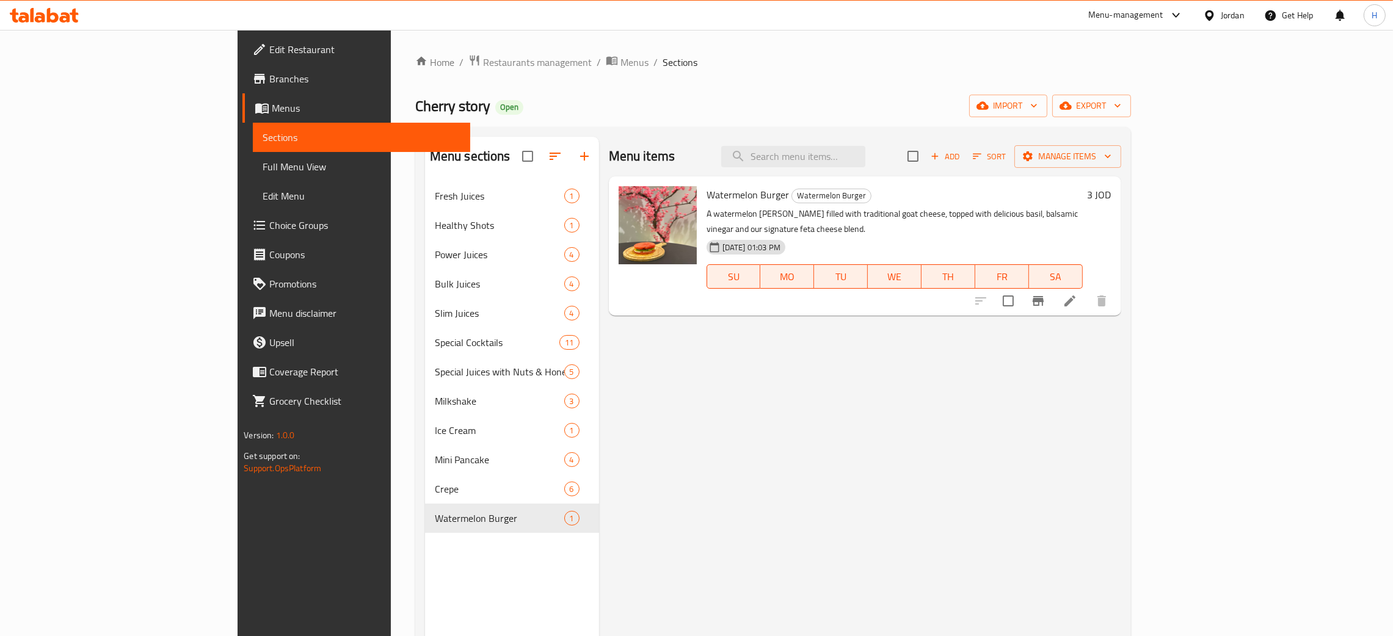
click at [702, 73] on div "Home / Restaurants management / Menus / Sections Cherry story Open import expor…" at bounding box center [773, 418] width 716 height 729
click at [702, 434] on div "Menu items Add Sort Manage items Watermelon Burger Watermelon Burger A watermel…" at bounding box center [860, 455] width 522 height 636
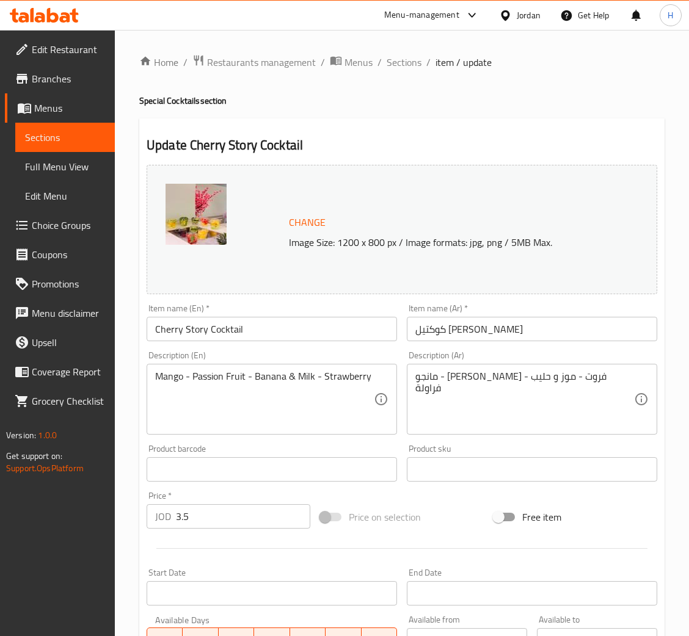
click at [289, 222] on span "Change" at bounding box center [307, 223] width 37 height 18
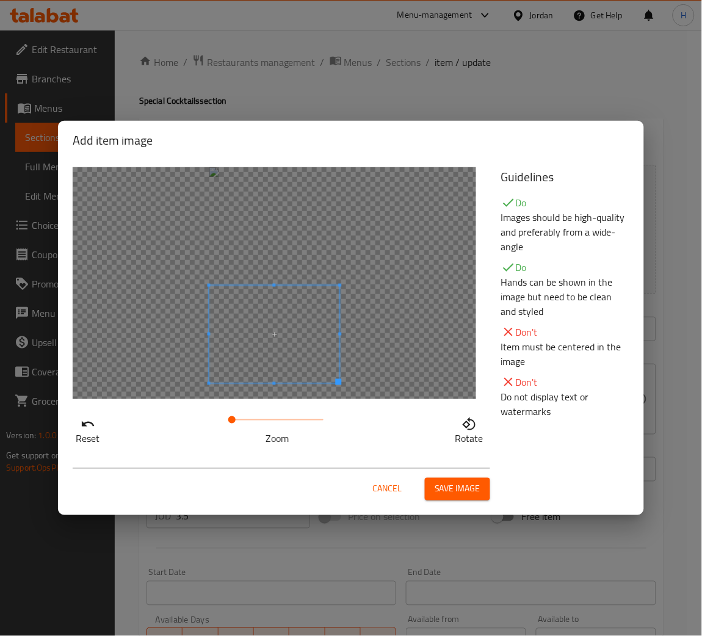
click at [296, 364] on span at bounding box center [275, 335] width 131 height 98
click at [472, 494] on span "Save image" at bounding box center [458, 489] width 46 height 15
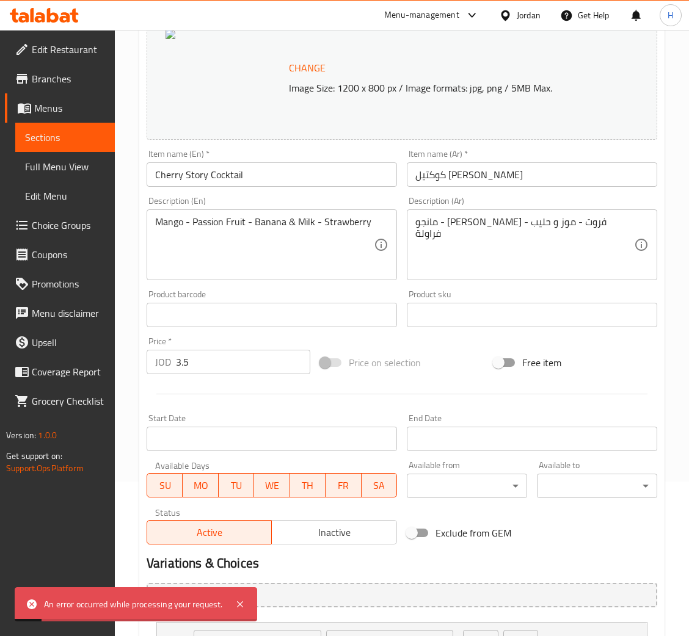
scroll to position [4, 0]
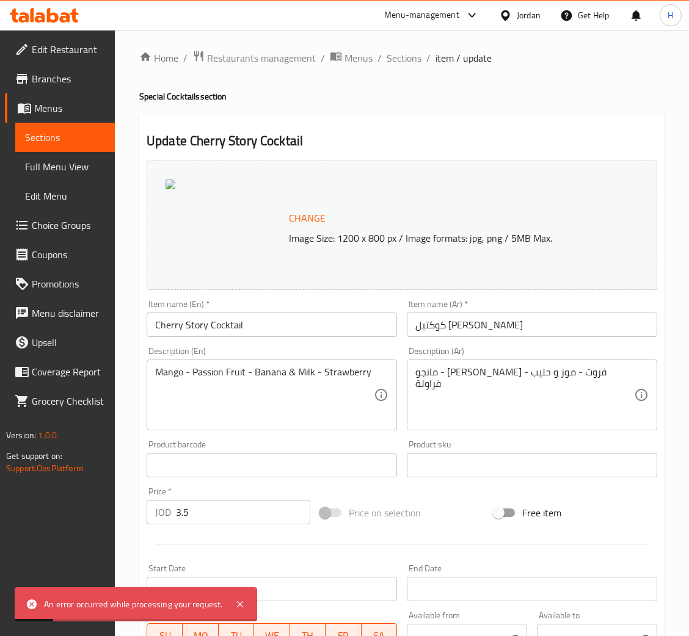
click at [302, 214] on span "Change" at bounding box center [307, 219] width 37 height 18
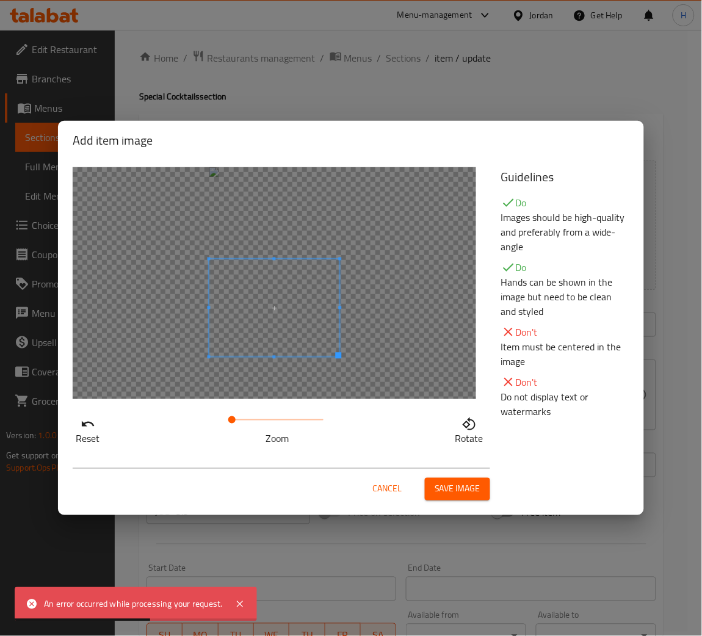
click at [266, 319] on span at bounding box center [275, 309] width 131 height 98
click at [461, 493] on span "Save image" at bounding box center [458, 489] width 46 height 15
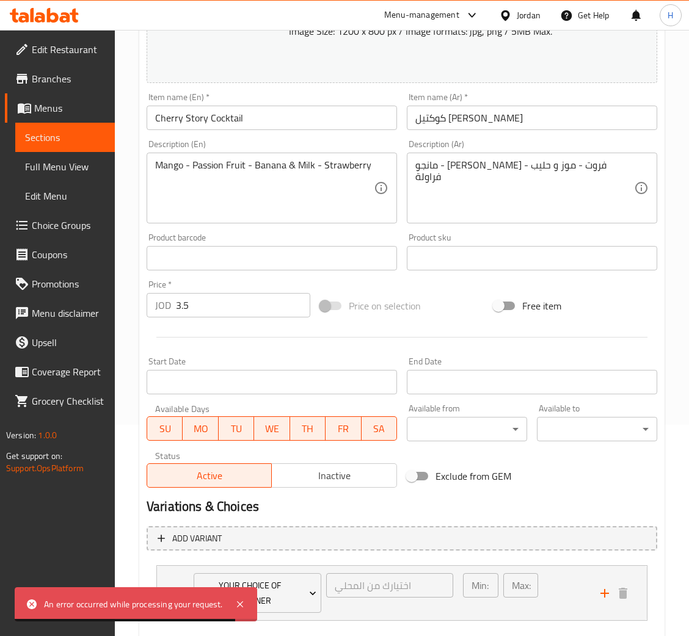
scroll to position [279, 0]
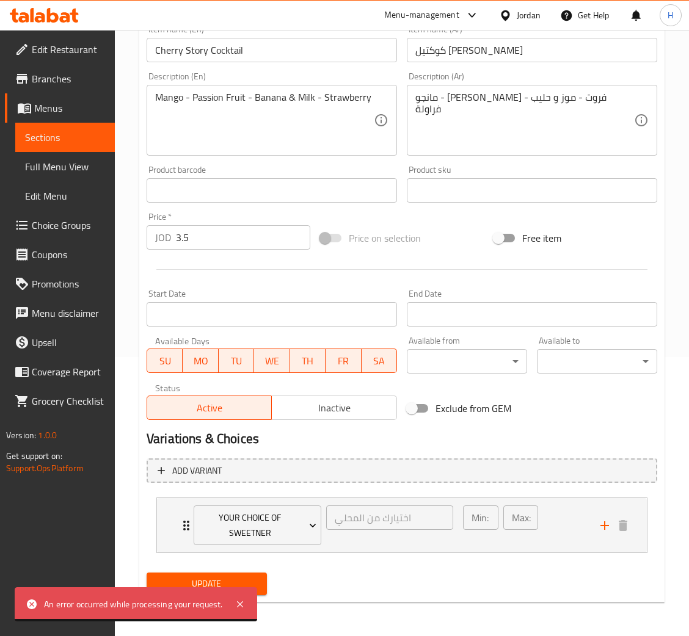
click at [265, 582] on button "Update" at bounding box center [207, 584] width 120 height 23
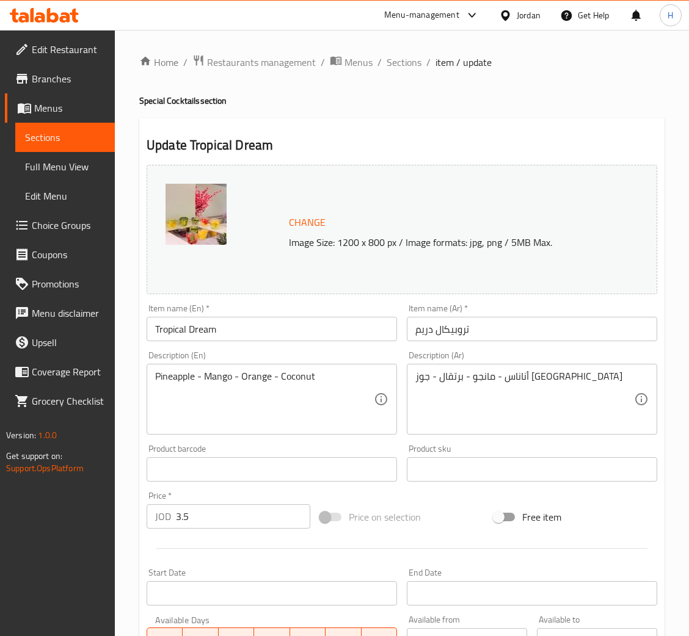
click at [313, 226] on span "Change" at bounding box center [307, 223] width 37 height 18
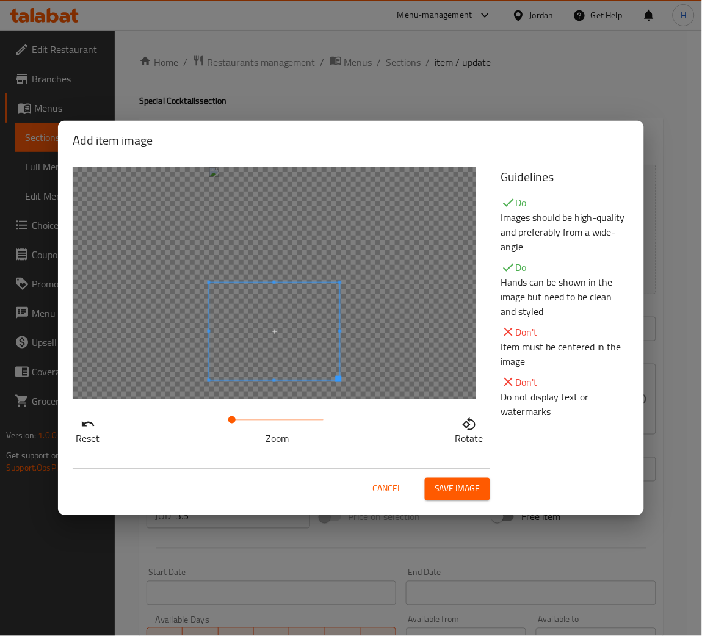
click at [305, 355] on span at bounding box center [275, 332] width 131 height 98
click at [442, 498] on button "Save image" at bounding box center [457, 489] width 65 height 23
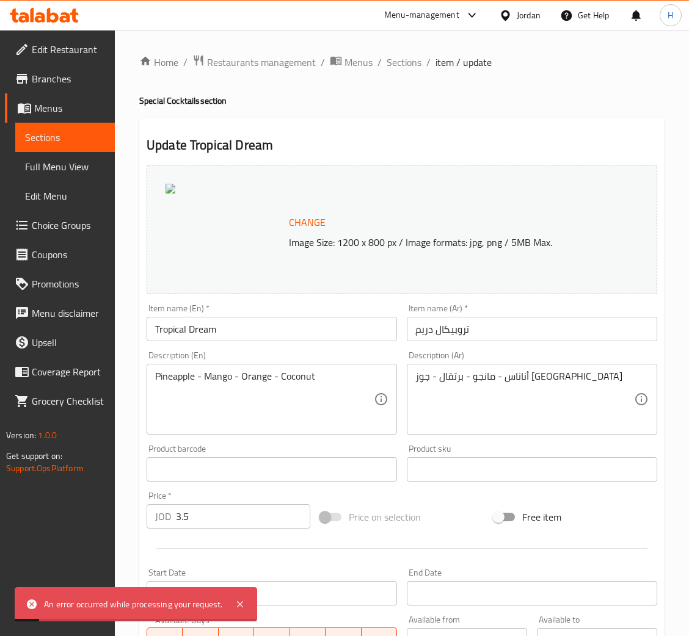
click at [293, 225] on span "Change" at bounding box center [307, 223] width 37 height 18
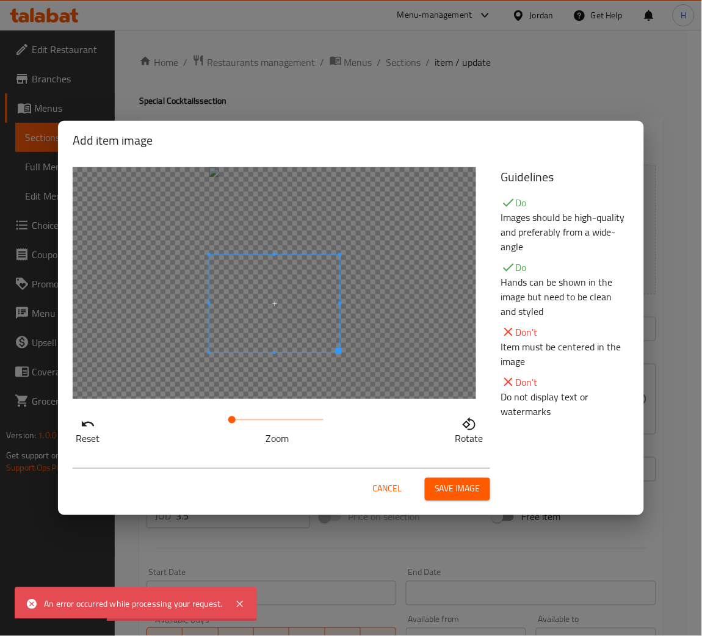
click at [289, 310] on span at bounding box center [275, 304] width 131 height 98
click at [448, 495] on span "Save image" at bounding box center [458, 489] width 46 height 15
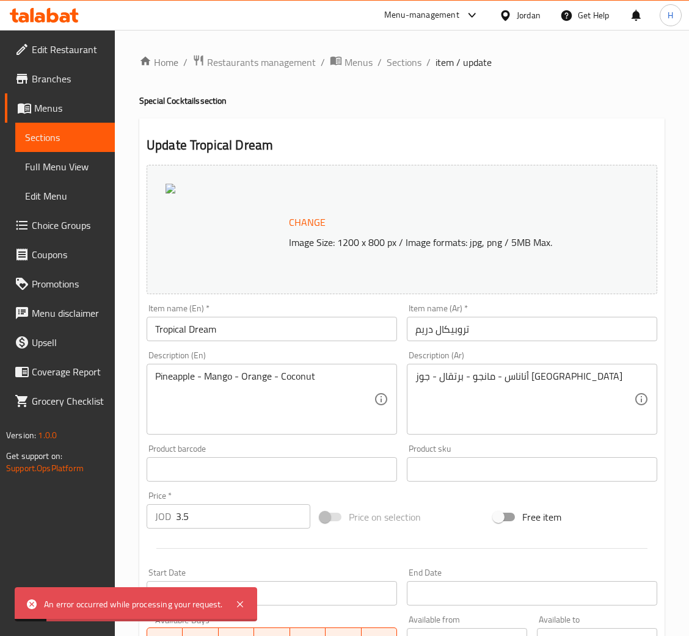
click at [300, 217] on span "Change" at bounding box center [307, 223] width 37 height 18
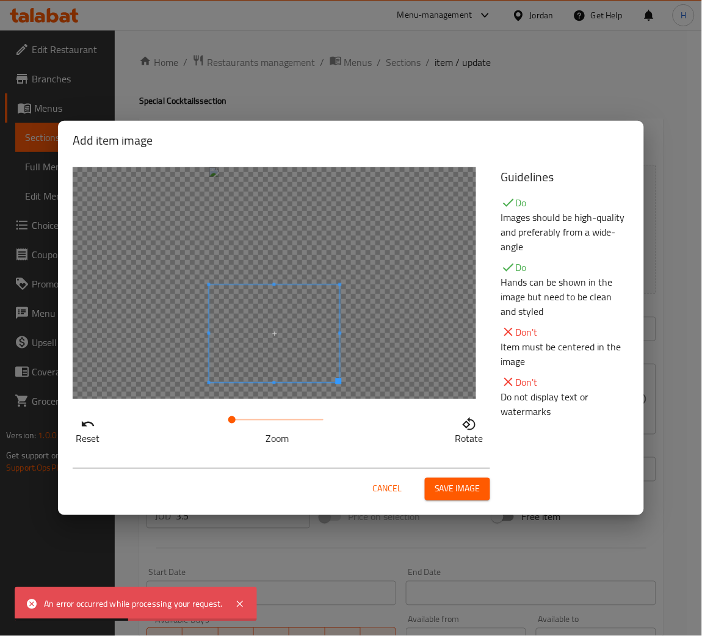
click at [313, 341] on span at bounding box center [275, 334] width 131 height 98
click at [452, 498] on button "Save image" at bounding box center [457, 489] width 65 height 23
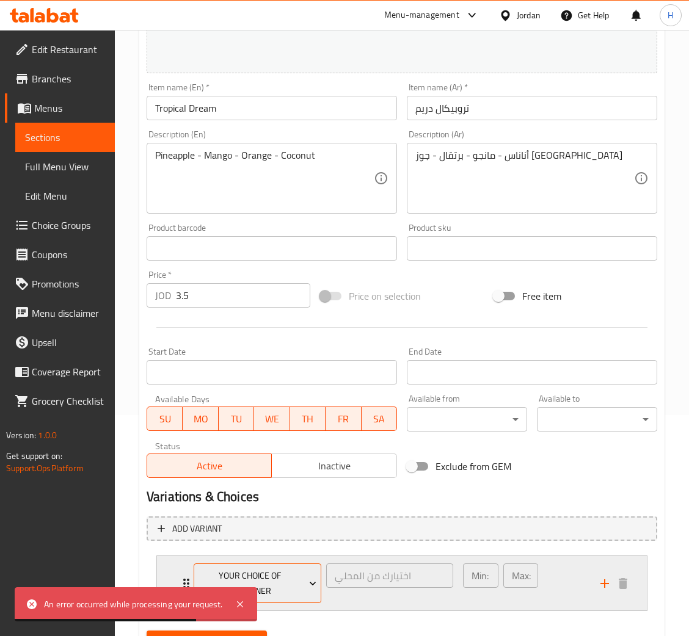
scroll to position [279, 0]
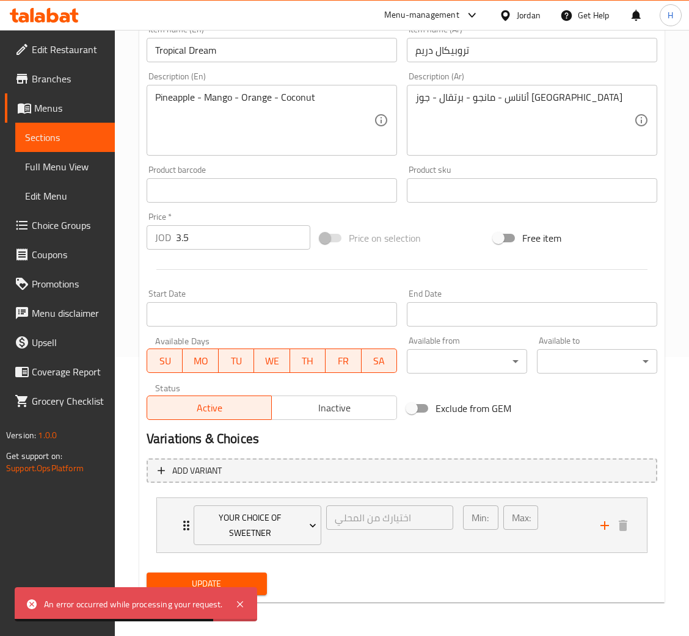
drag, startPoint x: 263, startPoint y: 586, endPoint x: 286, endPoint y: 202, distance: 384.9
click at [264, 586] on button "Update" at bounding box center [207, 584] width 120 height 23
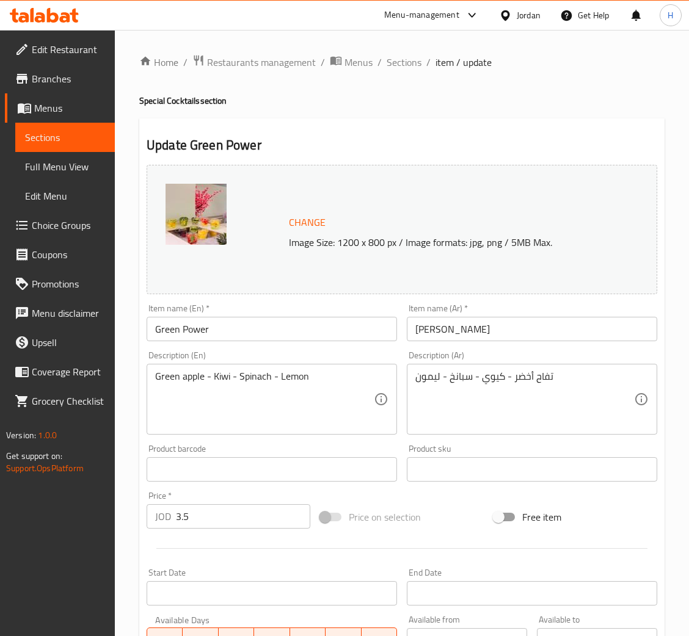
click at [304, 227] on span "Change" at bounding box center [307, 223] width 37 height 18
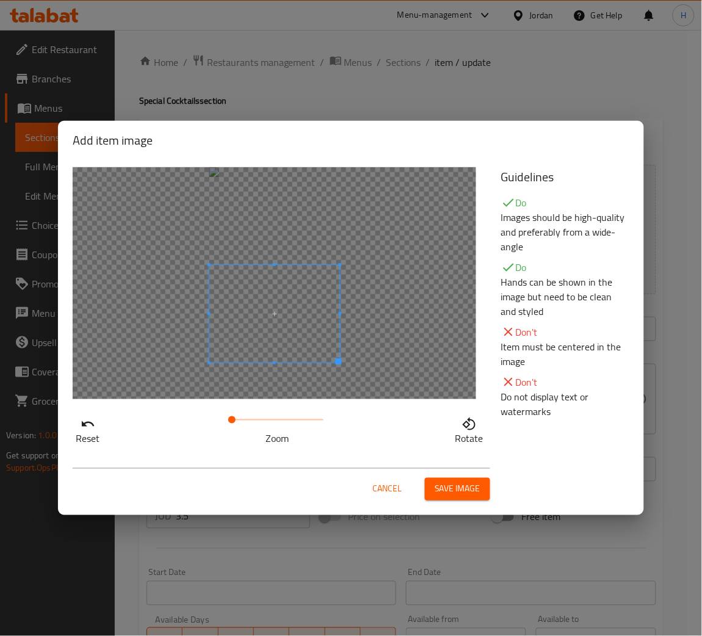
click at [296, 295] on span at bounding box center [275, 314] width 131 height 98
click at [463, 486] on span "Save image" at bounding box center [458, 489] width 46 height 15
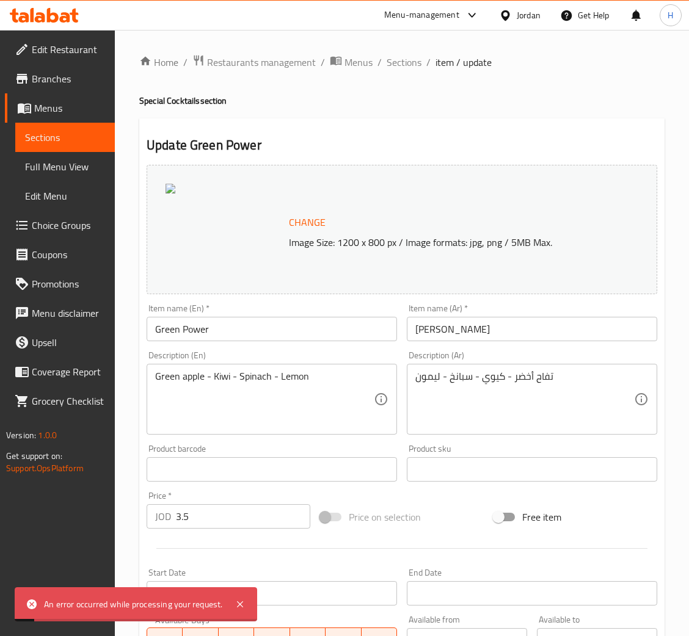
click at [300, 212] on button "Change" at bounding box center [307, 222] width 46 height 25
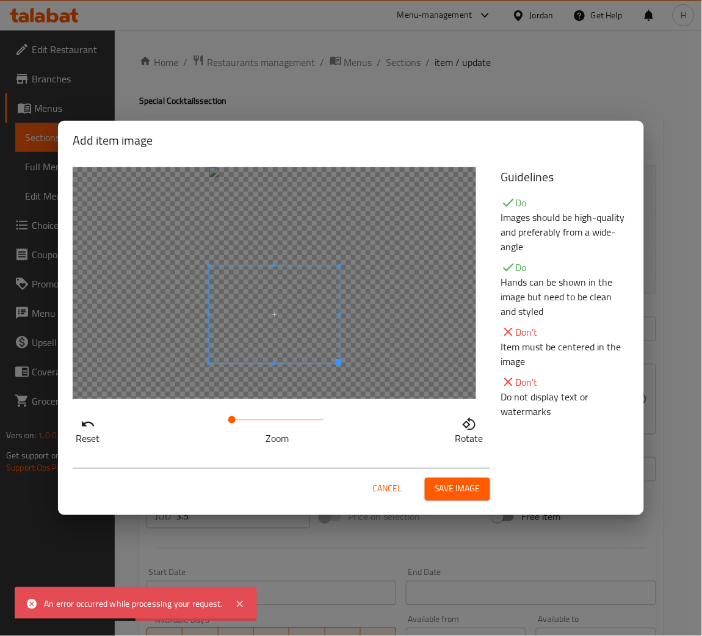
click at [305, 346] on span at bounding box center [275, 315] width 131 height 98
click at [464, 484] on span "Save image" at bounding box center [458, 489] width 46 height 15
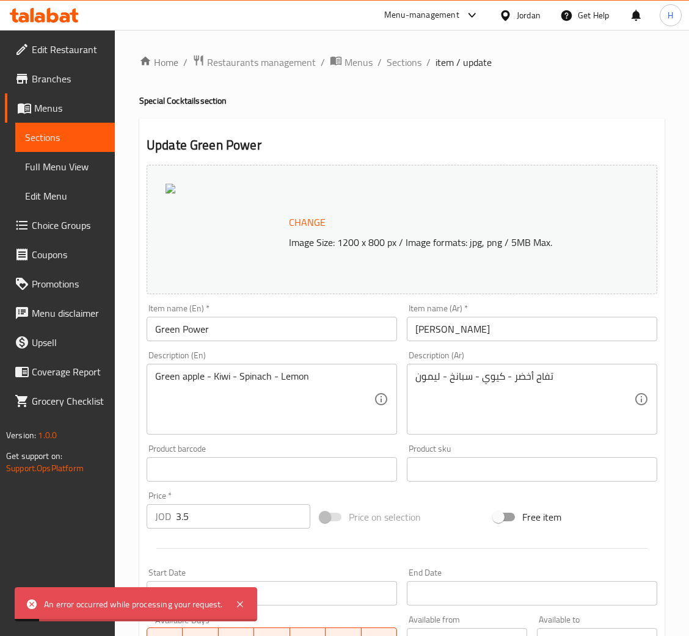
click at [307, 227] on span "Change" at bounding box center [307, 223] width 37 height 18
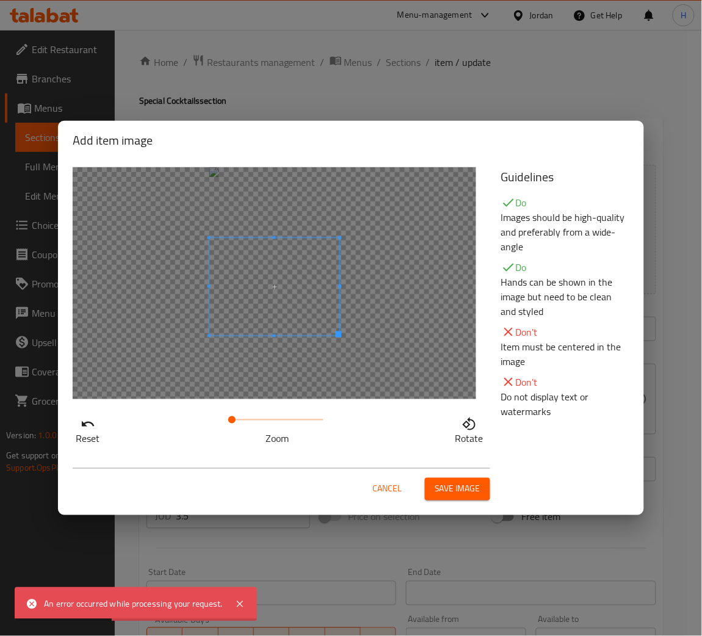
click at [263, 308] on span at bounding box center [275, 287] width 131 height 98
click at [439, 486] on span "Save image" at bounding box center [458, 489] width 46 height 15
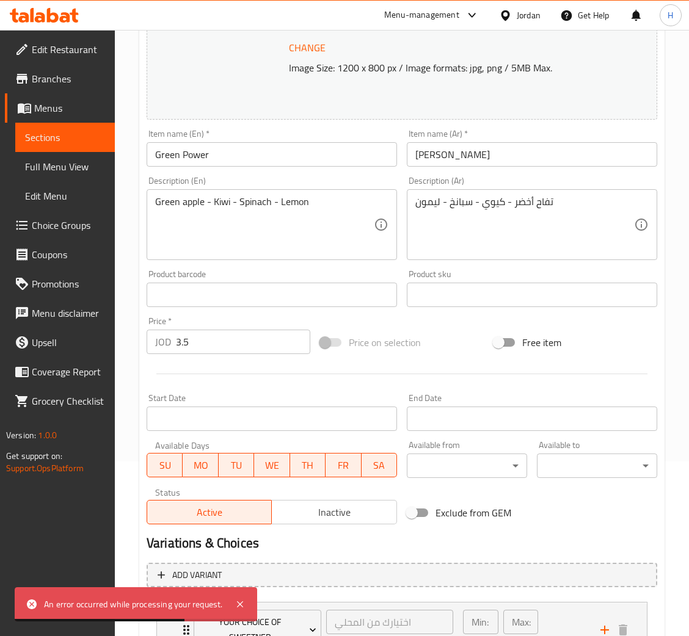
scroll to position [279, 0]
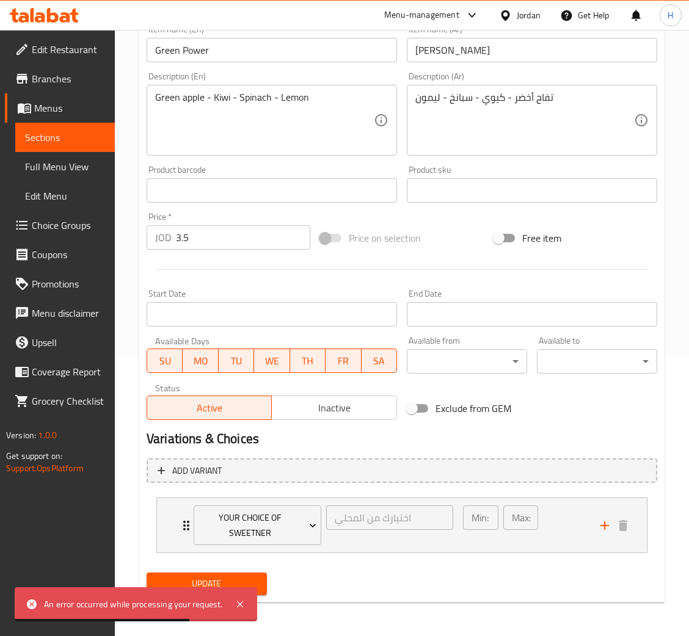
click at [250, 585] on span "Update" at bounding box center [206, 584] width 101 height 15
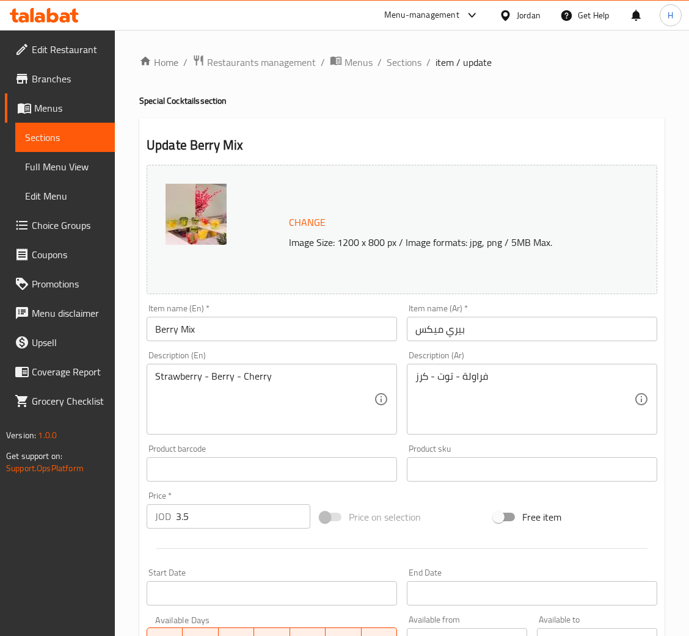
click at [307, 220] on span "Change" at bounding box center [307, 223] width 37 height 18
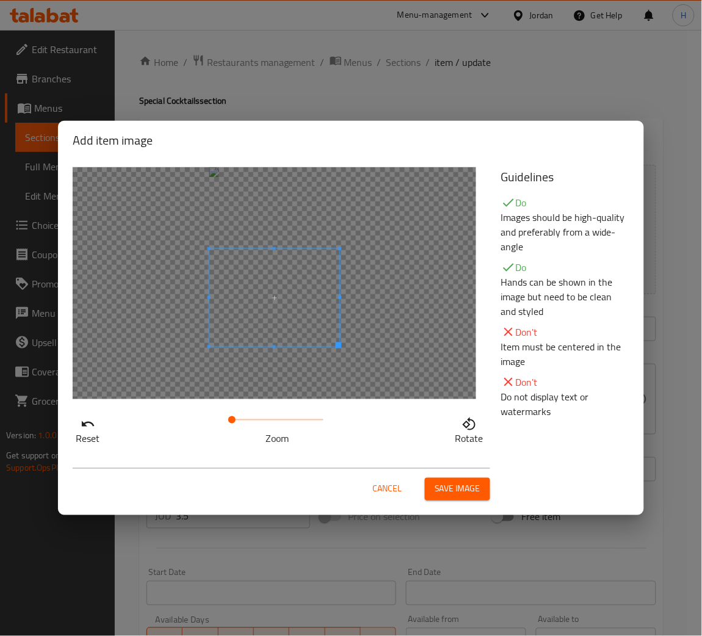
click at [282, 338] on span at bounding box center [275, 298] width 131 height 98
drag, startPoint x: 244, startPoint y: 416, endPoint x: 233, endPoint y: 417, distance: 11.1
click at [233, 417] on span at bounding box center [232, 420] width 7 height 7
click at [285, 306] on span at bounding box center [274, 312] width 139 height 104
click at [456, 486] on span "Save image" at bounding box center [458, 489] width 46 height 15
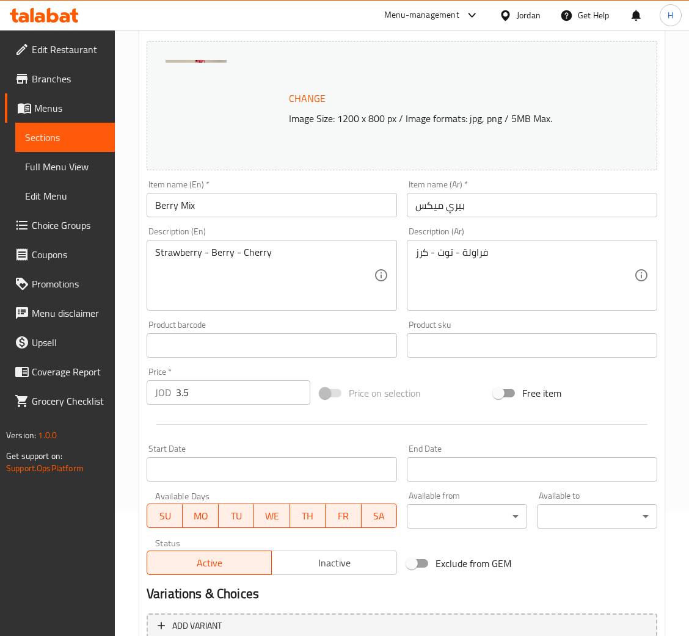
scroll to position [279, 0]
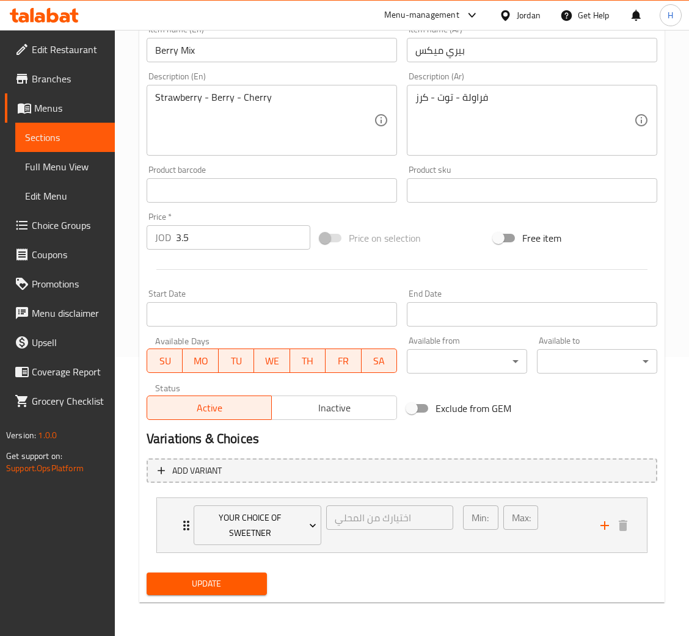
drag, startPoint x: 207, startPoint y: 582, endPoint x: 292, endPoint y: 3, distance: 584.6
click at [207, 581] on span "Update" at bounding box center [206, 584] width 101 height 15
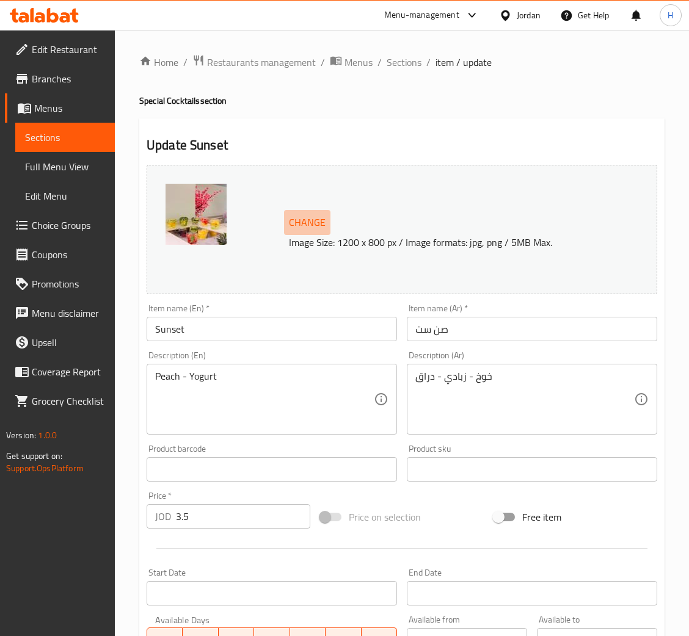
click at [304, 227] on span "Change" at bounding box center [307, 223] width 37 height 18
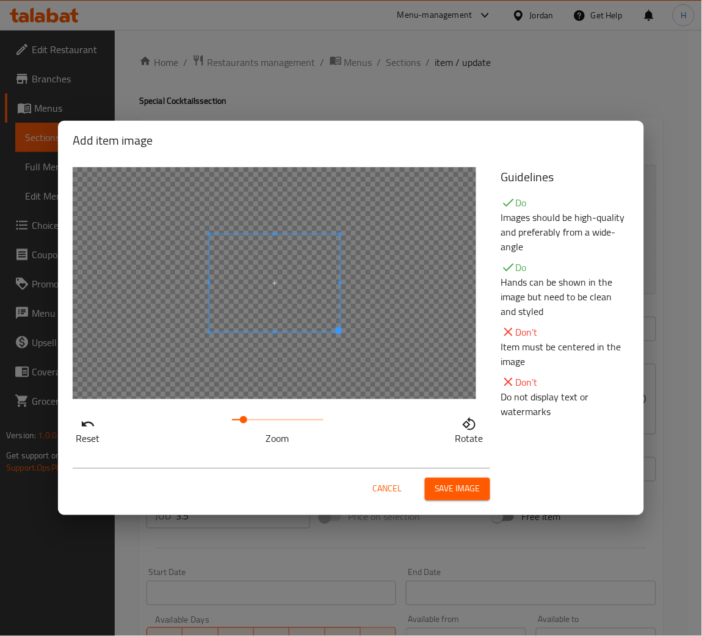
click at [245, 417] on span at bounding box center [243, 420] width 7 height 7
drag, startPoint x: 245, startPoint y: 416, endPoint x: 235, endPoint y: 419, distance: 10.2
click at [235, 420] on span at bounding box center [235, 420] width 7 height 7
click at [270, 365] on div at bounding box center [275, 283] width 404 height 232
click at [282, 337] on span at bounding box center [274, 315] width 166 height 125
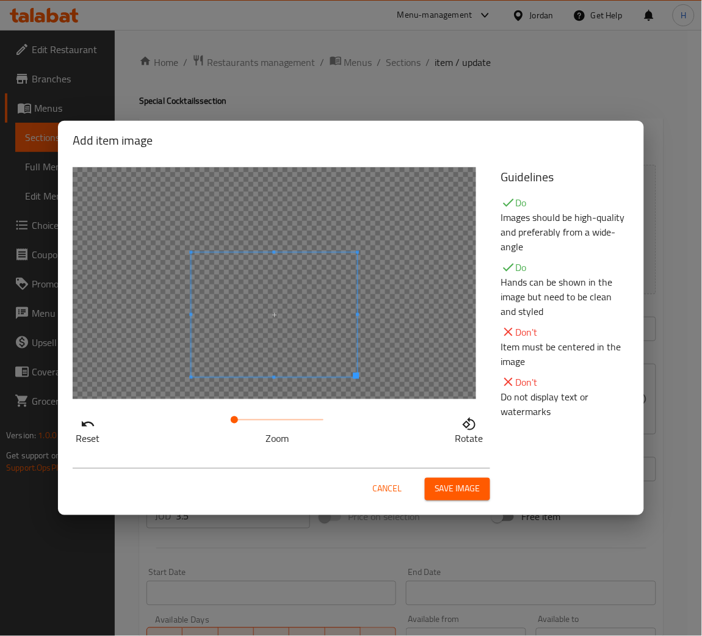
click at [437, 479] on button "Save image" at bounding box center [457, 489] width 65 height 23
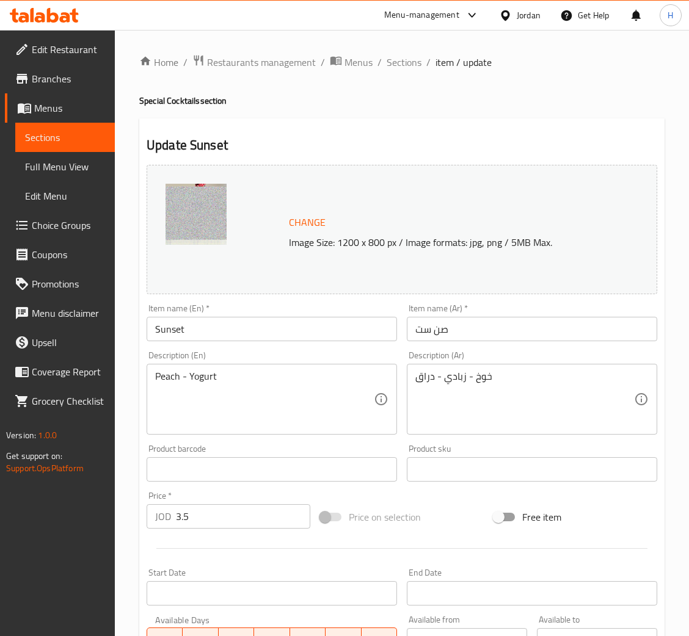
scroll to position [279, 0]
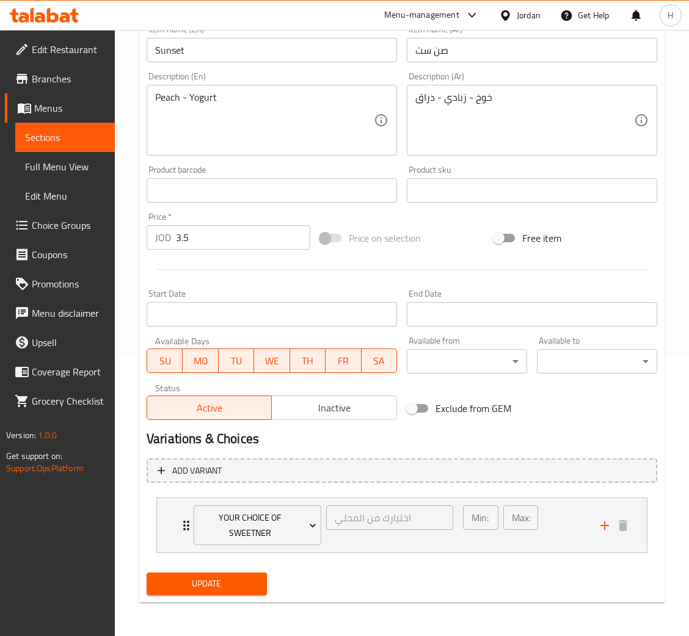
click at [218, 578] on span "Update" at bounding box center [206, 584] width 101 height 15
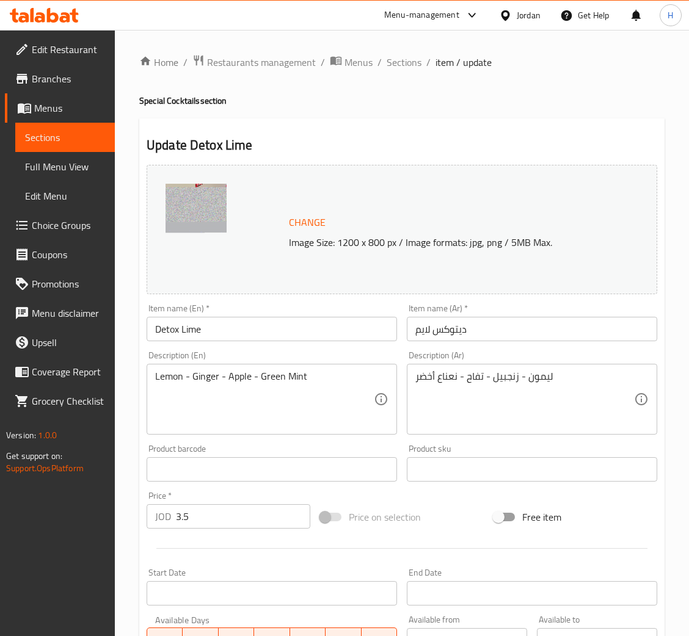
click at [309, 226] on span "Change" at bounding box center [307, 223] width 37 height 18
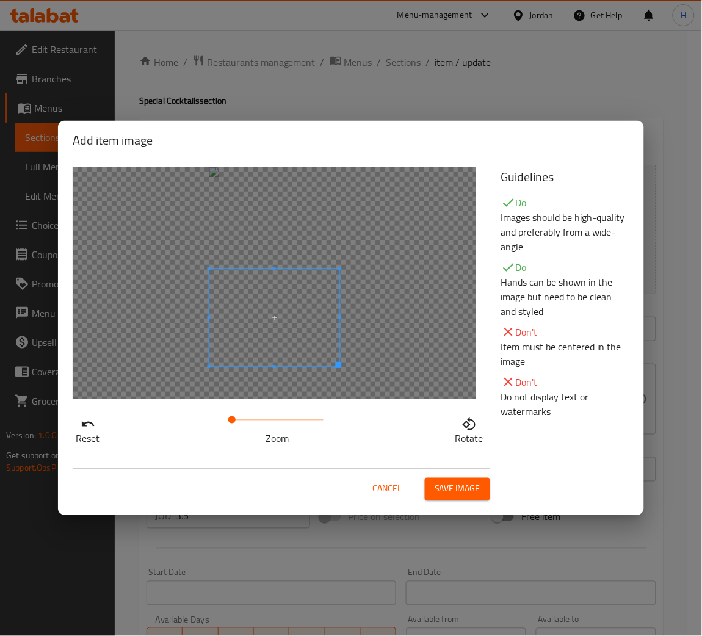
click at [296, 346] on span at bounding box center [275, 318] width 131 height 98
click at [234, 420] on span at bounding box center [233, 420] width 7 height 7
click at [447, 495] on span "Save image" at bounding box center [458, 489] width 46 height 15
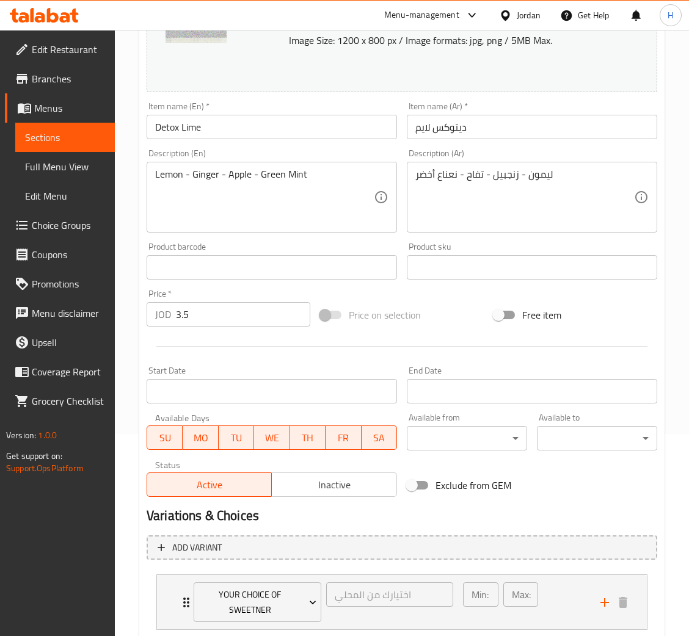
scroll to position [279, 0]
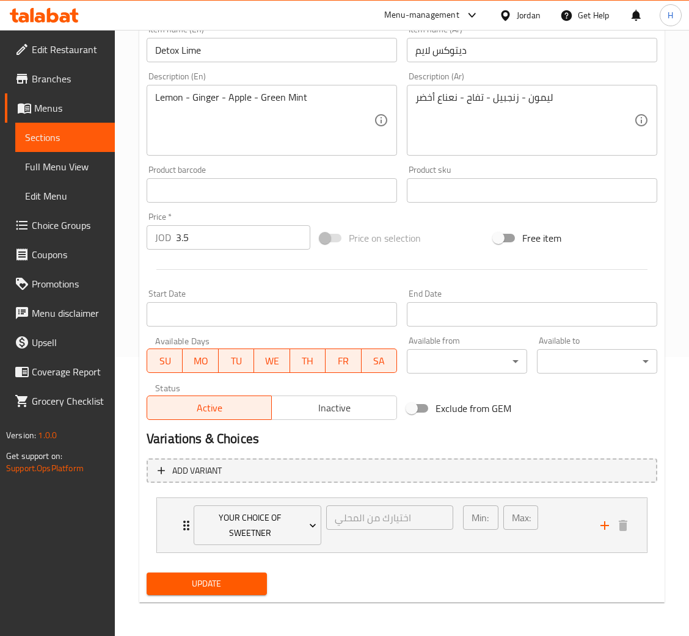
click at [211, 589] on span "Update" at bounding box center [206, 584] width 101 height 15
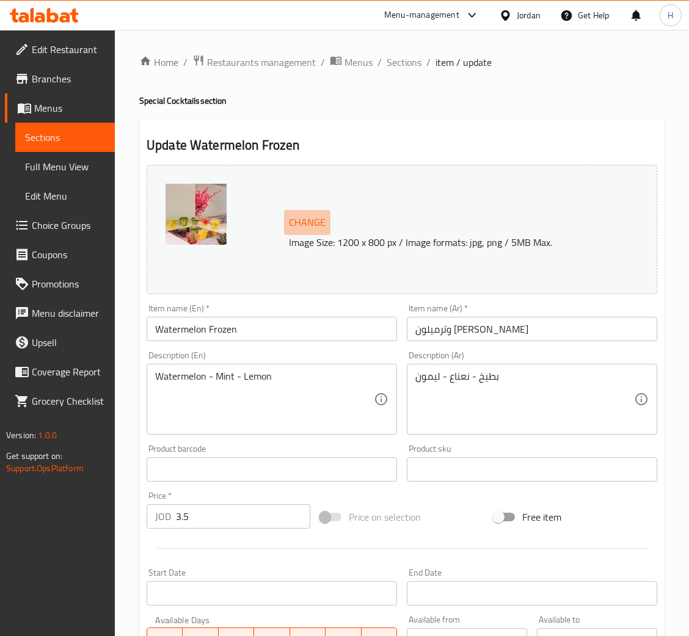
click at [316, 222] on span "Change" at bounding box center [307, 223] width 37 height 18
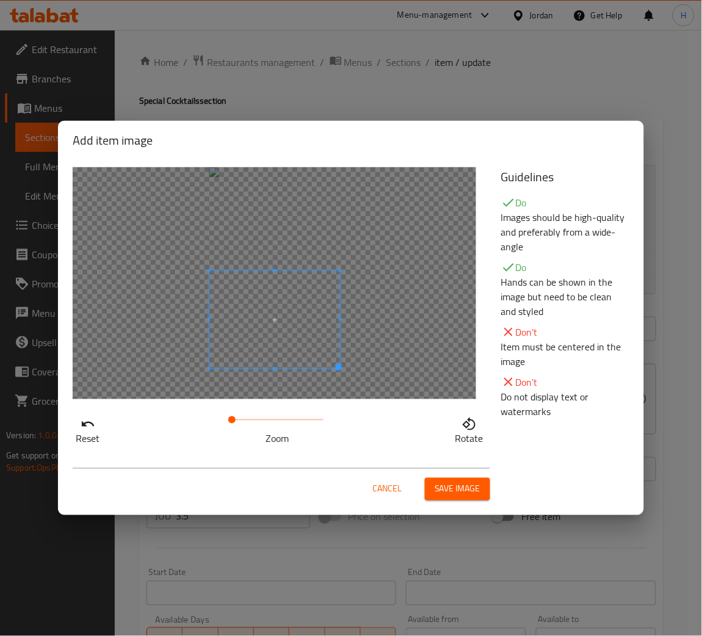
click at [282, 339] on span at bounding box center [275, 320] width 131 height 98
click at [234, 420] on span at bounding box center [233, 420] width 7 height 7
click at [442, 485] on span "Save image" at bounding box center [458, 489] width 46 height 15
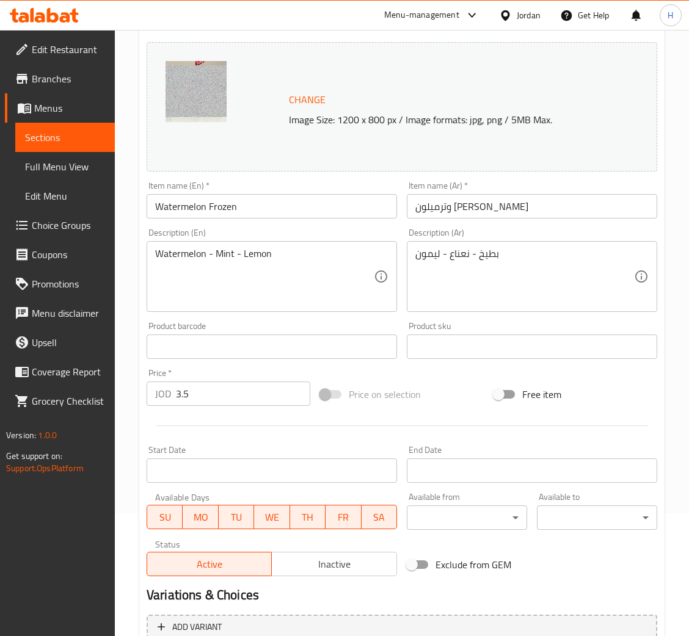
scroll to position [279, 0]
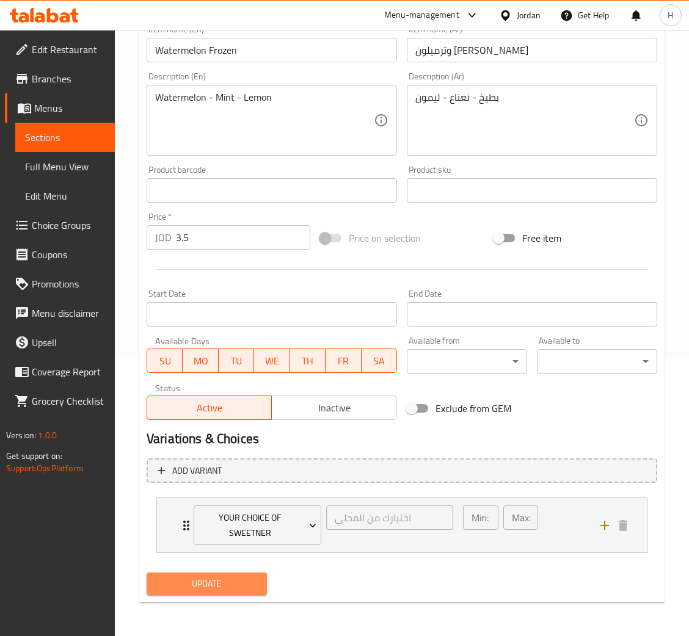
click at [217, 579] on span "Update" at bounding box center [206, 584] width 101 height 15
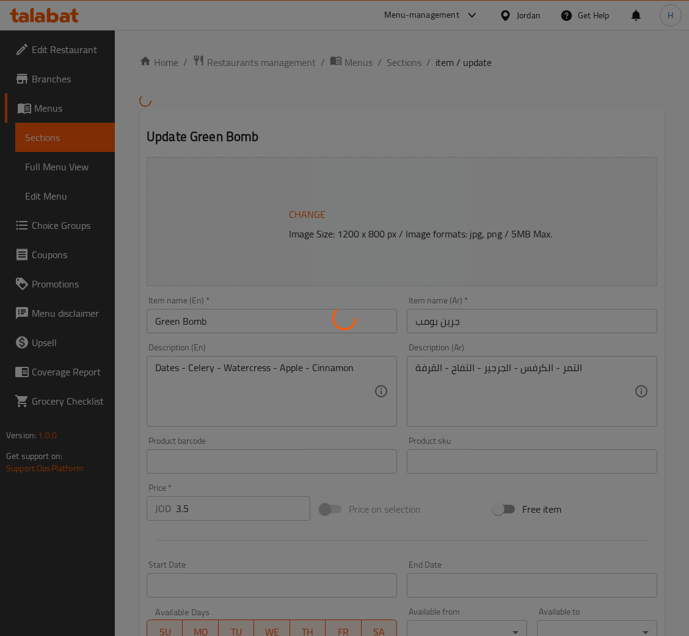
type input "اختيارك من المحلي"
type input "1"
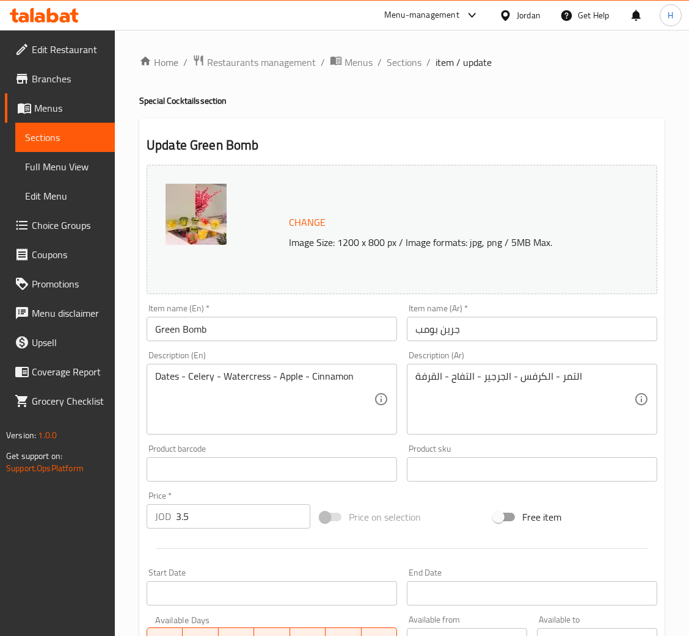
click at [299, 221] on span "Change" at bounding box center [307, 223] width 37 height 18
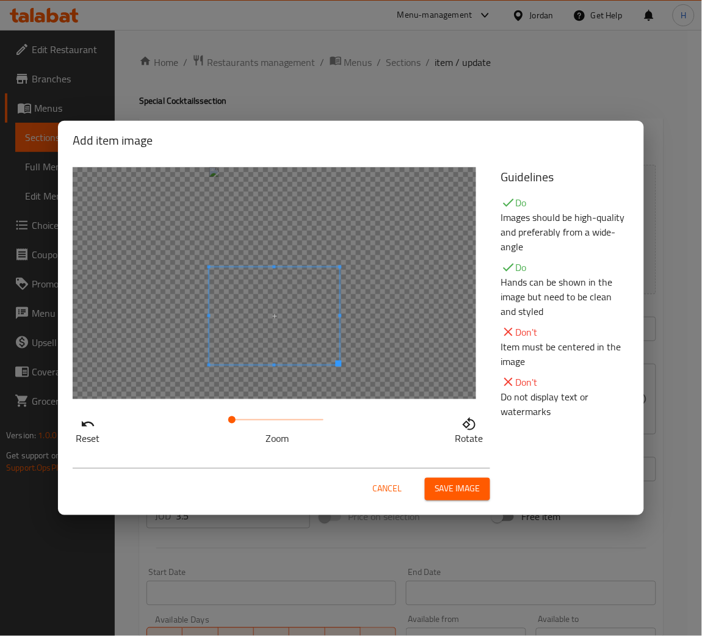
click at [288, 310] on span at bounding box center [275, 317] width 131 height 98
click at [236, 424] on span at bounding box center [235, 420] width 7 height 7
click at [444, 487] on span "Save image" at bounding box center [458, 489] width 46 height 15
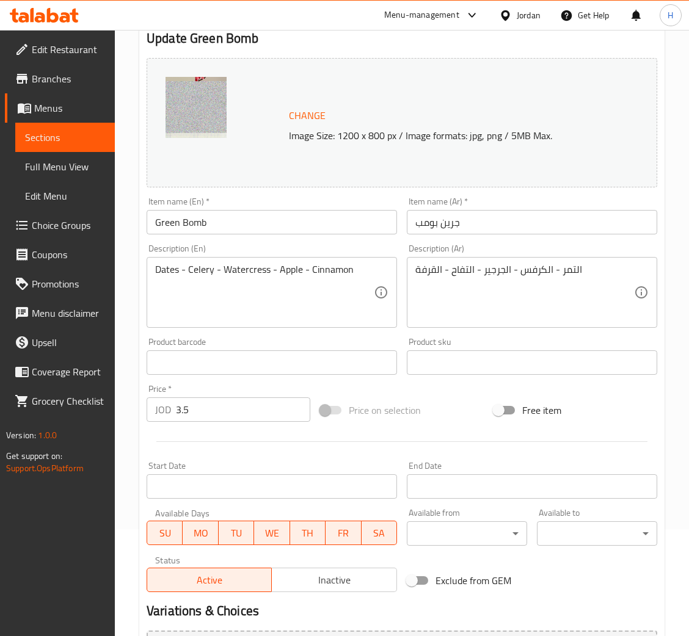
scroll to position [279, 0]
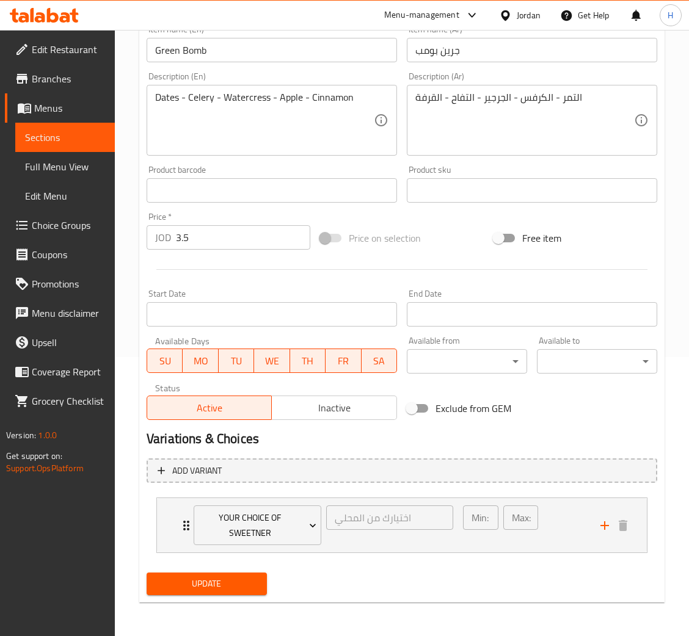
click at [211, 591] on span "Update" at bounding box center [206, 584] width 101 height 15
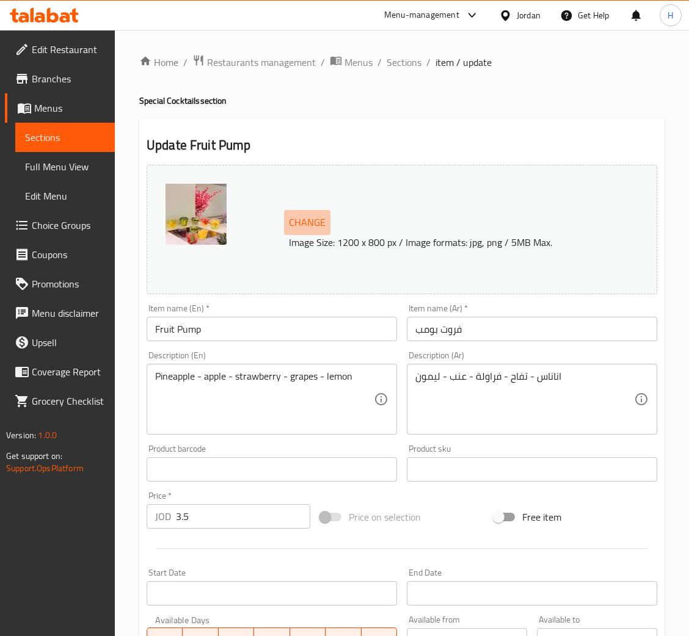
click at [313, 216] on span "Change" at bounding box center [307, 223] width 37 height 18
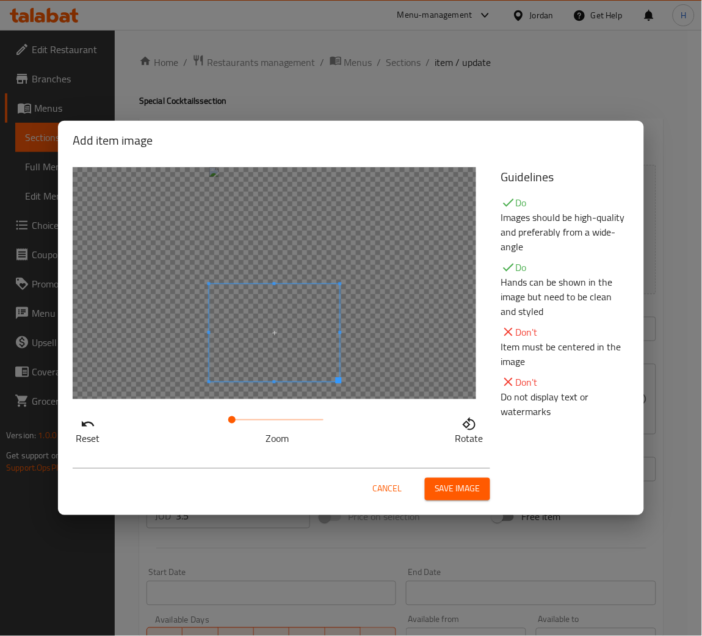
click at [262, 355] on span at bounding box center [275, 333] width 131 height 98
click at [272, 330] on span at bounding box center [275, 321] width 131 height 98
click at [236, 419] on span at bounding box center [235, 420] width 7 height 7
click at [445, 484] on span "Save image" at bounding box center [458, 489] width 46 height 15
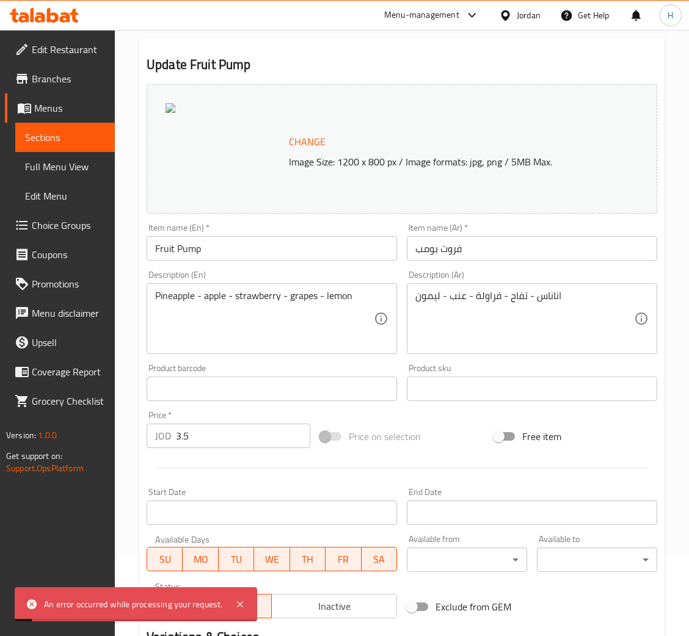
scroll to position [183, 0]
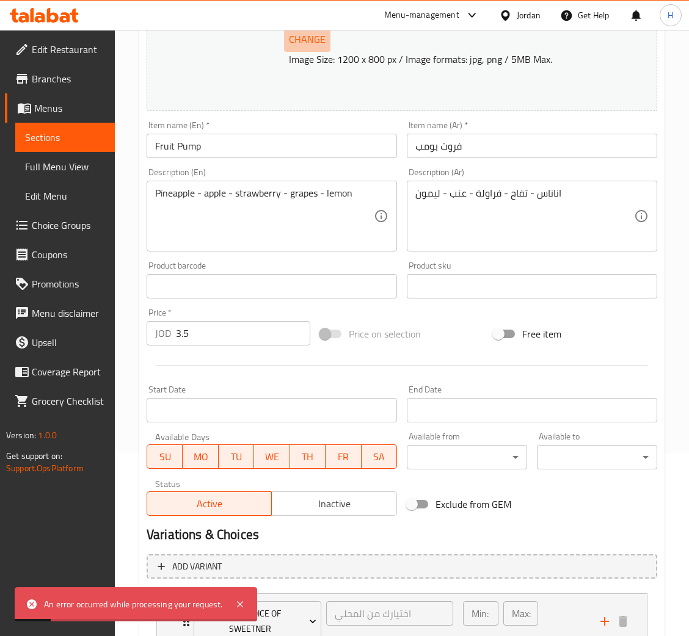
click at [309, 45] on span "Change" at bounding box center [307, 40] width 37 height 18
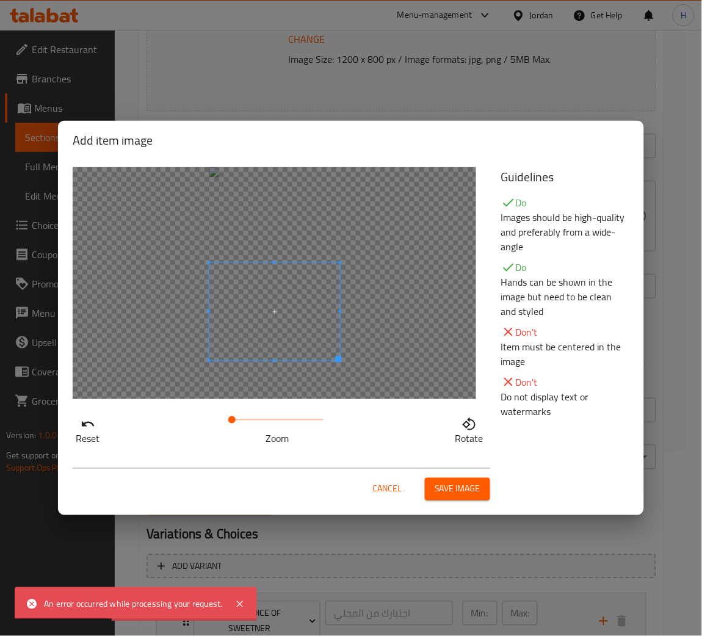
click at [304, 332] on span at bounding box center [275, 312] width 131 height 98
click at [236, 421] on span at bounding box center [235, 420] width 7 height 7
click at [461, 476] on div "Cancel Save image" at bounding box center [282, 485] width 418 height 32
click at [459, 486] on span "Save image" at bounding box center [458, 489] width 46 height 15
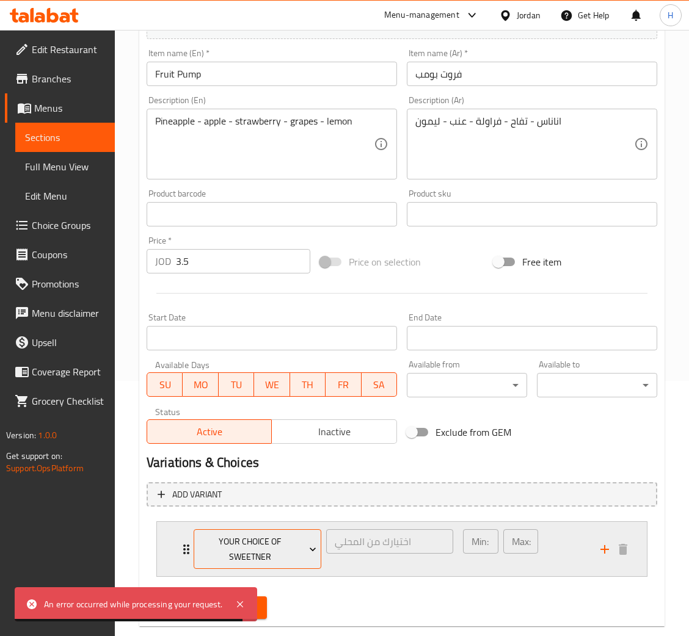
scroll to position [279, 0]
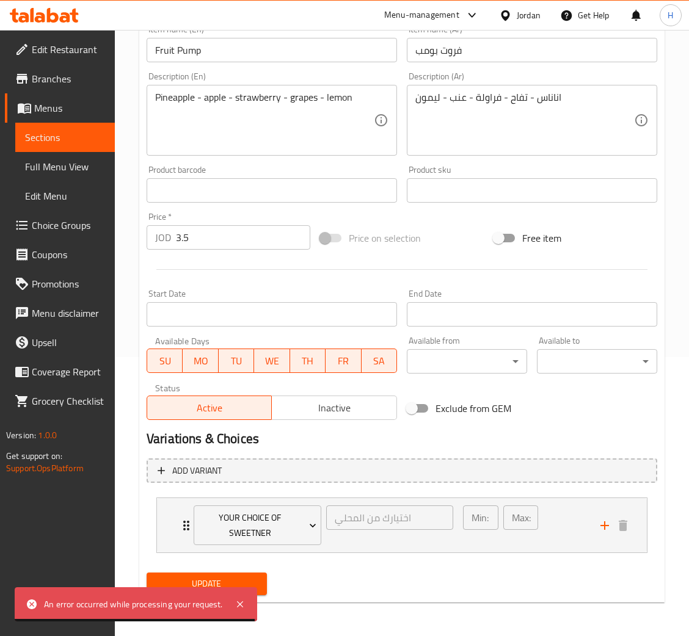
click at [255, 574] on button "Update" at bounding box center [207, 584] width 120 height 23
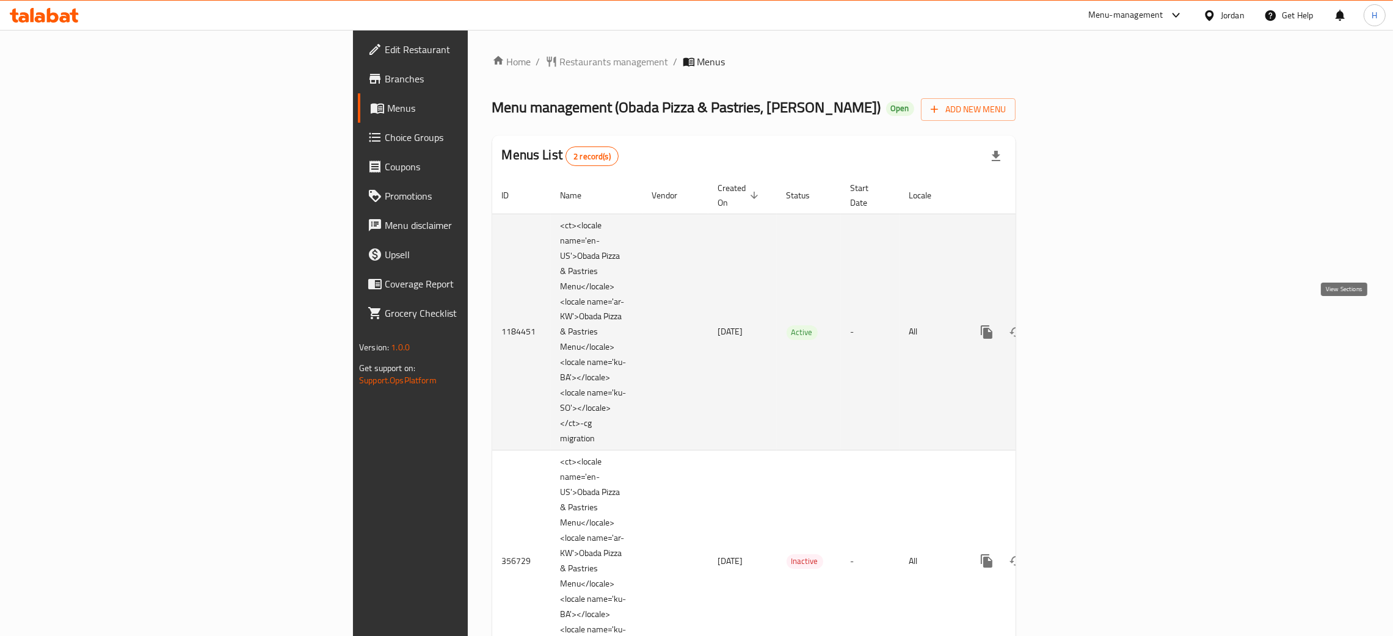
click at [1082, 325] on icon "enhanced table" at bounding box center [1075, 332] width 15 height 15
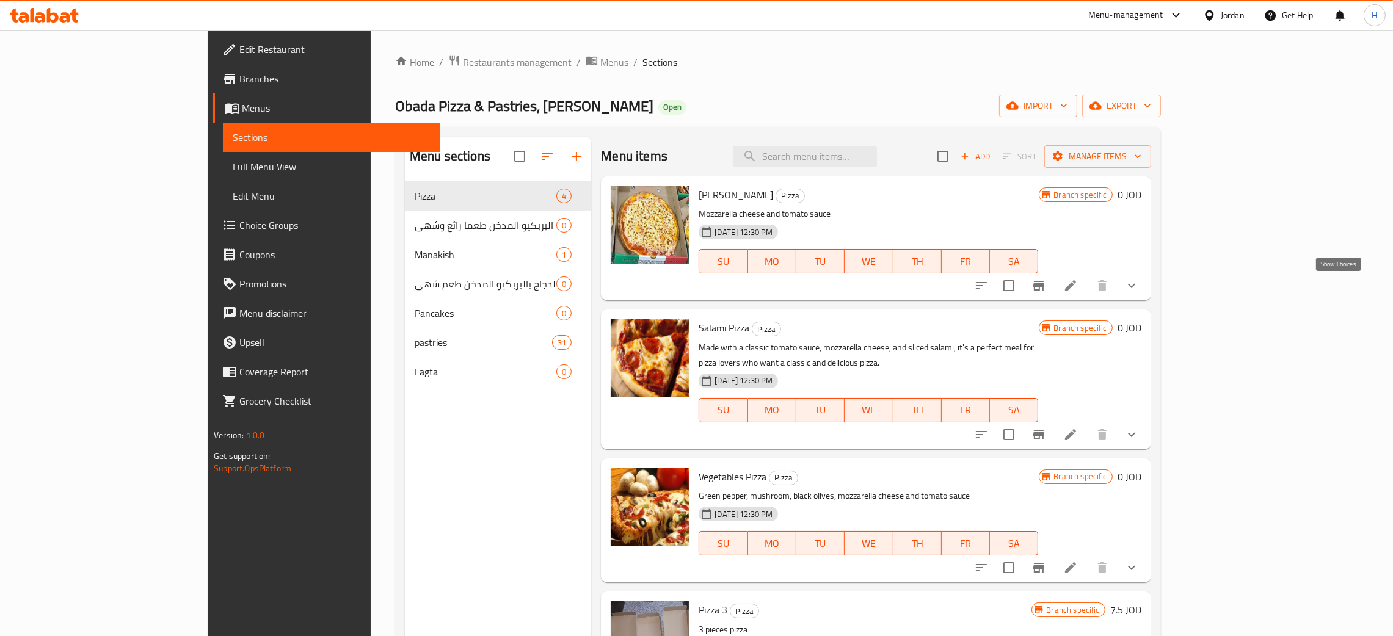
click at [1139, 291] on icon "show more" at bounding box center [1132, 286] width 15 height 15
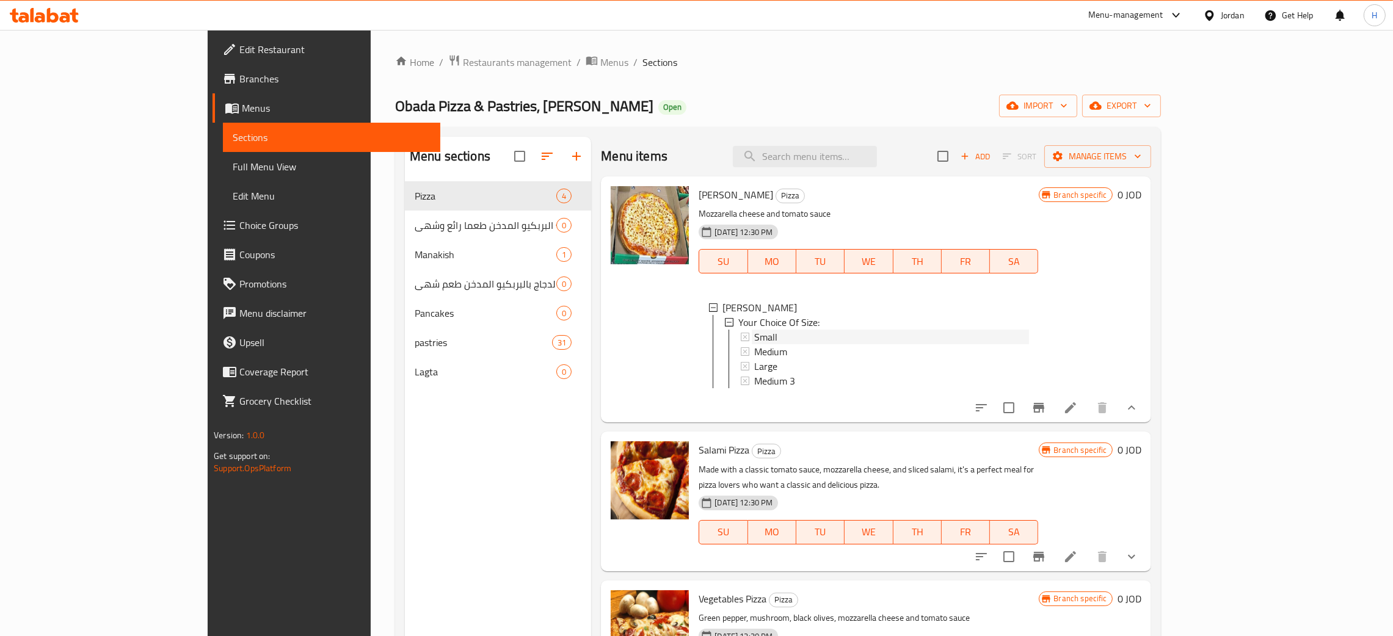
click at [754, 336] on span "Small" at bounding box center [765, 337] width 23 height 15
click at [754, 354] on span "Medium" at bounding box center [770, 352] width 33 height 15
click at [754, 369] on span "Large" at bounding box center [765, 366] width 23 height 15
click at [754, 384] on span "Medium 3" at bounding box center [774, 381] width 41 height 15
click at [877, 155] on input "search" at bounding box center [805, 156] width 144 height 21
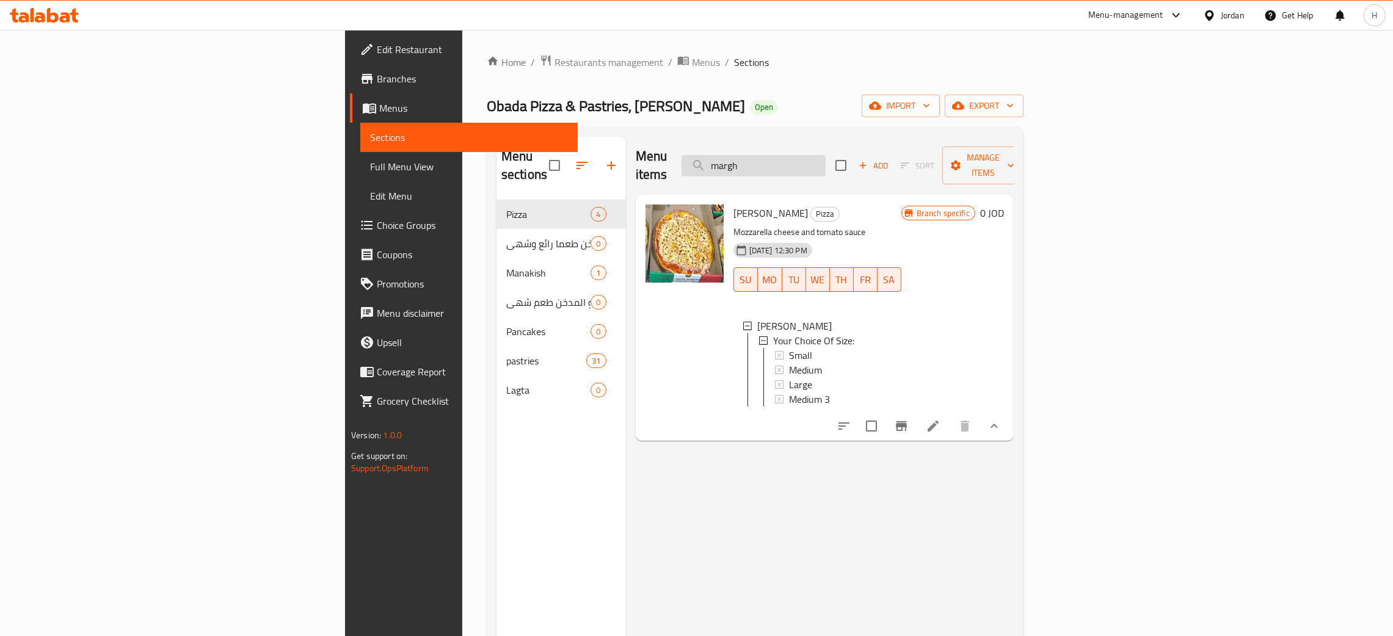
click at [826, 155] on input "margh" at bounding box center [754, 165] width 144 height 21
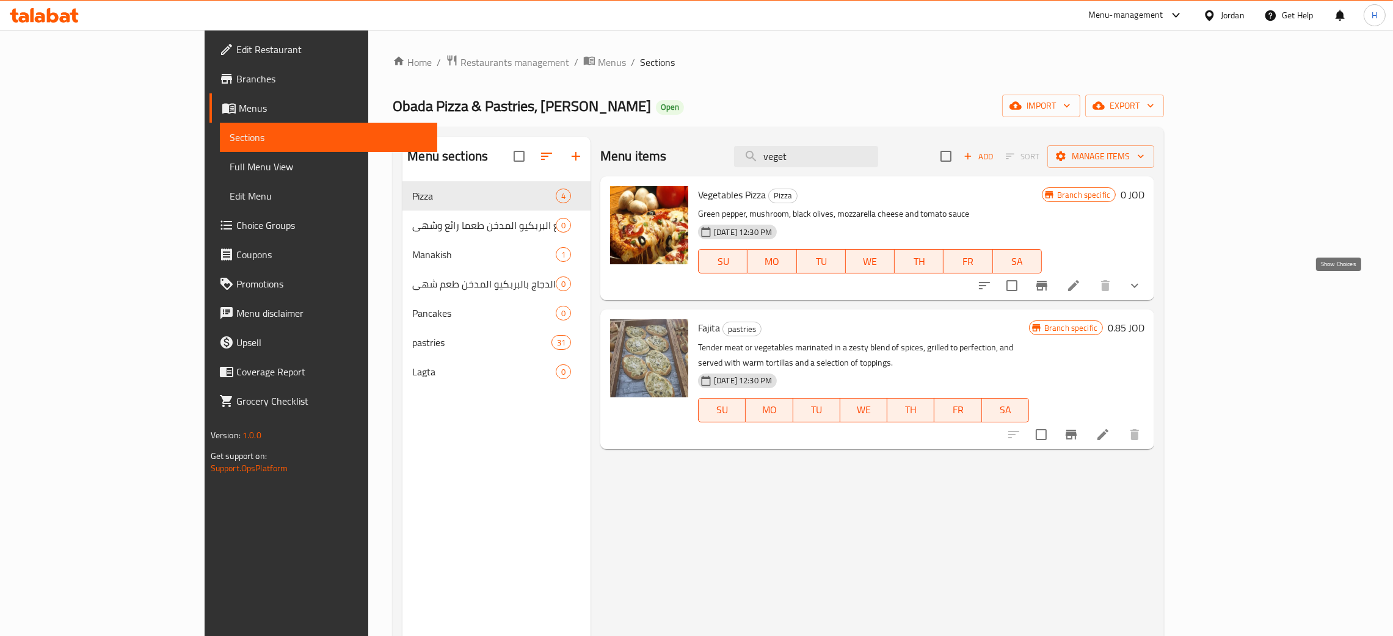
type input "veget"
click at [1142, 279] on icon "show more" at bounding box center [1135, 286] width 15 height 15
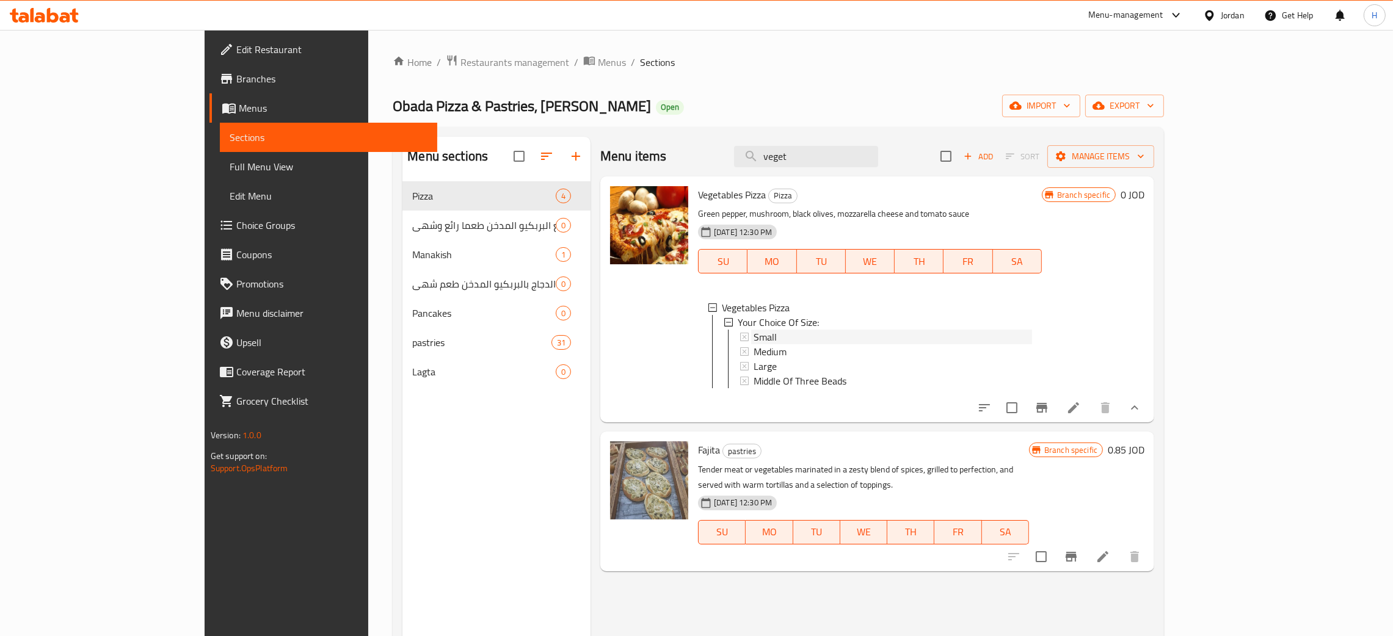
click at [754, 335] on span "Small" at bounding box center [765, 337] width 23 height 15
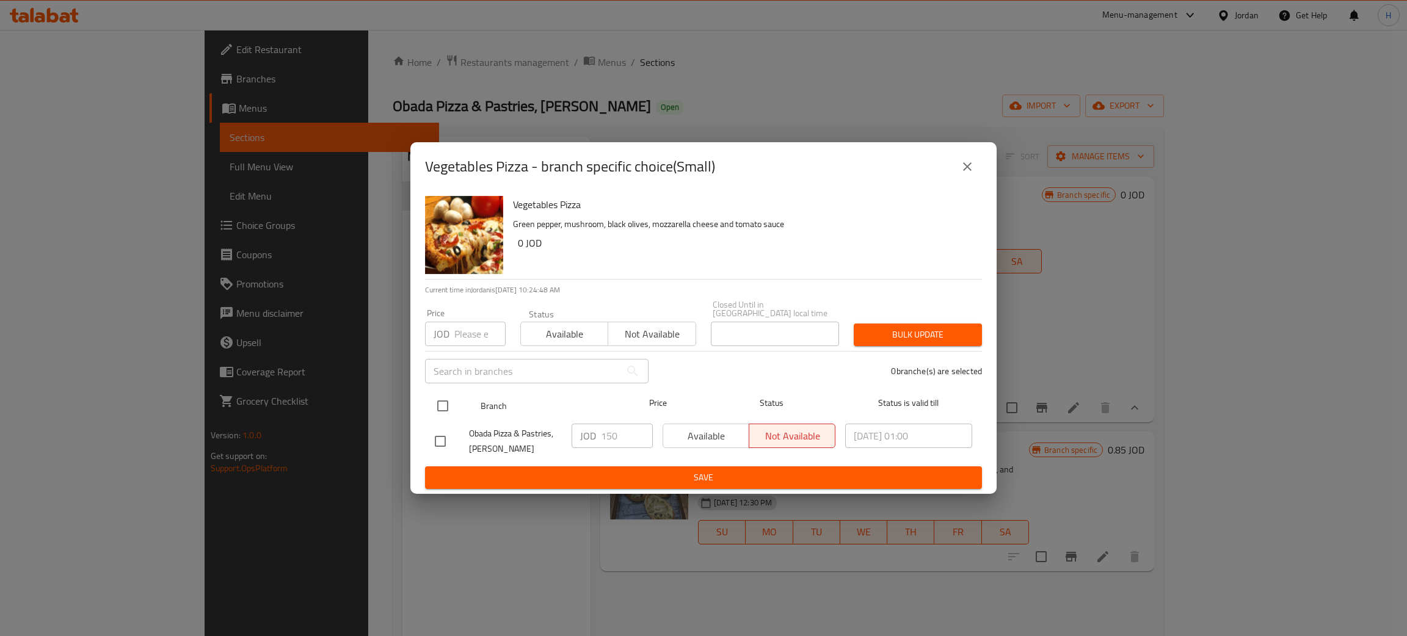
click at [446, 393] on input "checkbox" at bounding box center [443, 406] width 26 height 26
checkbox input "true"
click at [629, 440] on input "150" at bounding box center [627, 436] width 52 height 24
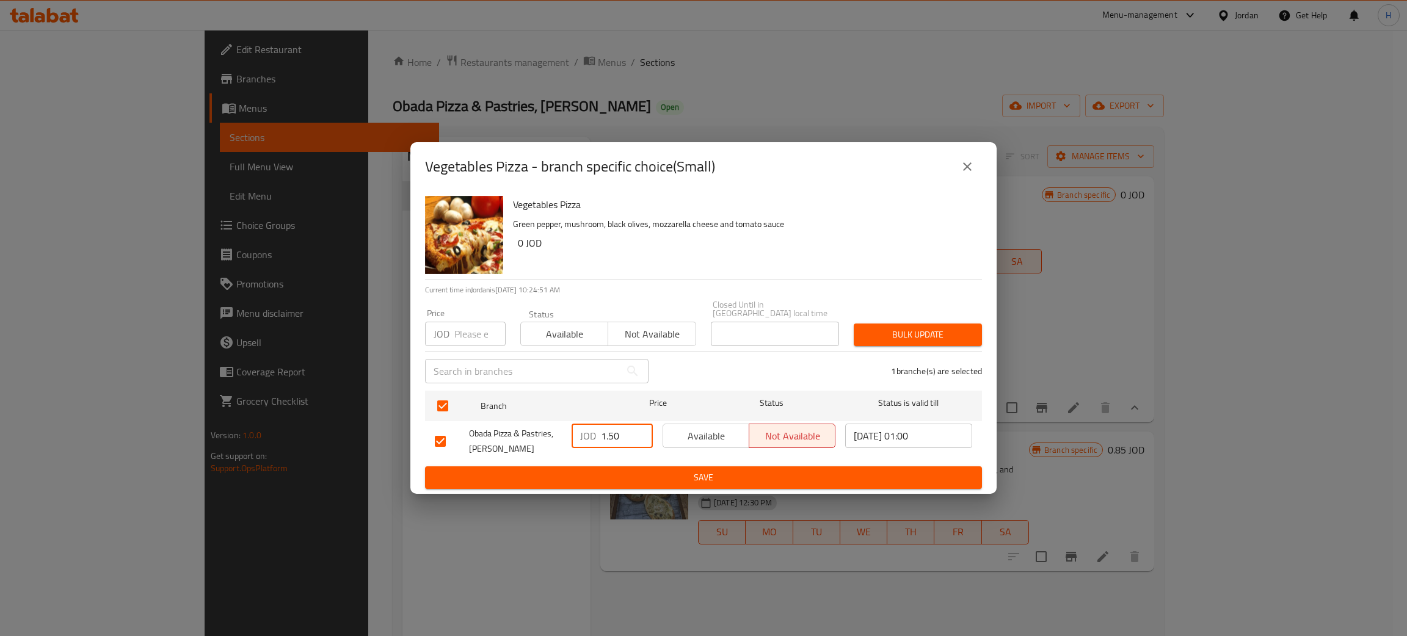
type input "1.50"
click at [533, 470] on span "Save" at bounding box center [704, 477] width 538 height 15
click at [969, 159] on button "close" at bounding box center [967, 166] width 29 height 29
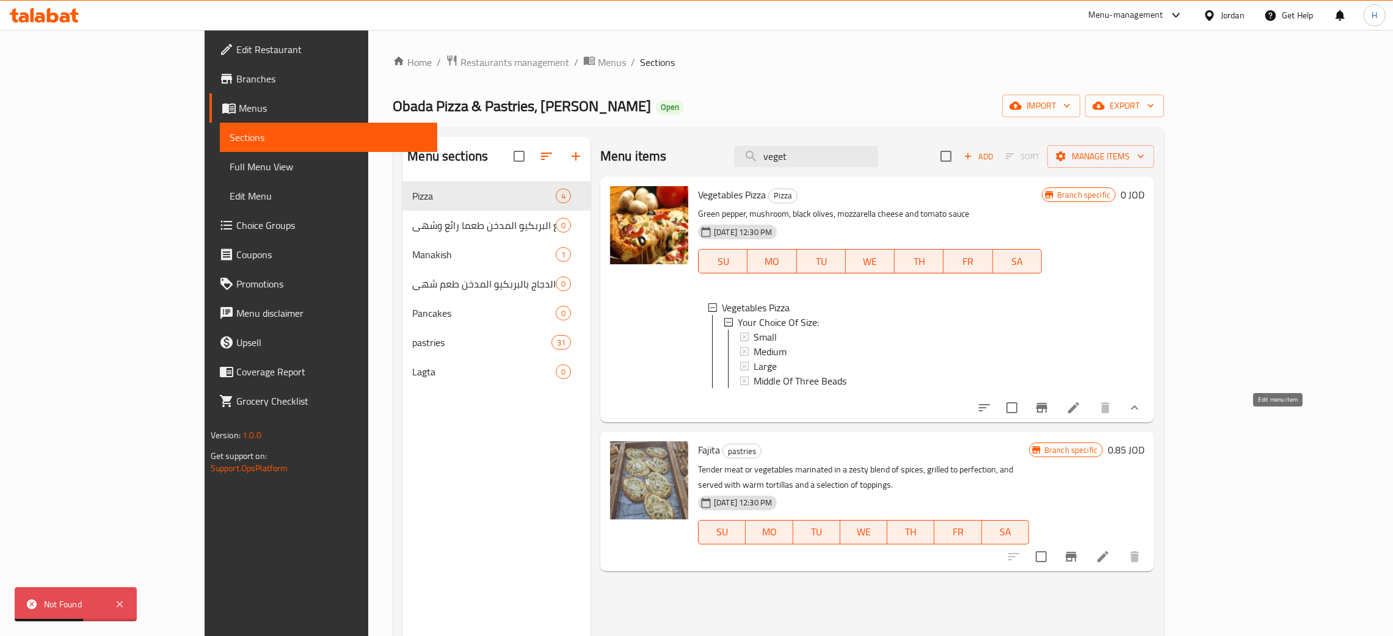
click at [1081, 415] on icon at bounding box center [1073, 408] width 15 height 15
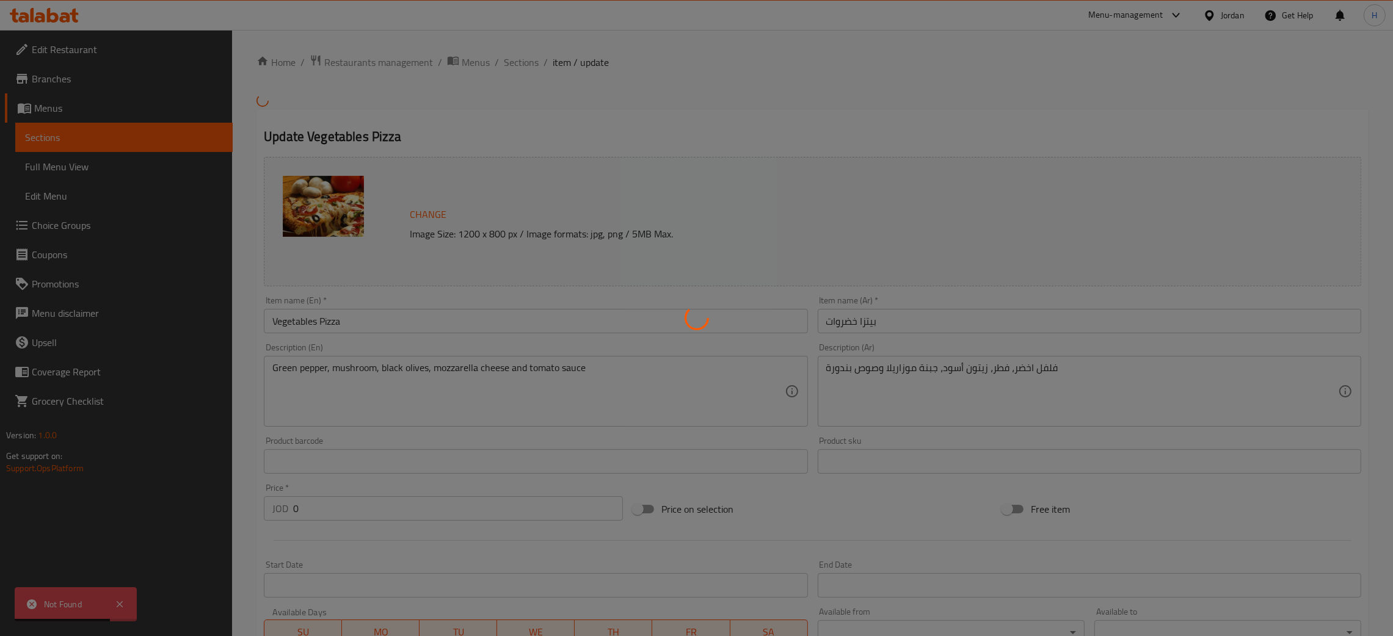
type input "إختيارك من الحجم:"
type input "1"
type input "3"
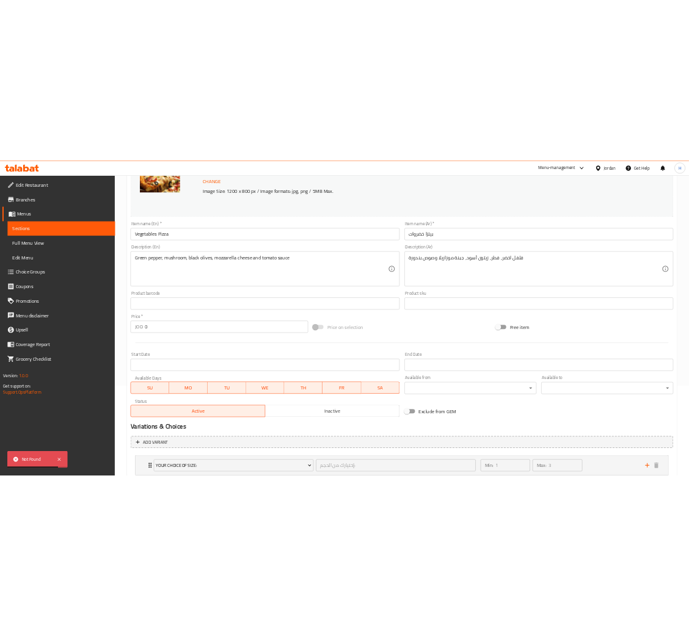
scroll to position [264, 0]
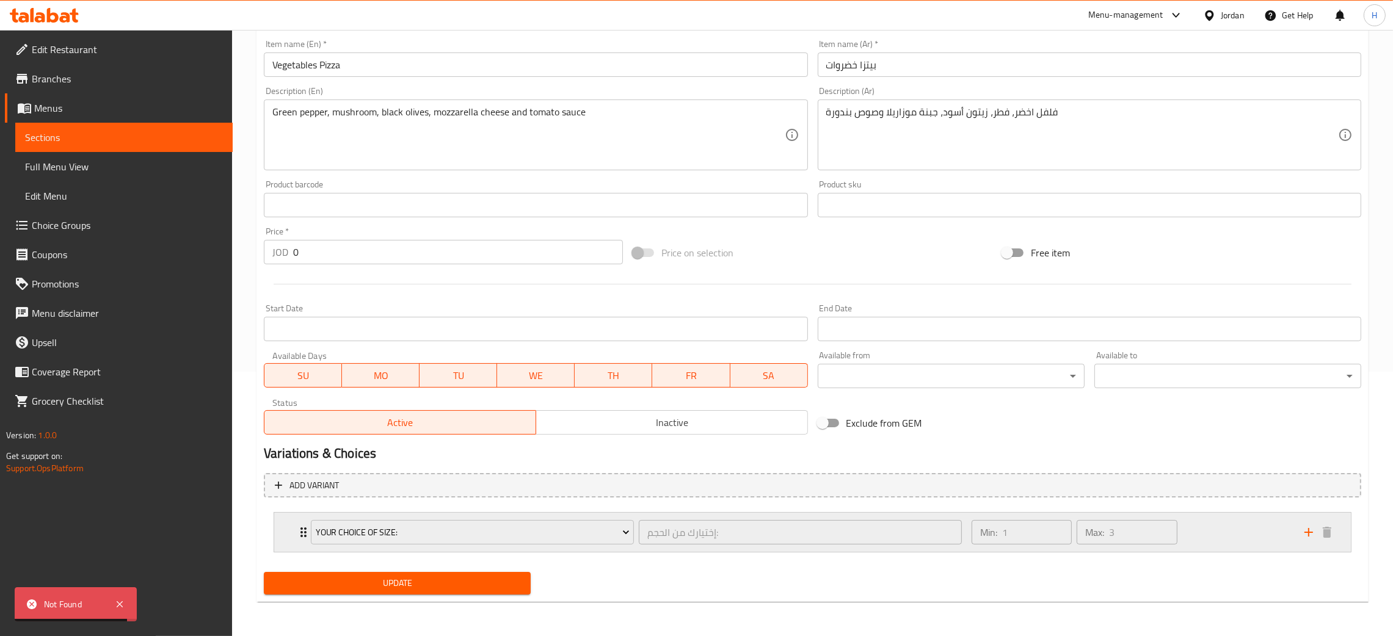
click at [288, 552] on div "Your Choice Of Size: إختيارك من الحجم: ​ Min: 1 ​ Max: 3 ​ Small (ID: 181479190…" at bounding box center [813, 532] width 1078 height 40
click at [283, 526] on div "Your Choice Of Size: إختيارك من الحجم: ​ Min: 1 ​ Max: 3 ​" at bounding box center [812, 532] width 1077 height 39
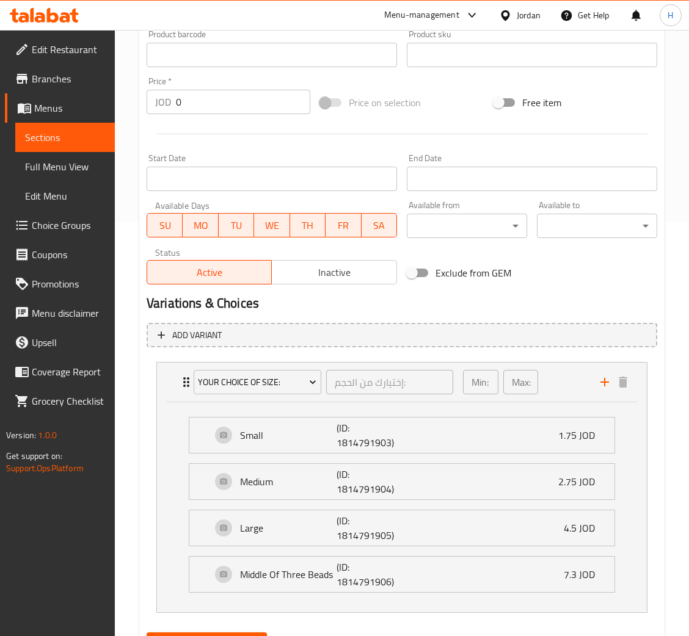
scroll to position [420, 0]
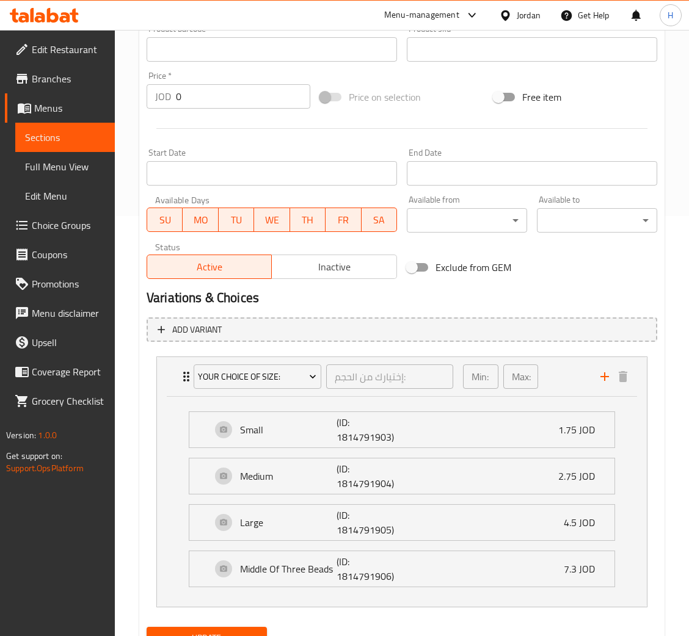
click at [79, 219] on span "Choice Groups" at bounding box center [68, 225] width 73 height 15
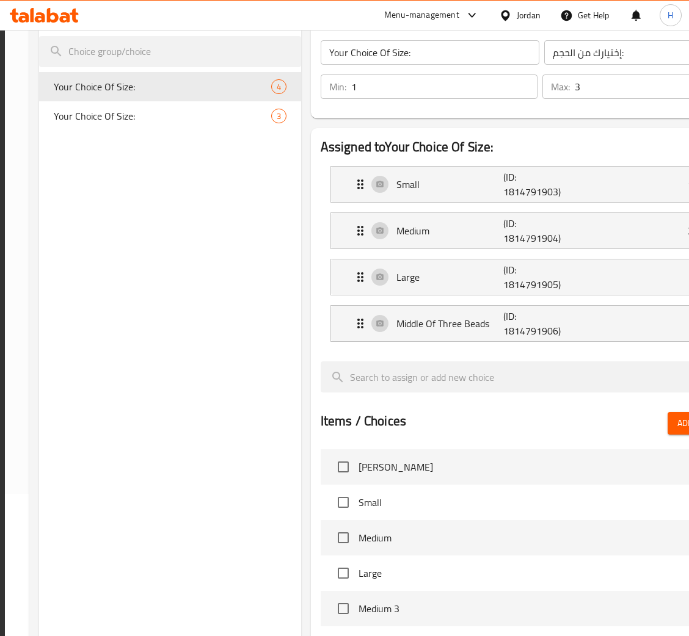
scroll to position [144, 0]
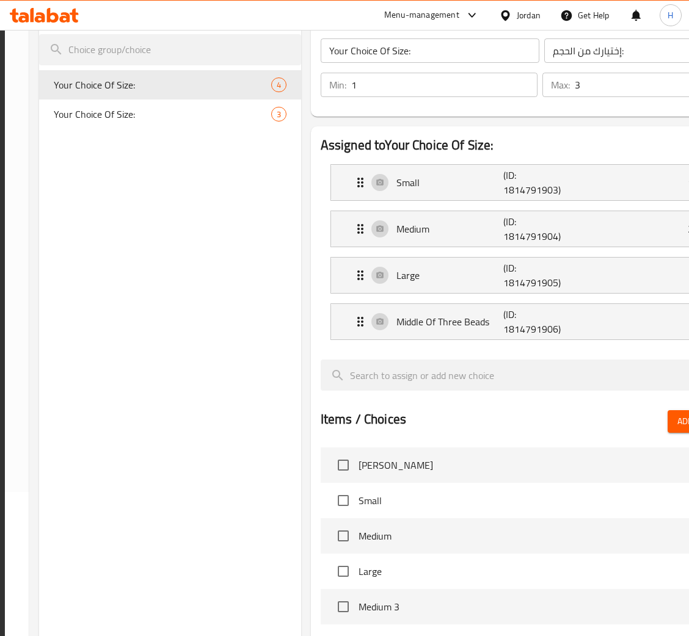
click at [234, 124] on div "Your Choice Of Size: 3" at bounding box center [169, 114] width 261 height 29
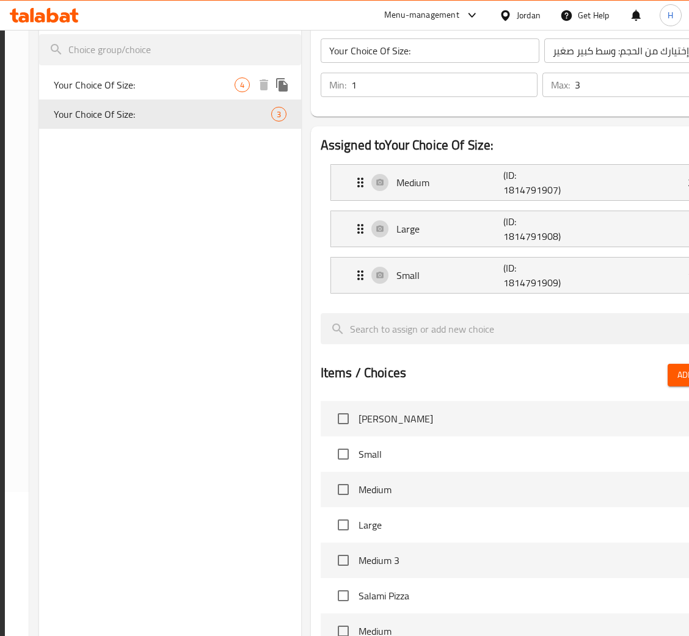
click at [234, 79] on span "Your Choice Of Size:" at bounding box center [144, 85] width 180 height 15
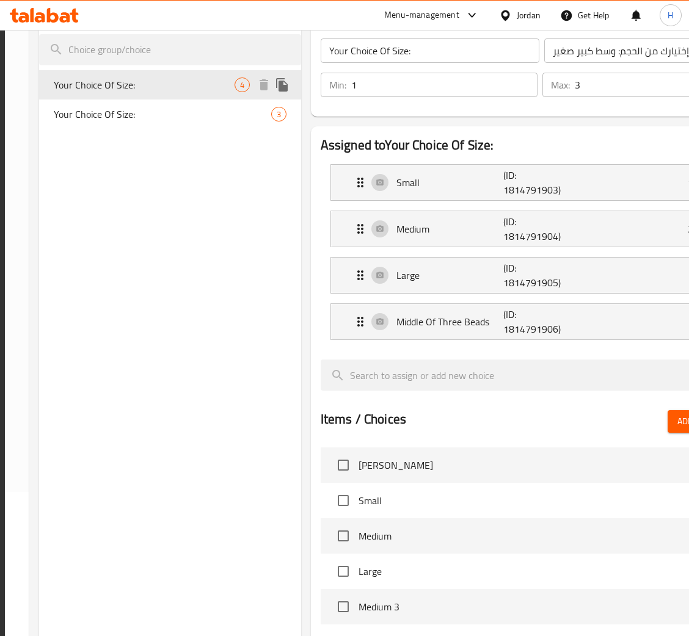
type input "إختيارك من الحجم:"
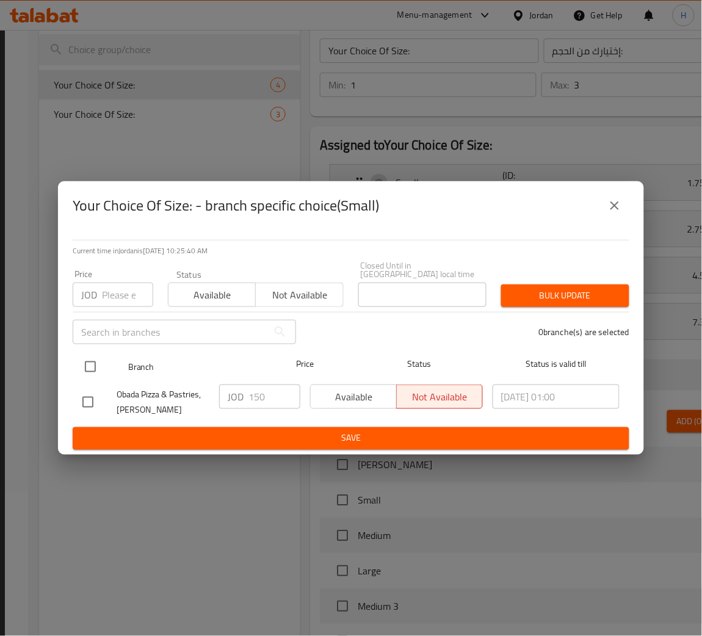
click at [90, 373] on input "checkbox" at bounding box center [91, 367] width 26 height 26
checkbox input "true"
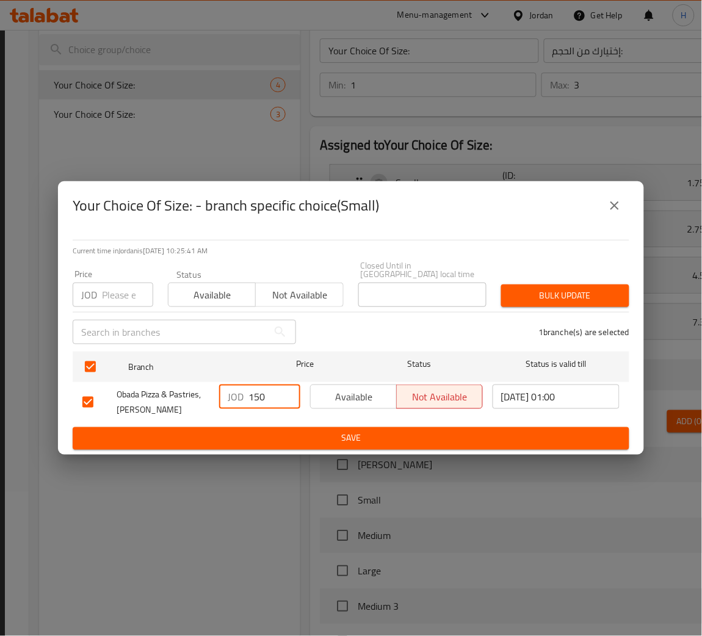
click at [161, 391] on div "Obada Pizza & Pastries, Al Falater JOD 150 ​ Available Not available 2025/08/15…" at bounding box center [351, 402] width 547 height 45
type input "1.75"
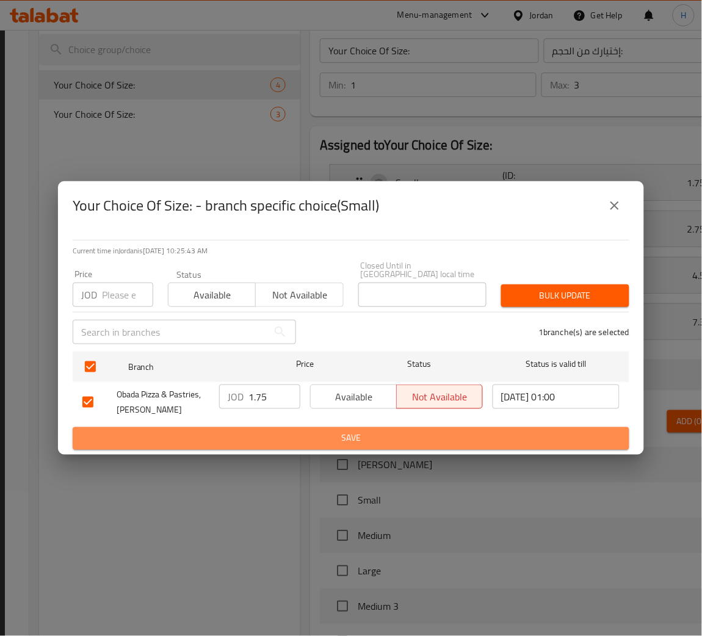
click at [291, 438] on span "Save" at bounding box center [351, 438] width 538 height 15
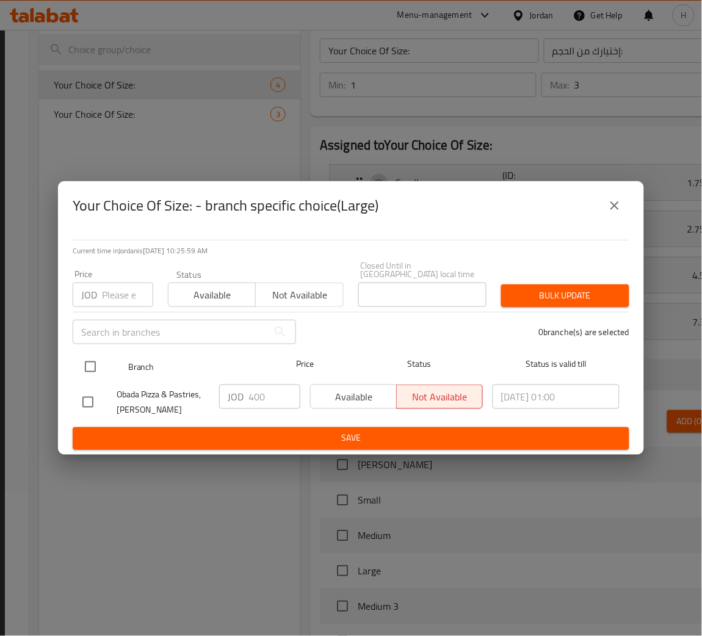
click at [92, 365] on input "checkbox" at bounding box center [91, 367] width 26 height 26
checkbox input "true"
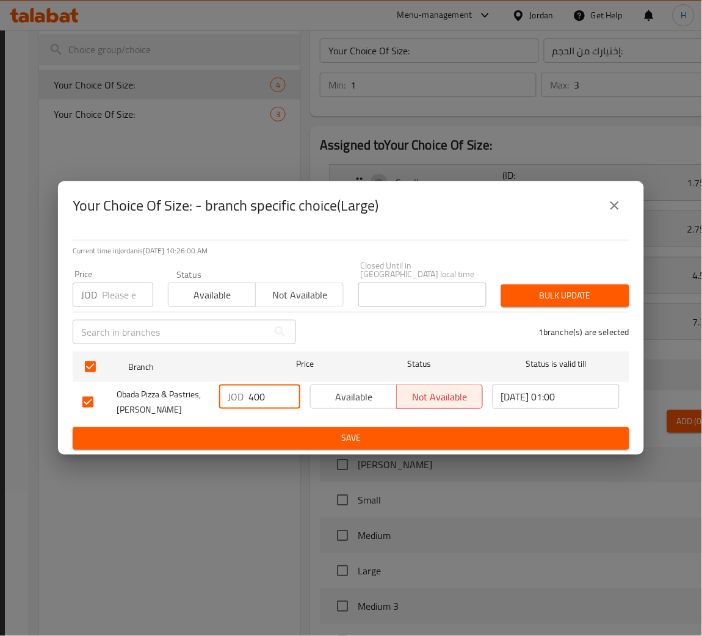
drag, startPoint x: 223, startPoint y: 410, endPoint x: 150, endPoint y: 410, distance: 73.3
click at [150, 410] on div "Obada Pizza & Pastries, Al Falater JOD 400 ​ Available Not available 2025/08/15…" at bounding box center [351, 402] width 547 height 45
type input "4"
click at [263, 445] on button "Save" at bounding box center [351, 439] width 557 height 23
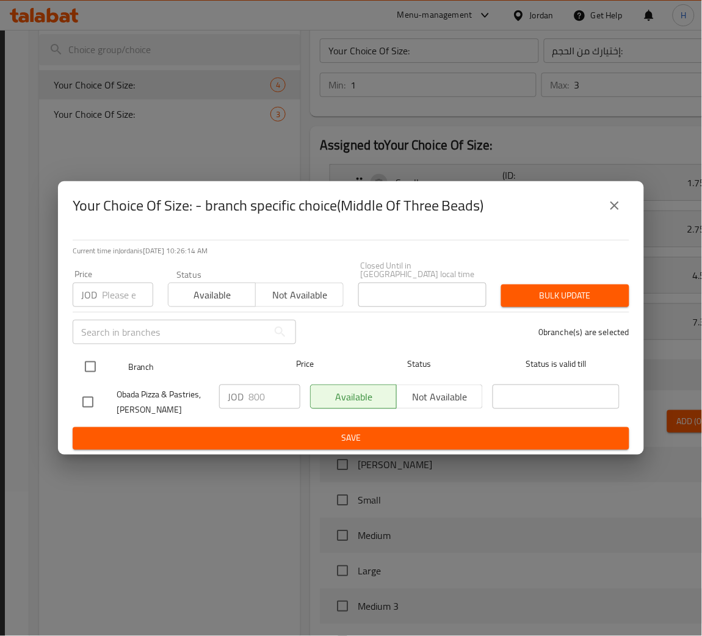
click at [96, 366] on input "checkbox" at bounding box center [91, 367] width 26 height 26
checkbox input "true"
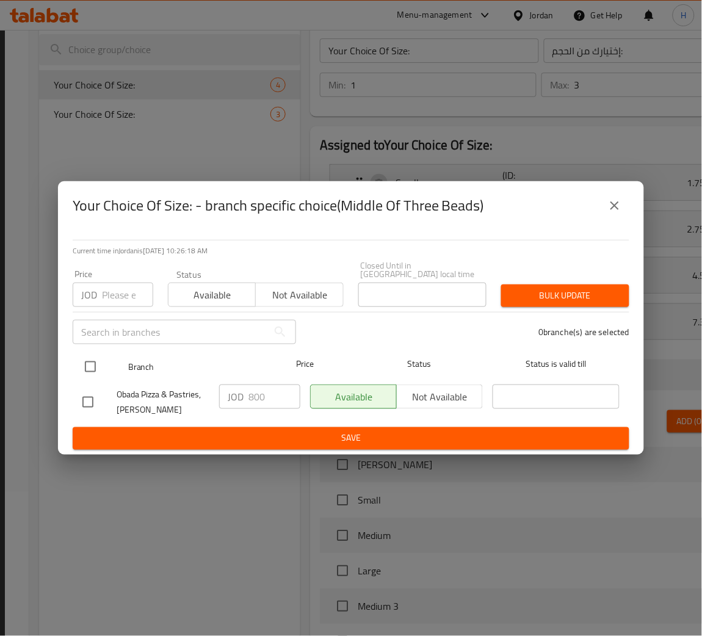
click at [83, 354] on input "checkbox" at bounding box center [91, 367] width 26 height 26
checkbox input "true"
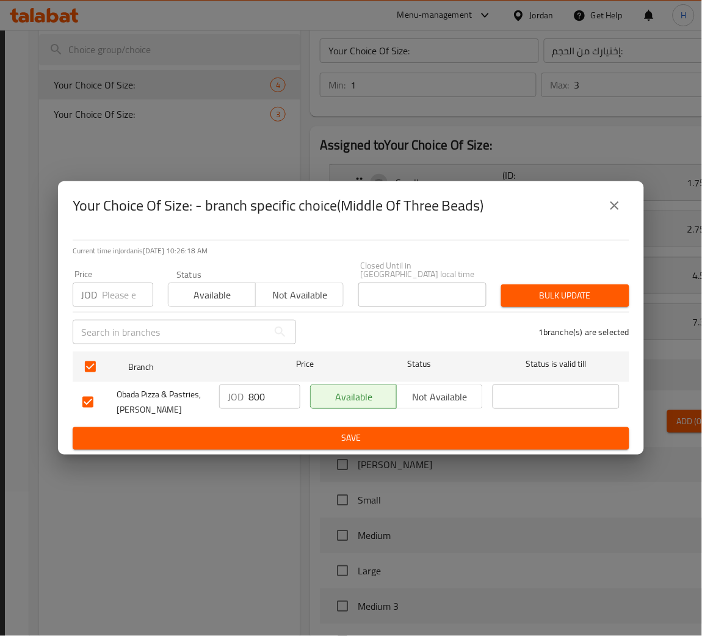
click at [255, 392] on input "800" at bounding box center [275, 397] width 52 height 24
type input "7.30"
click at [307, 438] on span "Save" at bounding box center [351, 438] width 538 height 15
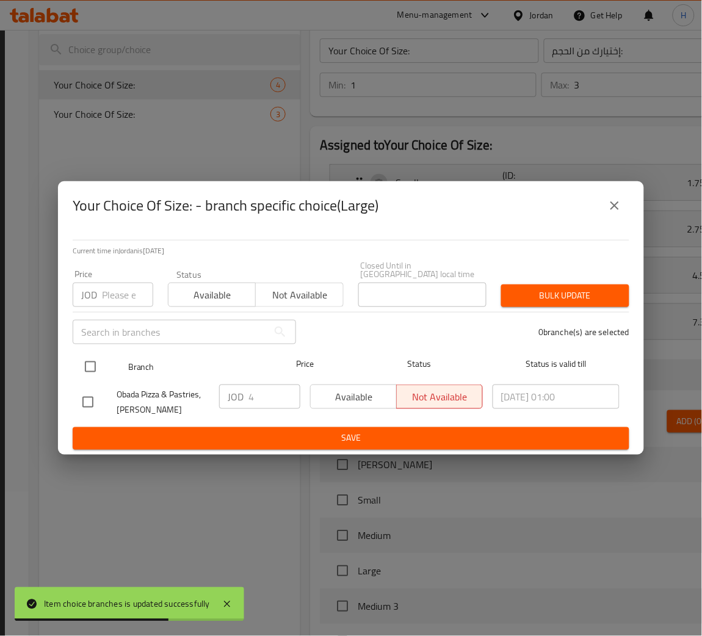
click at [86, 354] on input "checkbox" at bounding box center [91, 367] width 26 height 26
checkbox input "true"
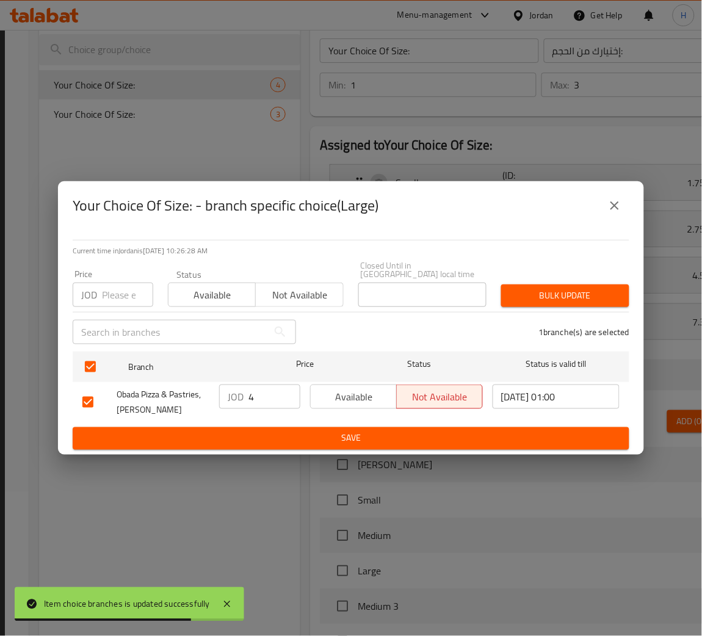
click at [271, 385] on input "4" at bounding box center [275, 397] width 52 height 24
type input "4.50"
click at [317, 443] on button "Save" at bounding box center [351, 439] width 557 height 23
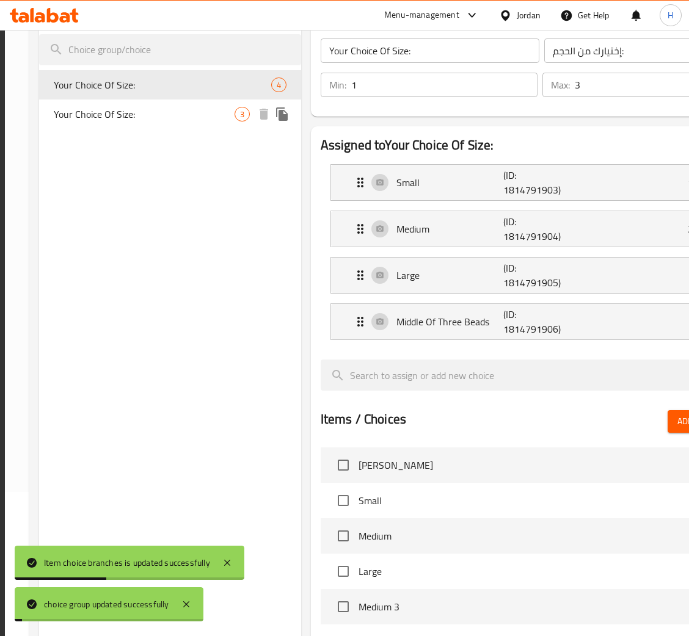
click at [186, 122] on span "Your Choice Of Size:" at bounding box center [144, 114] width 180 height 15
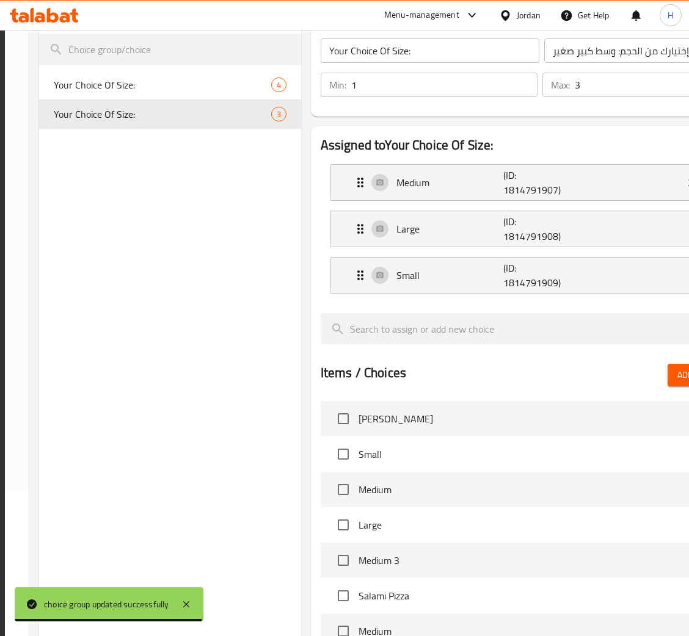
click at [212, 65] on nav "Your Choice Of Size: 4 Your Choice Of Size: 3" at bounding box center [169, 99] width 261 height 68
click at [214, 81] on span "Your Choice Of Size:" at bounding box center [144, 85] width 180 height 15
type input "إختيارك من الحجم:"
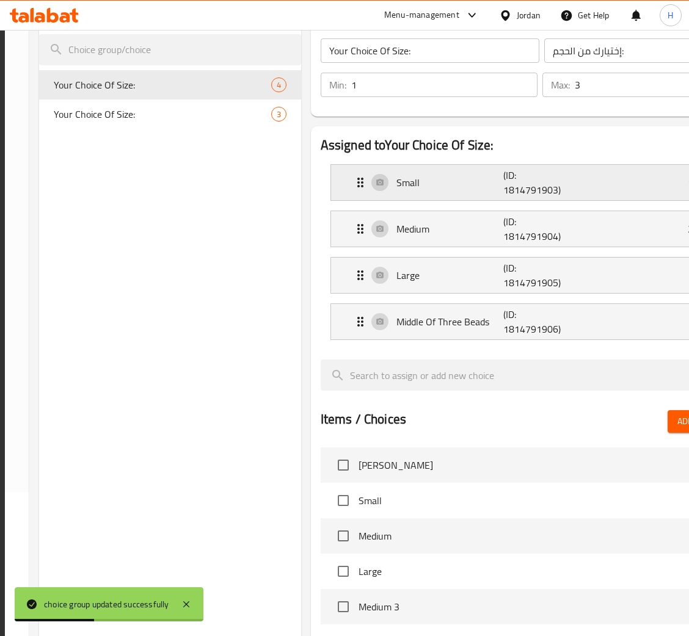
click at [573, 169] on div "Small (ID: 1814791903) 1.75 JOD" at bounding box center [569, 182] width 432 height 35
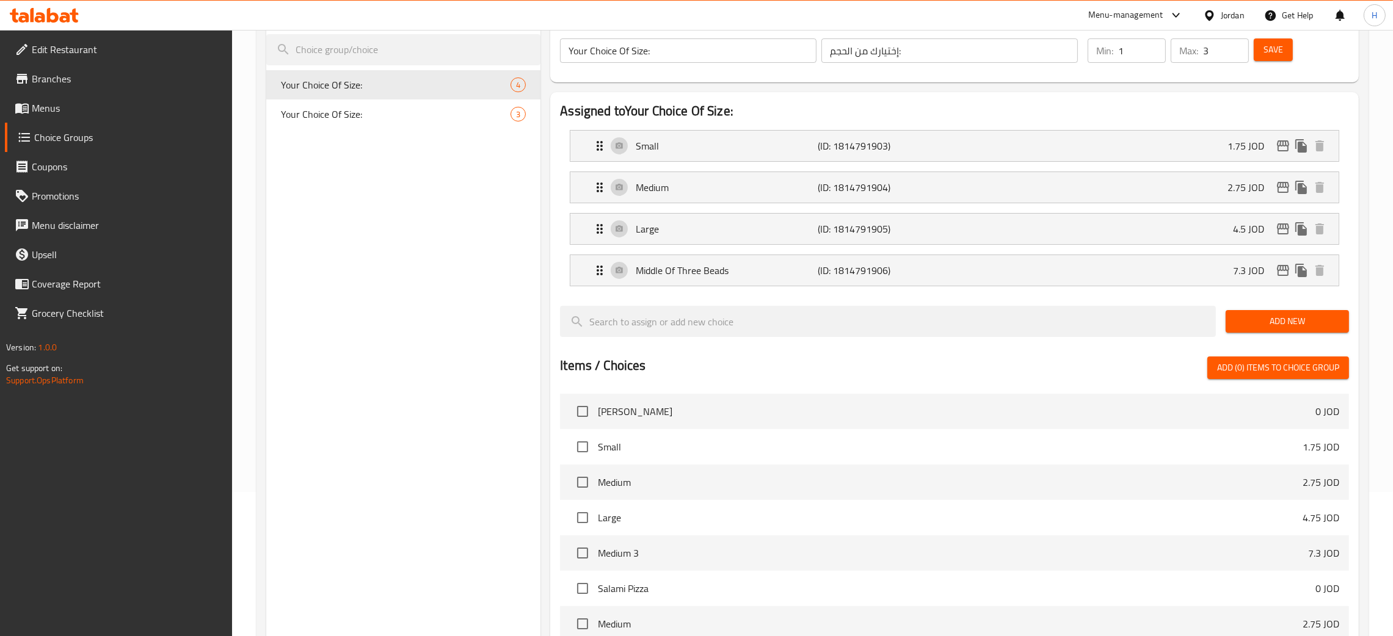
click at [456, 305] on div "Choice Groups Your Choice Of Size: 4 Your Choice Of Size: 3" at bounding box center [403, 433] width 274 height 877
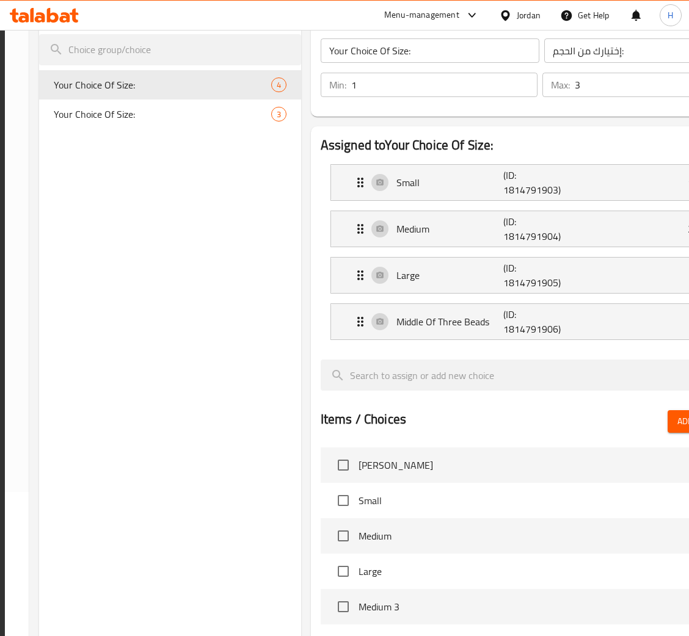
click at [252, 289] on div "Choice Groups Your Choice Of Size: 4 Your Choice Of Size: 3" at bounding box center [169, 460] width 261 height 930
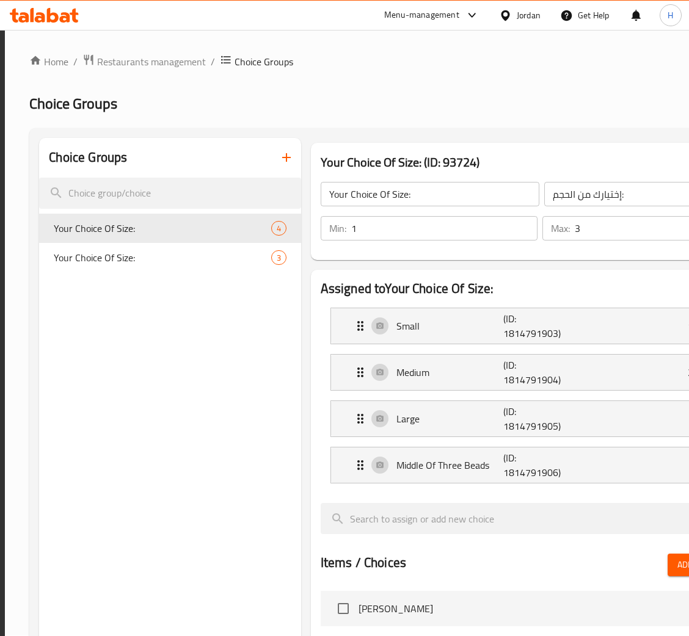
scroll to position [0, 0]
click at [45, 3] on div at bounding box center [44, 15] width 89 height 24
click at [54, 20] on icon at bounding box center [53, 15] width 12 height 15
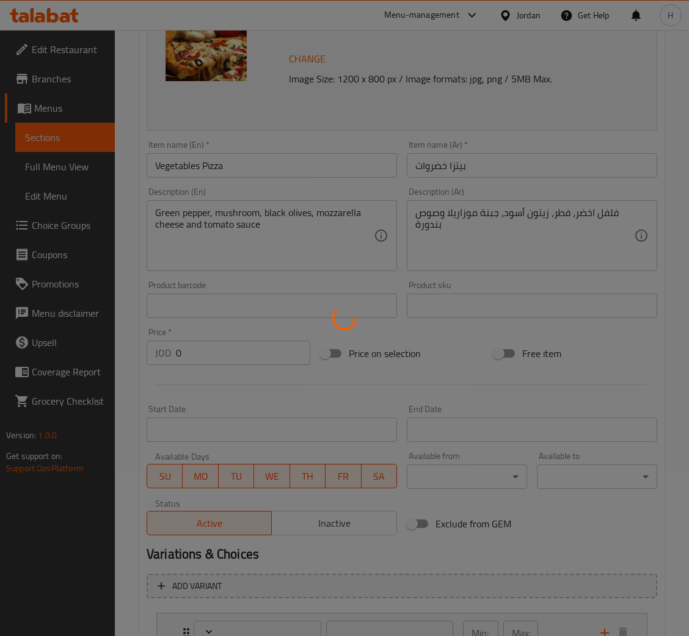
scroll to position [264, 0]
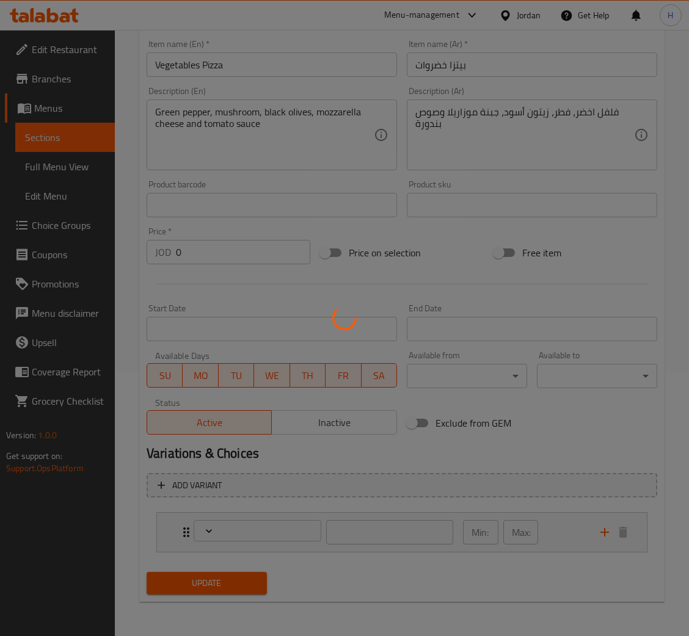
type input "إختيارك من الحجم:"
type input "1"
type input "3"
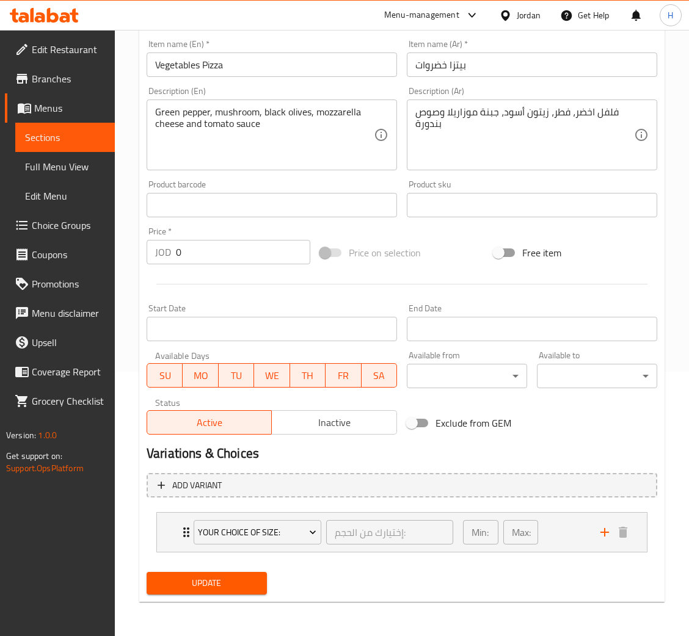
click at [155, 511] on li "Your Choice Of Size: إختيارك من الحجم: ​ Min: 1 ​ Max: 3 ​ Small (ID: 181479190…" at bounding box center [402, 533] width 511 height 50
click at [159, 522] on div "Your Choice Of Size: إختيارك من الحجم: ​ Min: 1 ​ Max: 3 ​" at bounding box center [402, 532] width 490 height 39
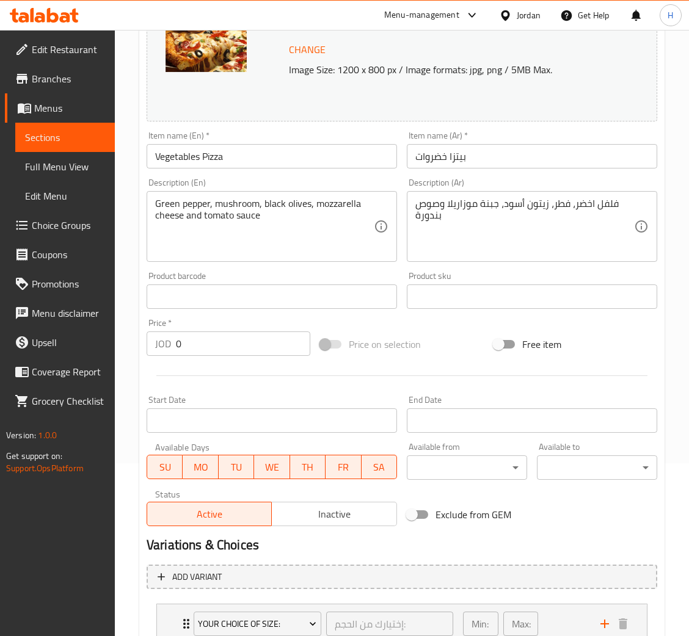
scroll to position [0, 0]
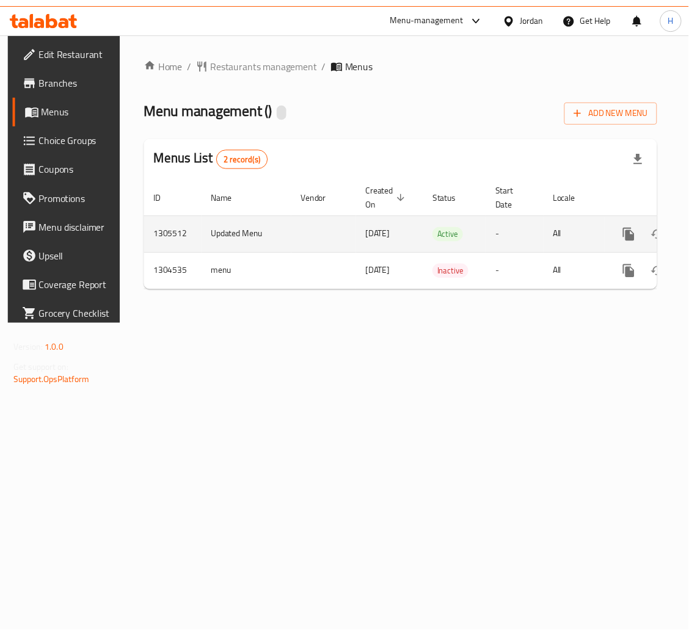
scroll to position [0, 69]
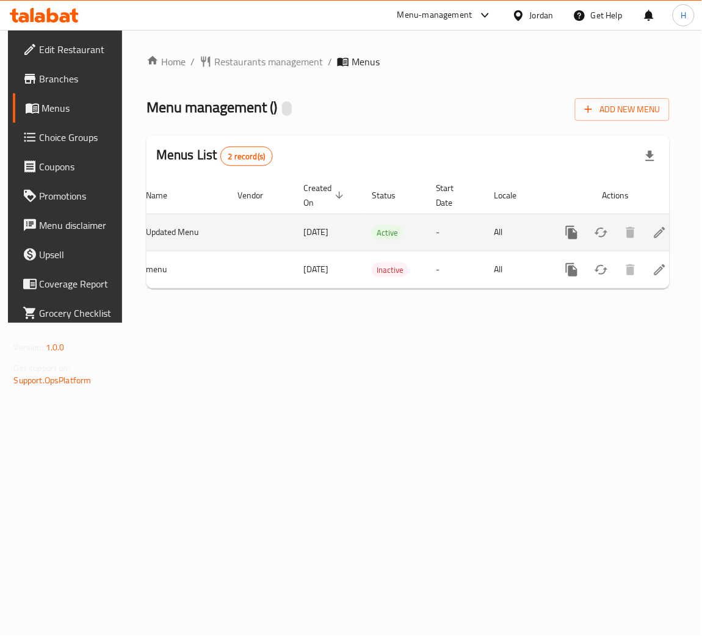
click at [659, 233] on icon "enhanced table" at bounding box center [660, 232] width 15 height 15
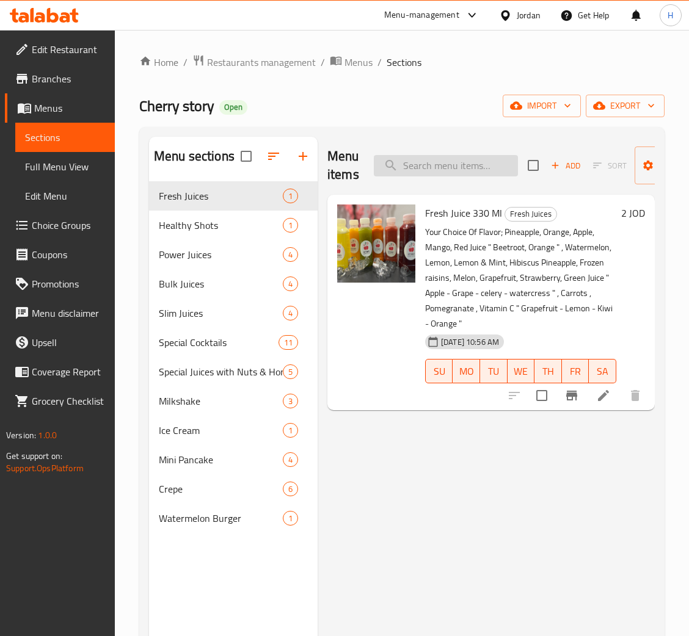
click at [479, 170] on input "search" at bounding box center [446, 165] width 144 height 21
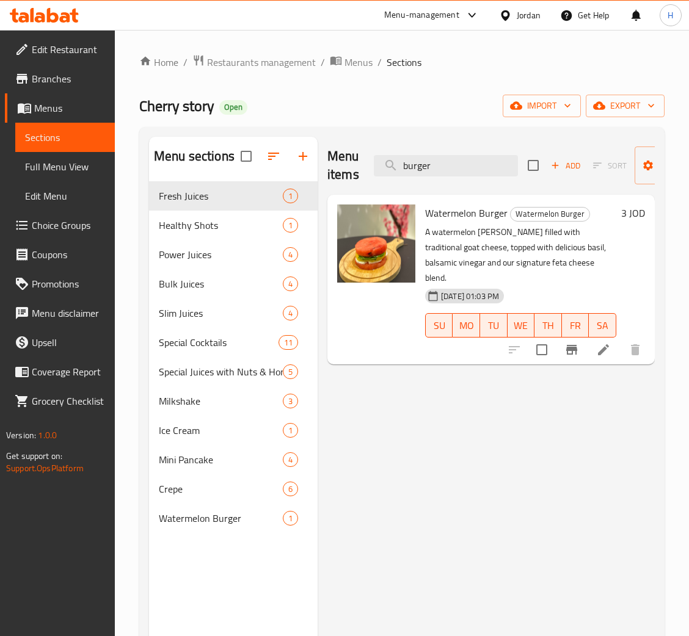
type input "burger"
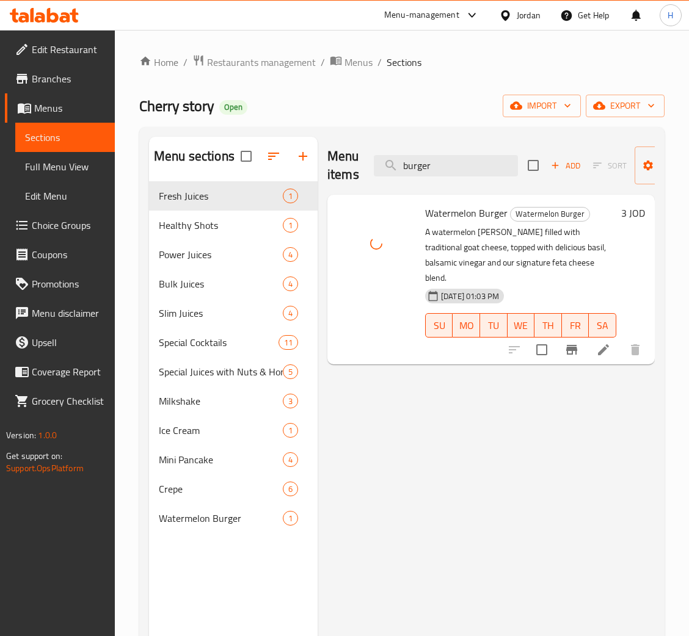
click at [596, 343] on icon at bounding box center [603, 350] width 15 height 15
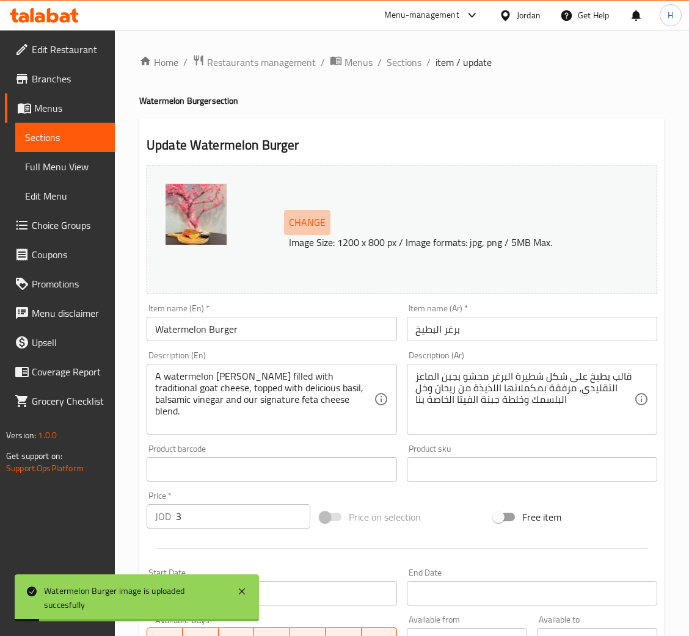
click at [299, 225] on span "Change" at bounding box center [307, 223] width 37 height 18
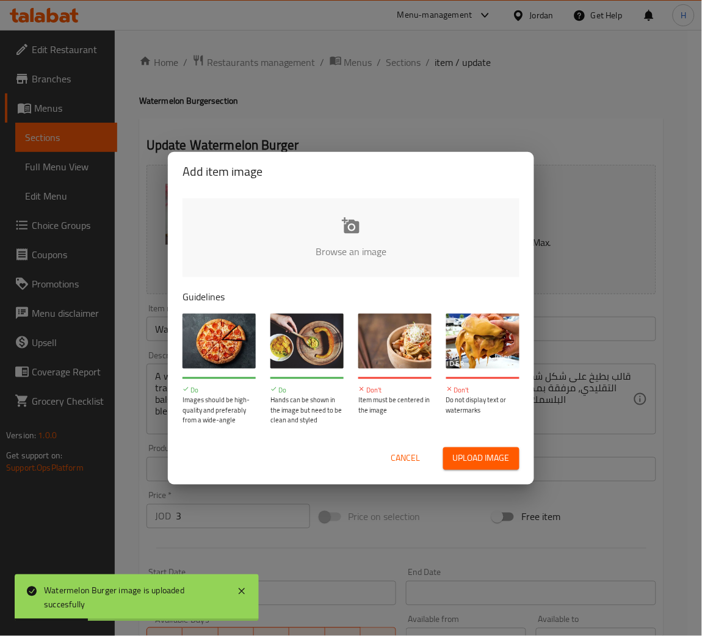
type input "C:\fakepath\burger watermelon.jpg"
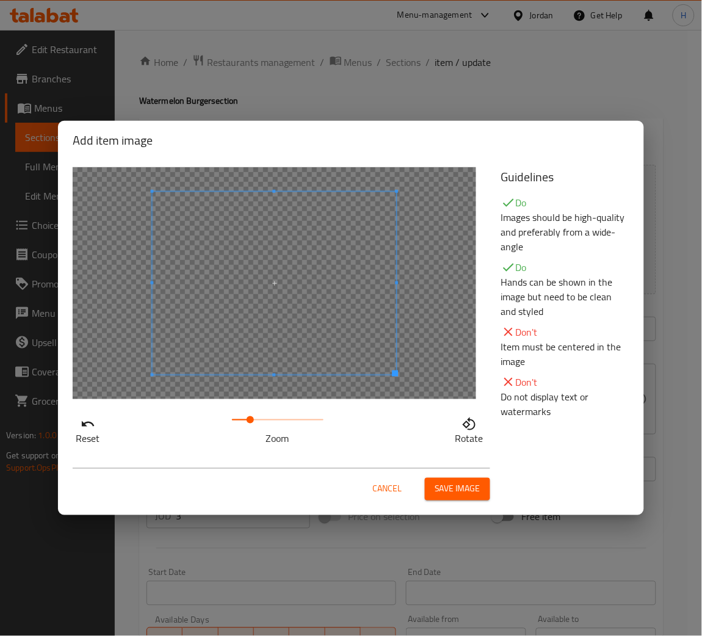
drag, startPoint x: 232, startPoint y: 425, endPoint x: 250, endPoint y: 421, distance: 18.7
click at [250, 421] on span at bounding box center [250, 420] width 7 height 7
click at [434, 260] on div at bounding box center [275, 283] width 404 height 232
drag, startPoint x: 247, startPoint y: 423, endPoint x: 291, endPoint y: 419, distance: 44.7
click at [291, 419] on span at bounding box center [290, 420] width 7 height 7
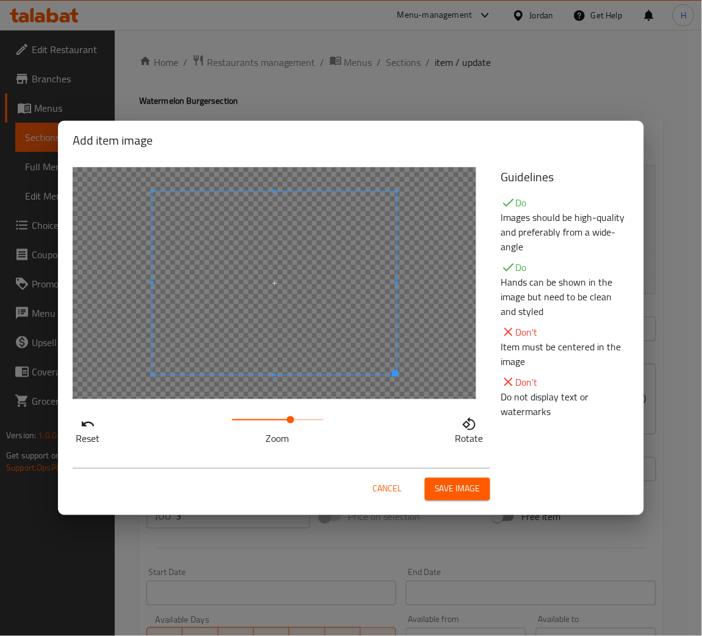
click at [456, 298] on div at bounding box center [275, 283] width 404 height 232
click at [447, 483] on span "Save image" at bounding box center [458, 489] width 46 height 15
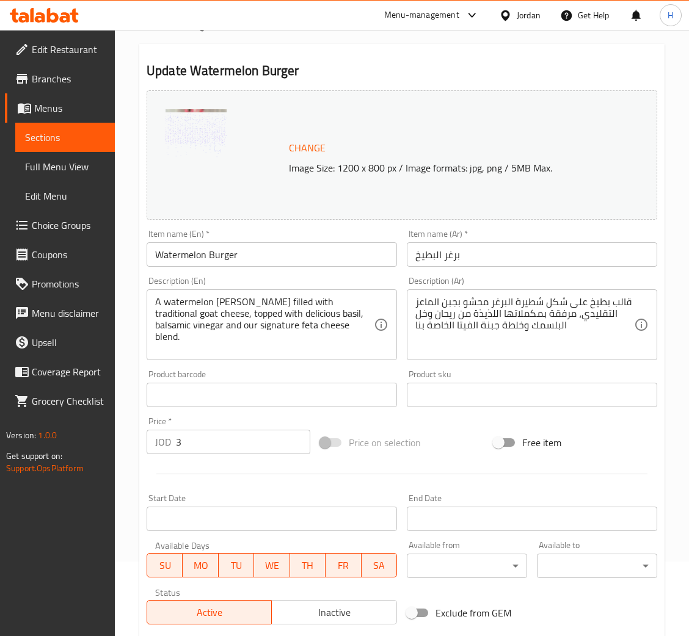
scroll to position [242, 0]
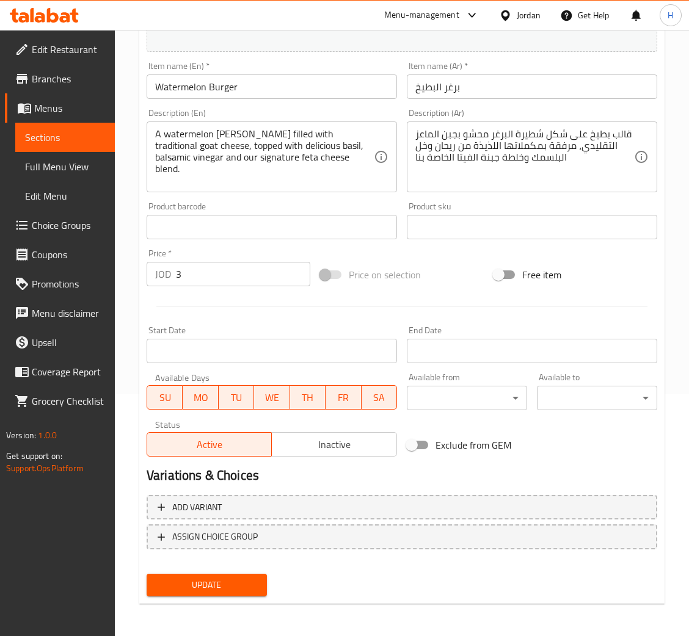
click at [218, 585] on span "Update" at bounding box center [206, 585] width 101 height 15
click at [434, 287] on div "Price on selection" at bounding box center [401, 274] width 173 height 33
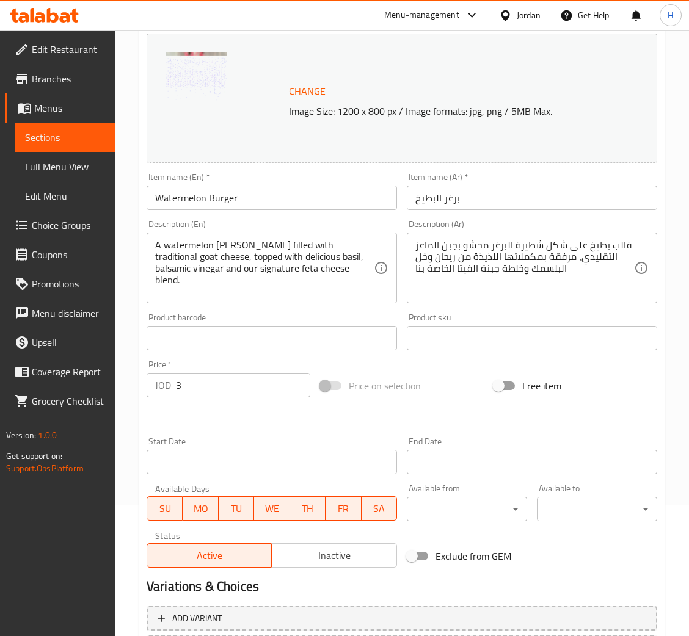
scroll to position [0, 0]
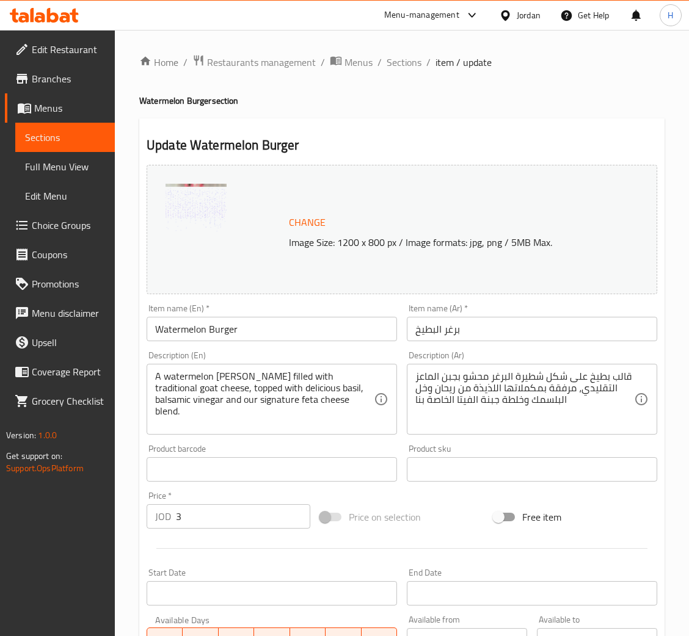
click at [373, 70] on ol "Home / Restaurants management / Menus / Sections / item / update" at bounding box center [401, 62] width 525 height 16
click at [381, 67] on ol "Home / Restaurants management / Menus / Sections / item / update" at bounding box center [401, 62] width 525 height 16
drag, startPoint x: 389, startPoint y: 64, endPoint x: 695, endPoint y: 56, distance: 306.1
click at [388, 64] on span "Sections" at bounding box center [404, 62] width 35 height 15
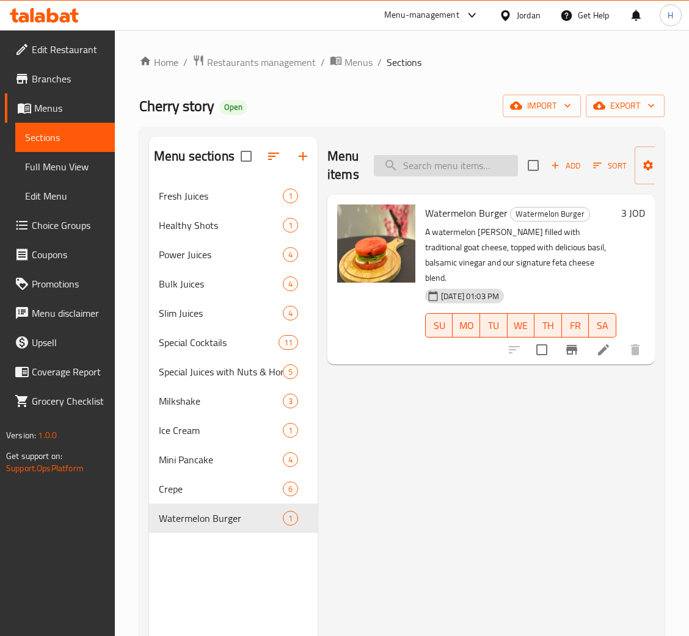
click at [421, 167] on input "search" at bounding box center [446, 165] width 144 height 21
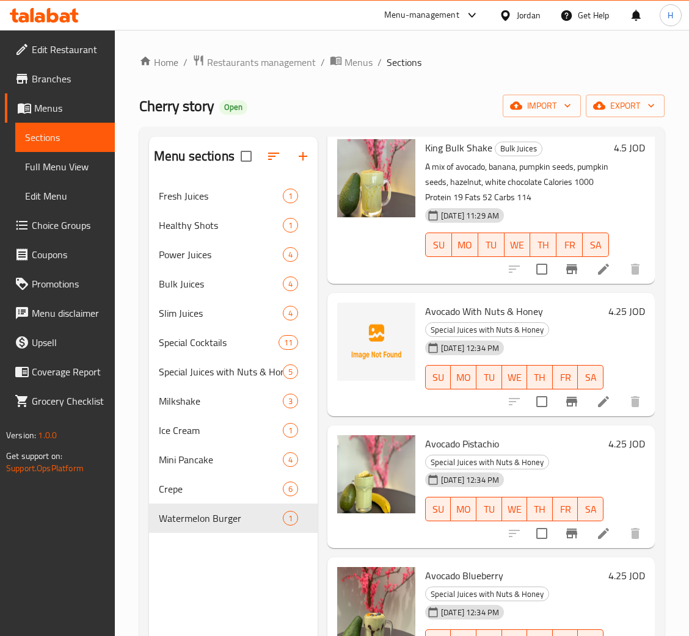
scroll to position [92, 0]
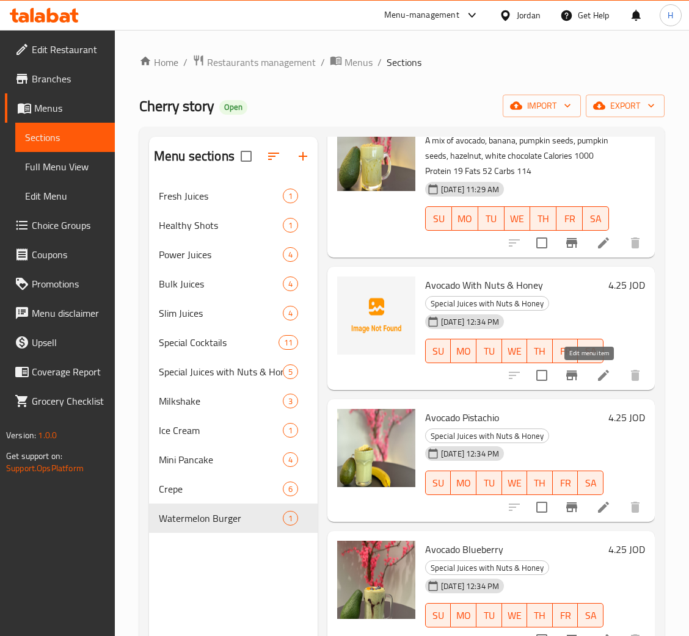
type input "avoc"
click at [598, 381] on icon at bounding box center [603, 375] width 11 height 11
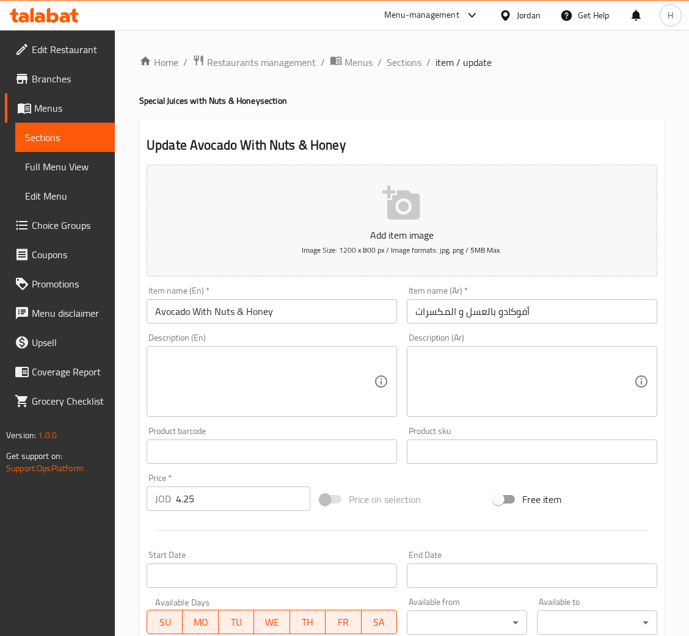
click at [437, 241] on p "Add item image" at bounding box center [402, 235] width 473 height 15
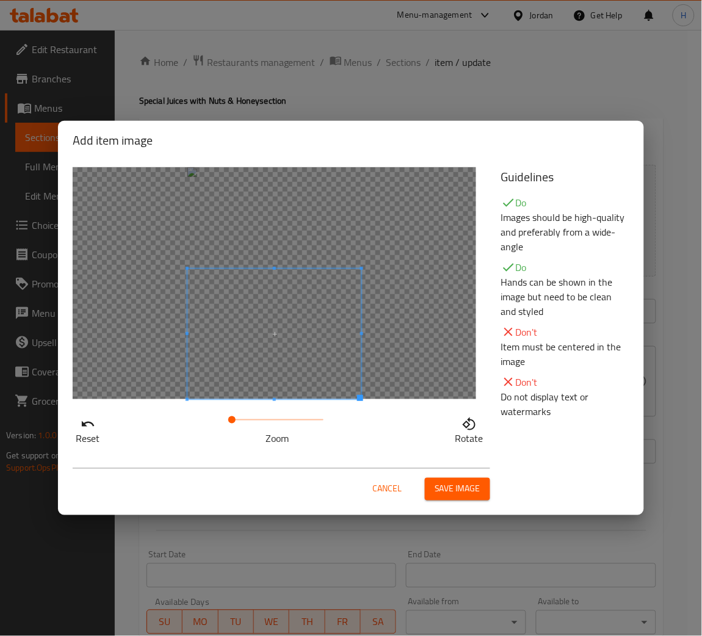
click at [269, 373] on span at bounding box center [275, 334] width 174 height 131
click at [437, 486] on span "Save image" at bounding box center [458, 489] width 46 height 15
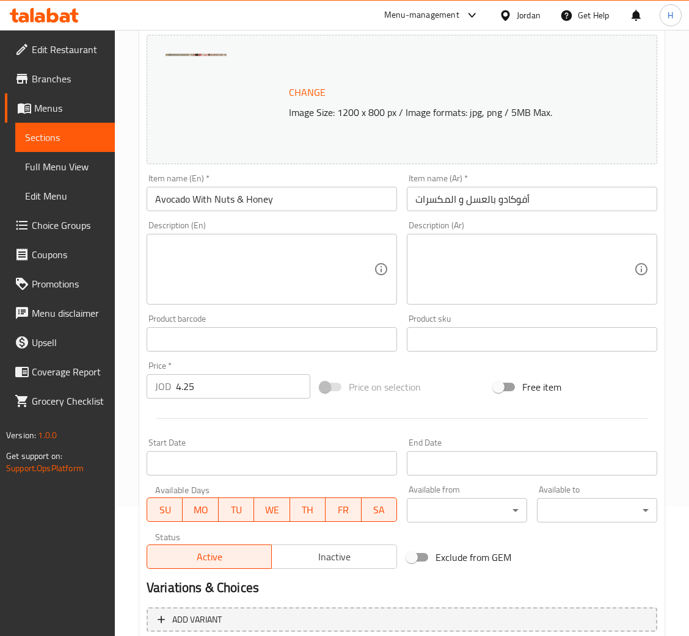
scroll to position [242, 0]
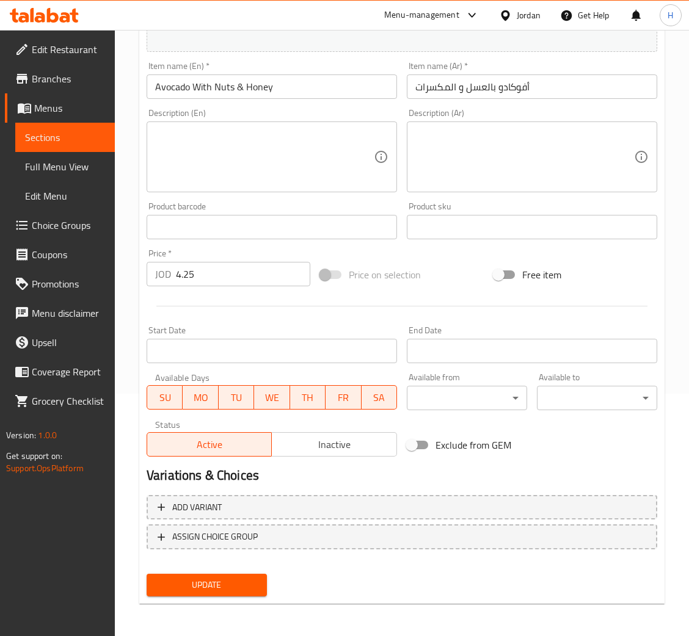
click at [223, 581] on span "Update" at bounding box center [206, 585] width 101 height 15
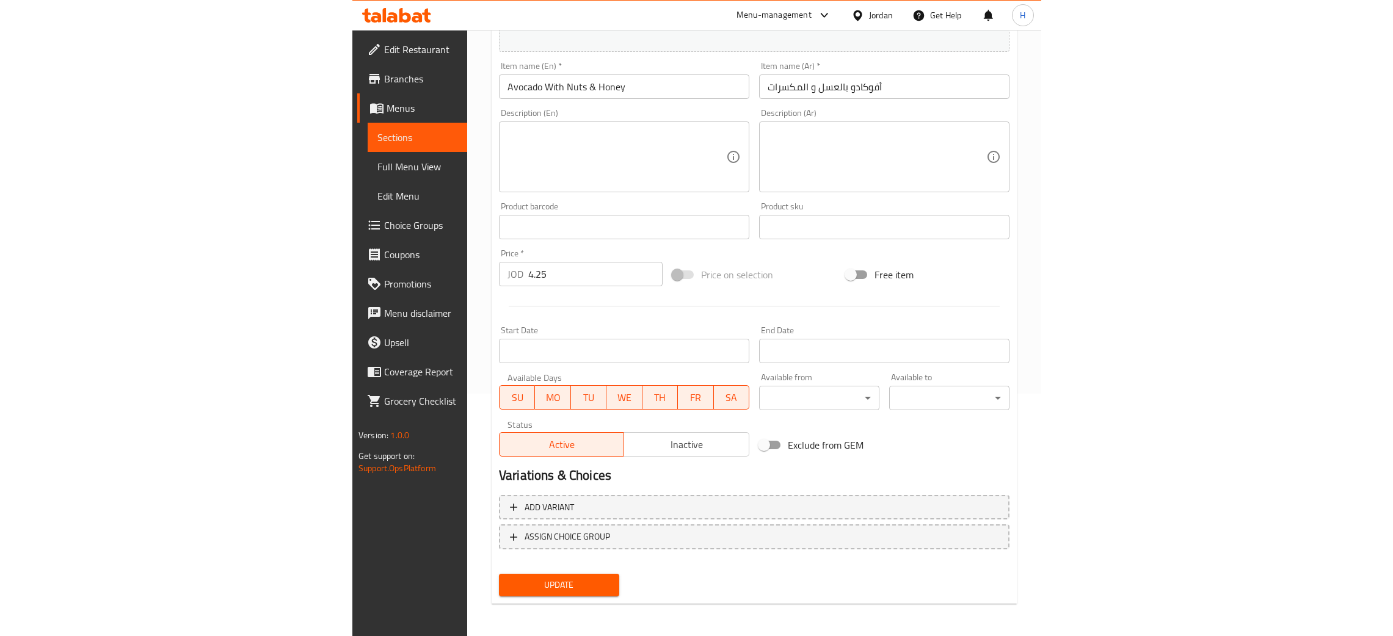
scroll to position [241, 0]
